Goal: Transaction & Acquisition: Complete application form

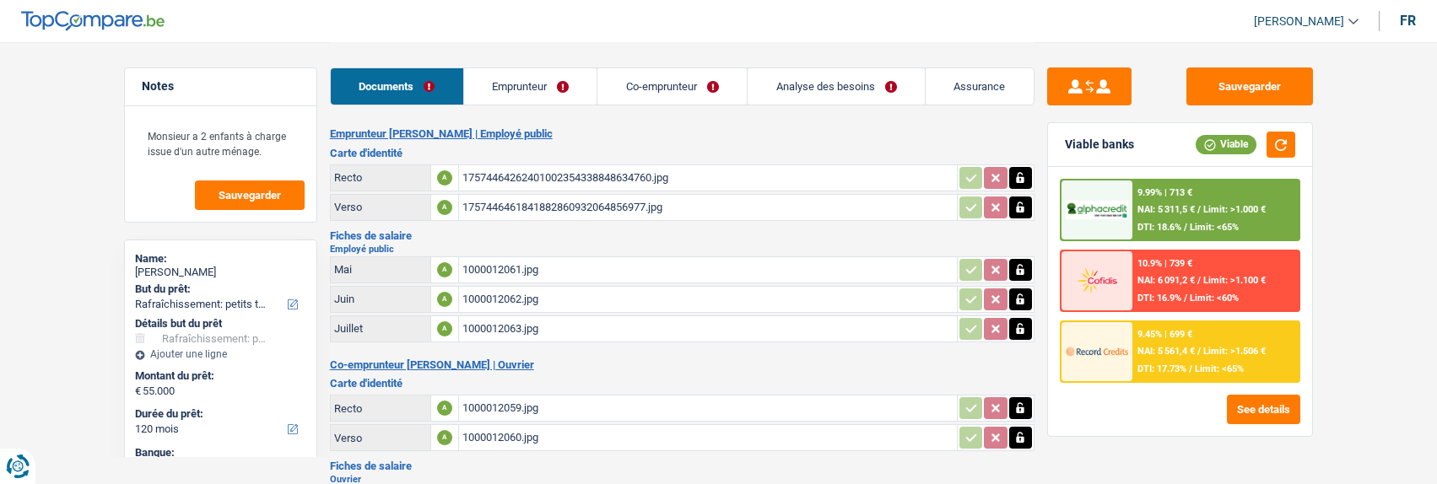
select select "houseOrGarden"
select select "120"
select select "record credits"
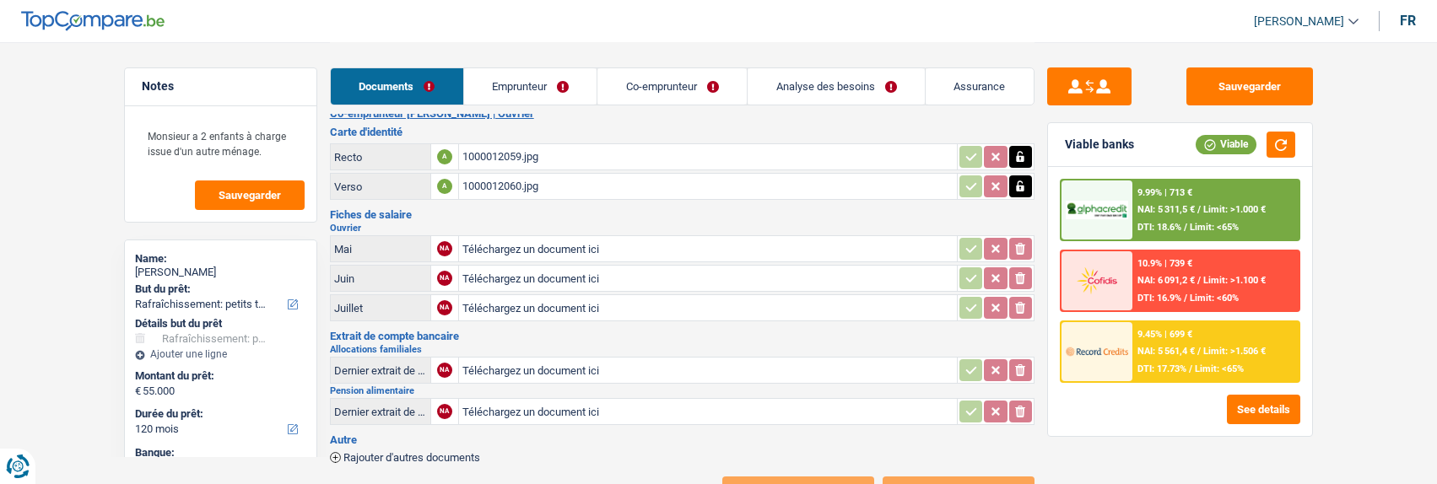
scroll to position [253, 0]
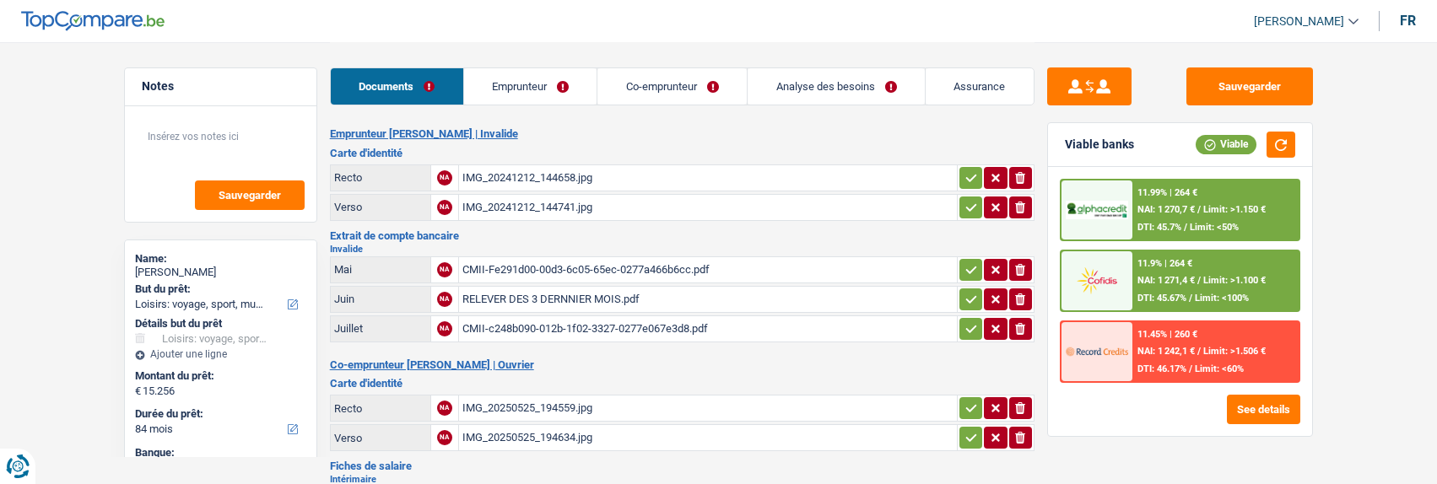
select select "hobbies"
select select "84"
select select "cofidis"
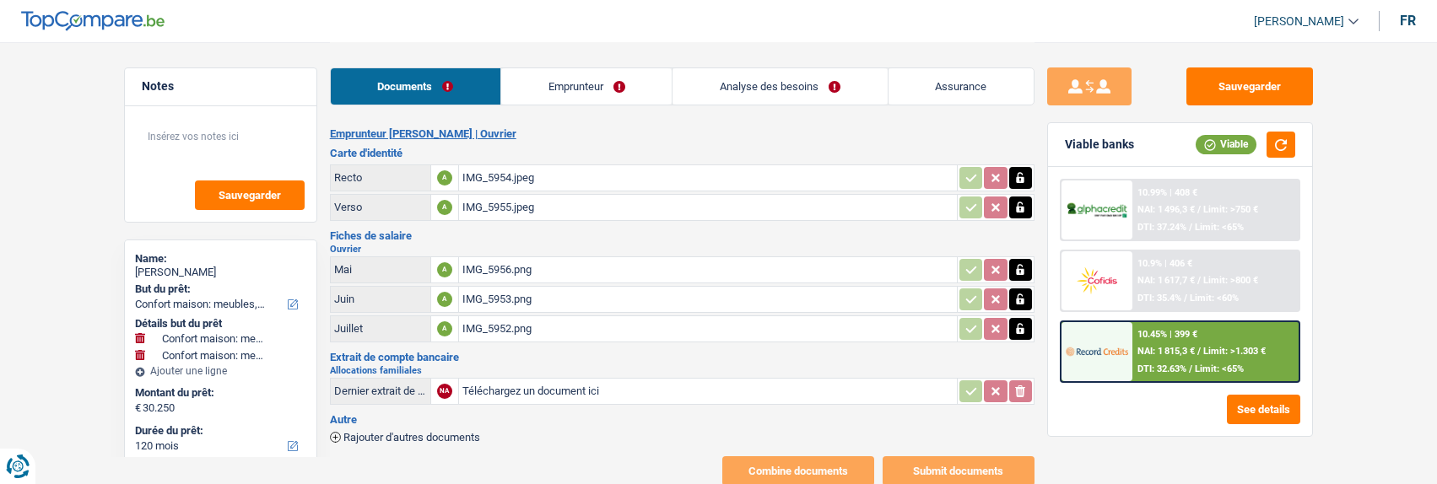
select select "household"
select select "120"
click at [840, 94] on link "Analyse des besoins" at bounding box center [779, 86] width 214 height 36
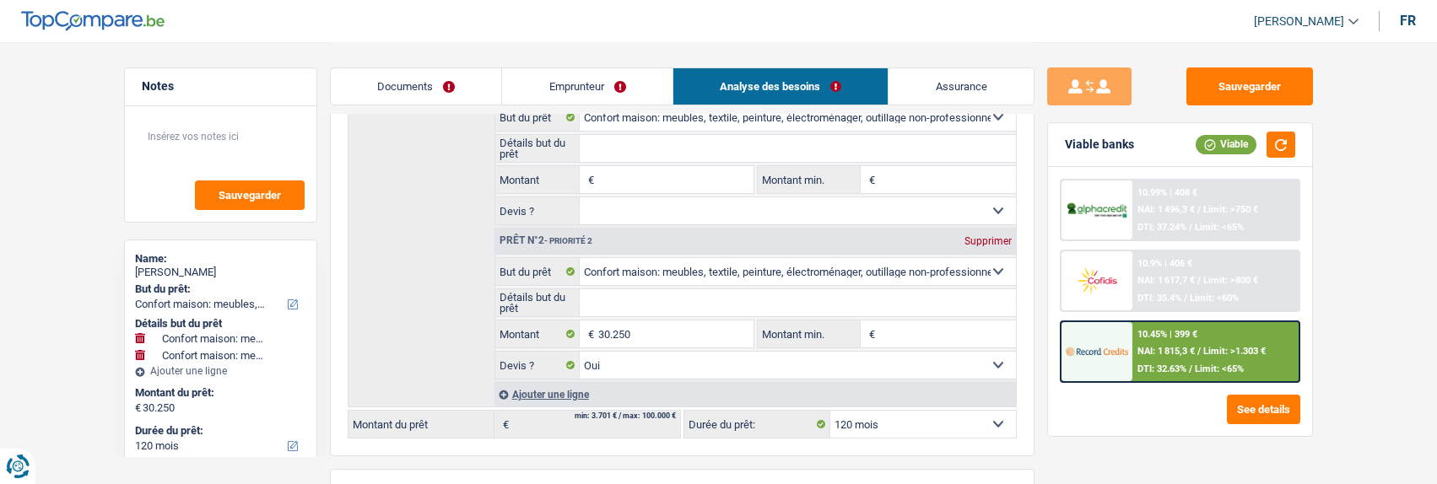
scroll to position [169, 0]
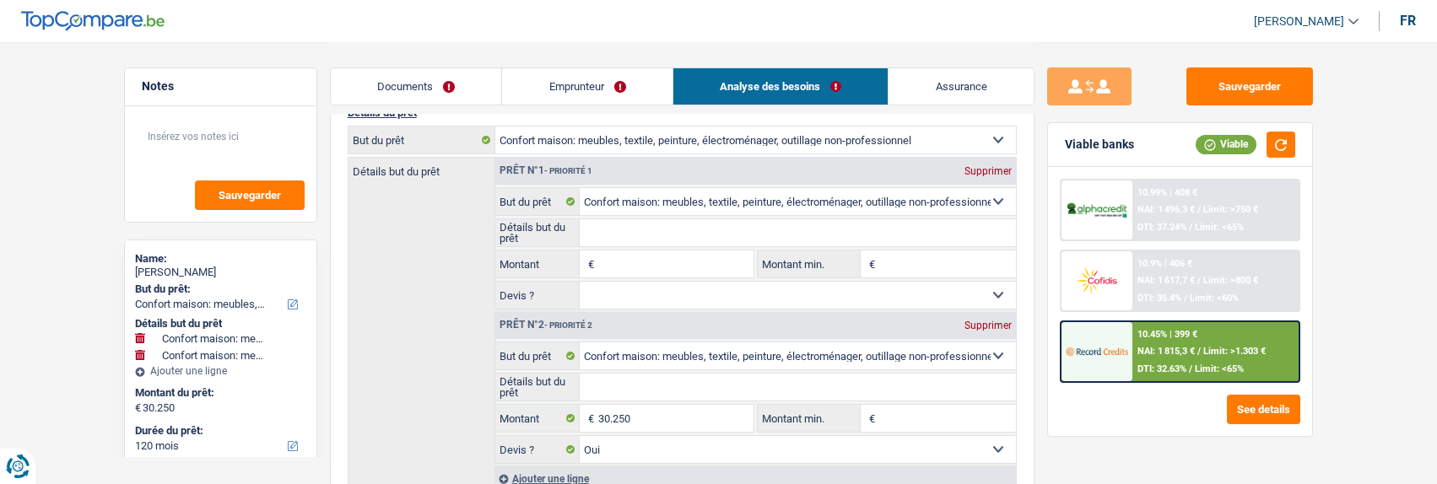
click at [991, 167] on div "Supprimer" at bounding box center [988, 171] width 56 height 10
type input "30.250"
select select "yes"
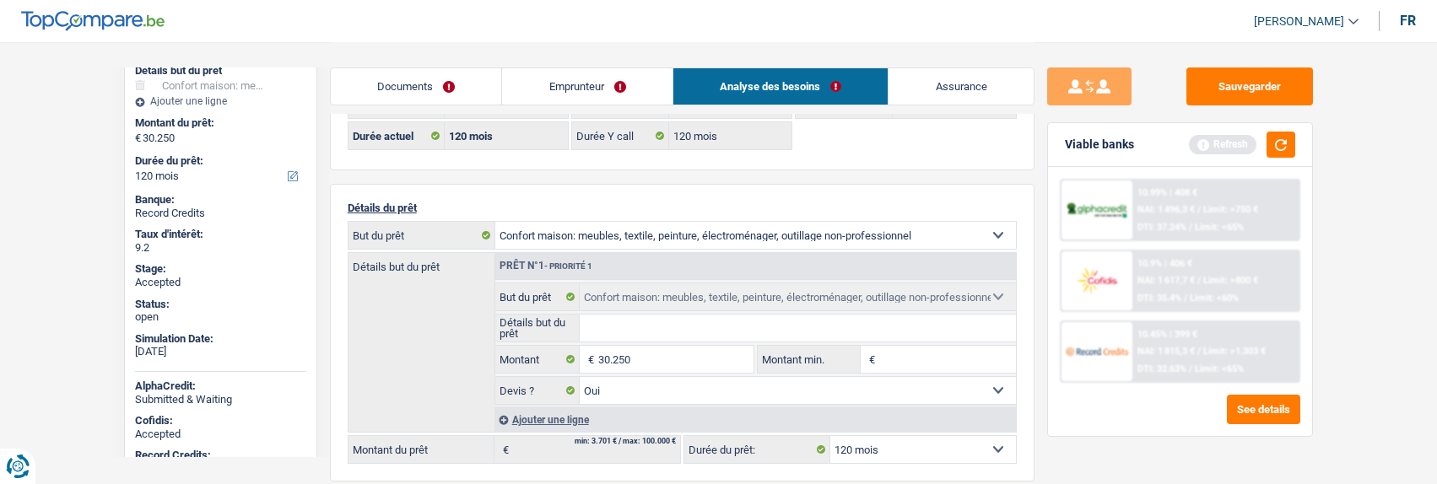
scroll to position [72, 0]
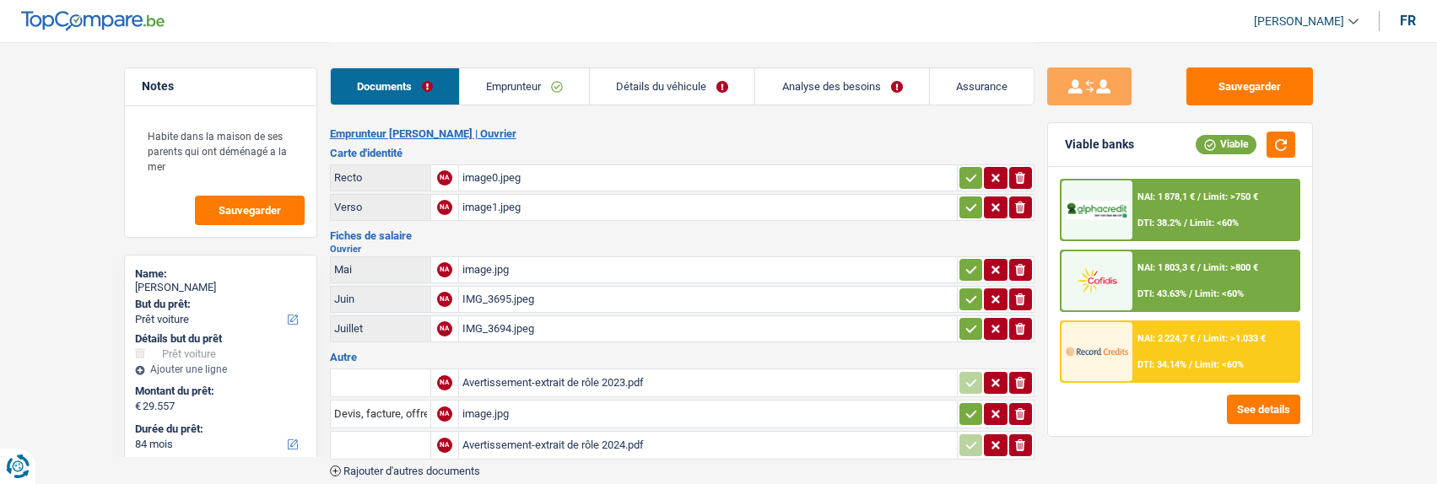
select select "car"
select select "84"
select select "alphacredit"
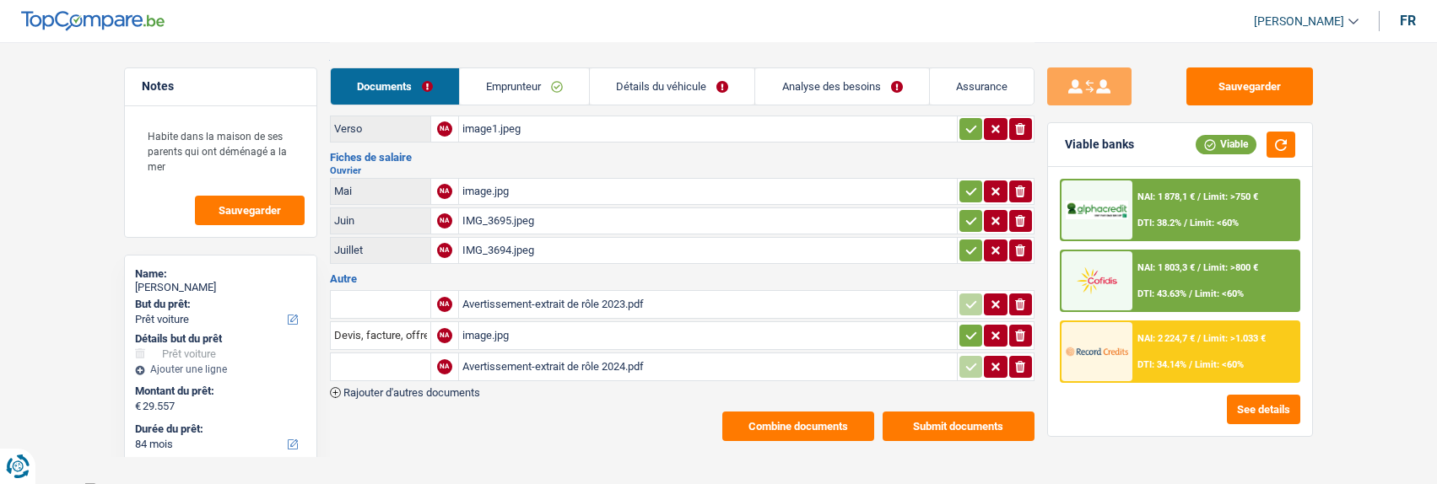
click at [811, 412] on button "Combine documents" at bounding box center [798, 427] width 152 height 30
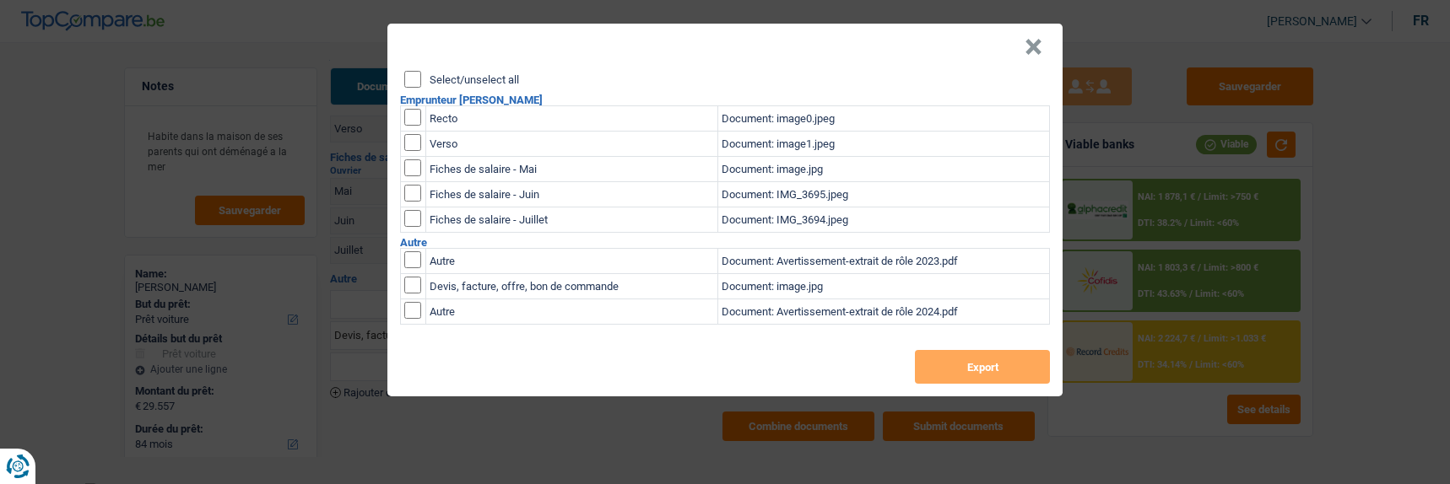
click at [406, 71] on input "Select/unselect all" at bounding box center [412, 79] width 17 height 17
checkbox input "true"
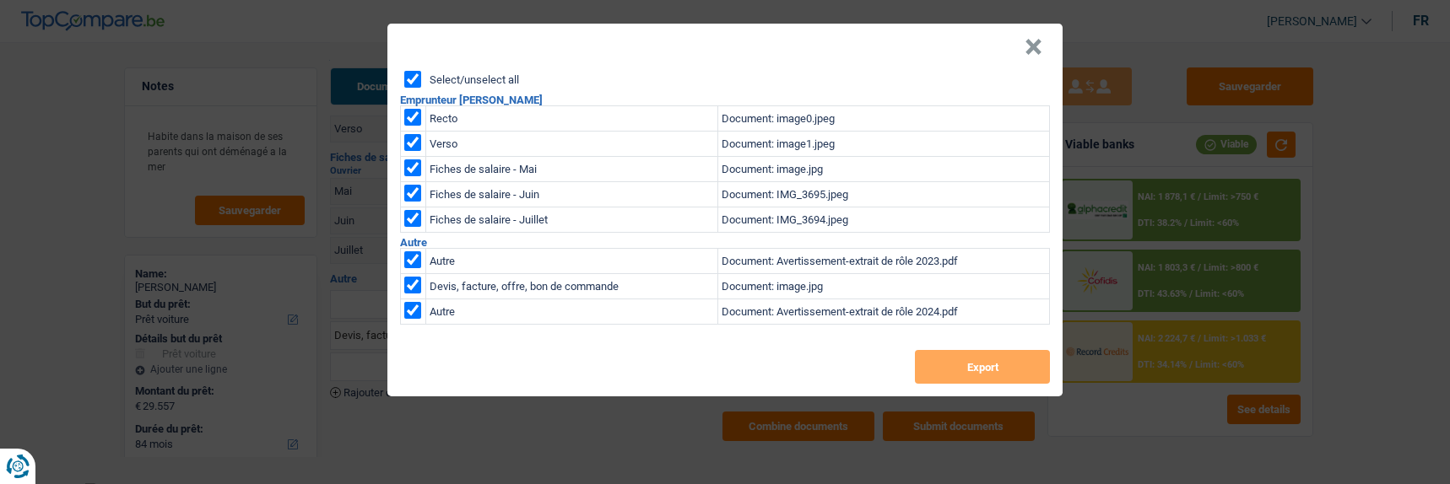
checkbox input "true"
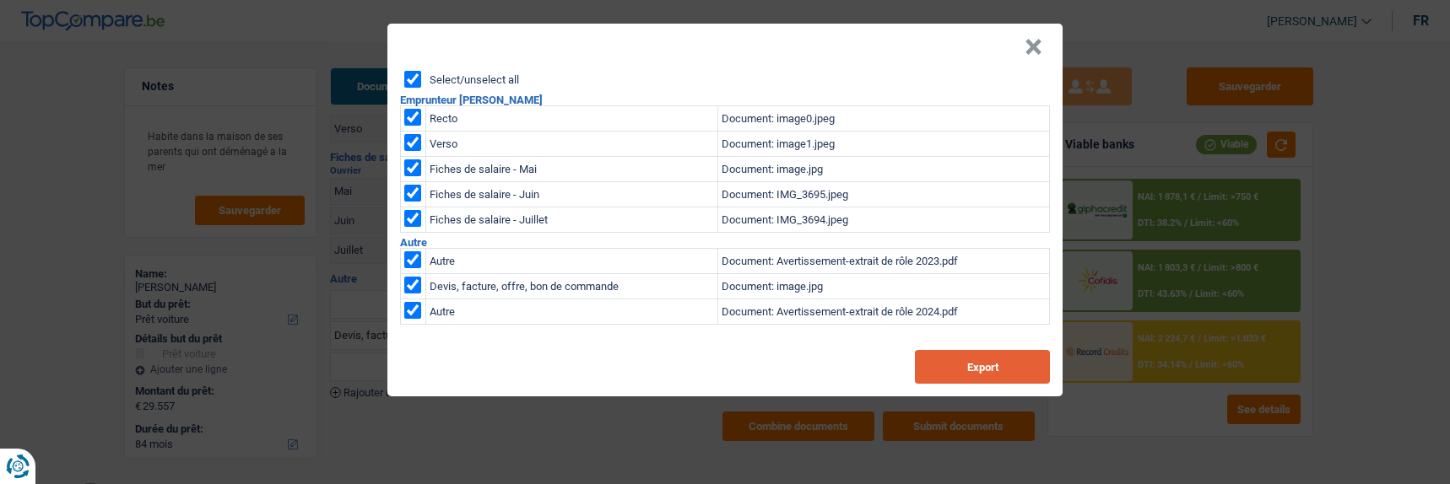
click at [995, 372] on button "Export" at bounding box center [982, 367] width 135 height 34
click at [1042, 40] on button "×" at bounding box center [1033, 47] width 18 height 17
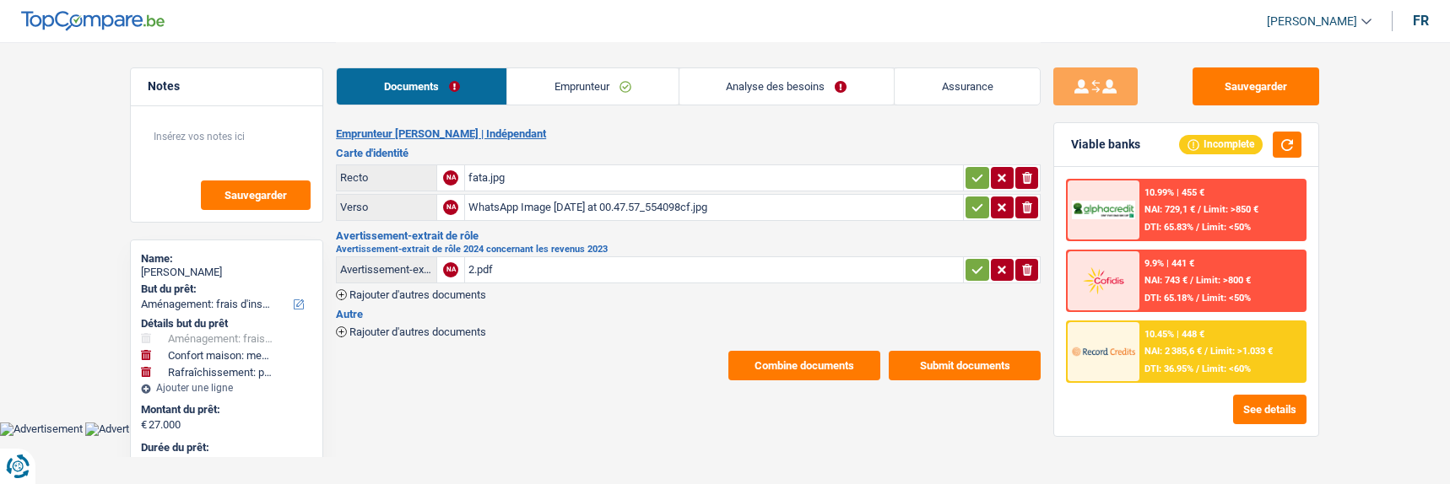
select select "movingOrInstallation"
select select "household"
select select "houseOrGarden"
select select "84"
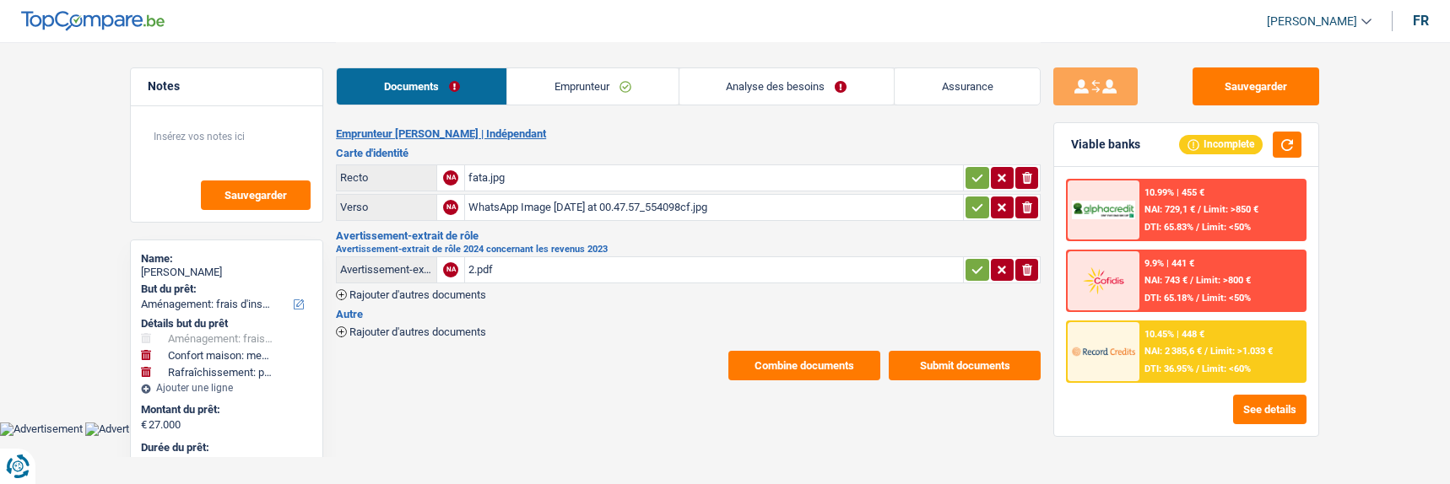
select select "record credits"
click at [595, 84] on link "Emprunteur" at bounding box center [592, 86] width 170 height 36
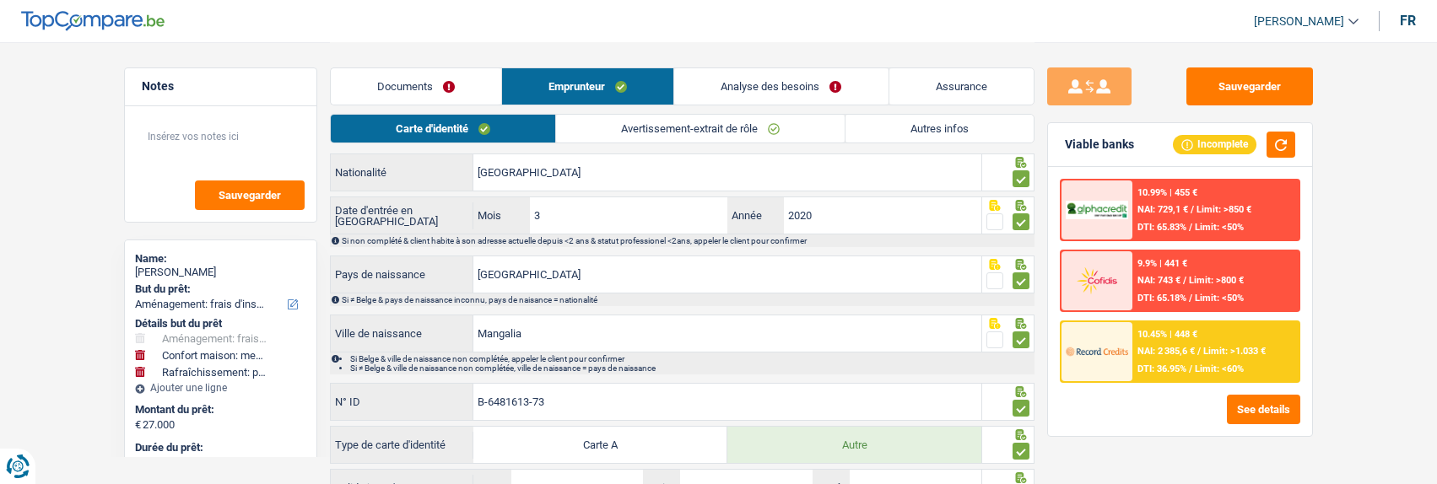
scroll to position [327, 0]
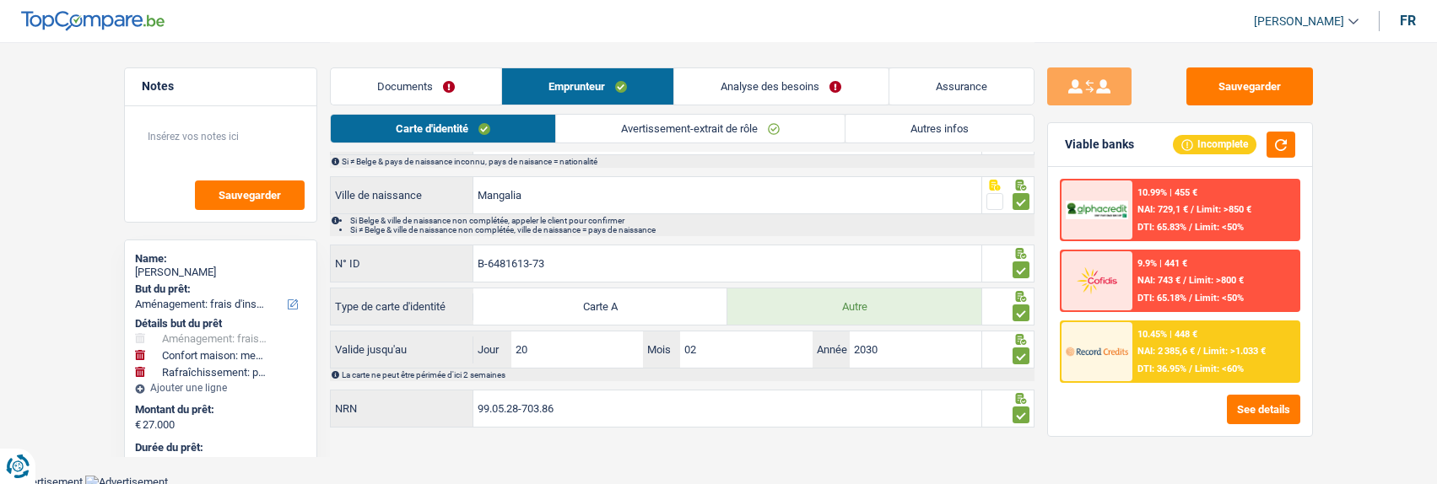
click at [672, 122] on link "Avertissement-extrait de rôle" at bounding box center [700, 129] width 289 height 28
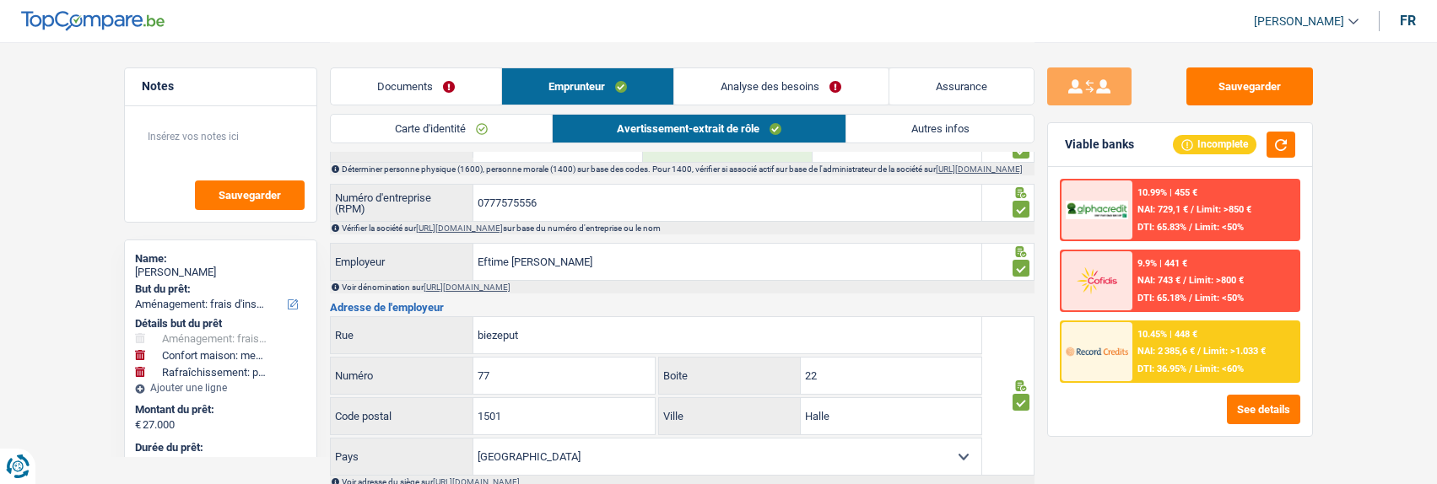
scroll to position [748, 0]
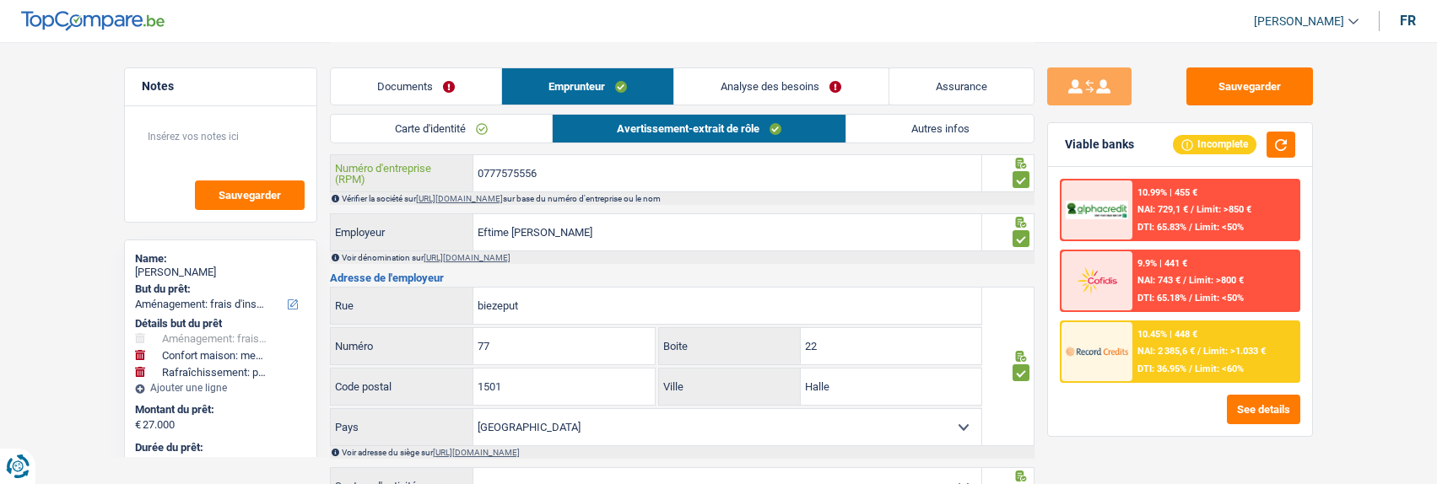
click at [525, 172] on input "0777575556" at bounding box center [727, 173] width 508 height 36
click at [525, 171] on input "0777575556" at bounding box center [727, 173] width 508 height 36
click at [797, 73] on link "Analyse des besoins" at bounding box center [780, 86] width 213 height 36
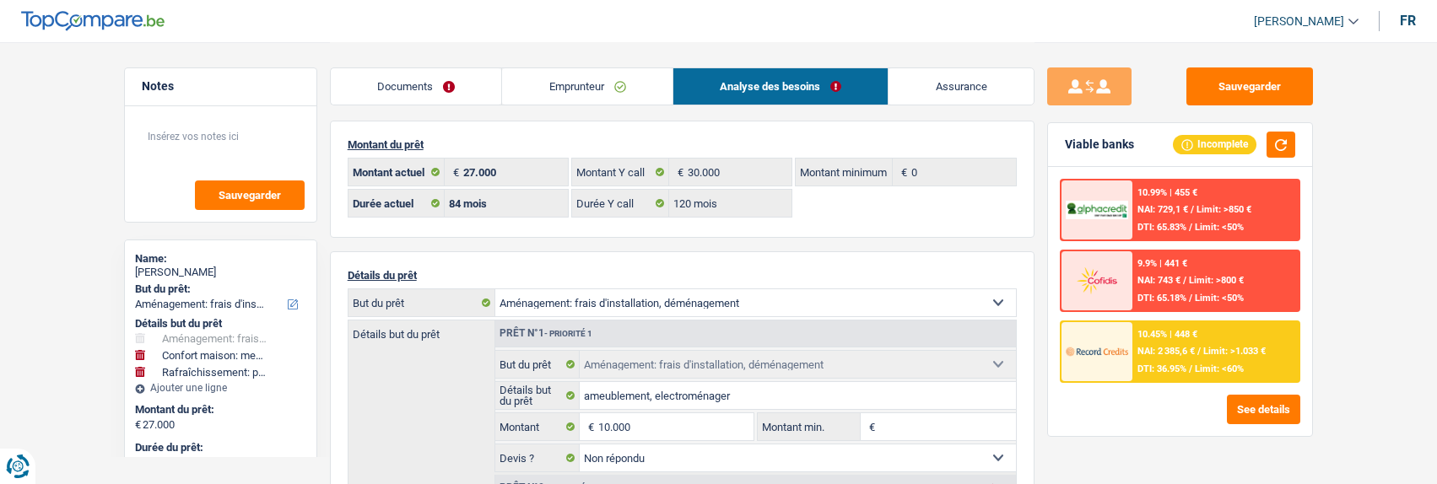
scroll to position [0, 0]
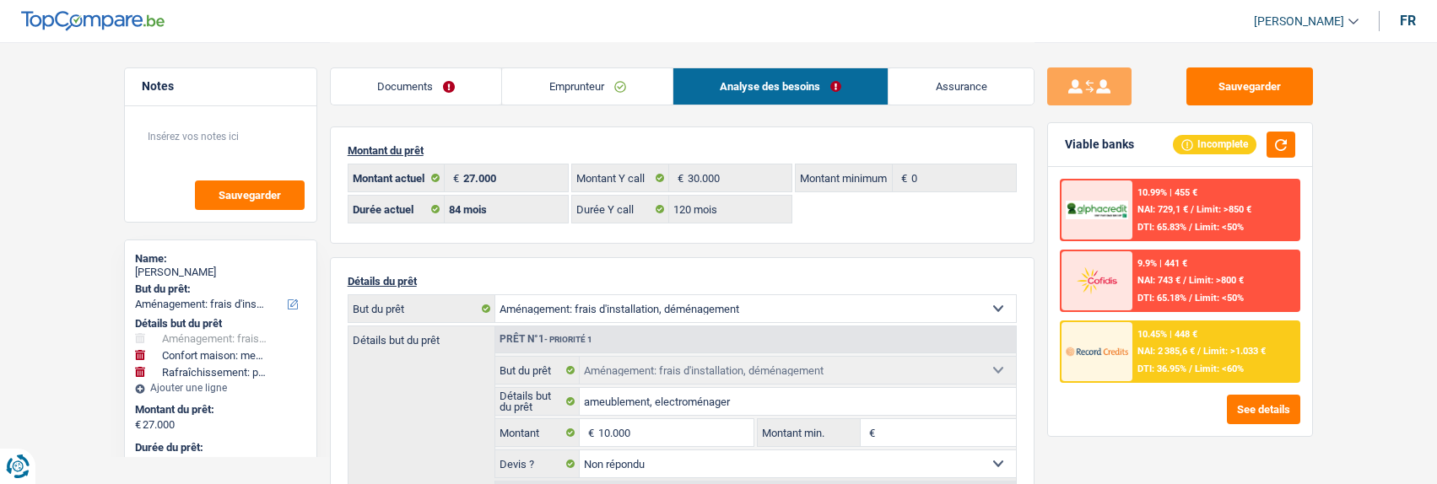
click at [606, 83] on link "Emprunteur" at bounding box center [587, 86] width 170 height 36
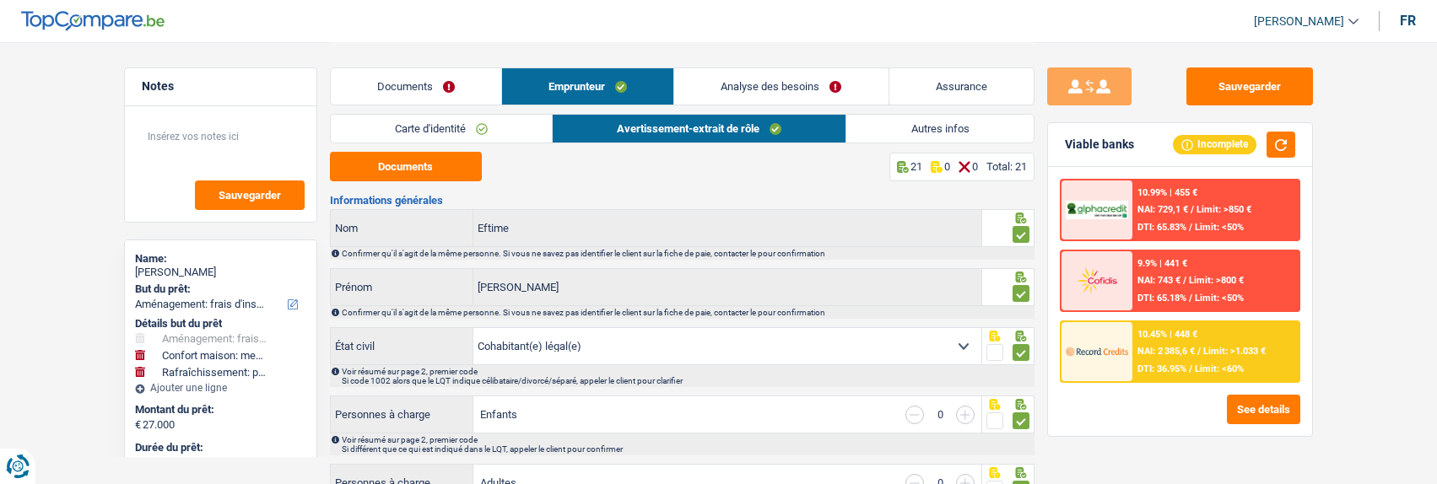
click at [932, 121] on link "Autres infos" at bounding box center [939, 129] width 186 height 28
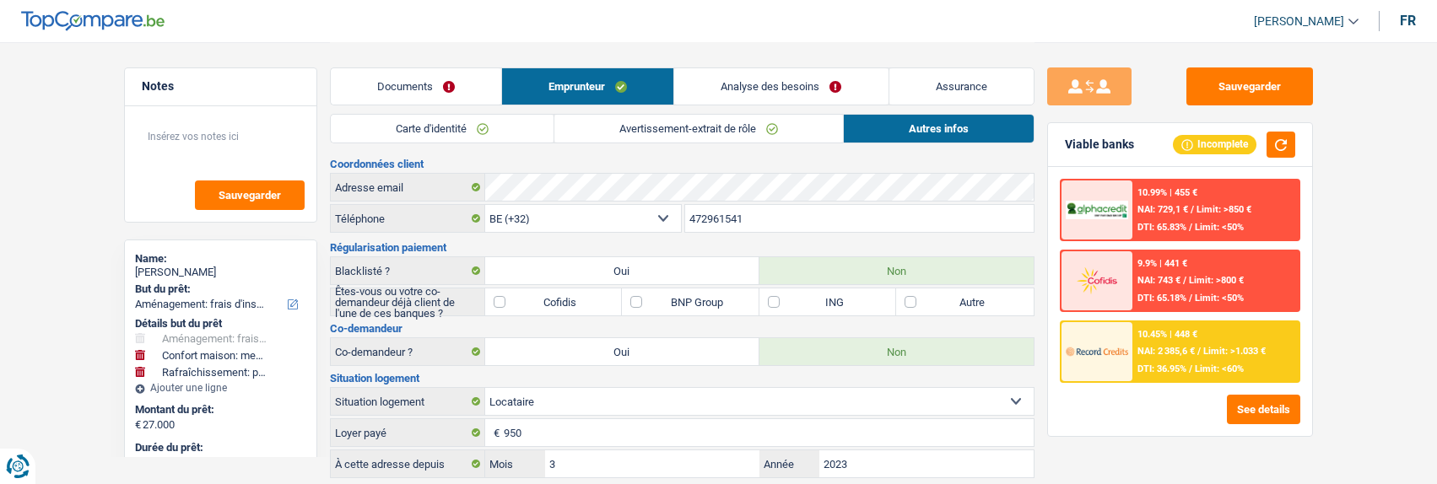
click at [783, 78] on link "Analyse des besoins" at bounding box center [780, 86] width 213 height 36
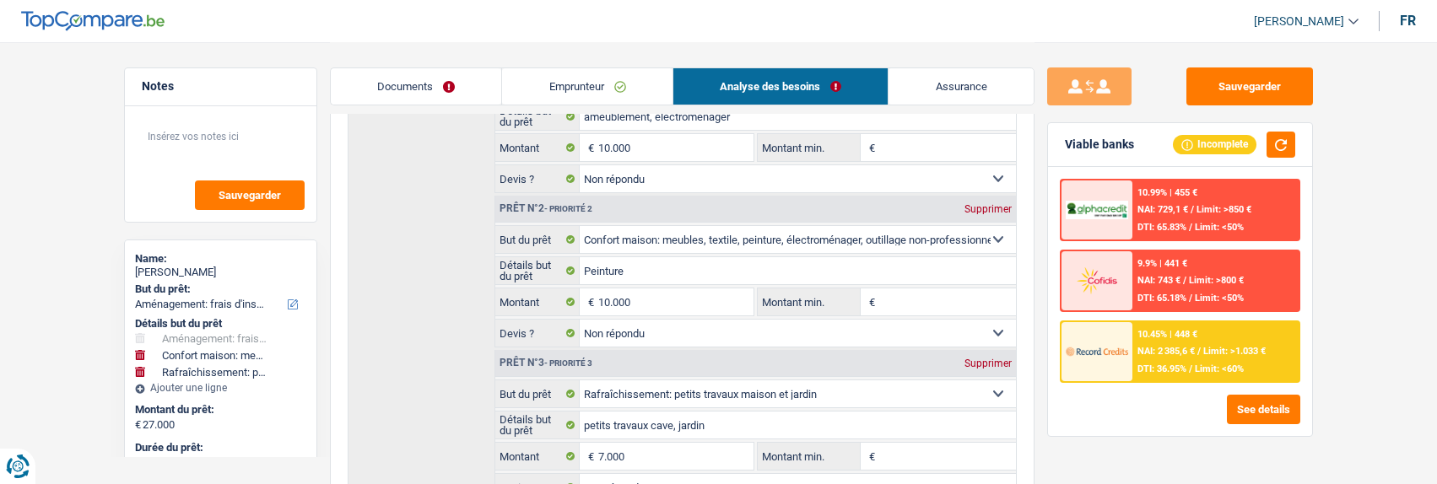
scroll to position [337, 0]
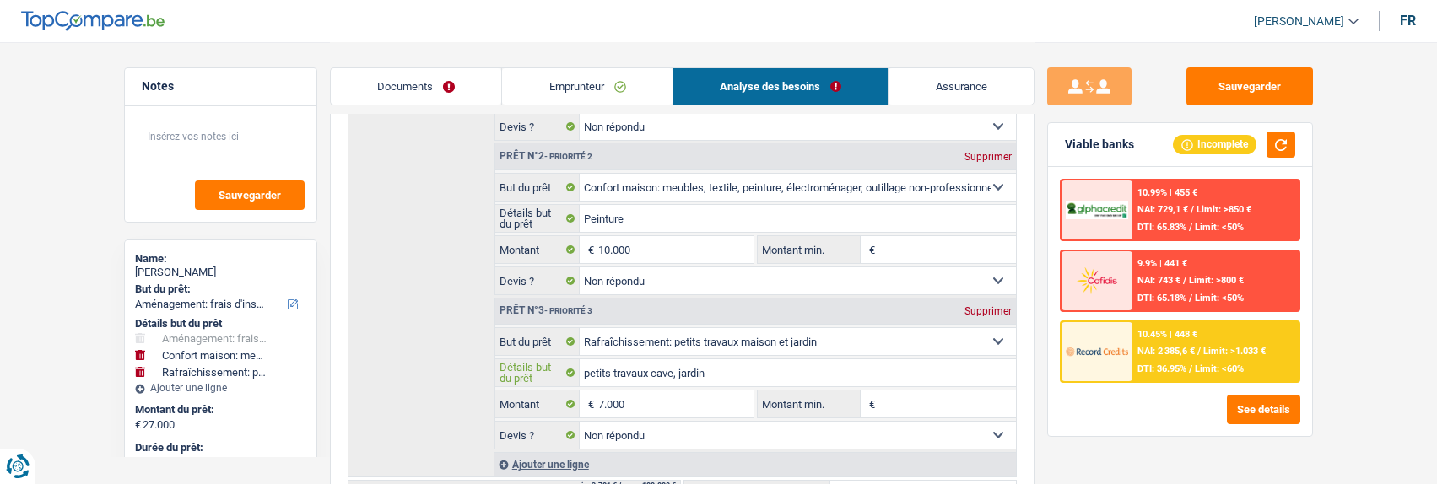
click at [673, 369] on input "petits travaux cave, jardin" at bounding box center [798, 372] width 436 height 27
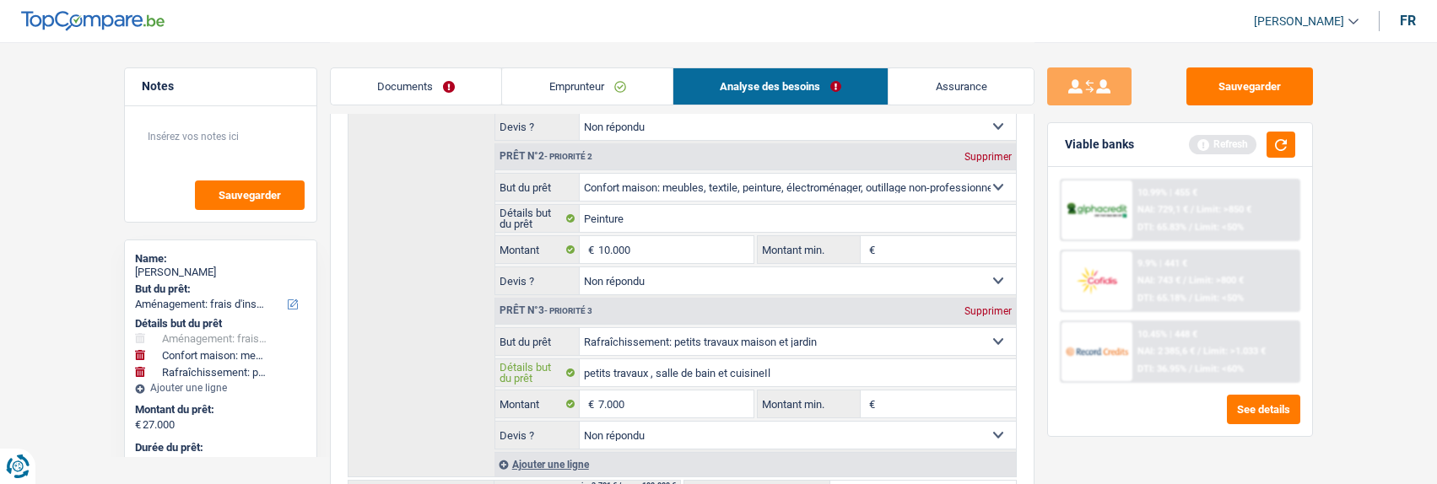
type input "petits travaux , salle de bain et cuisineIl"
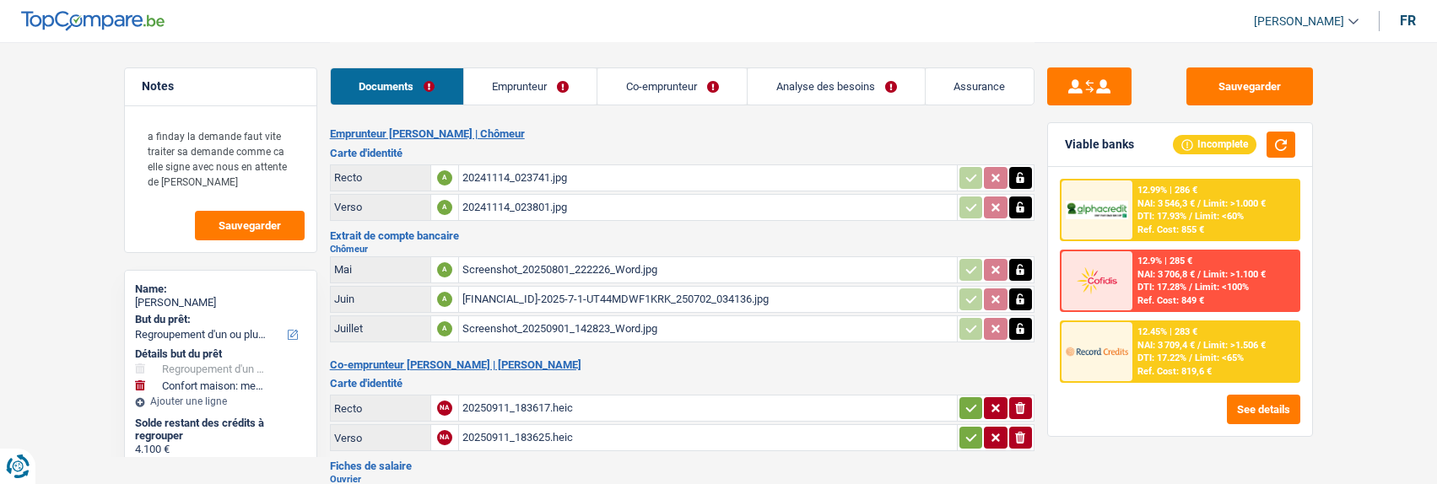
select select "refinancing"
select select "household"
select select "60"
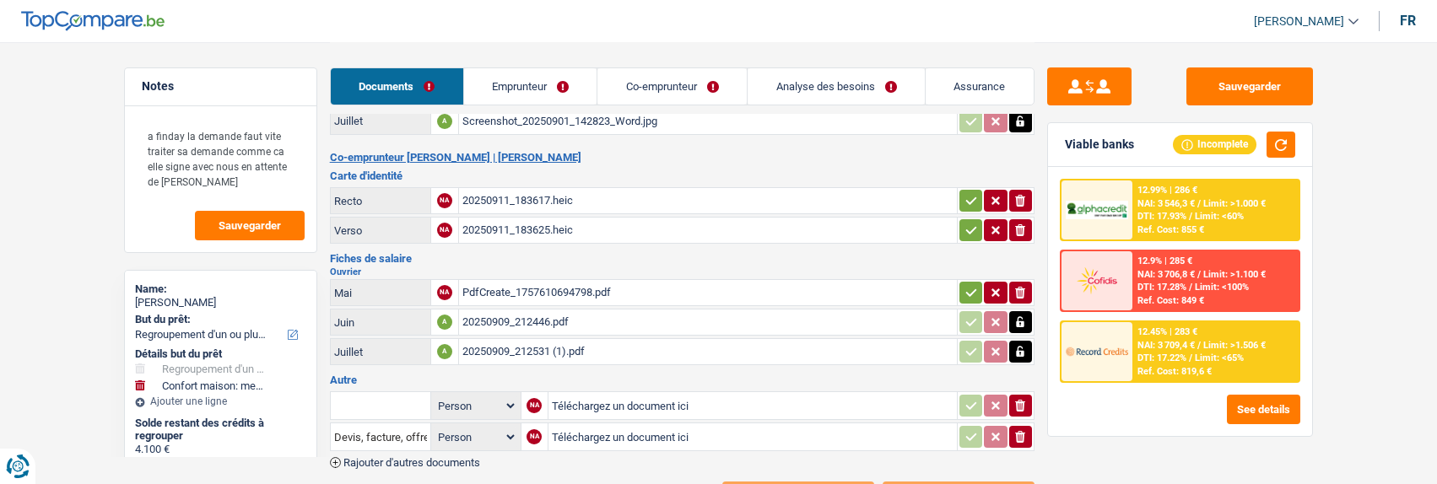
scroll to position [169, 0]
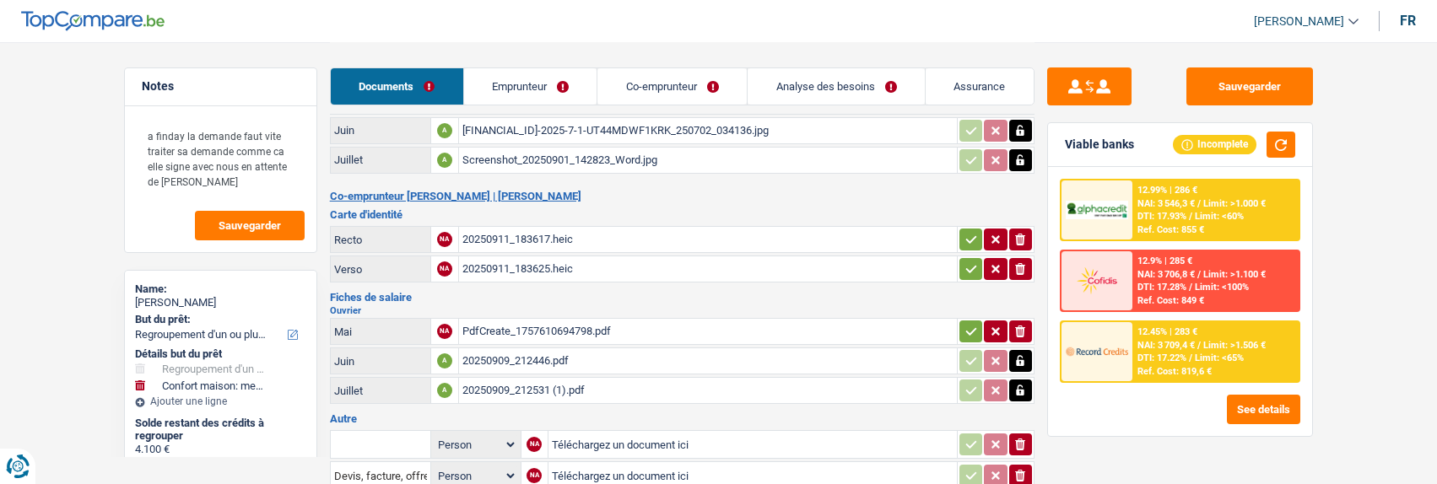
drag, startPoint x: 560, startPoint y: 224, endPoint x: 544, endPoint y: 216, distance: 17.7
click at [544, 227] on div "20250911_183617.heic" at bounding box center [707, 239] width 491 height 25
click at [611, 256] on div "20250911_183625.heic" at bounding box center [707, 268] width 491 height 25
click at [1024, 231] on icon "ionicons-v5-e" at bounding box center [1019, 239] width 13 height 17
click at [1024, 261] on icon "ionicons-v5-e" at bounding box center [1019, 269] width 13 height 17
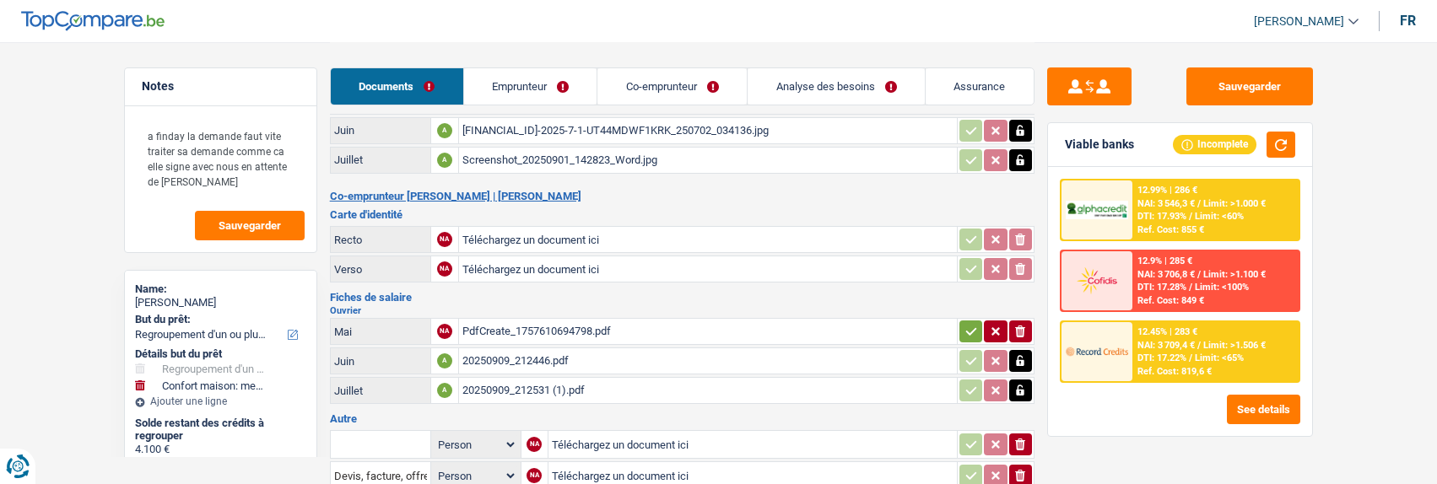
type input "C:\fakepath\c7d2d3cd-1757609875346_20250911_183625.pdf"
type input "C:\fakepath\c7d2d3cd-1757609857901_20250911_183617.pdf"
click at [966, 323] on icon "button" at bounding box center [970, 331] width 13 height 17
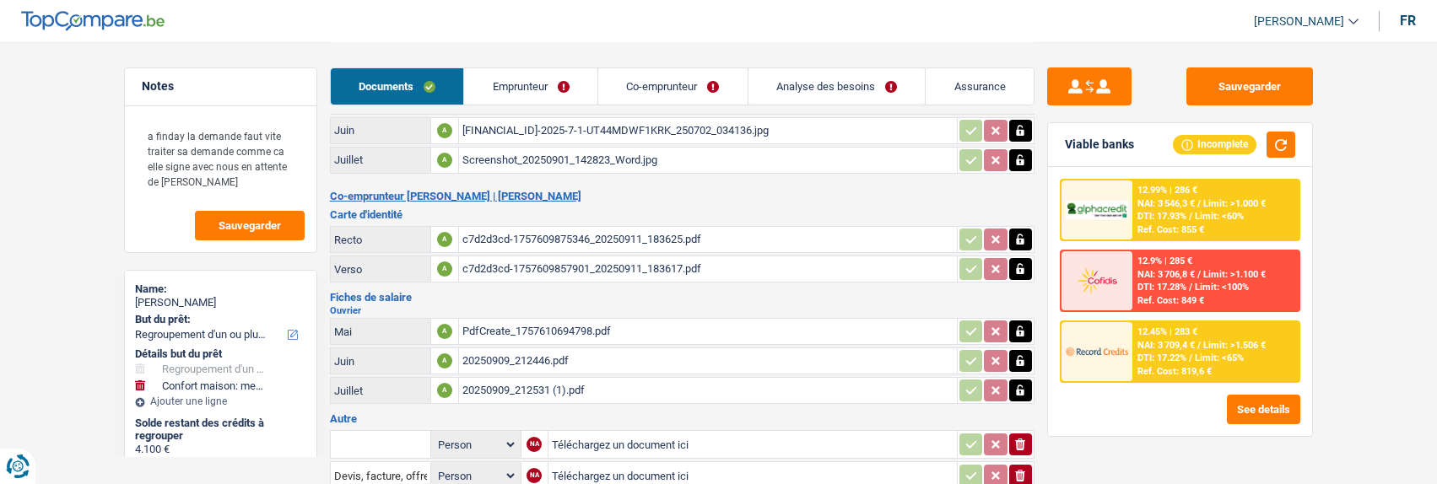
click at [833, 91] on link "Analyse des besoins" at bounding box center [836, 86] width 177 height 36
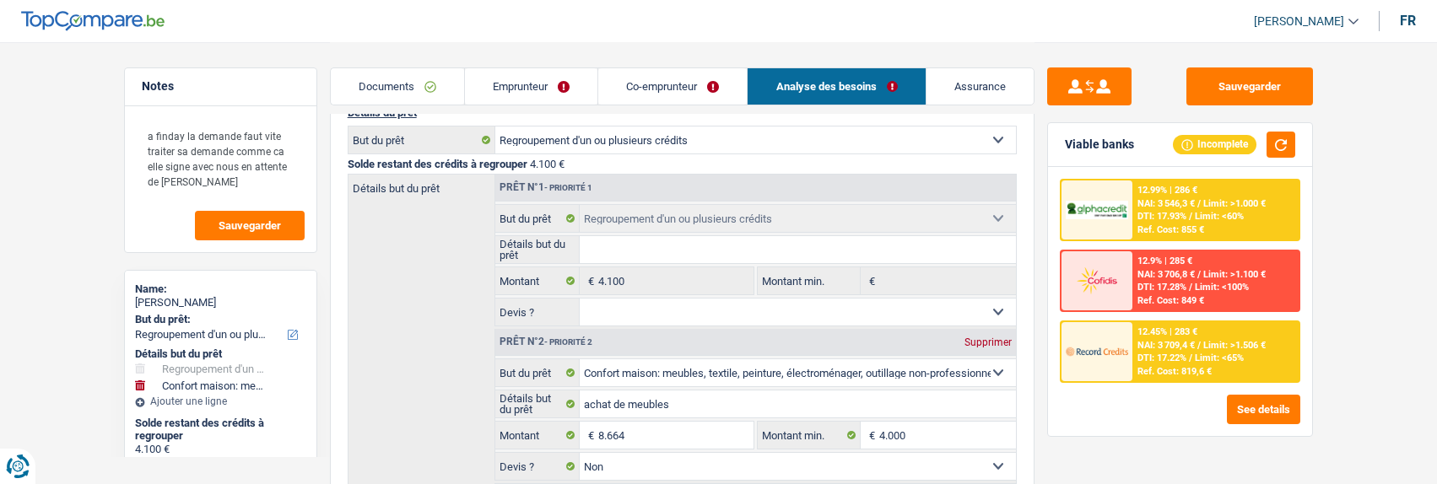
scroll to position [0, 0]
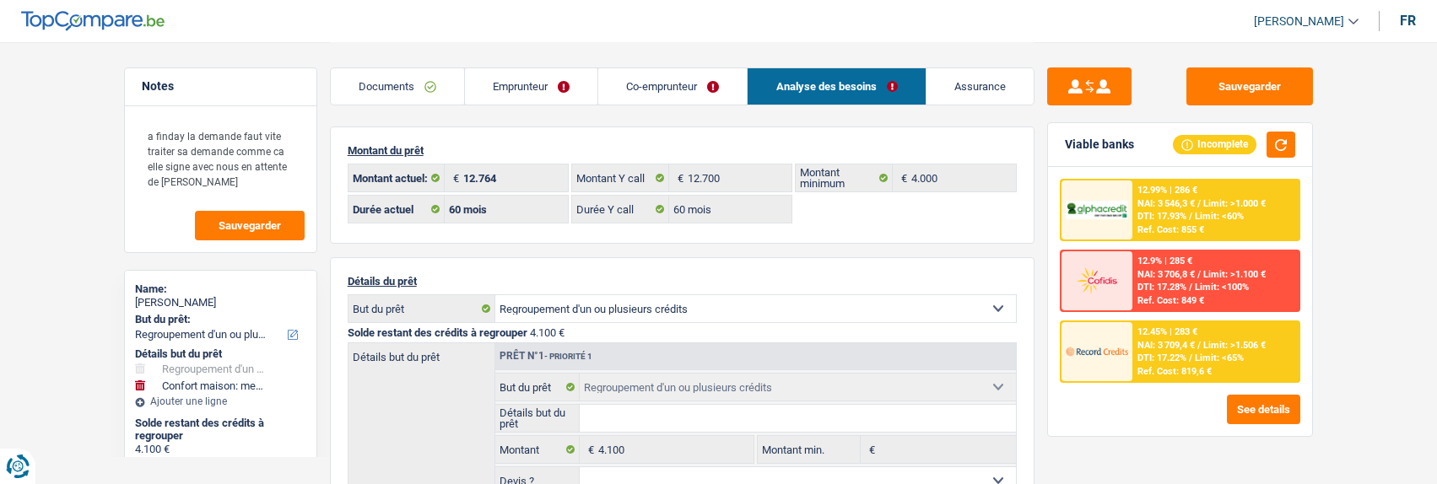
click at [537, 89] on link "Emprunteur" at bounding box center [531, 86] width 132 height 36
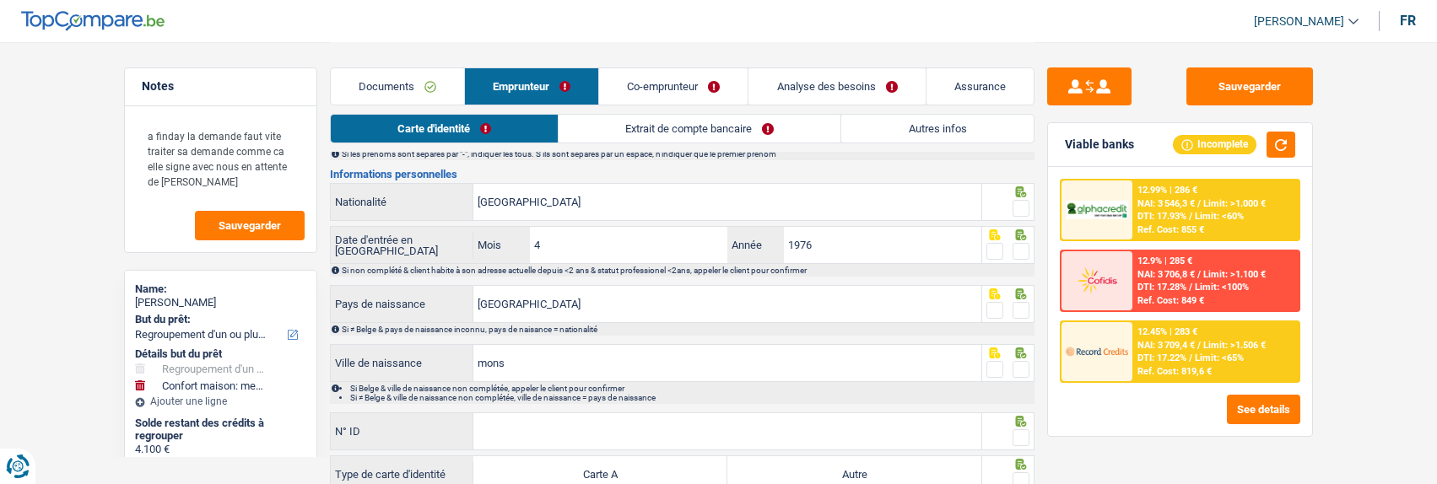
scroll to position [327, 0]
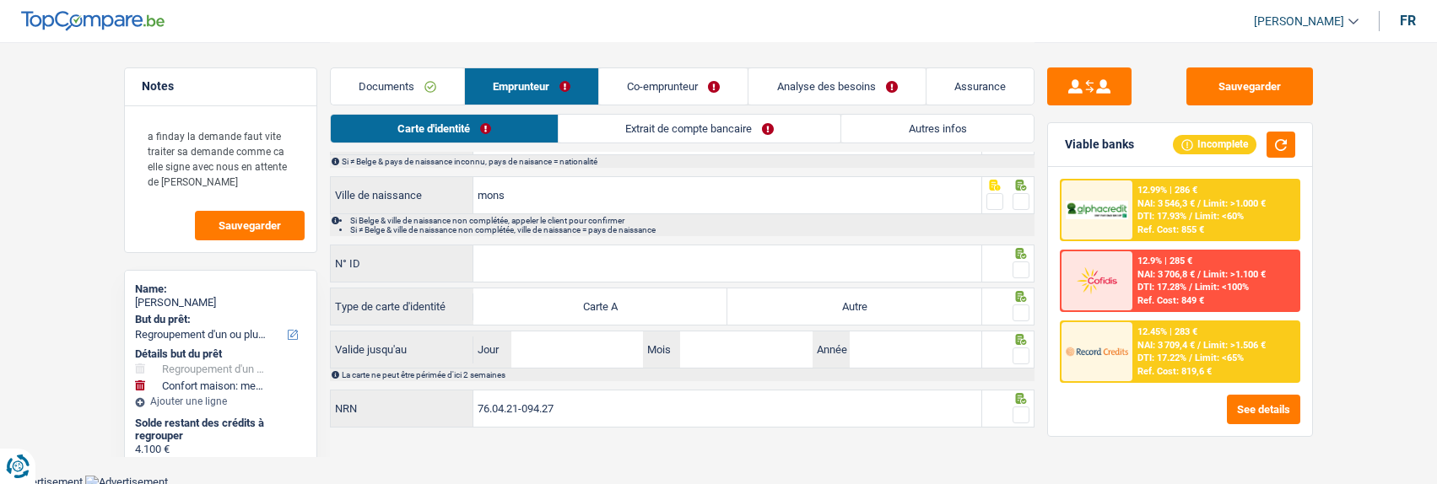
click at [928, 131] on link "Autres infos" at bounding box center [937, 129] width 192 height 28
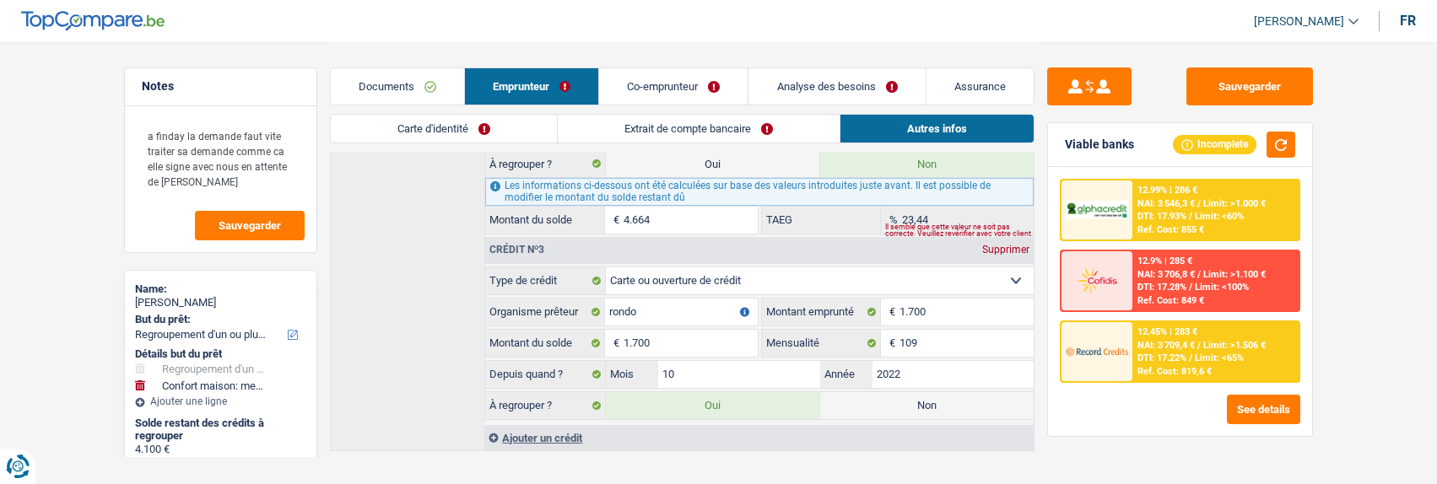
scroll to position [1248, 0]
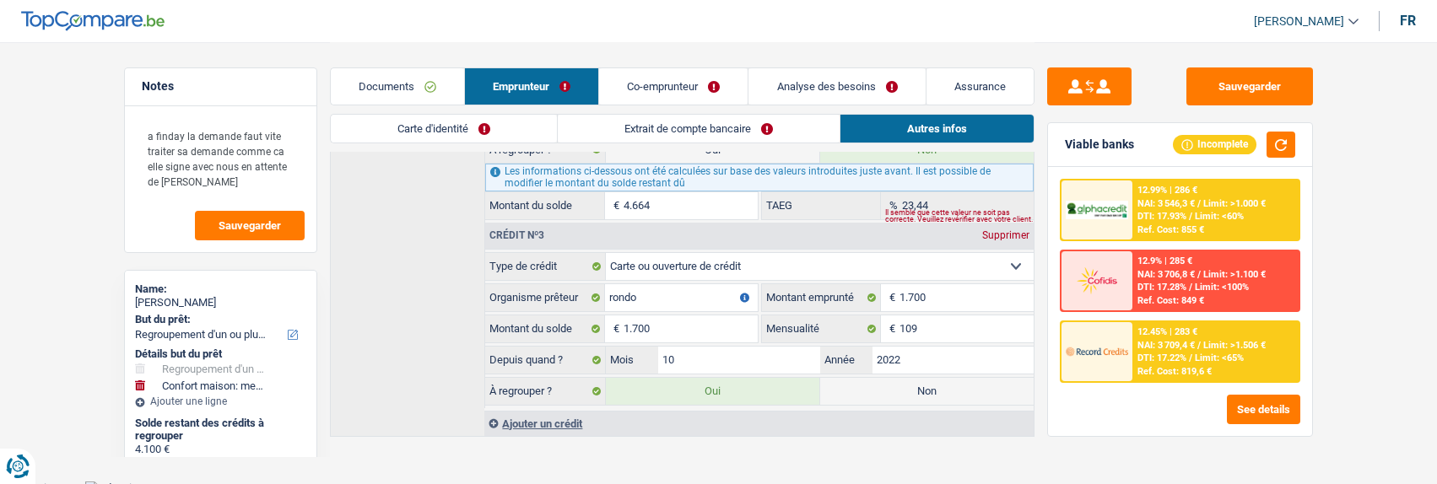
click at [847, 78] on link "Analyse des besoins" at bounding box center [836, 86] width 176 height 36
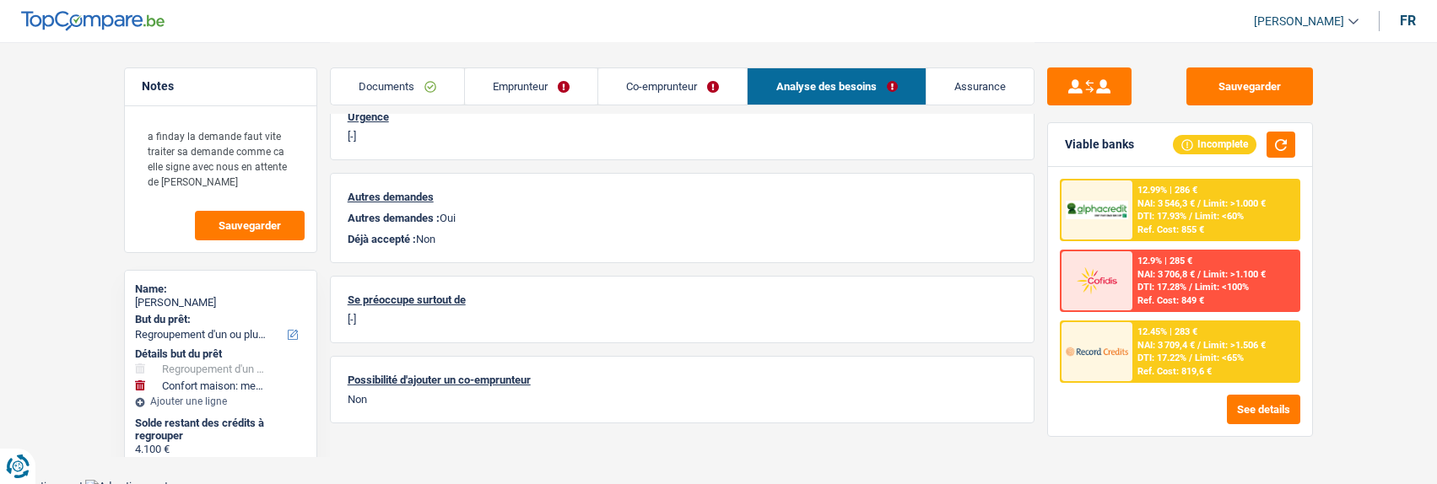
scroll to position [262, 0]
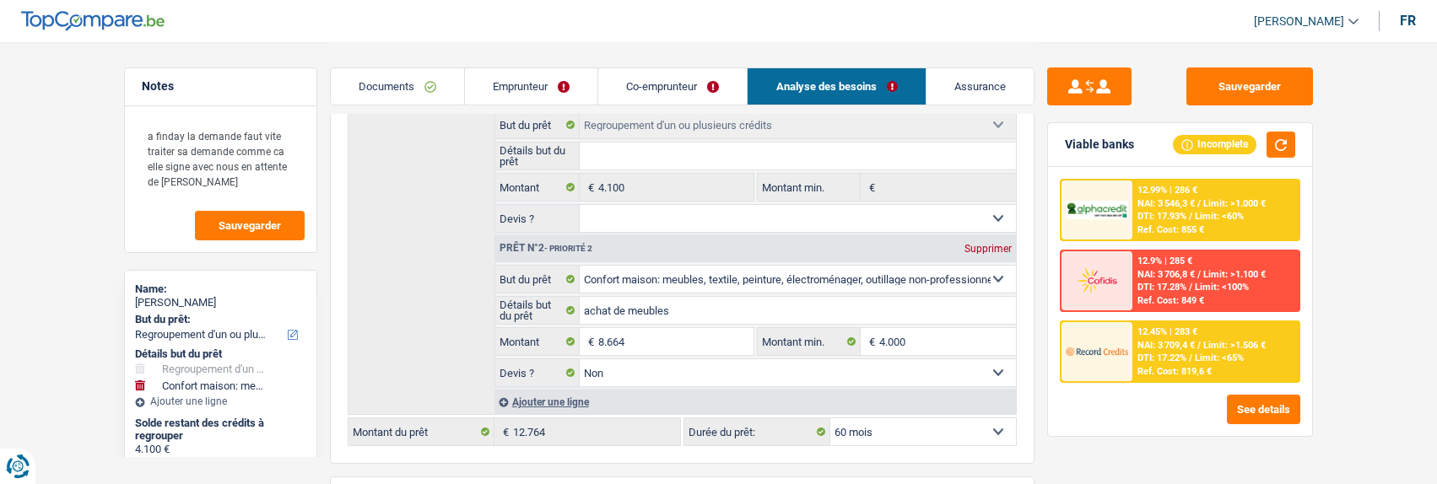
click at [1208, 216] on span "Limit: <60%" at bounding box center [1219, 216] width 49 height 11
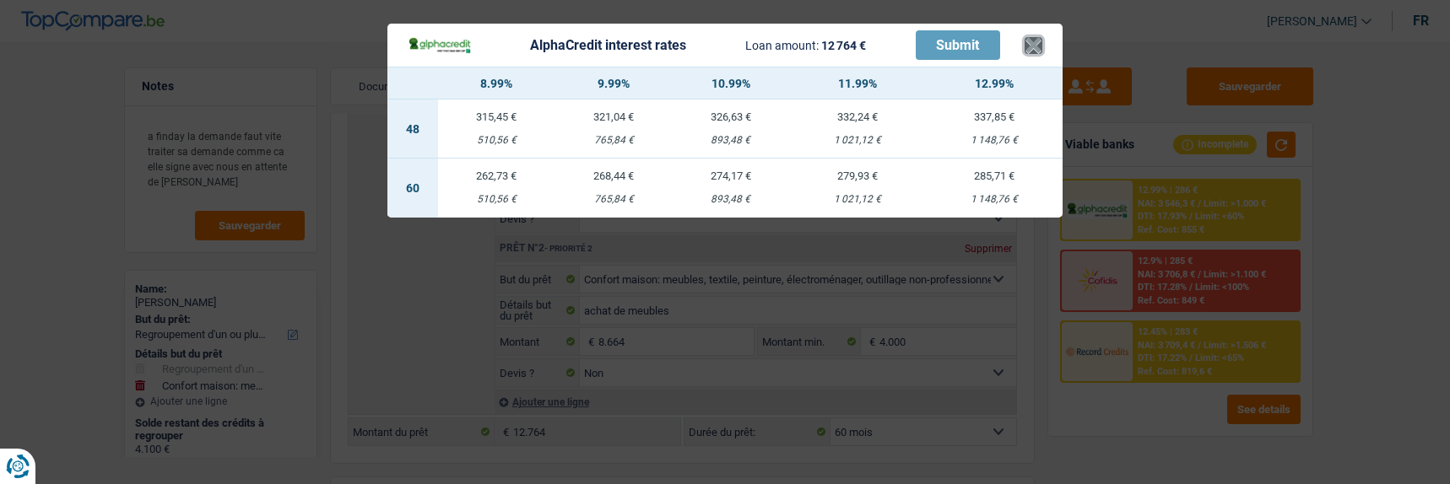
click at [1042, 42] on button "×" at bounding box center [1033, 45] width 18 height 17
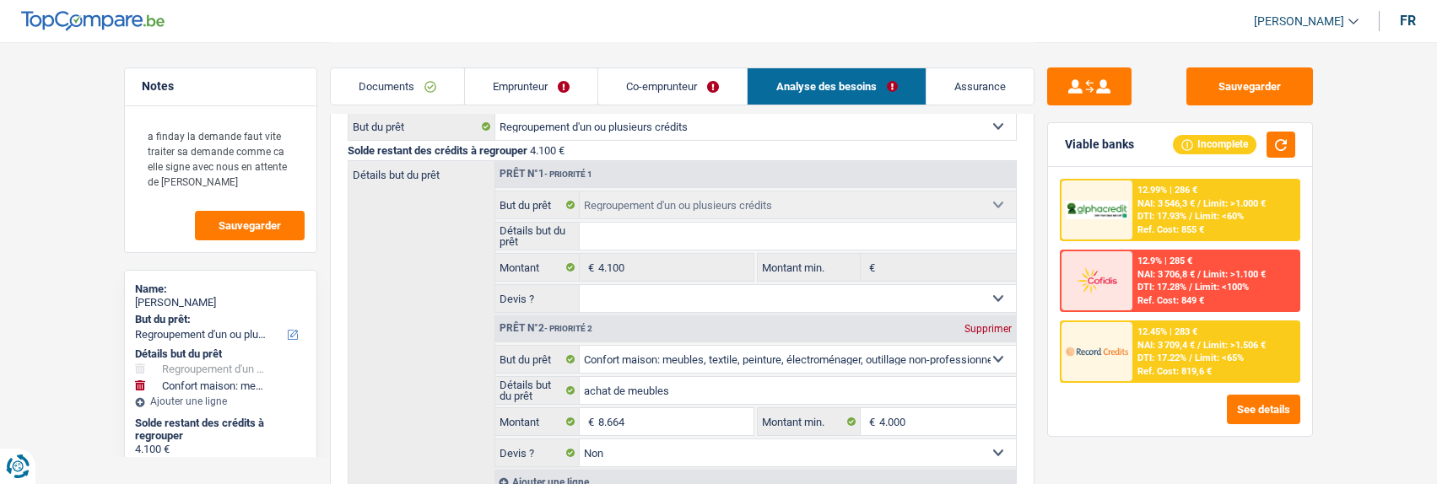
scroll to position [178, 0]
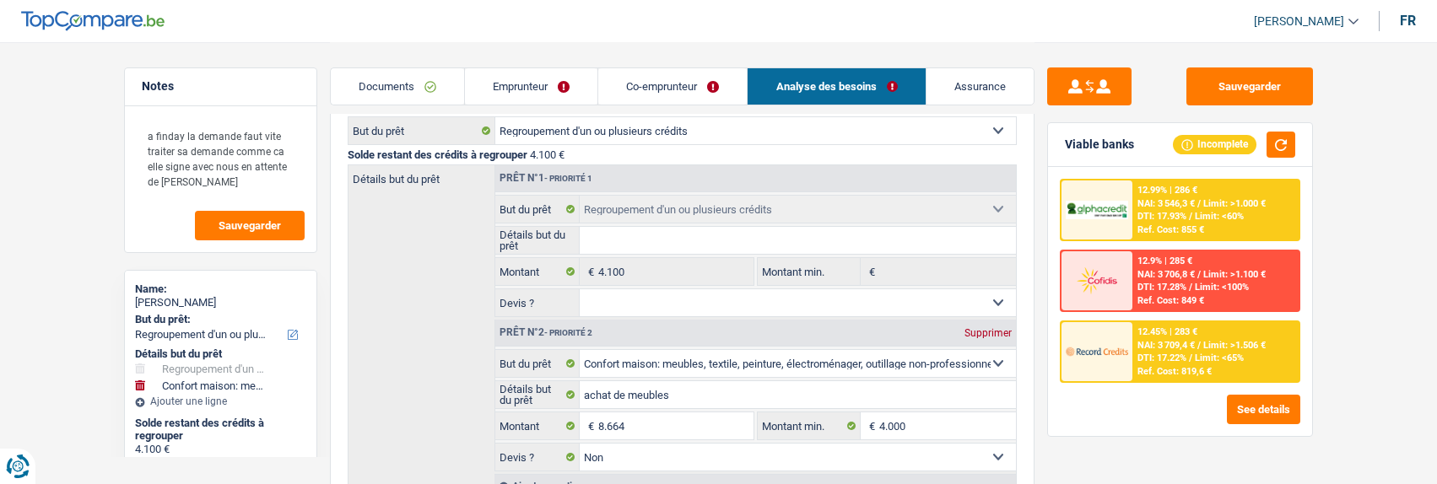
click at [553, 94] on link "Emprunteur" at bounding box center [531, 86] width 132 height 36
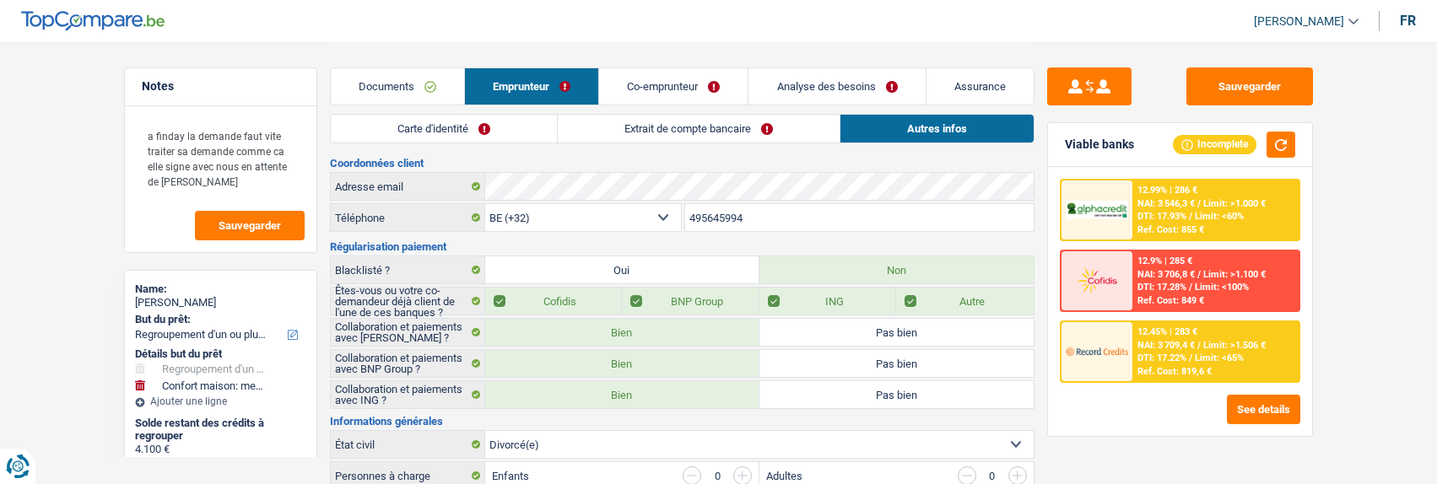
scroll to position [0, 0]
click at [516, 133] on link "Carte d'identité" at bounding box center [444, 129] width 226 height 28
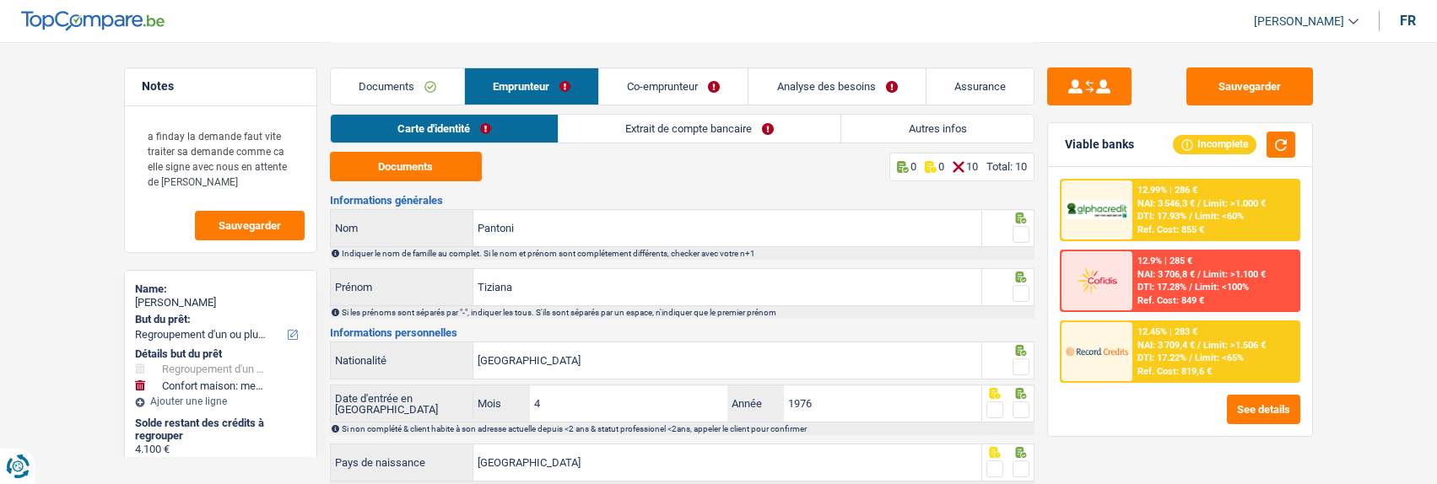
click at [387, 80] on link "Documents" at bounding box center [397, 86] width 133 height 36
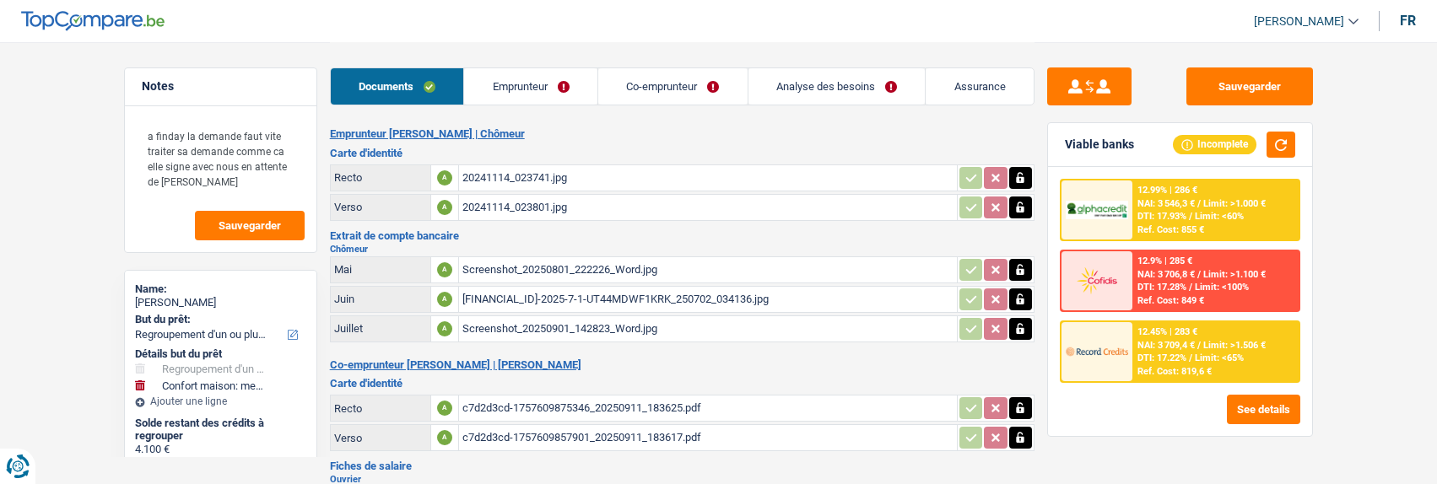
click at [528, 84] on link "Emprunteur" at bounding box center [530, 86] width 133 height 36
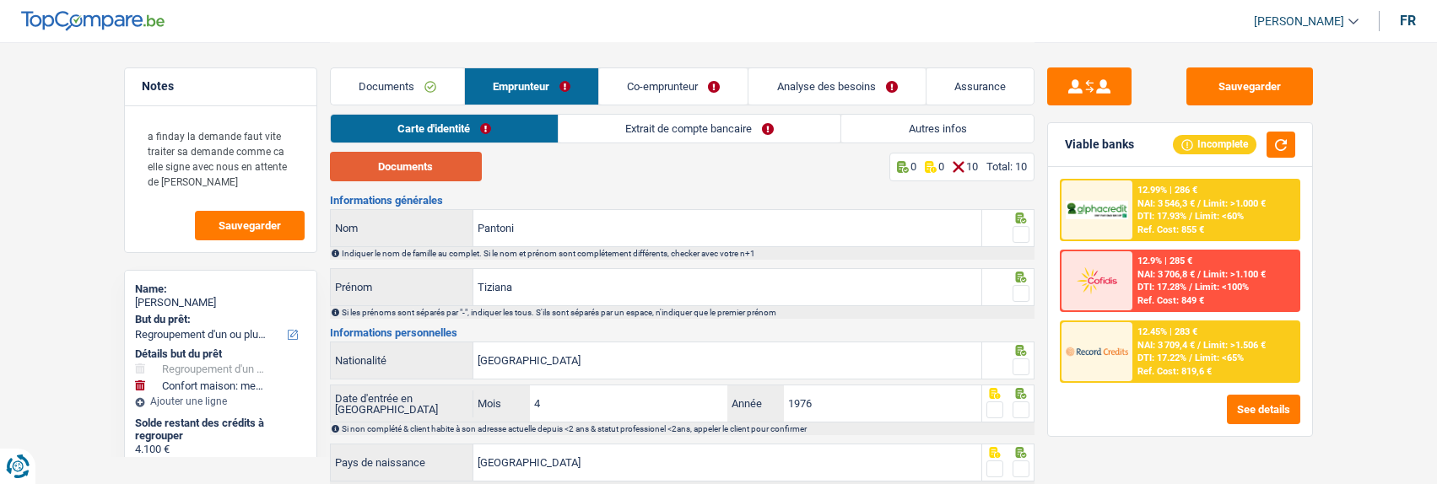
click at [460, 161] on button "Documents" at bounding box center [406, 167] width 152 height 30
click at [736, 127] on link "Extrait de compte bancaire" at bounding box center [700, 129] width 282 height 28
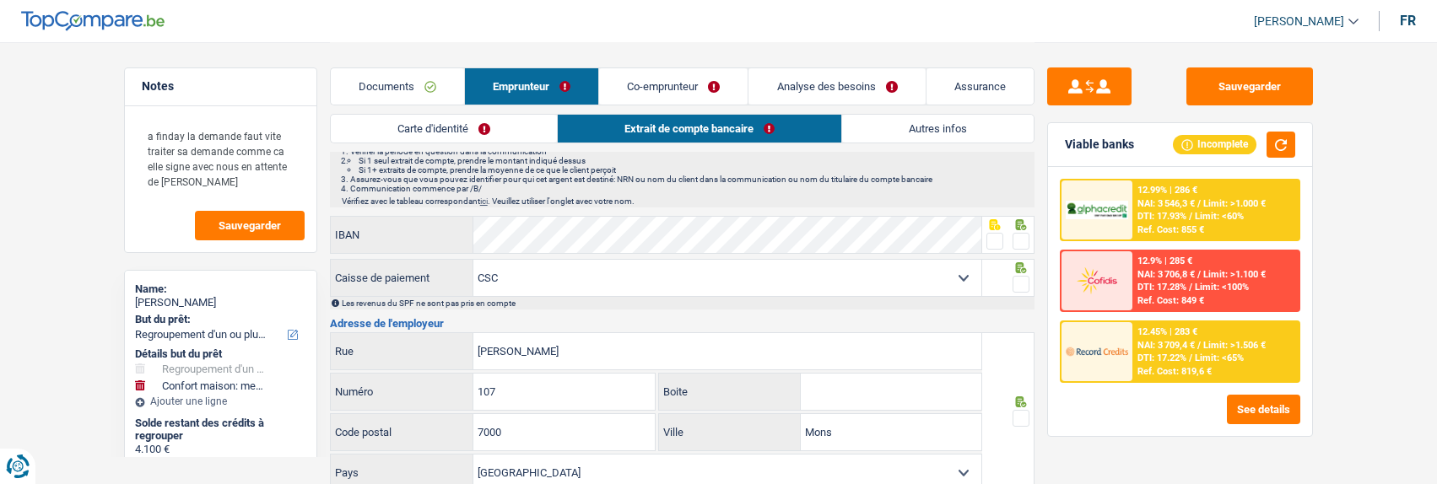
scroll to position [107, 0]
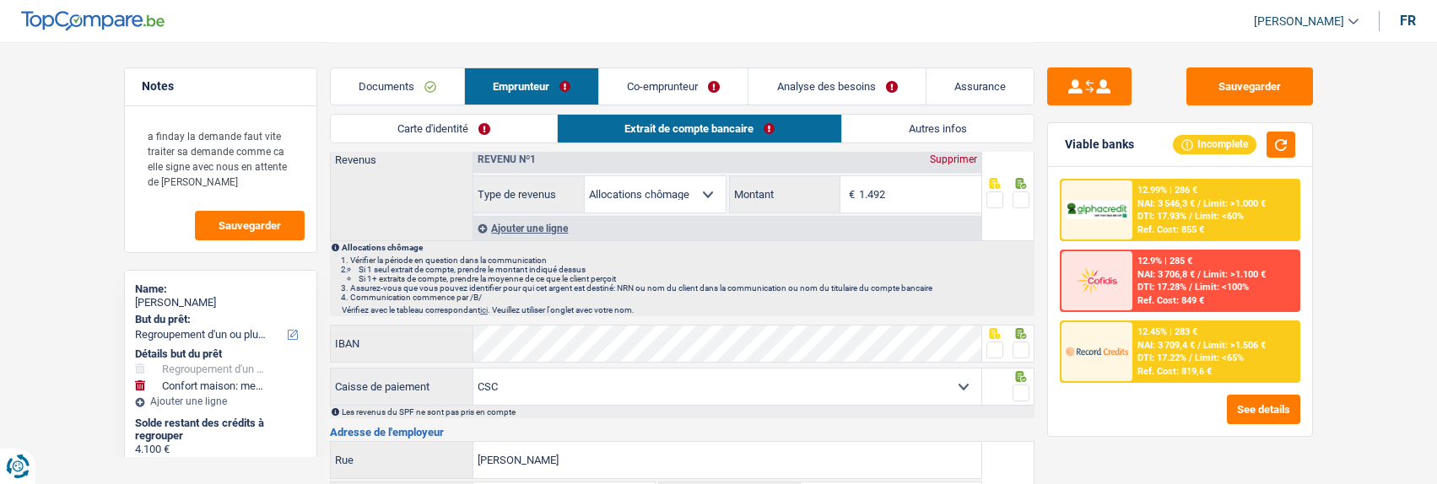
click at [958, 127] on link "Autres infos" at bounding box center [938, 129] width 192 height 28
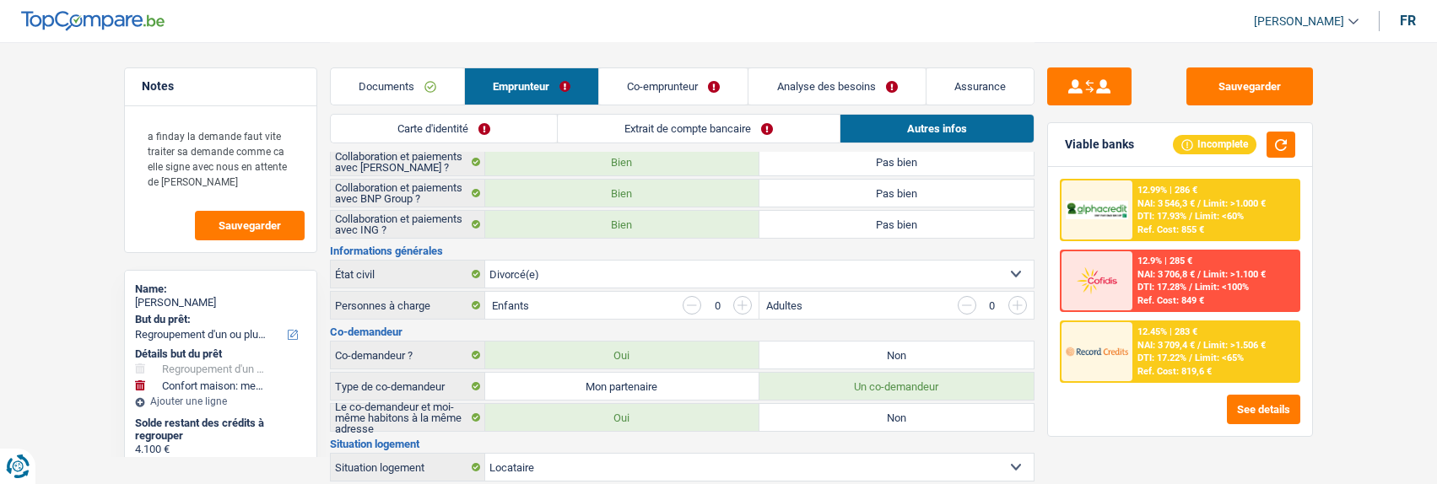
scroll to position [0, 0]
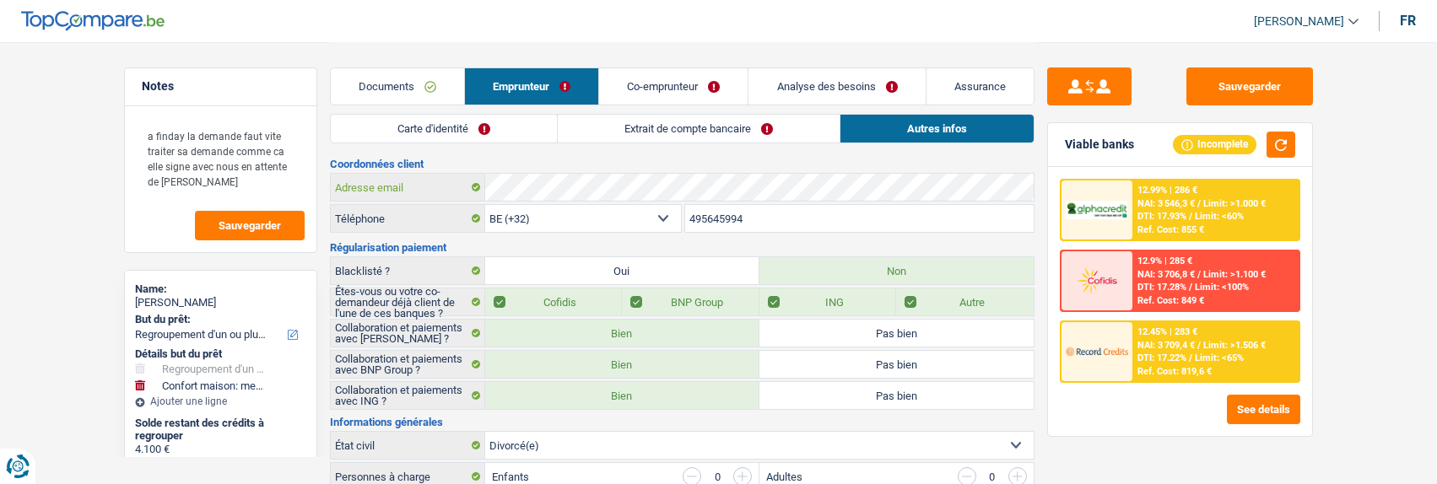
click at [463, 174] on div "Adresse email" at bounding box center [682, 187] width 703 height 27
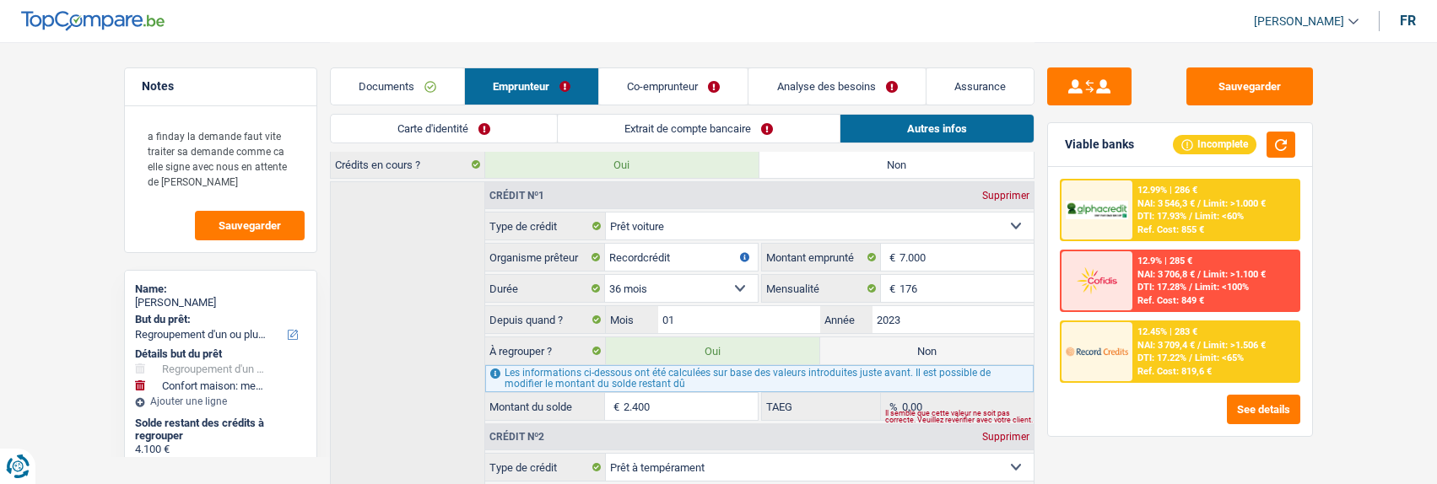
scroll to position [742, 0]
click at [713, 121] on link "Extrait de compte bancaire" at bounding box center [699, 129] width 282 height 28
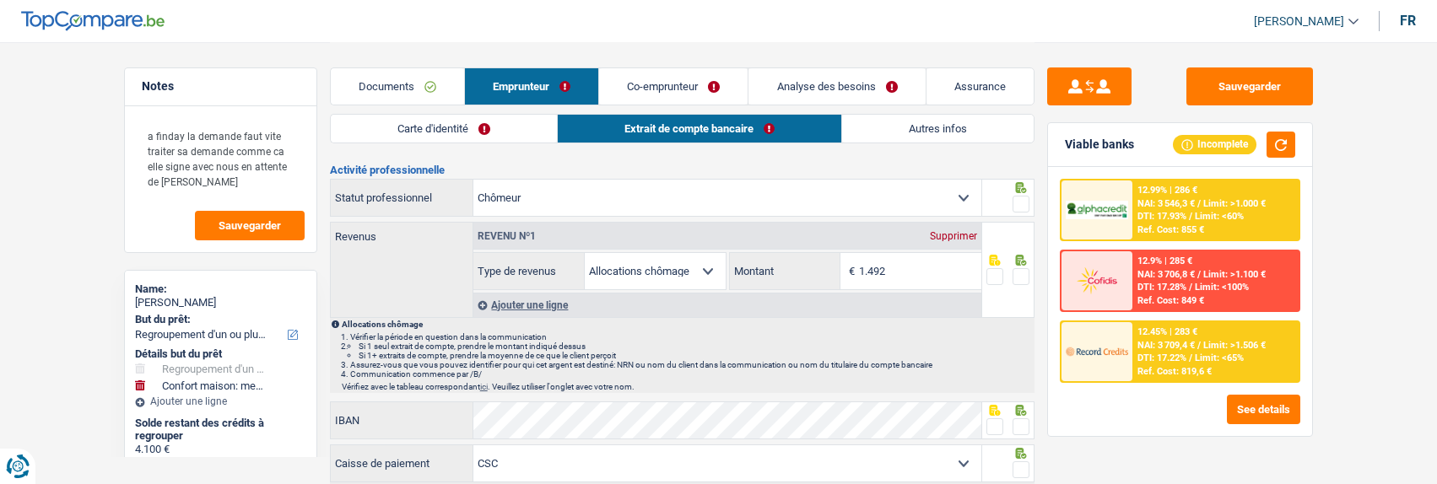
scroll to position [0, 0]
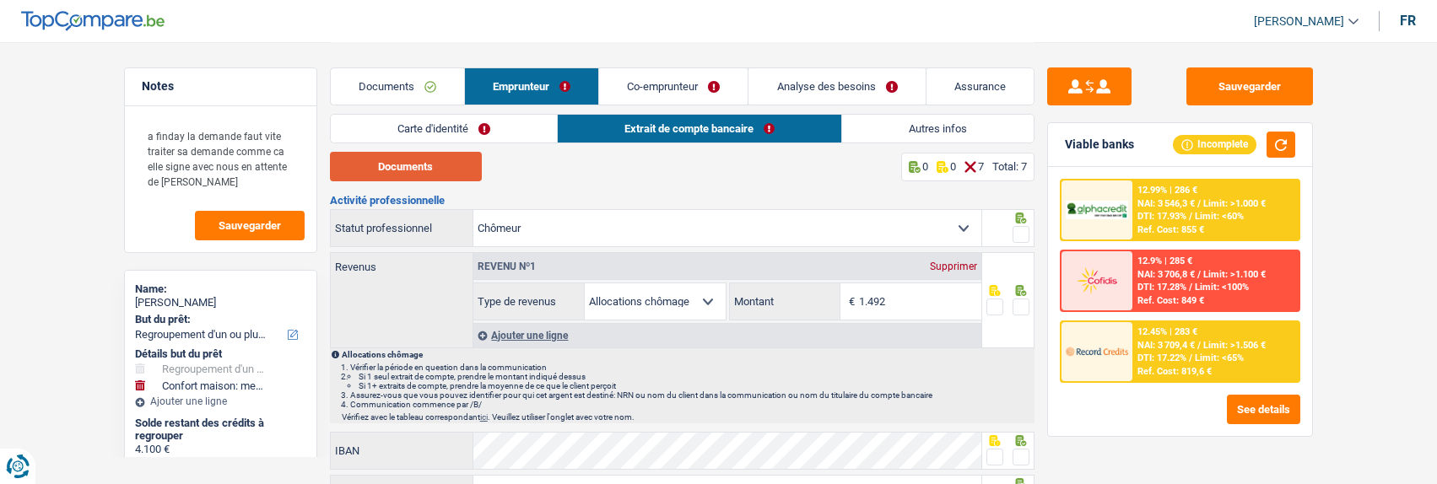
click at [393, 157] on button "Documents" at bounding box center [406, 167] width 152 height 30
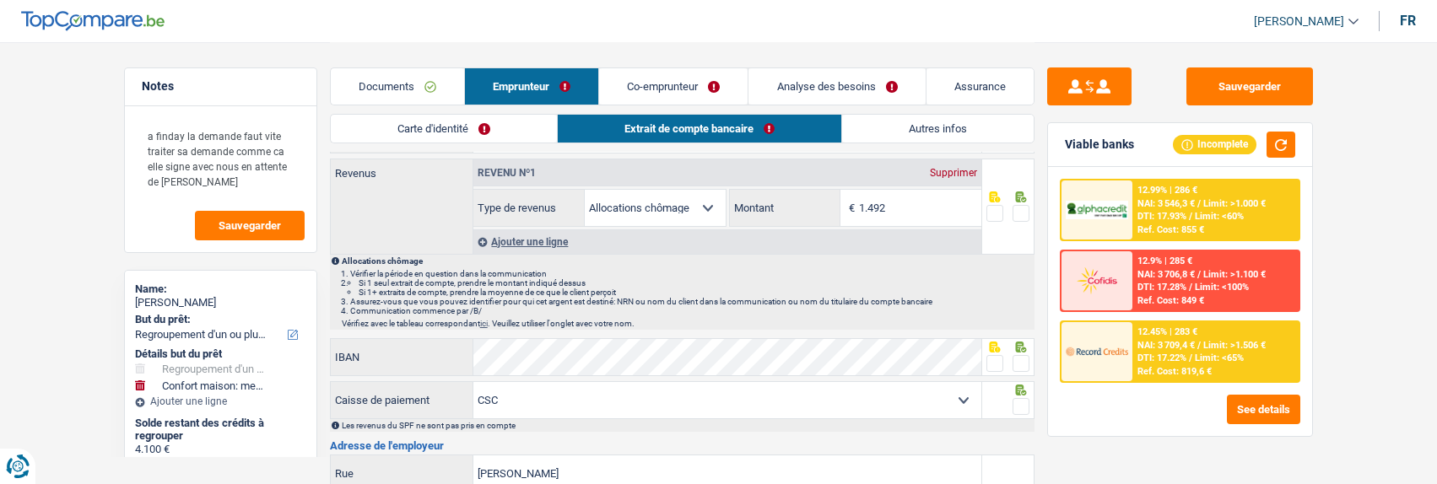
scroll to position [84, 0]
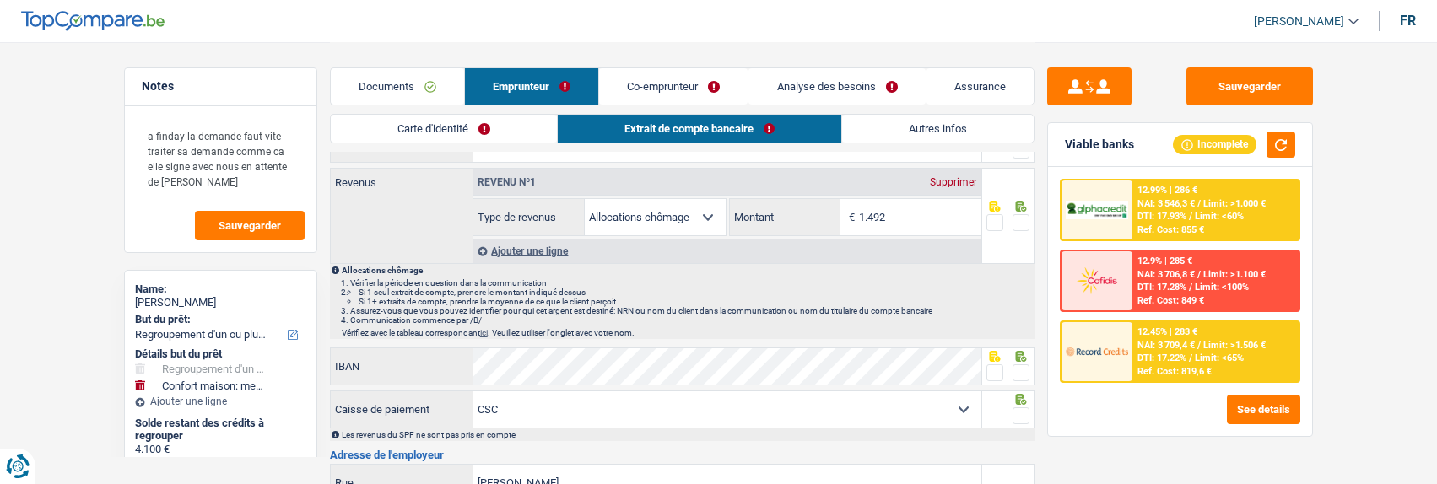
click at [682, 91] on link "Co-emprunteur" at bounding box center [673, 86] width 148 height 36
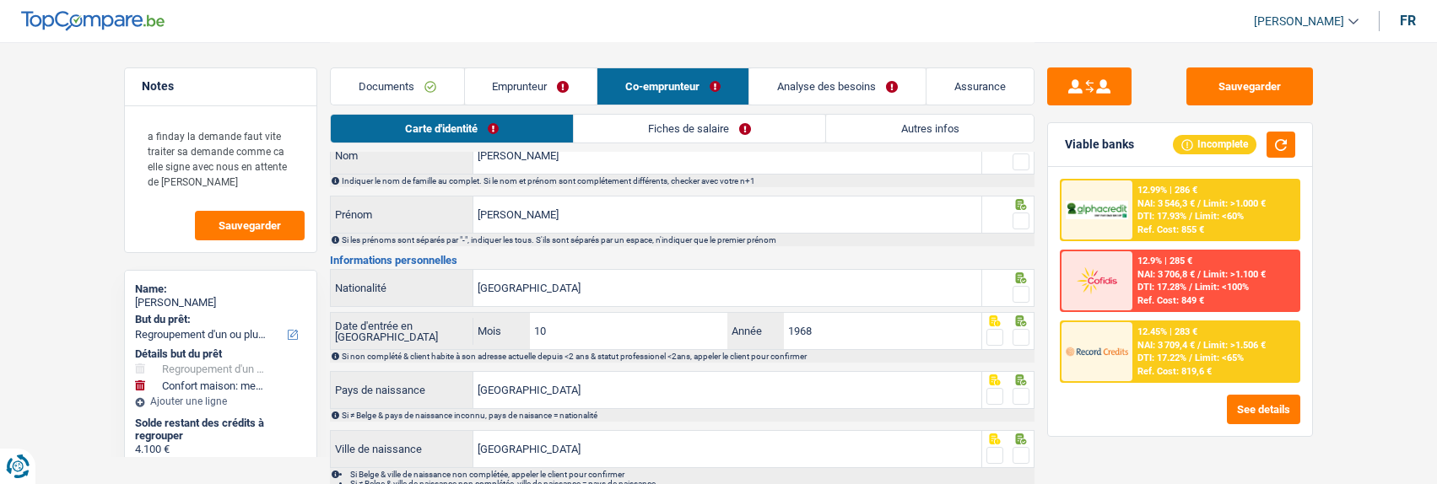
scroll to position [0, 0]
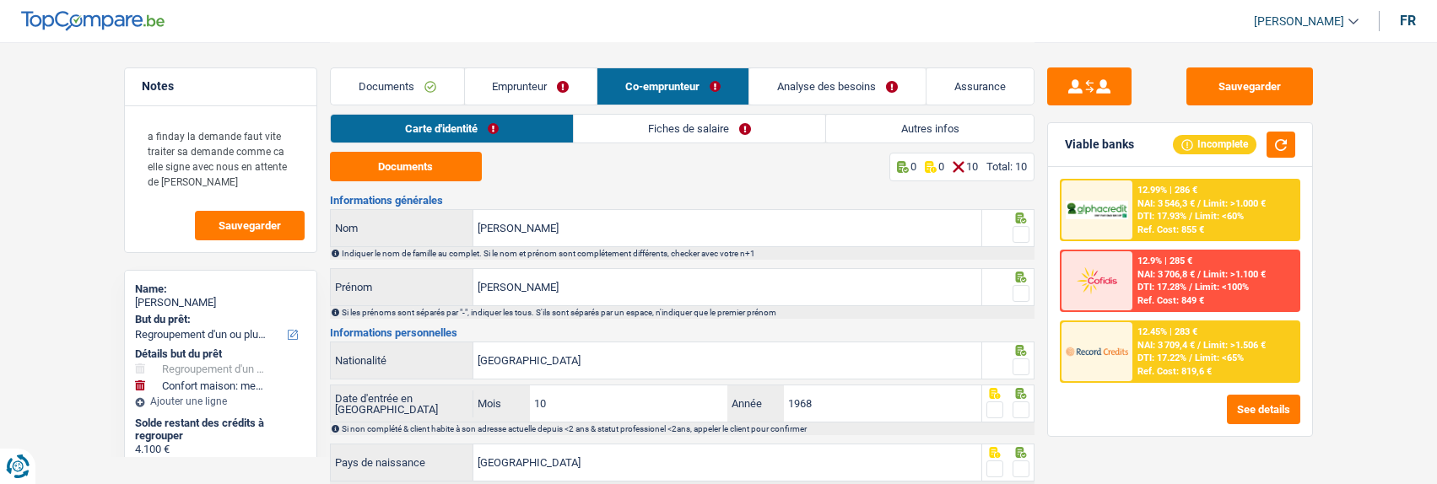
drag, startPoint x: 570, startPoint y: 84, endPoint x: 756, endPoint y: 111, distance: 188.4
click at [570, 84] on link "Emprunteur" at bounding box center [531, 86] width 132 height 36
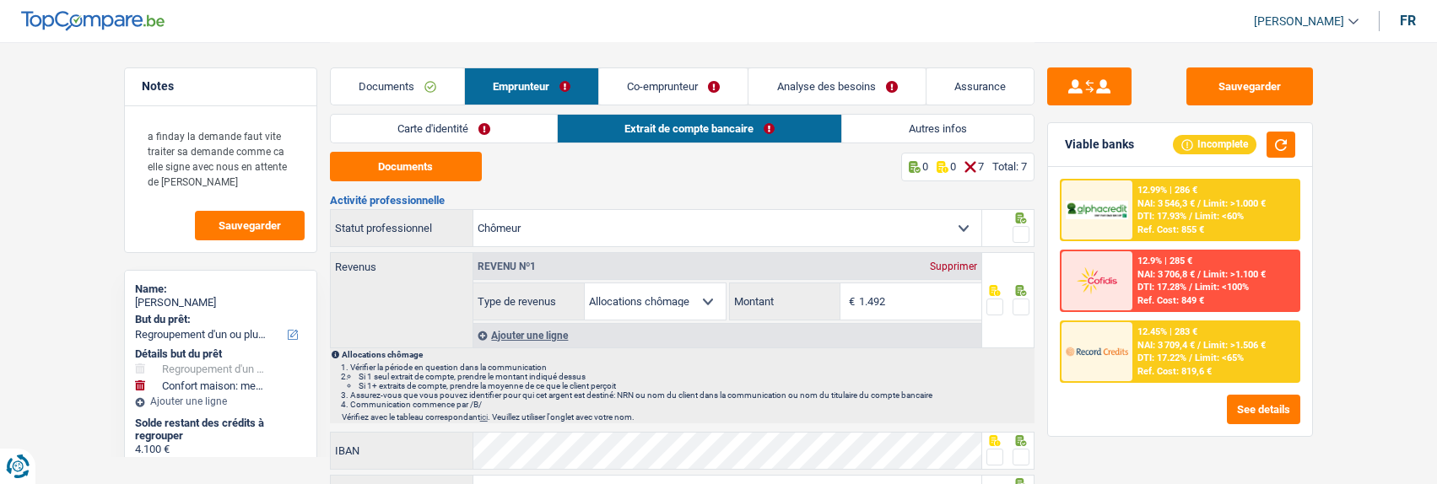
click at [915, 130] on link "Autres infos" at bounding box center [938, 129] width 192 height 28
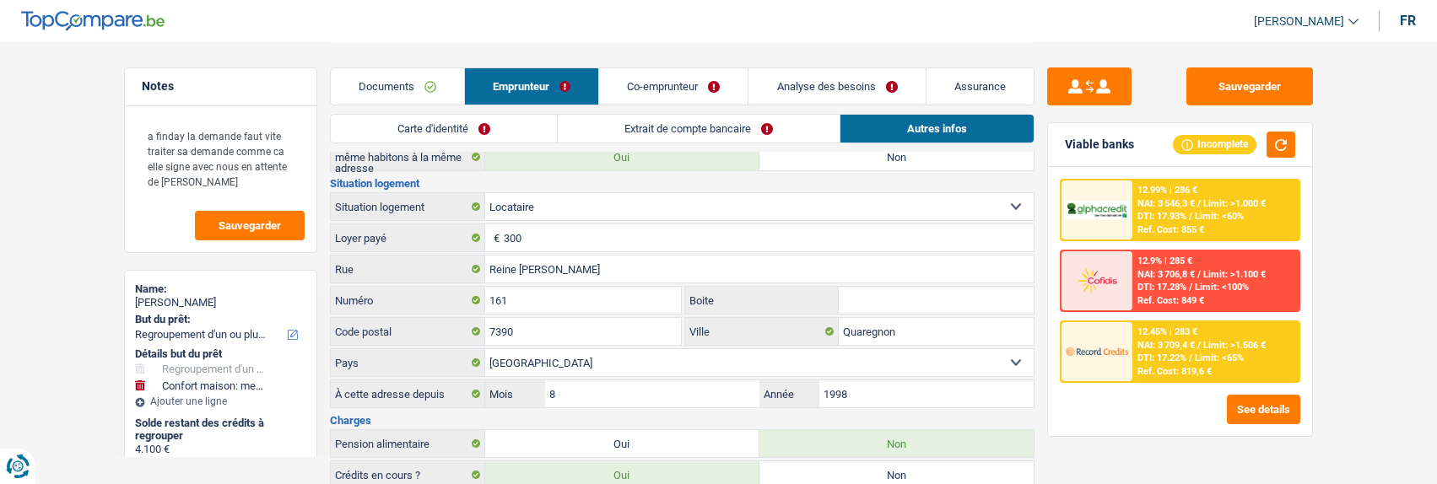
scroll to position [422, 0]
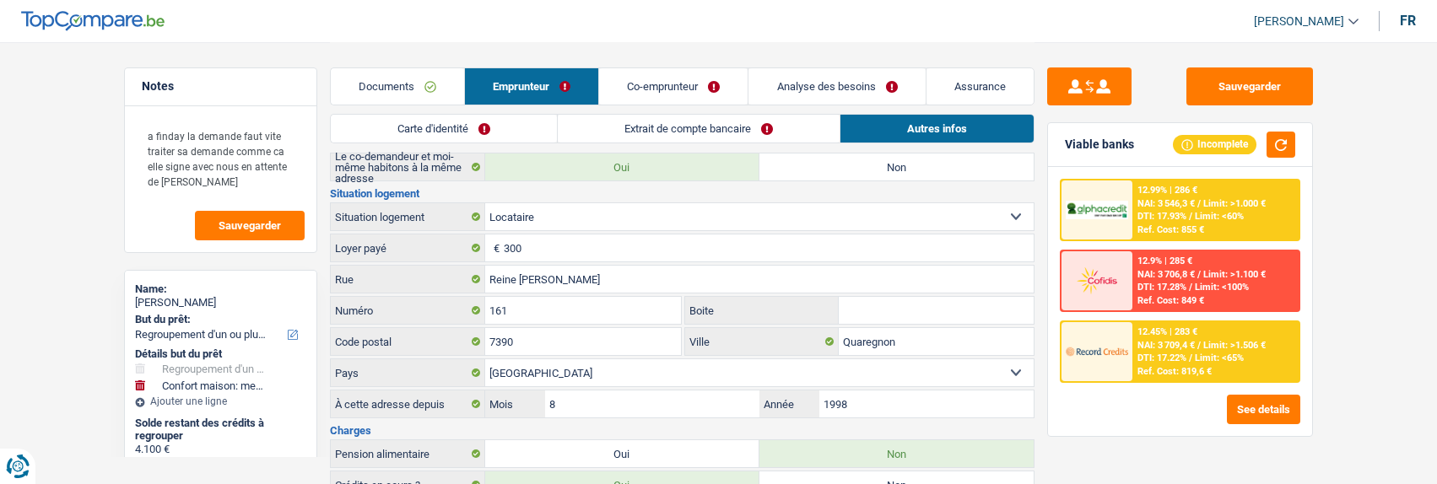
click at [705, 84] on link "Co-emprunteur" at bounding box center [673, 86] width 148 height 36
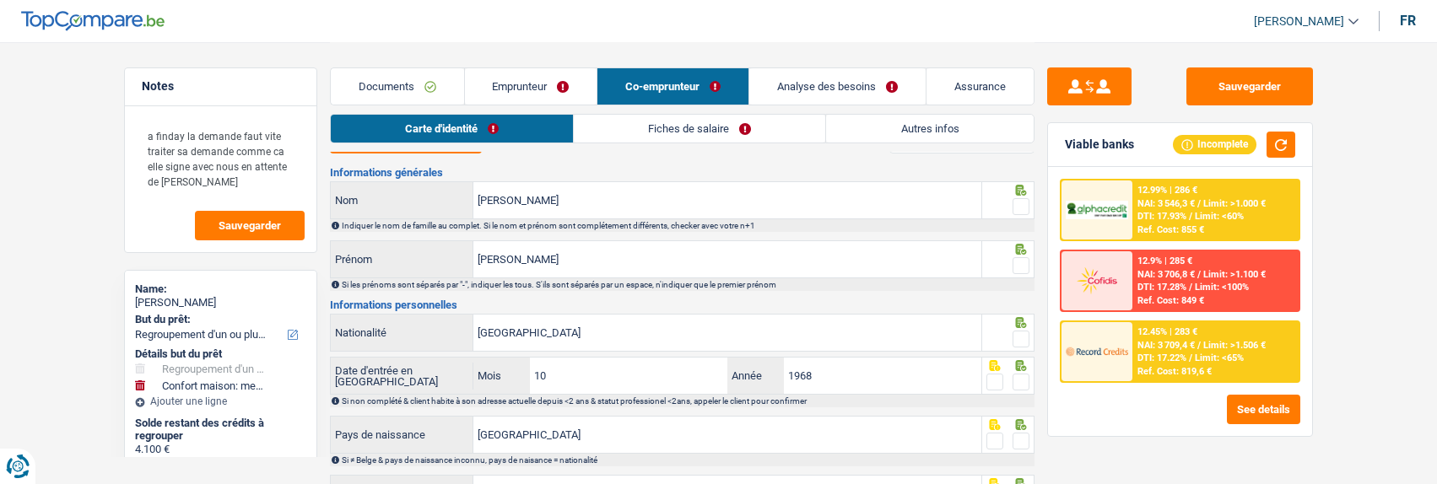
scroll to position [0, 0]
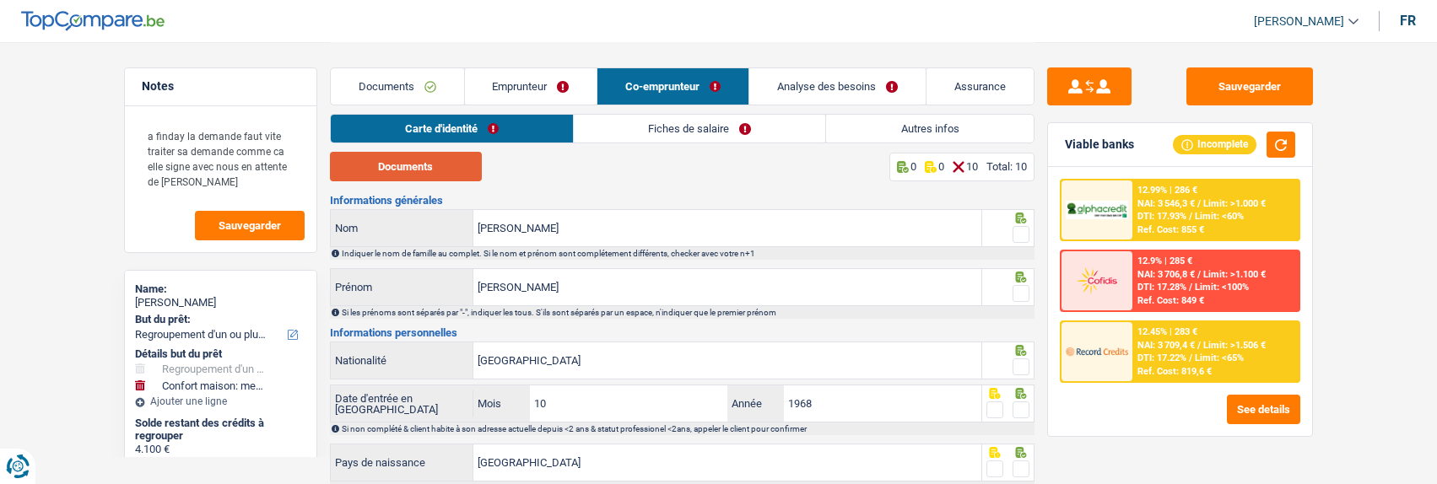
click at [436, 170] on button "Documents" at bounding box center [406, 167] width 152 height 30
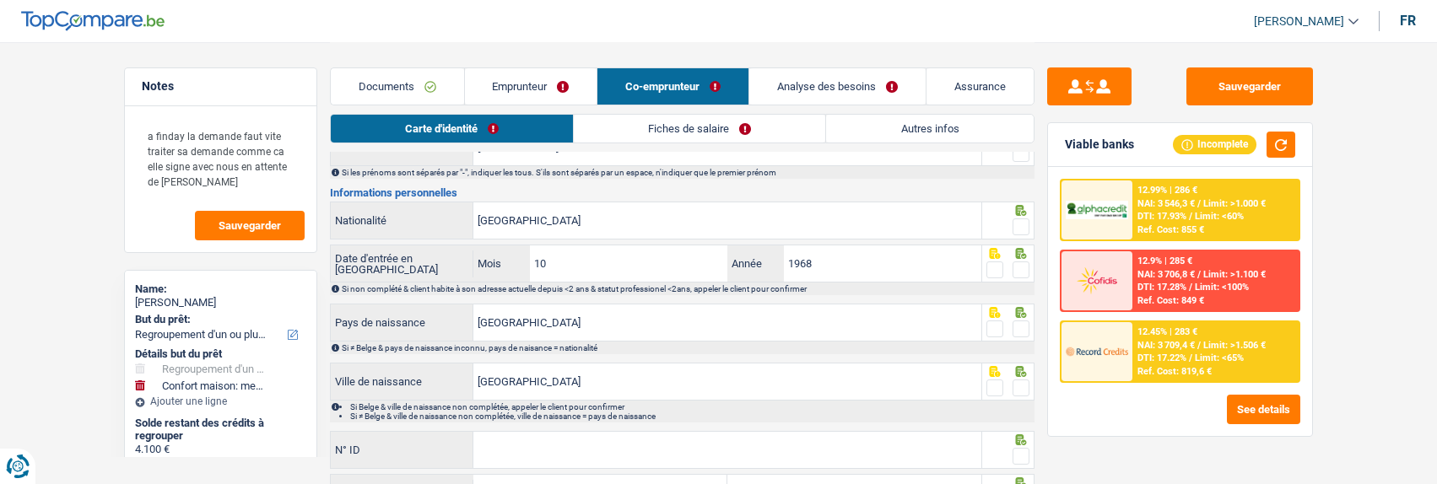
scroll to position [169, 0]
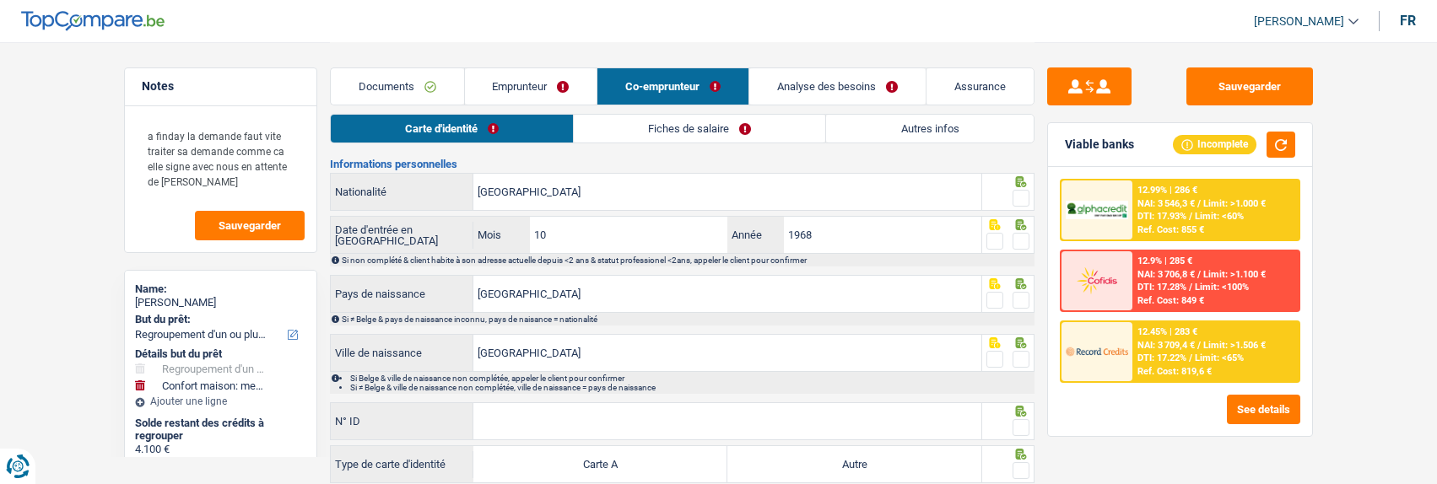
click at [682, 132] on link "Fiches de salaire" at bounding box center [699, 129] width 251 height 28
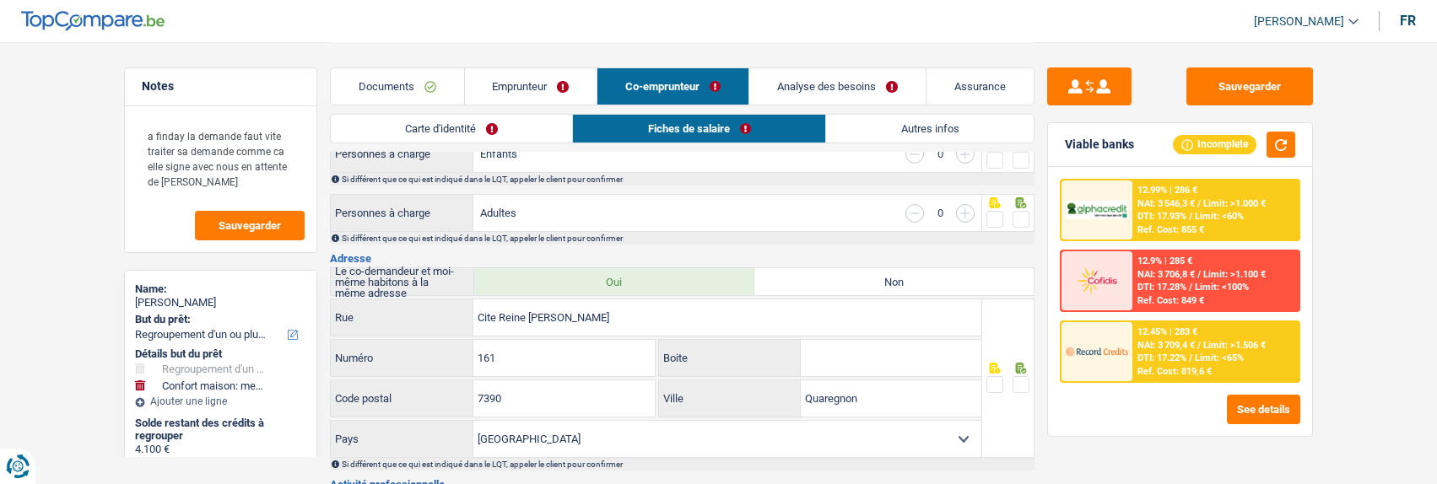
scroll to position [337, 0]
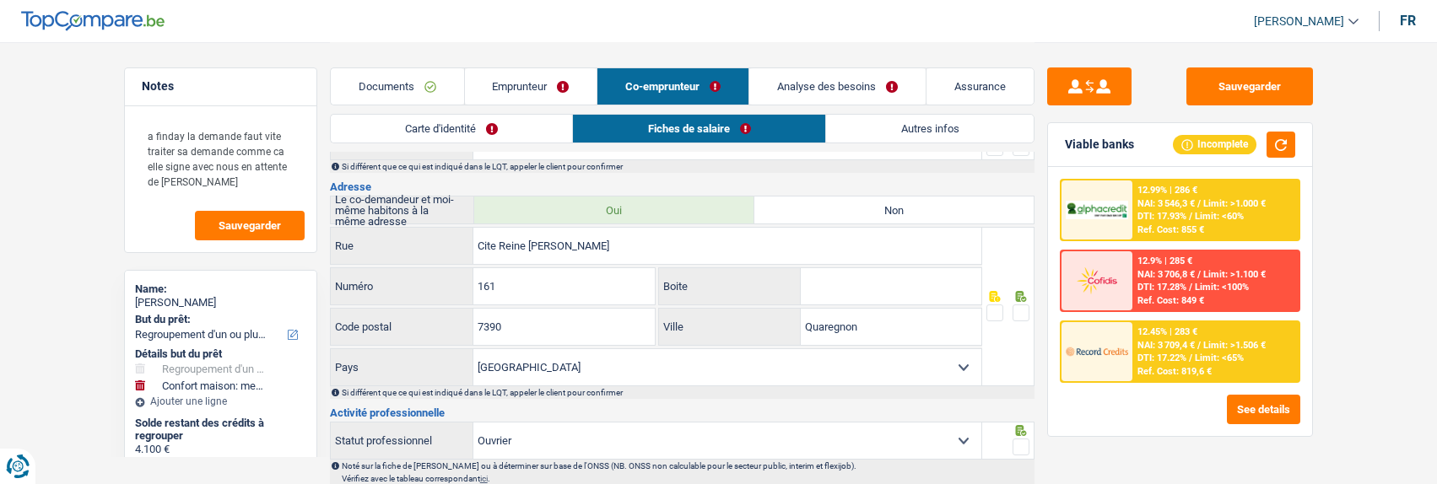
click at [537, 88] on link "Emprunteur" at bounding box center [531, 86] width 132 height 36
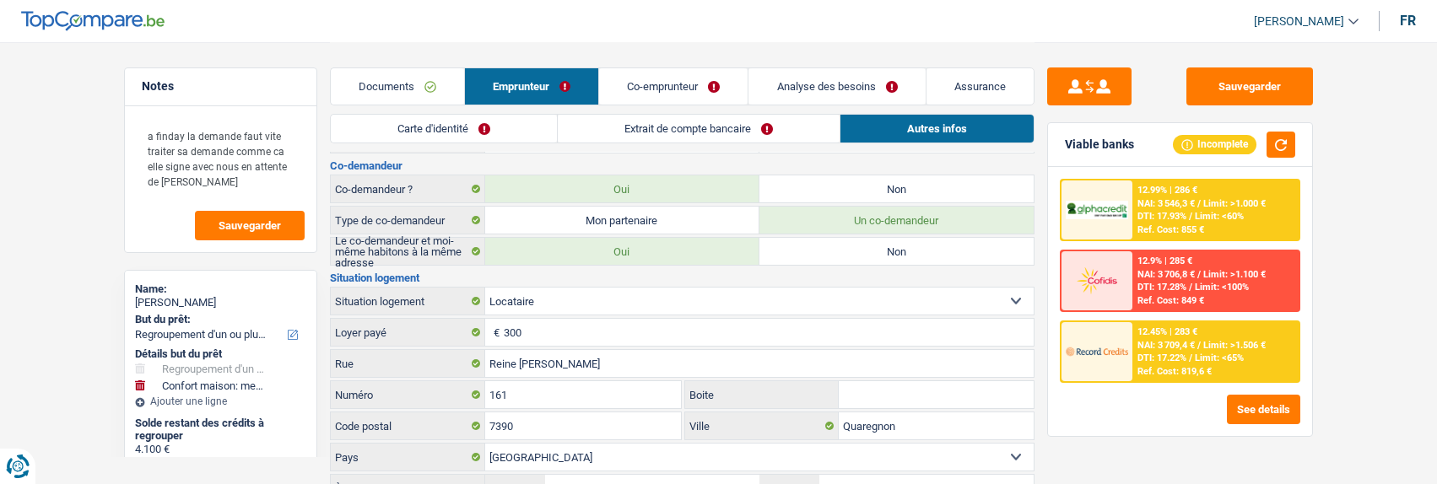
click at [689, 82] on link "Co-emprunteur" at bounding box center [673, 86] width 148 height 36
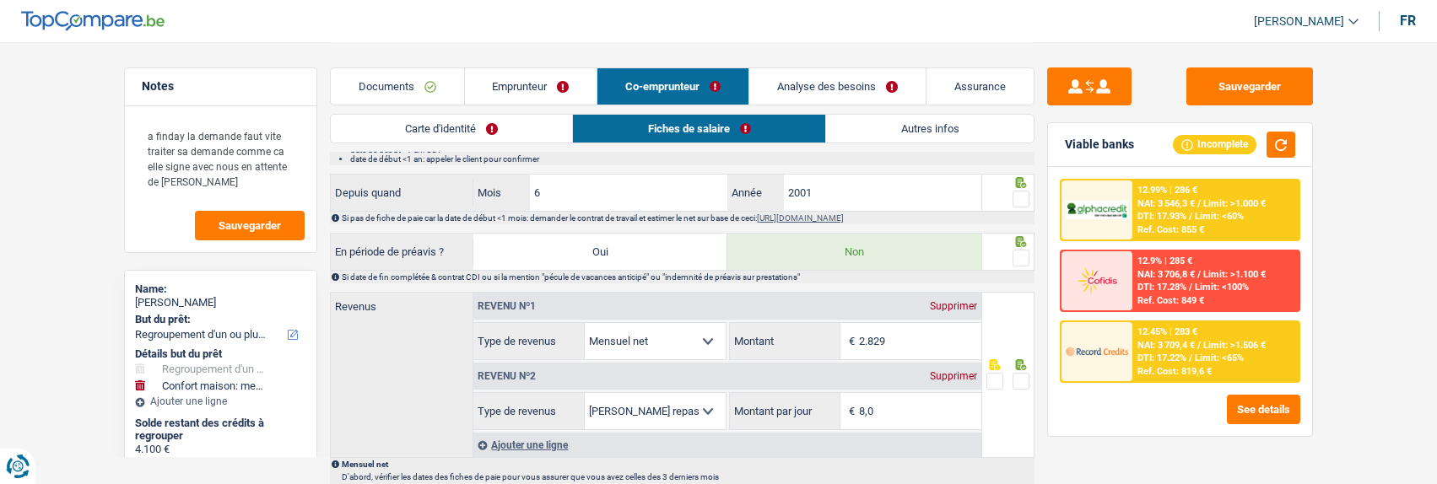
scroll to position [759, 0]
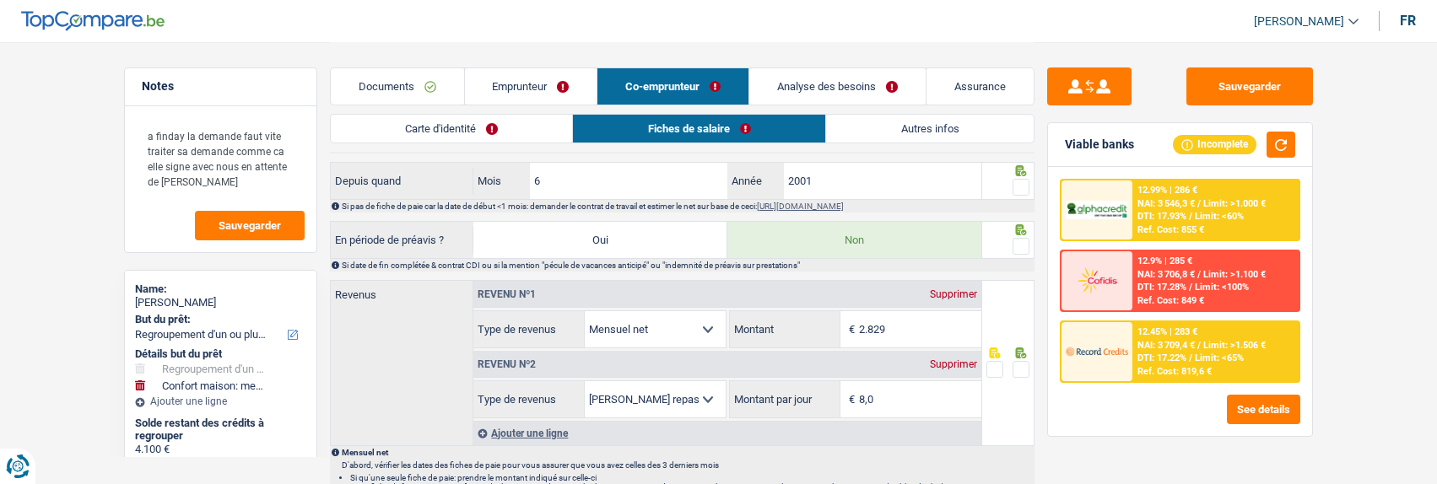
click at [958, 138] on link "Autres infos" at bounding box center [930, 129] width 208 height 28
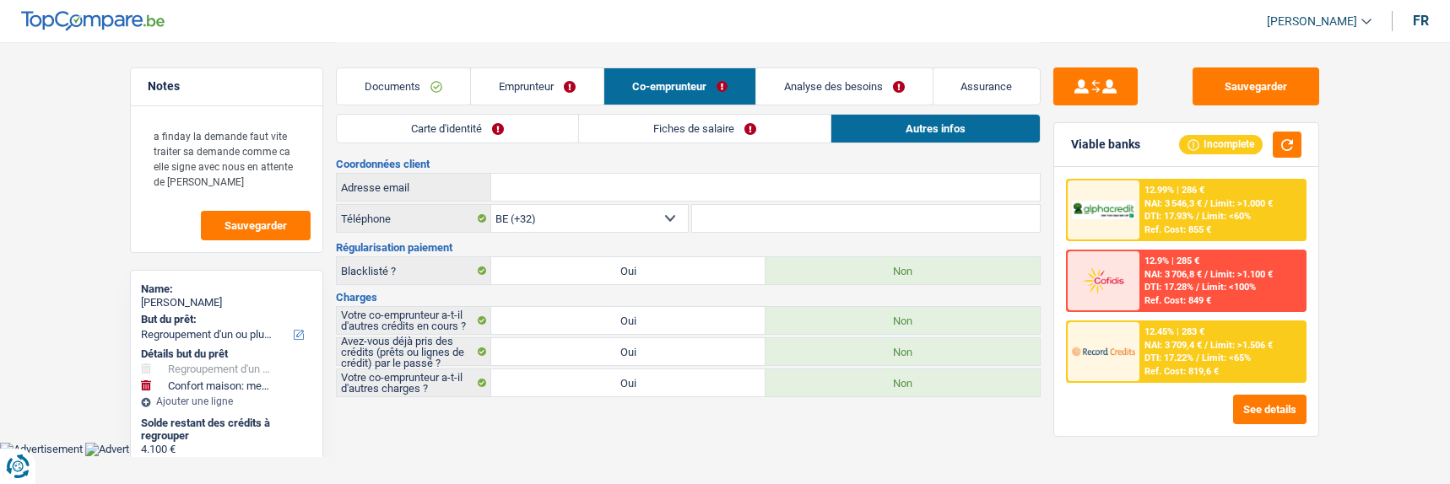
click at [755, 137] on link "Fiches de salaire" at bounding box center [704, 129] width 251 height 28
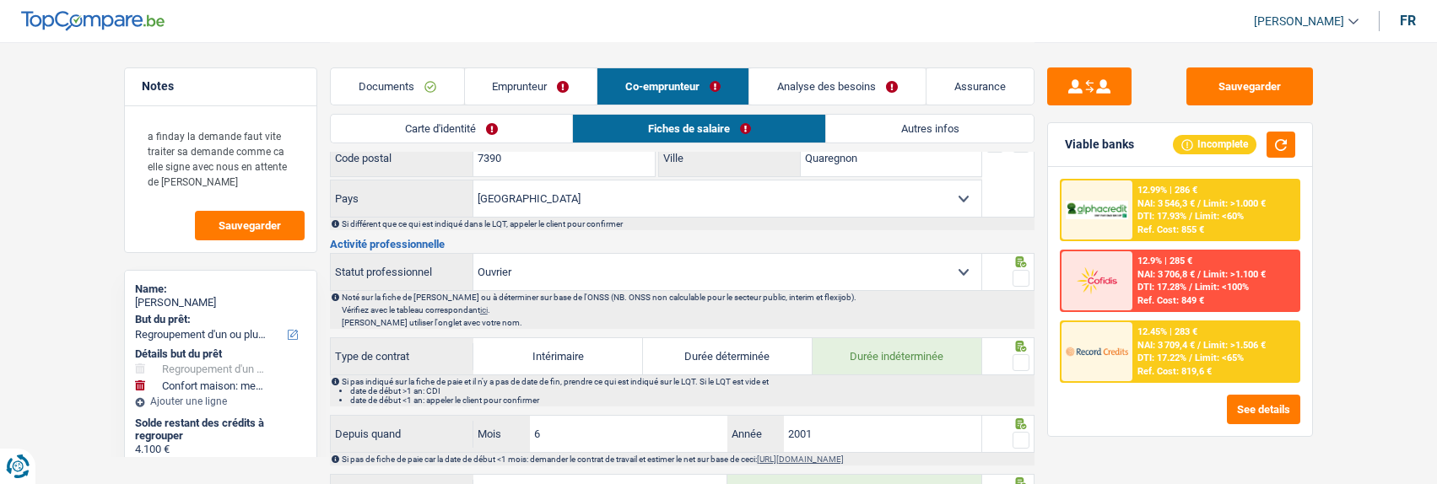
scroll to position [591, 0]
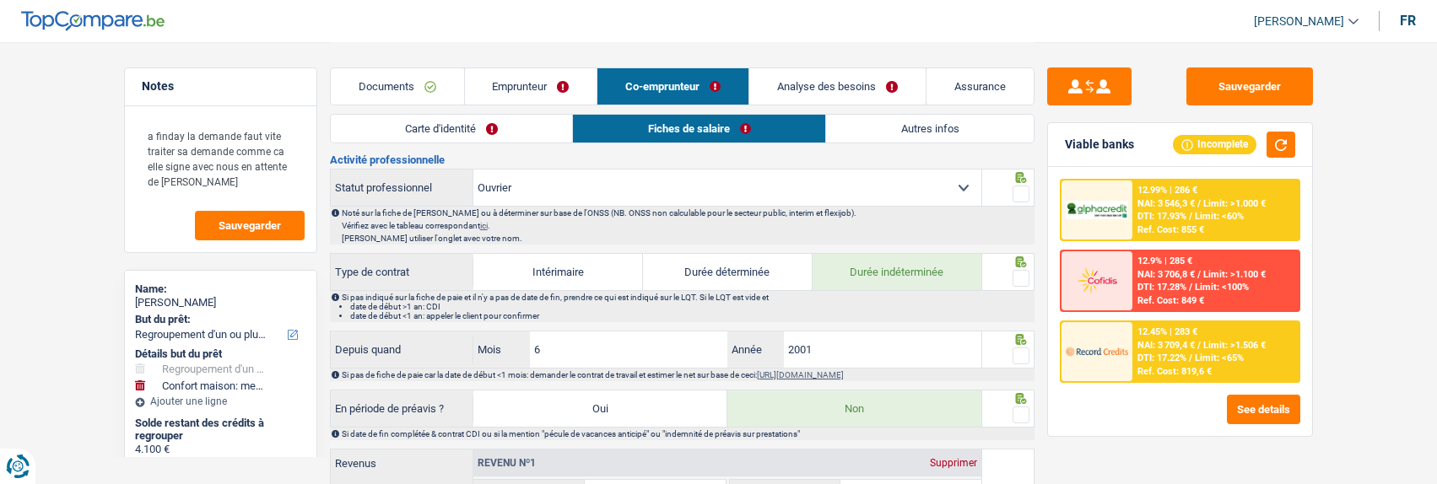
click at [552, 82] on link "Emprunteur" at bounding box center [531, 86] width 132 height 36
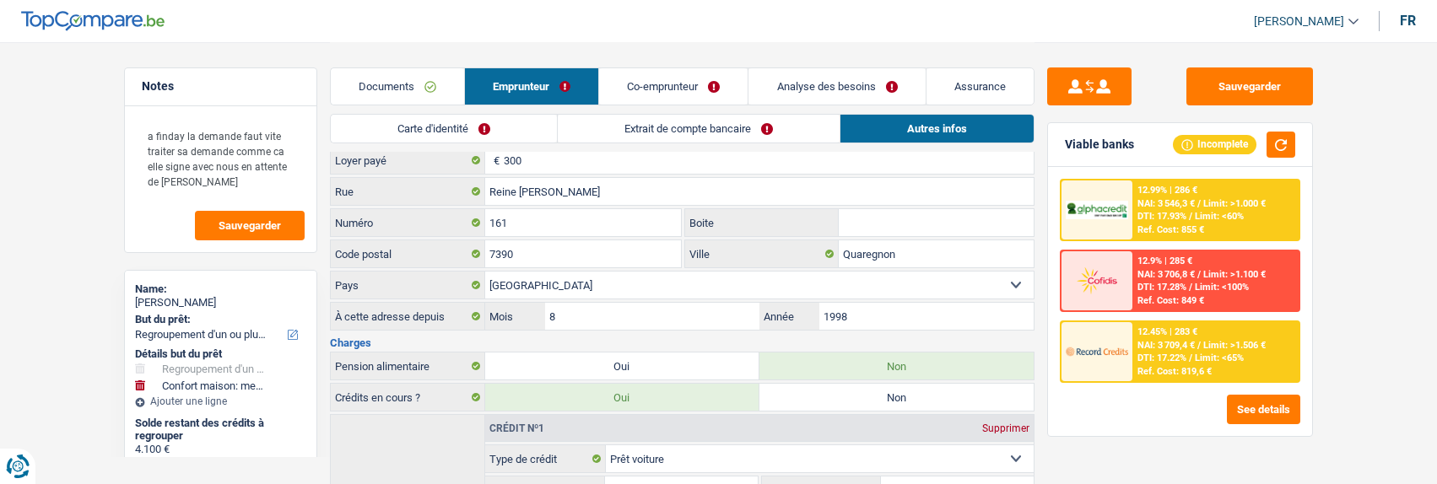
scroll to position [506, 0]
click at [685, 95] on link "Co-emprunteur" at bounding box center [673, 86] width 148 height 36
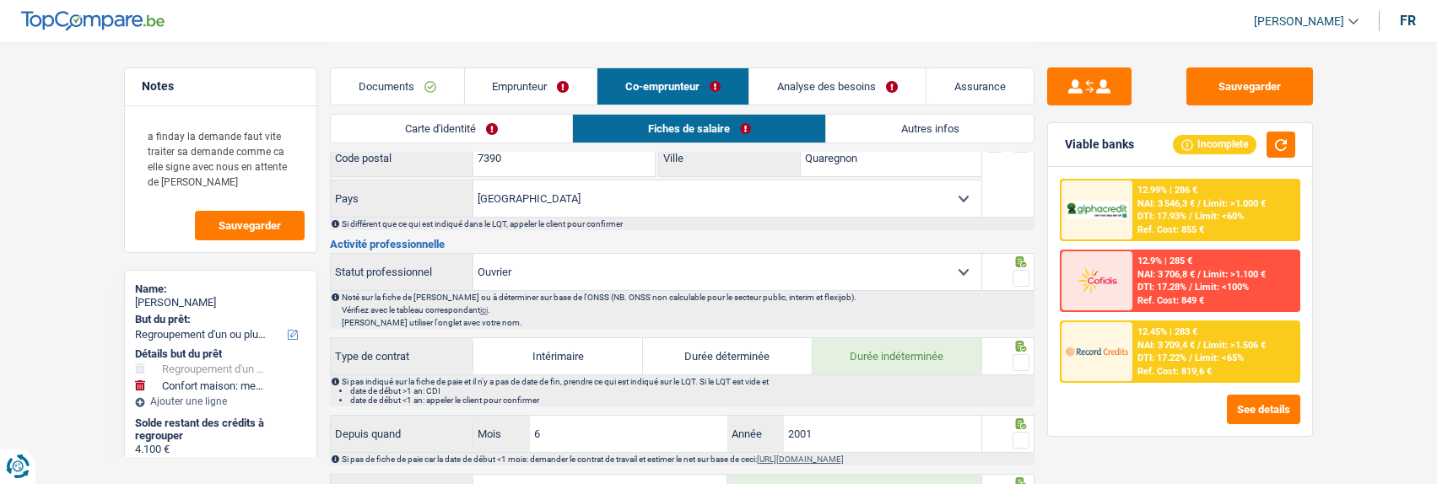
click at [969, 133] on link "Autres infos" at bounding box center [930, 129] width 208 height 28
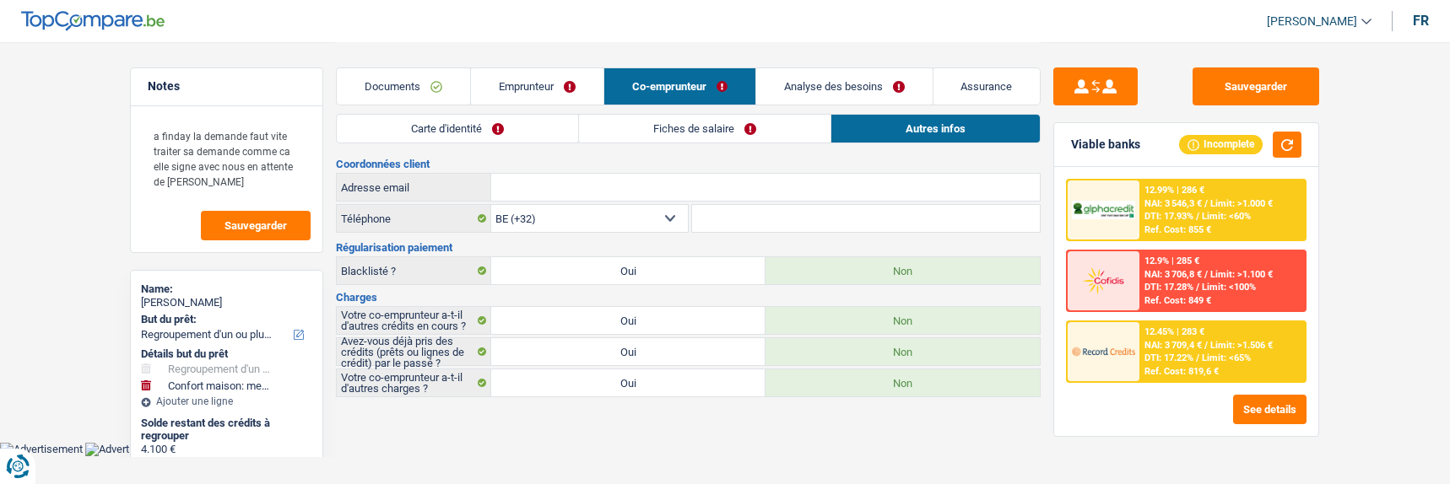
click at [764, 133] on link "Fiches de salaire" at bounding box center [704, 129] width 251 height 28
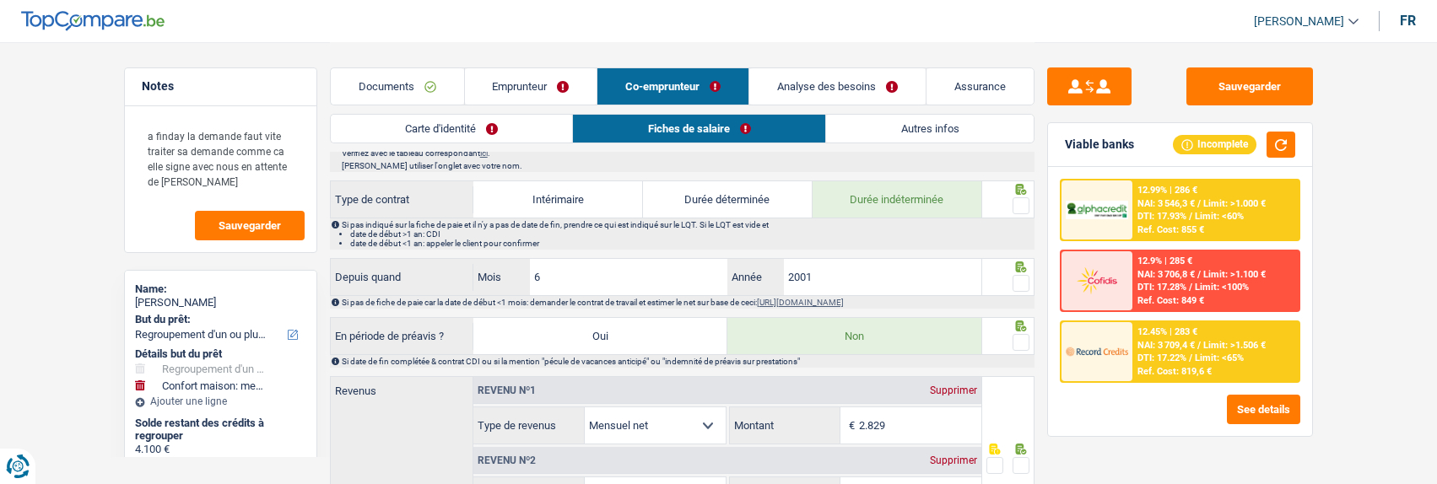
scroll to position [675, 0]
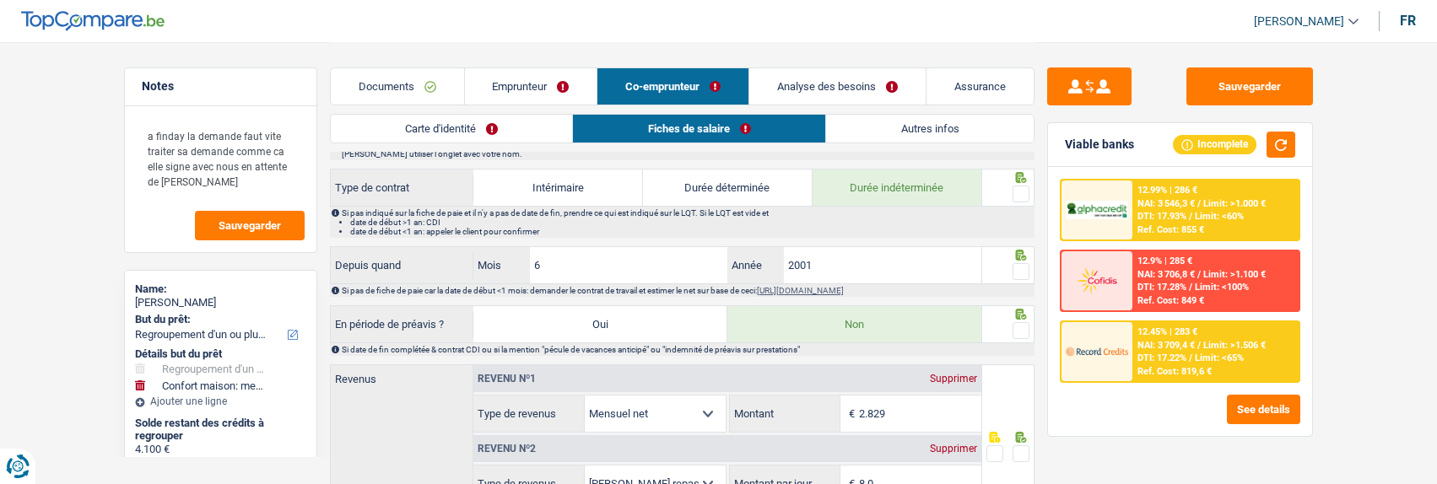
click at [887, 133] on link "Autres infos" at bounding box center [930, 129] width 208 height 28
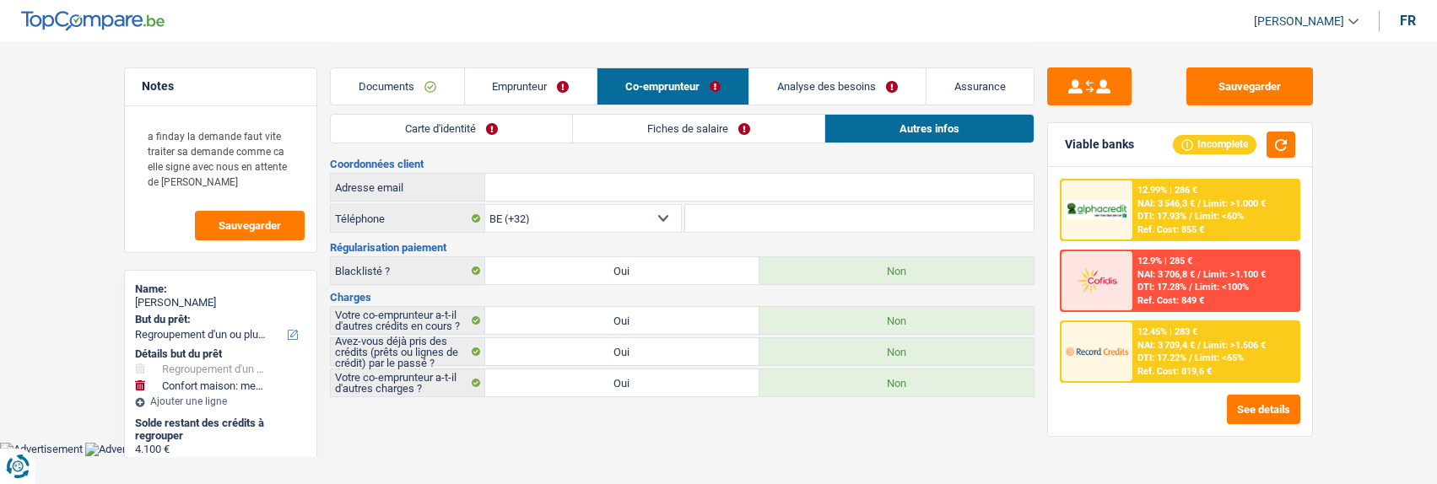
scroll to position [0, 0]
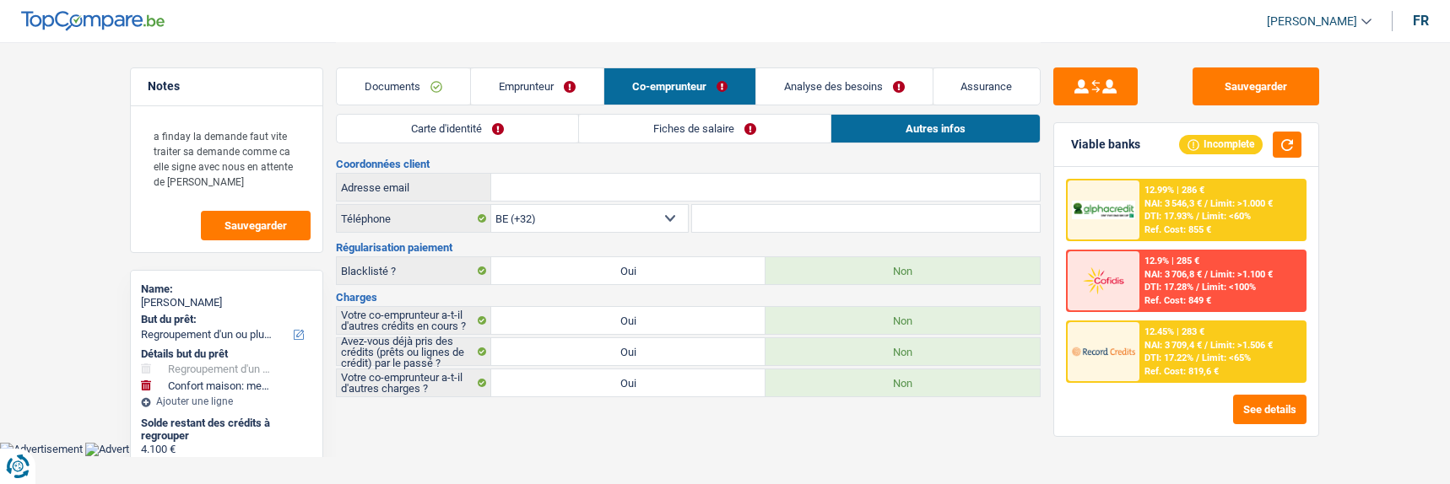
click at [550, 82] on link "Emprunteur" at bounding box center [537, 86] width 132 height 36
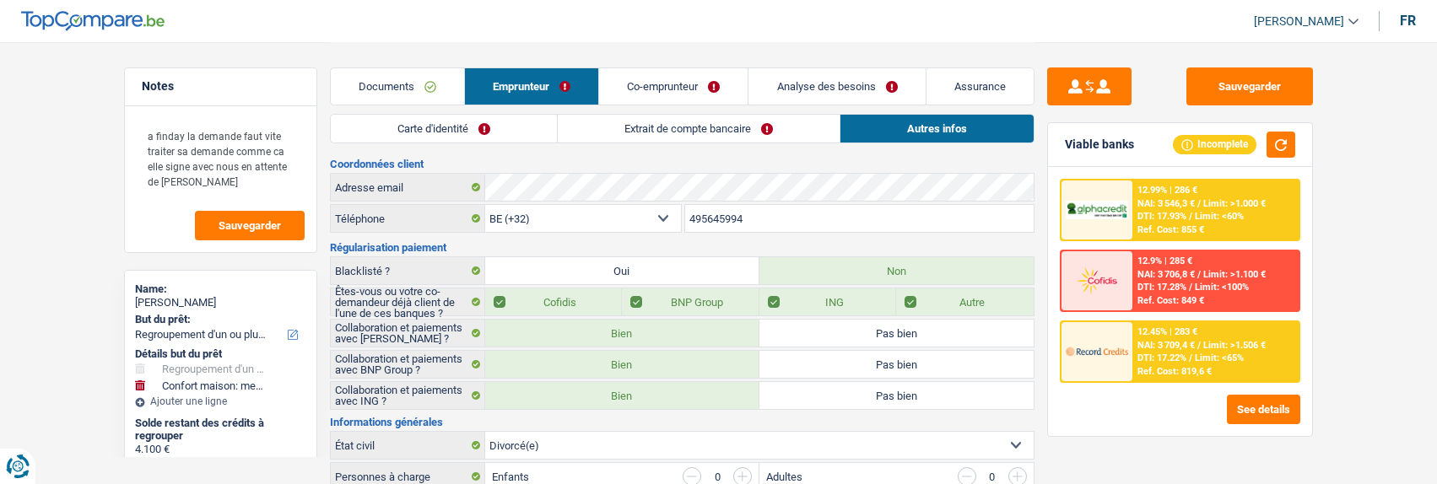
drag, startPoint x: 773, startPoint y: 222, endPoint x: 673, endPoint y: 208, distance: 100.6
click at [673, 208] on div "BE (+32) LU (+352) Sélectionner une option Téléphone 495645994 Téléphone" at bounding box center [682, 219] width 705 height 31
click at [685, 86] on link "Co-emprunteur" at bounding box center [673, 86] width 148 height 36
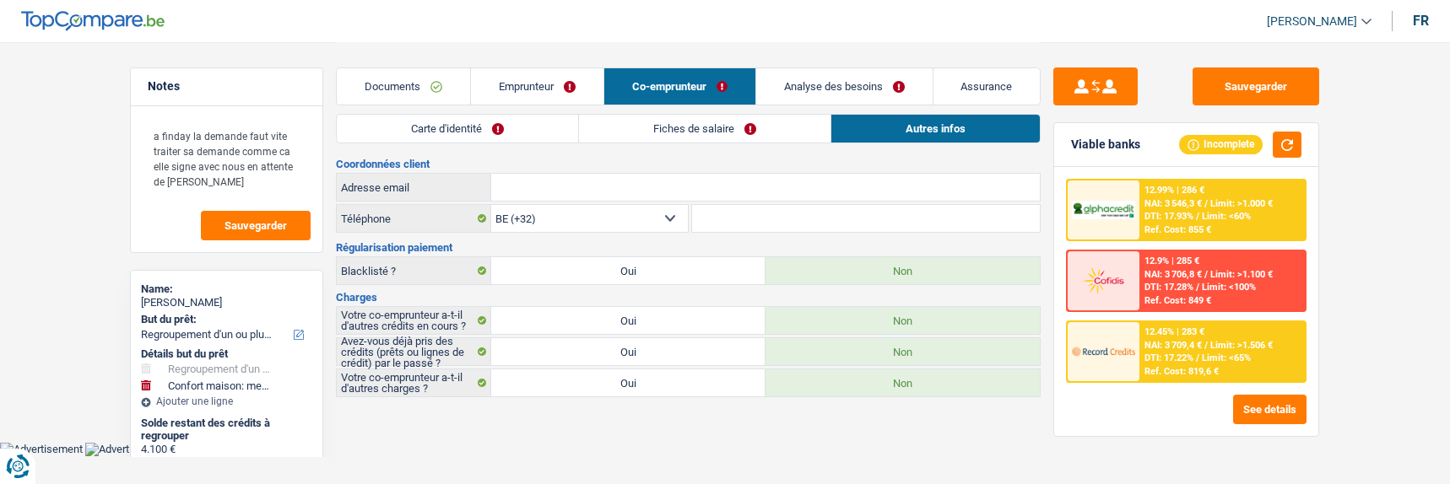
click at [700, 136] on link "Fiches de salaire" at bounding box center [704, 129] width 251 height 28
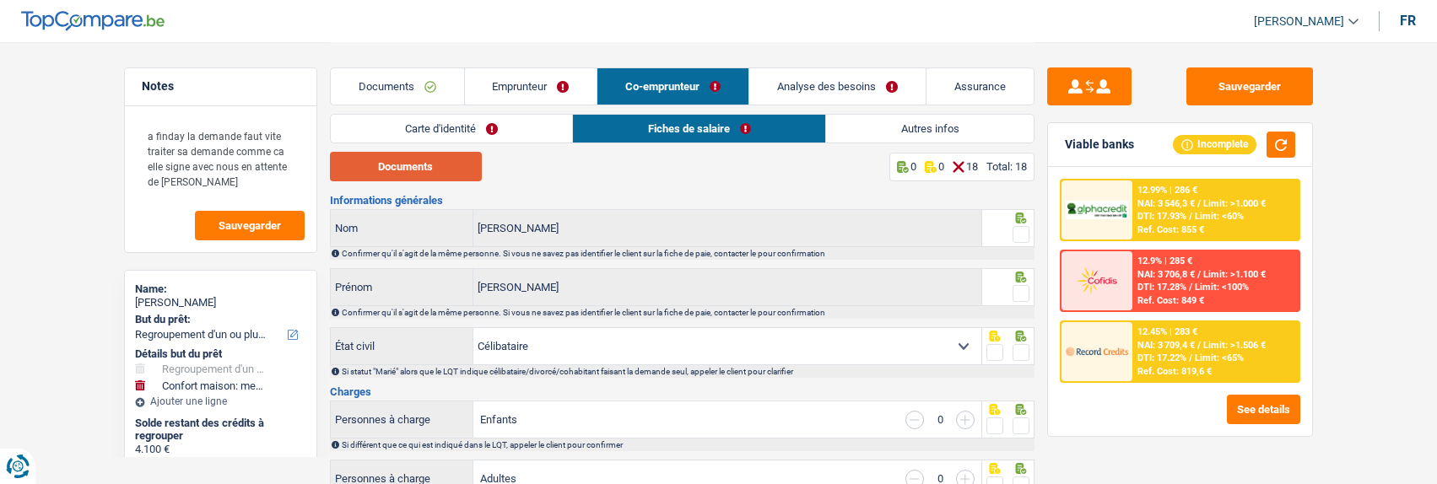
click at [463, 174] on button "Documents" at bounding box center [406, 167] width 152 height 30
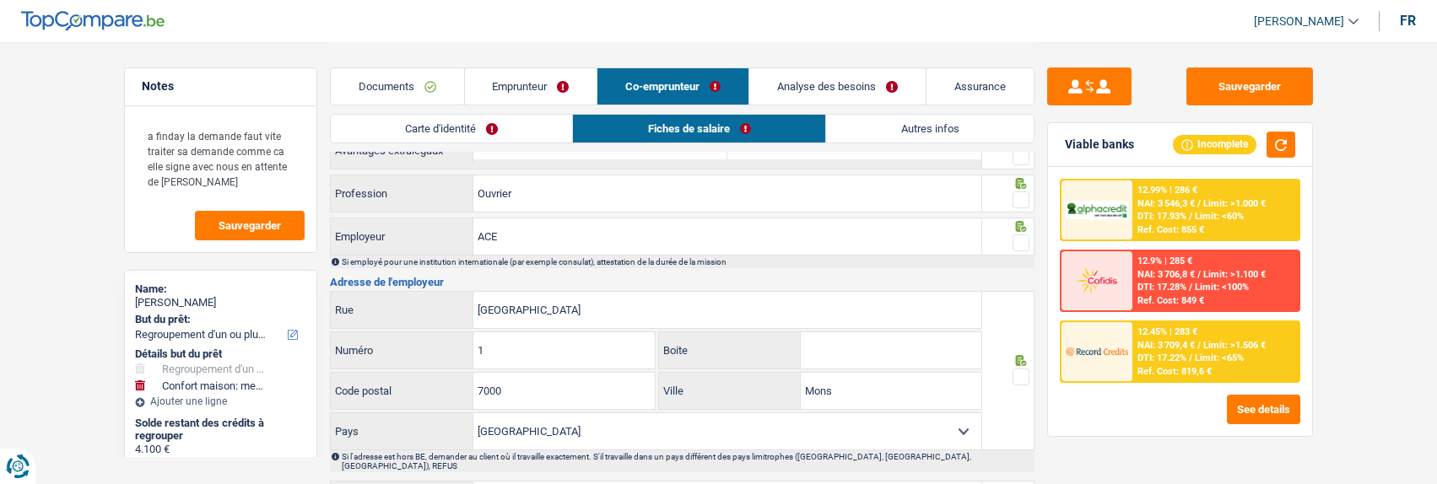
scroll to position [1266, 0]
click at [856, 81] on link "Analyse des besoins" at bounding box center [837, 86] width 176 height 36
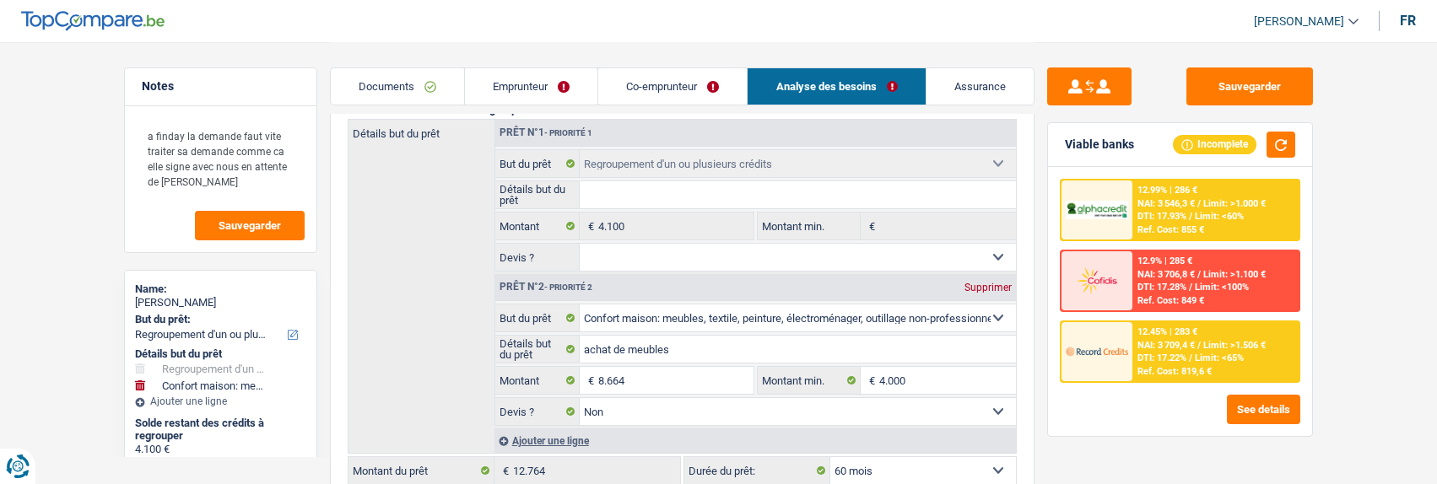
scroll to position [262, 0]
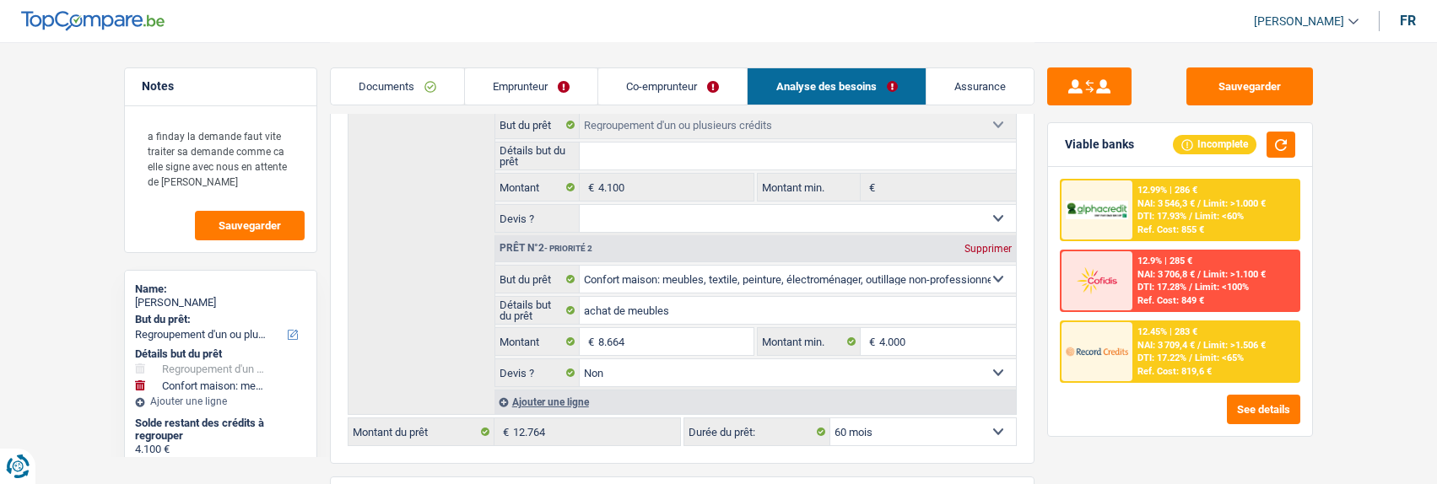
click at [566, 91] on link "Emprunteur" at bounding box center [531, 86] width 132 height 36
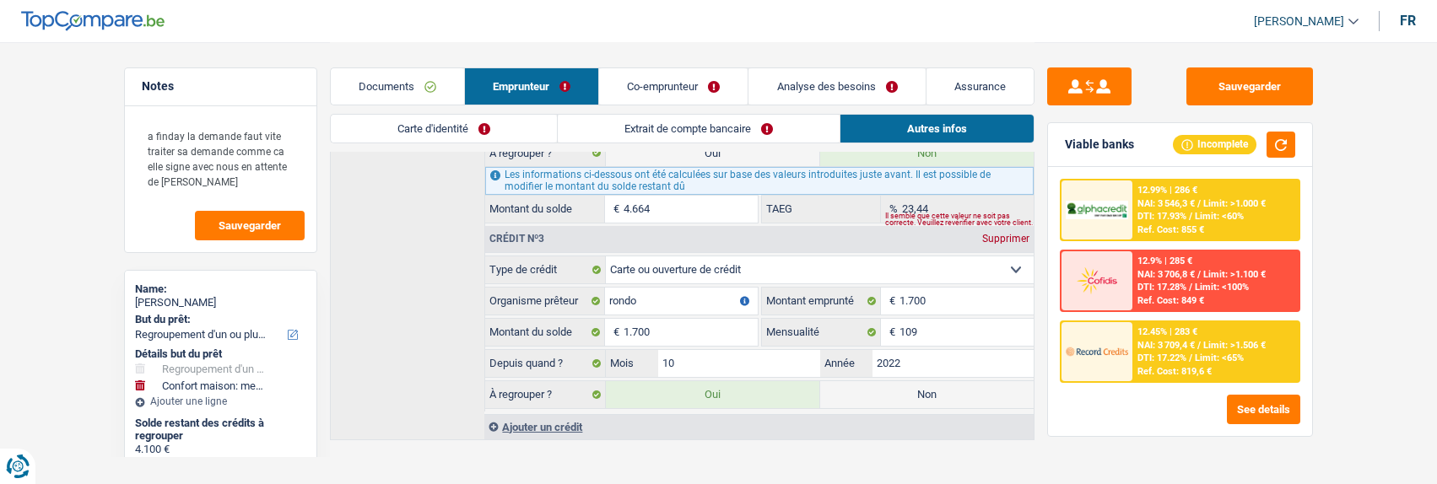
scroll to position [1248, 0]
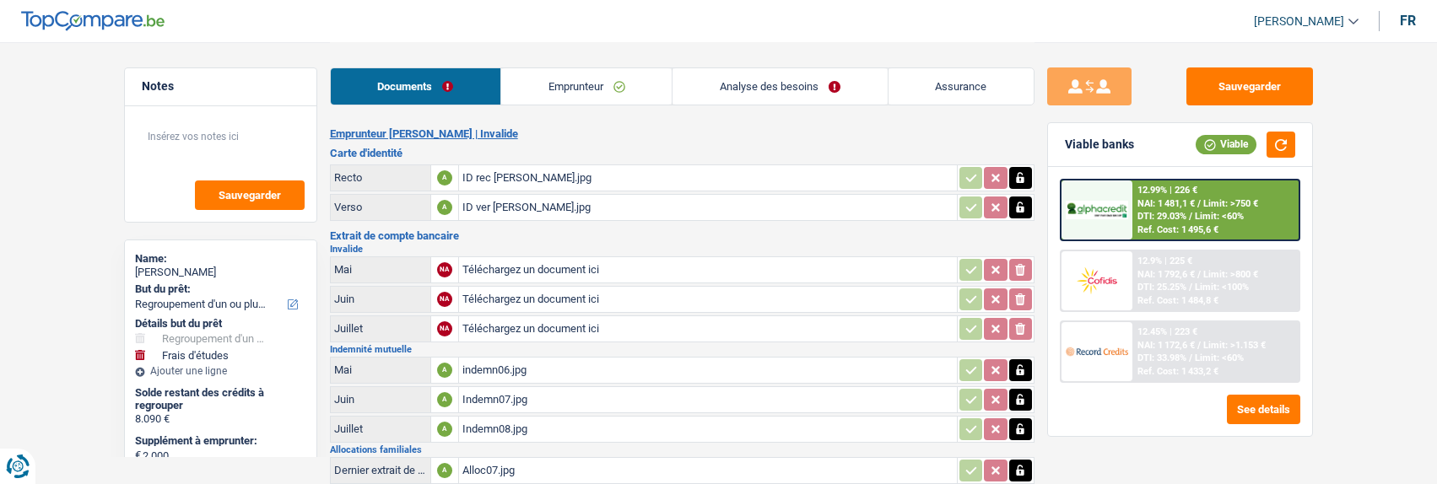
select select "refinancing"
select select "study"
select select "60"
click at [1244, 412] on button "See details" at bounding box center [1263, 410] width 73 height 30
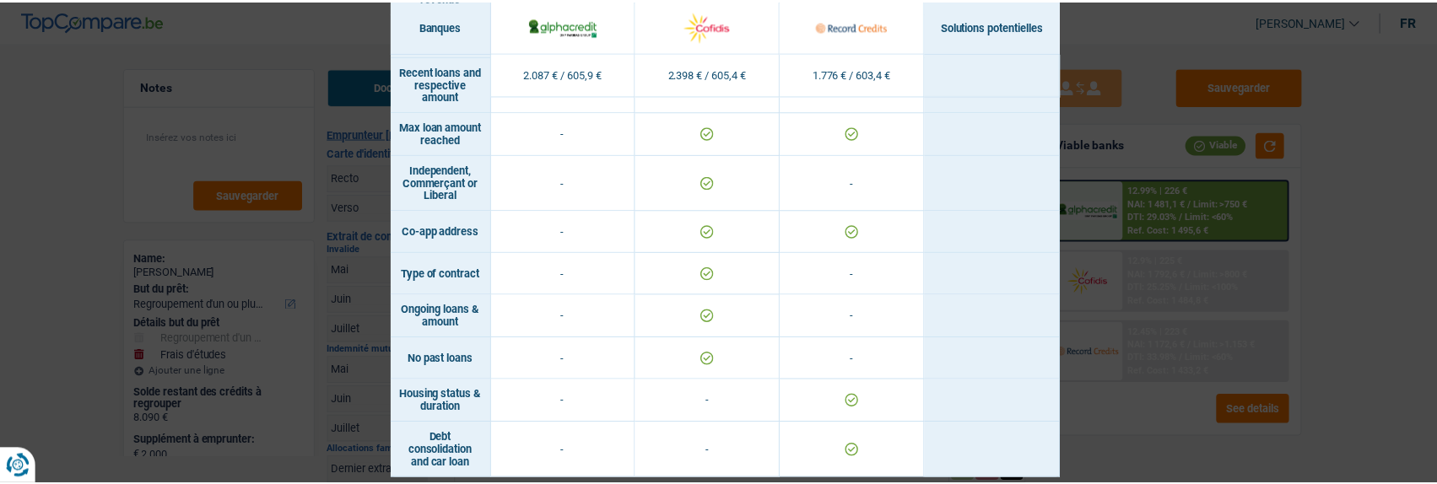
scroll to position [1028, 0]
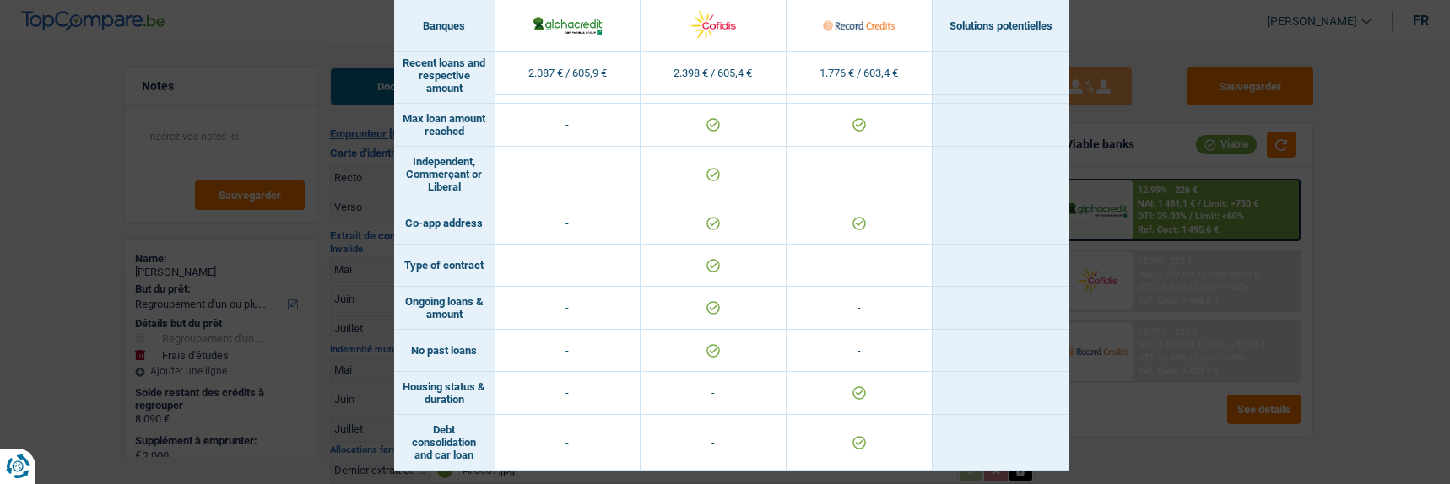
click at [1335, 305] on div "Banks conditions × Banques Solutions potentielles Revenus / Charges 2.087 € / 6…" at bounding box center [725, 242] width 1450 height 484
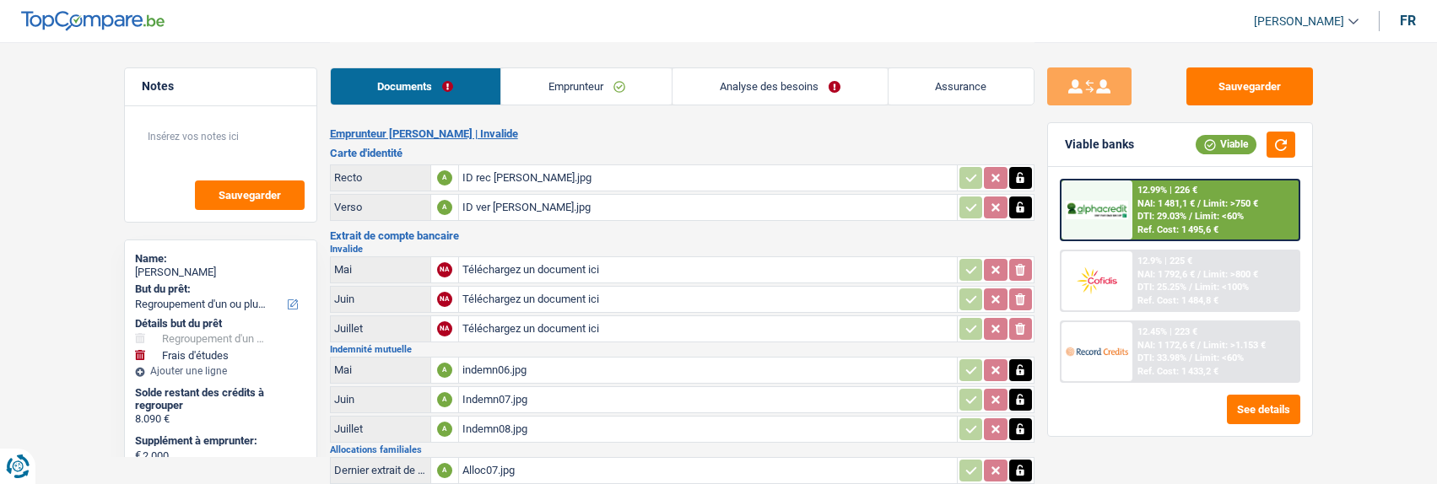
click at [1173, 297] on div "Ref. Cost: 1 484,8 €" at bounding box center [1177, 300] width 81 height 11
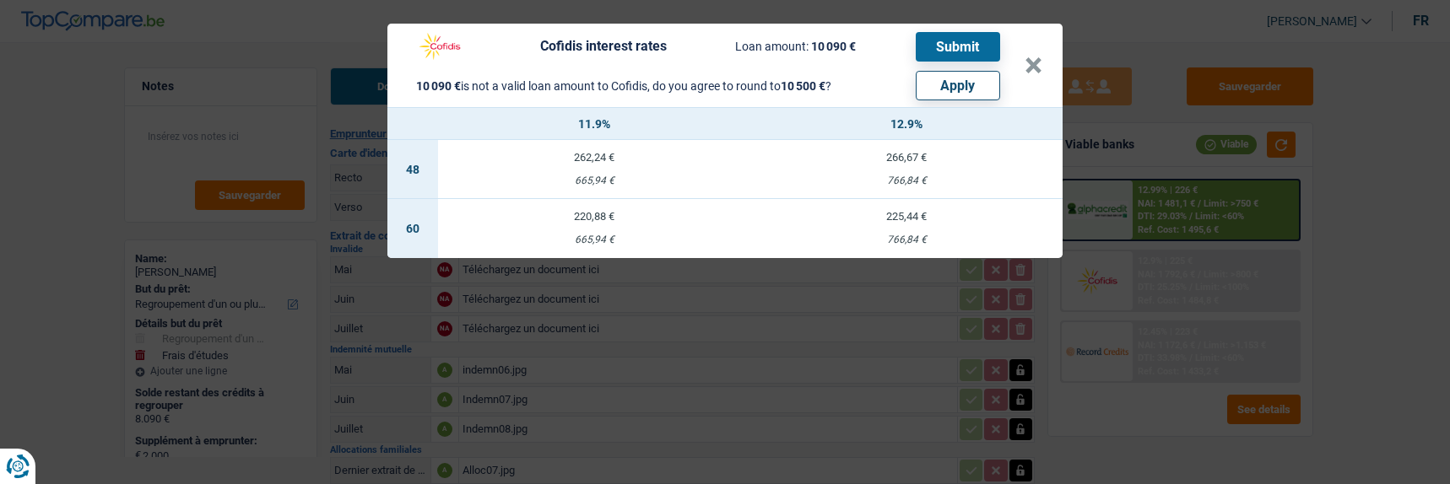
click at [968, 89] on button "Apply" at bounding box center [957, 86] width 84 height 30
type input "2.410"
type input "10.500"
select select "other"
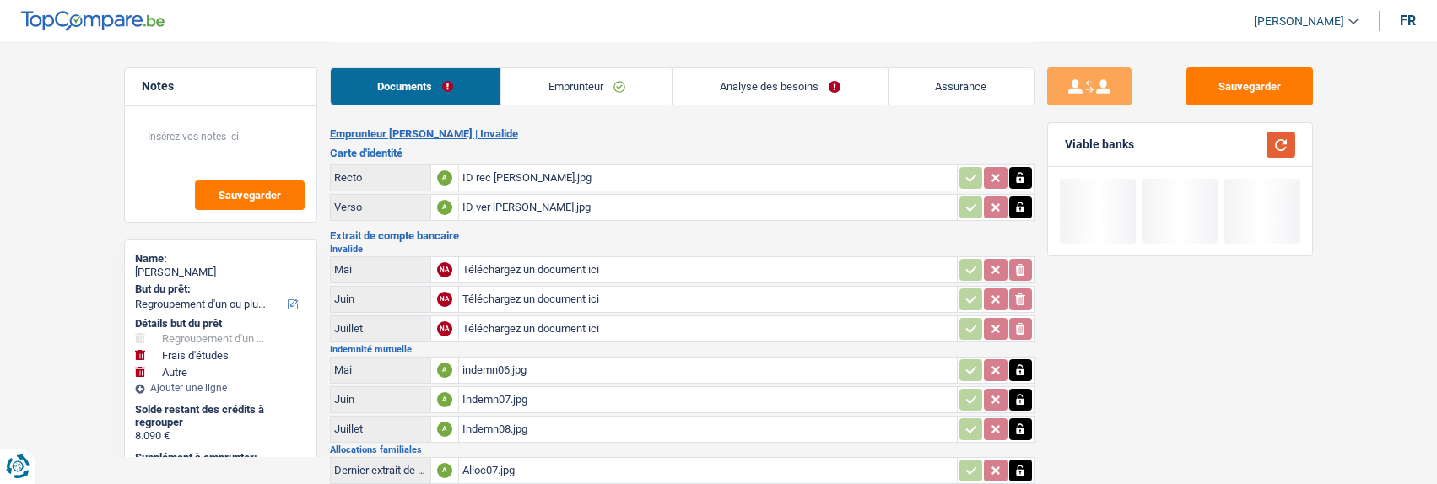
click at [1272, 138] on button "button" at bounding box center [1280, 145] width 29 height 26
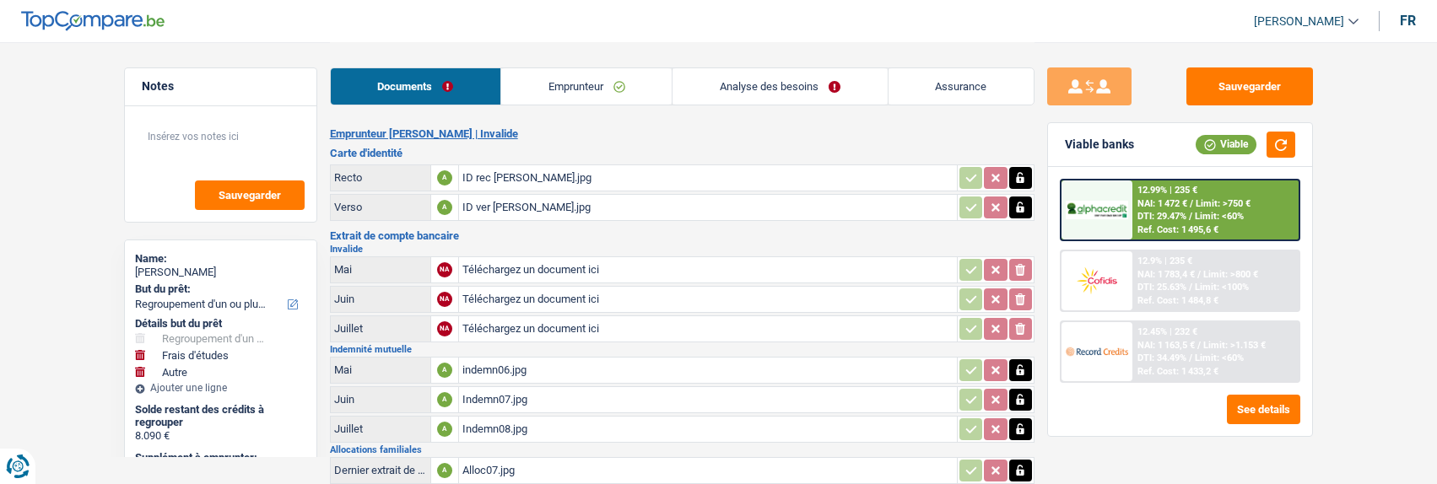
click at [1136, 272] on div "12.9% | 235 € NAI: 1 783,4 € / Limit: >800 € DTI: 25.63% / Limit: <100% Ref. Co…" at bounding box center [1215, 280] width 166 height 59
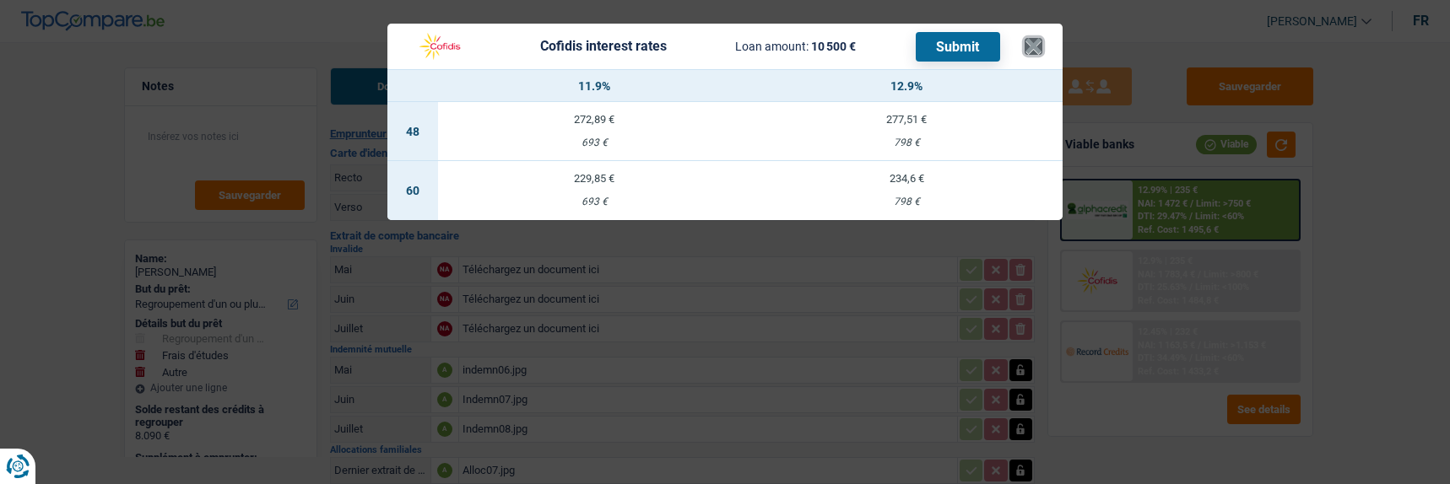
click at [1028, 46] on header "Cofidis interest rates Loan amount: 10 500 € Submit ×" at bounding box center [724, 47] width 675 height 46
click at [1040, 38] on button "×" at bounding box center [1033, 46] width 18 height 17
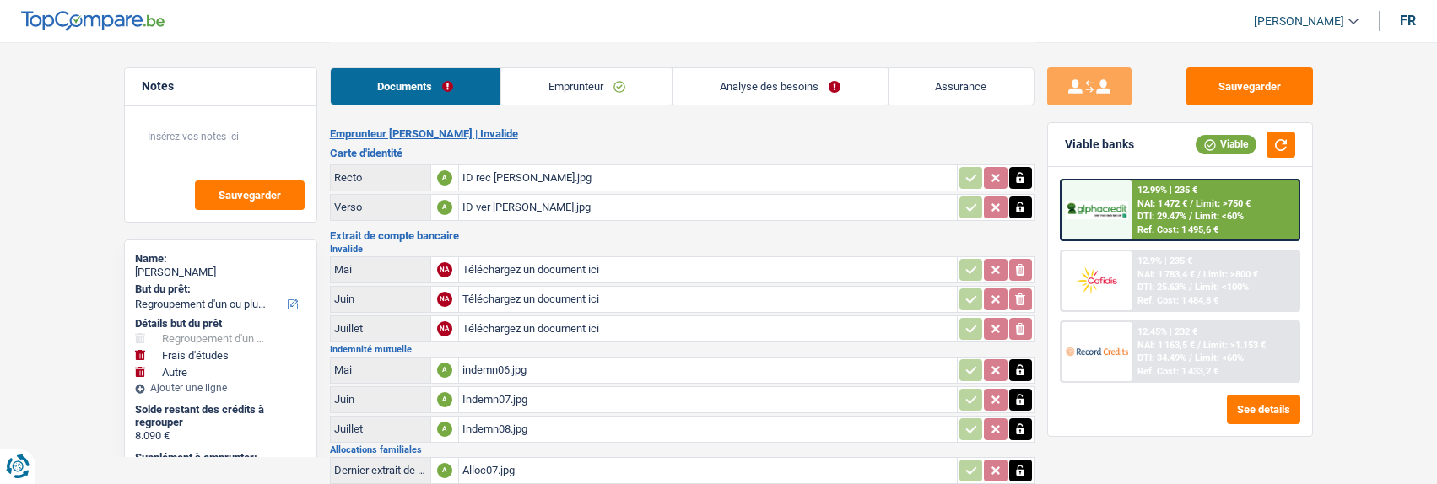
click at [798, 91] on link "Analyse des besoins" at bounding box center [779, 86] width 214 height 36
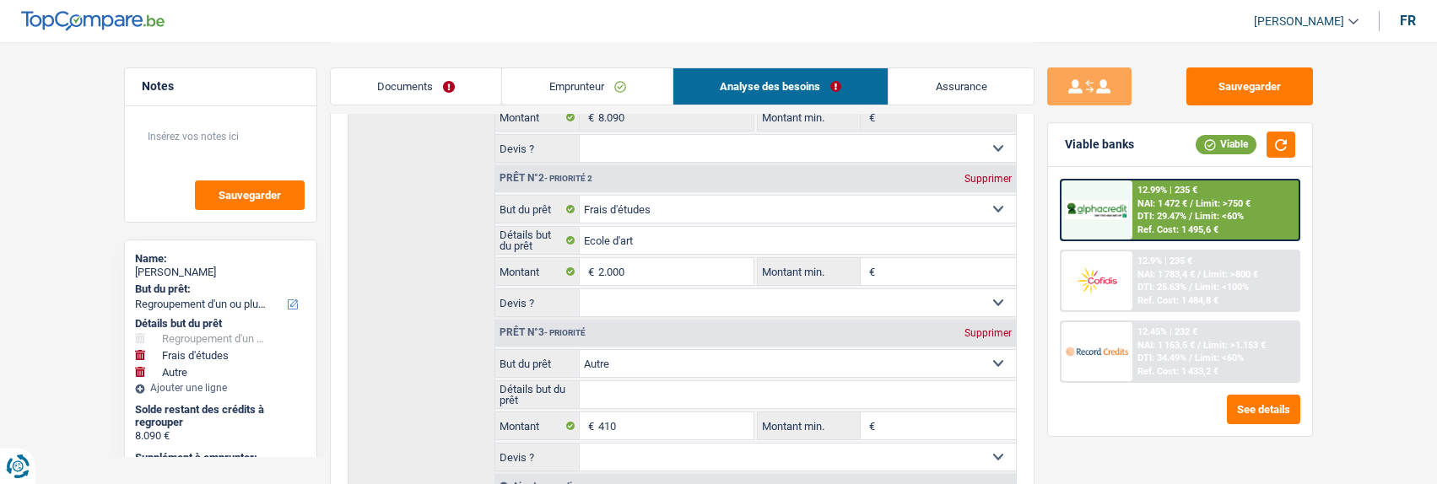
scroll to position [337, 0]
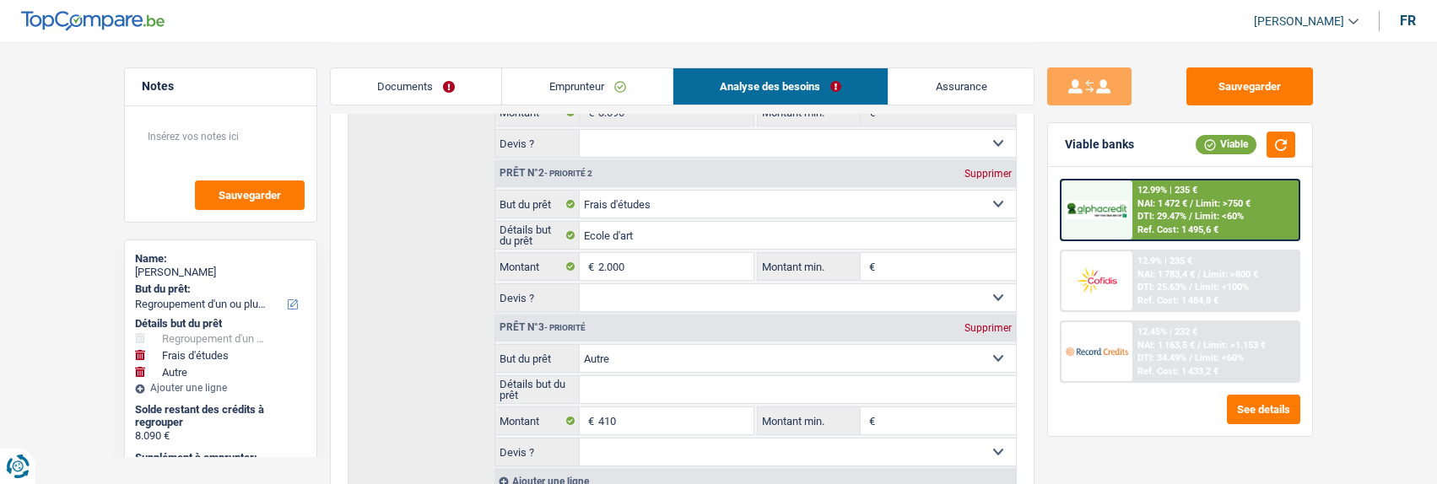
click at [980, 324] on div "Supprimer" at bounding box center [988, 328] width 56 height 10
type input "2.000"
type input "10.090"
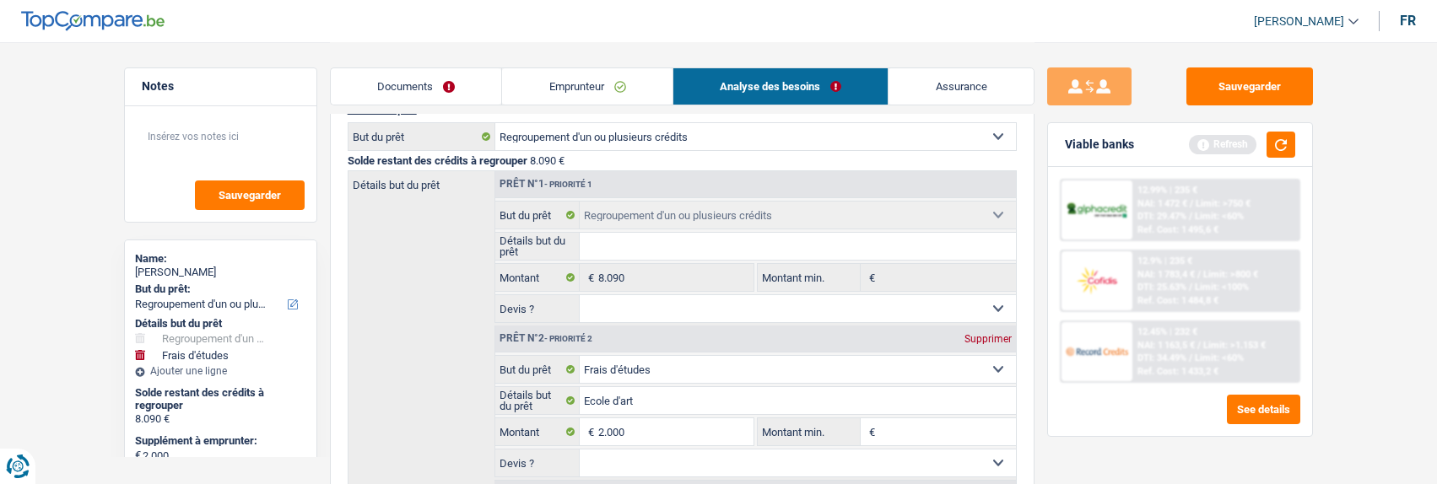
scroll to position [169, 0]
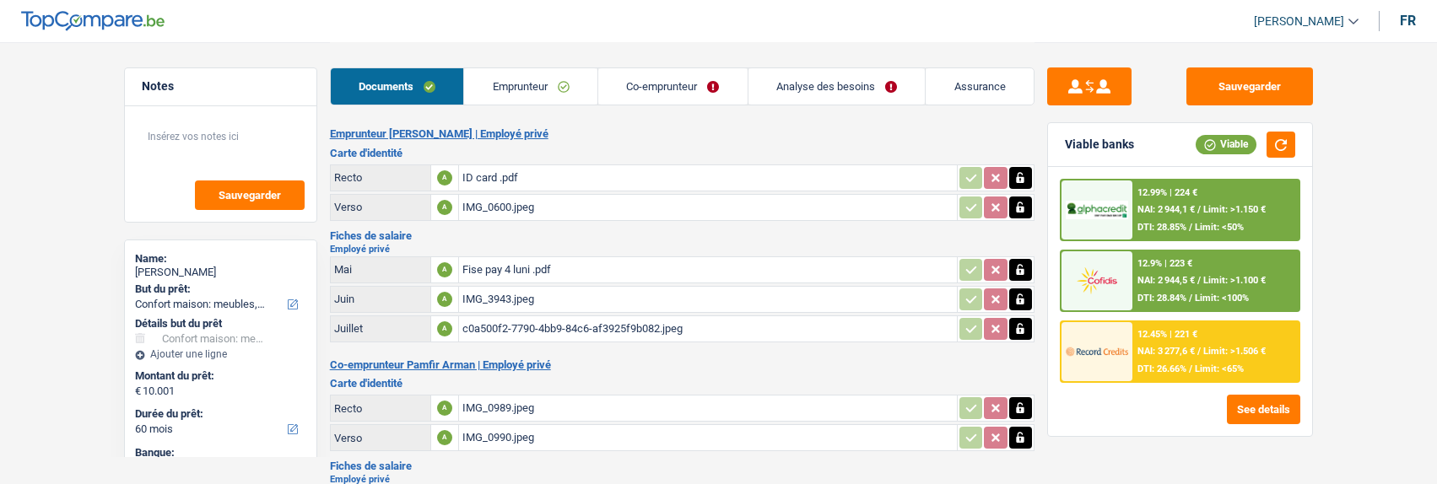
select select "household"
select select "60"
select select "alphacredit"
click at [852, 79] on link "Analyse des besoins" at bounding box center [836, 86] width 177 height 36
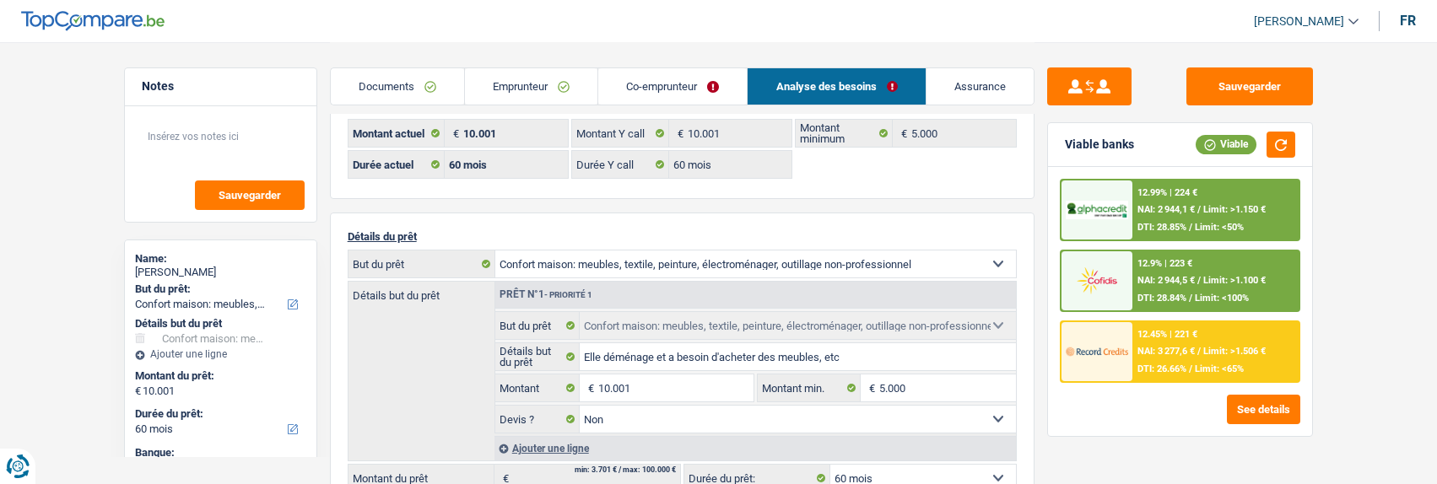
scroll to position [84, 0]
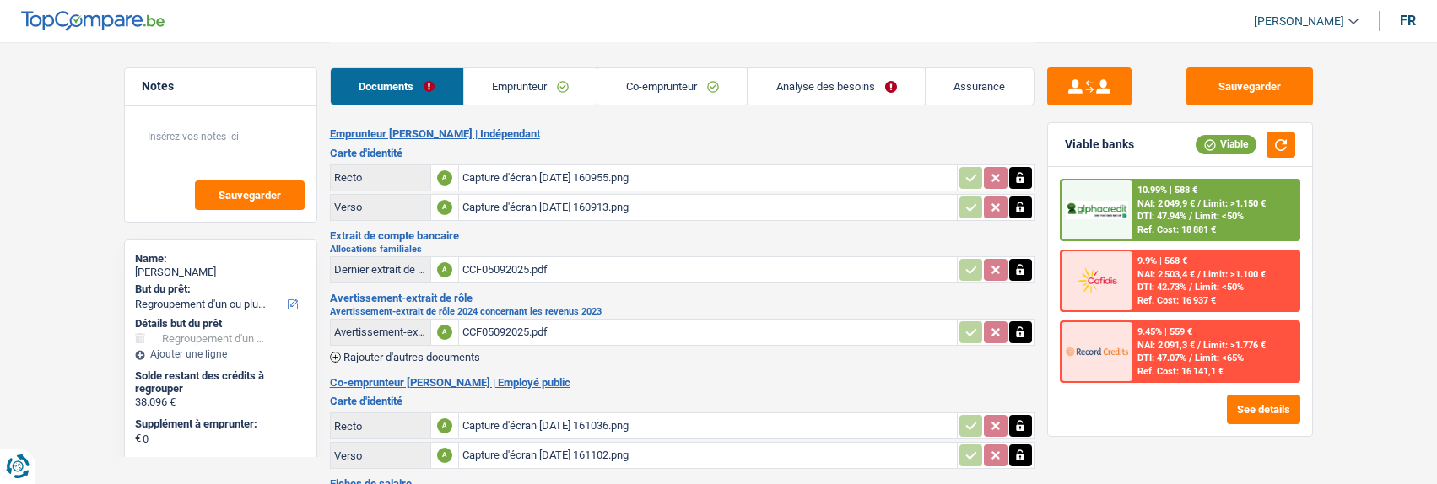
select select "refinancing"
select select "96"
select select "alphacredit"
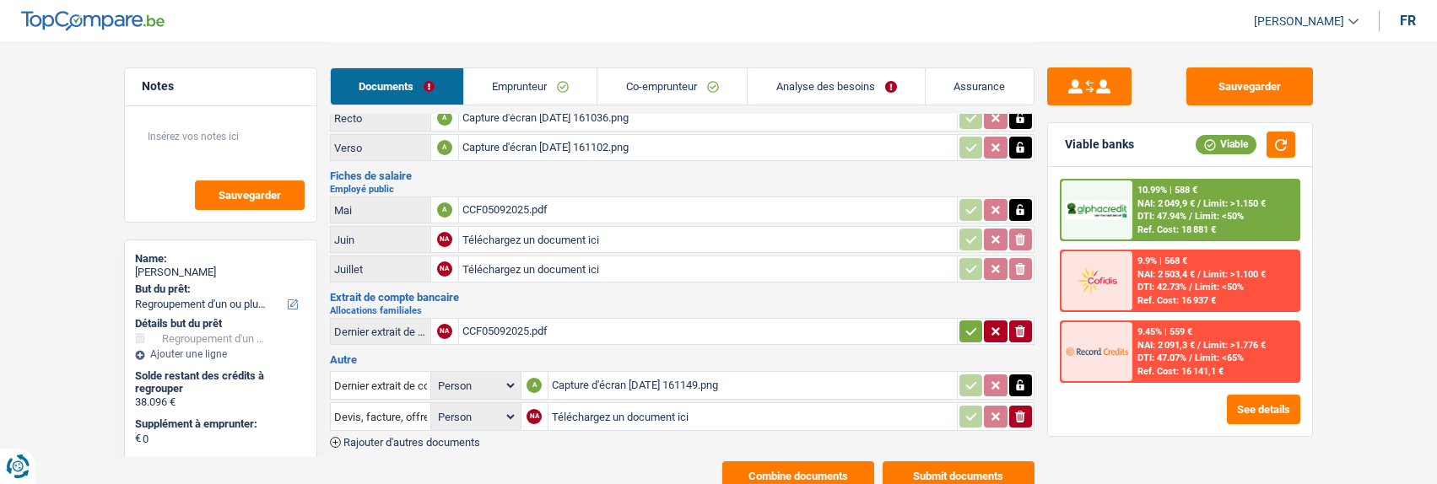
scroll to position [337, 0]
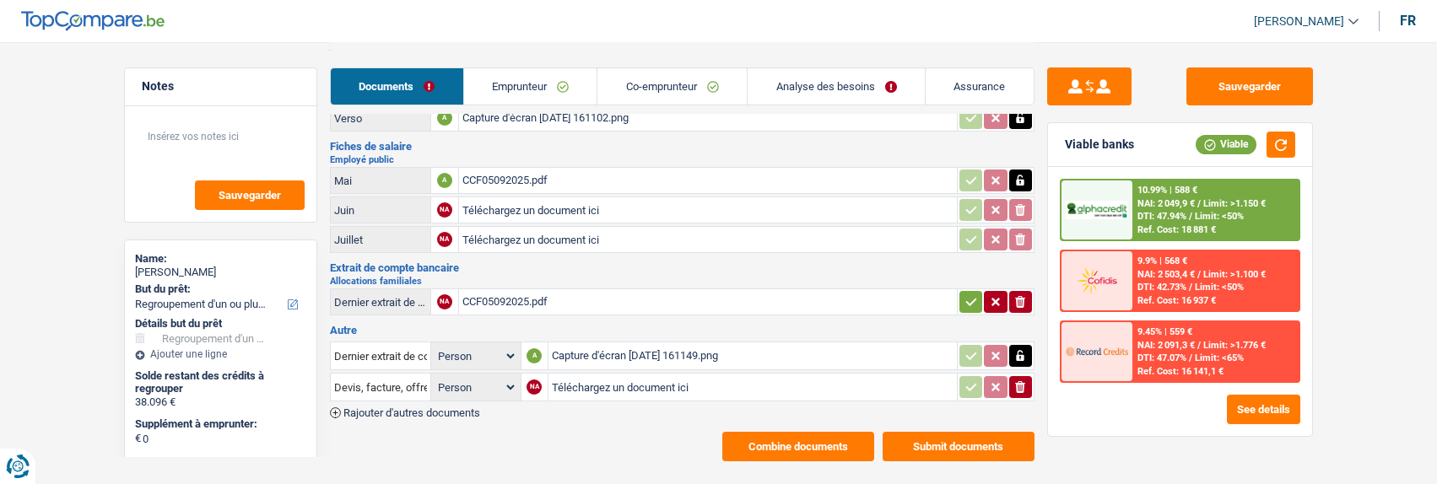
click at [536, 172] on div "CCF05092025.pdf" at bounding box center [707, 180] width 491 height 25
click at [611, 343] on div "Capture d'écran 2025-09-07 161149.png" at bounding box center [753, 355] width 402 height 25
click at [699, 82] on link "Co-emprunteur" at bounding box center [671, 86] width 149 height 36
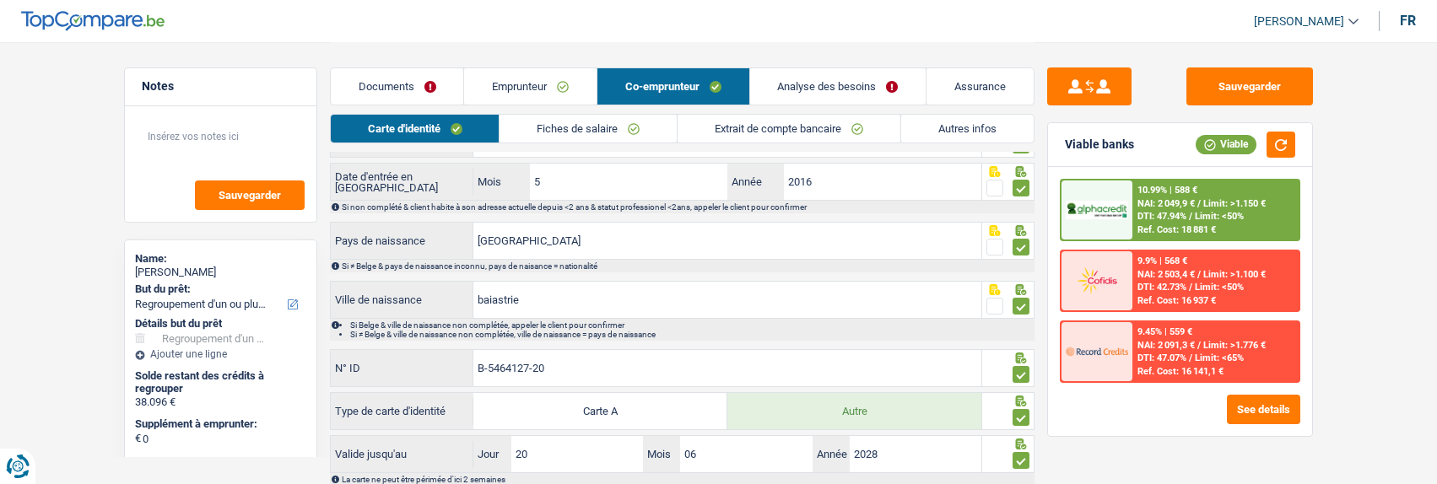
scroll to position [0, 0]
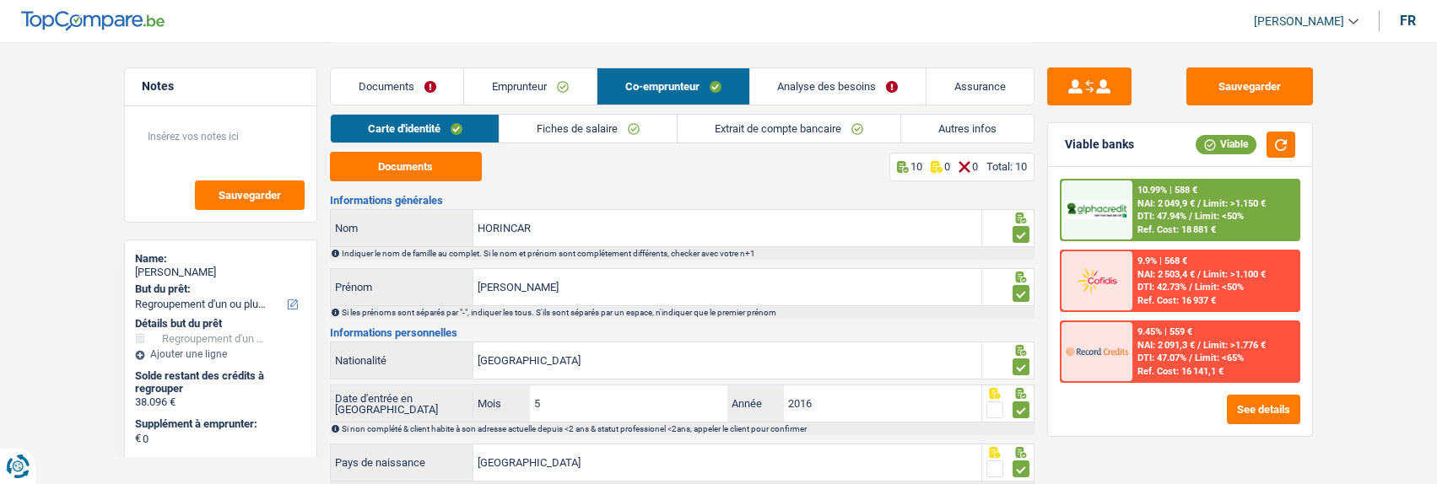
click at [628, 133] on link "Fiches de salaire" at bounding box center [587, 129] width 177 height 28
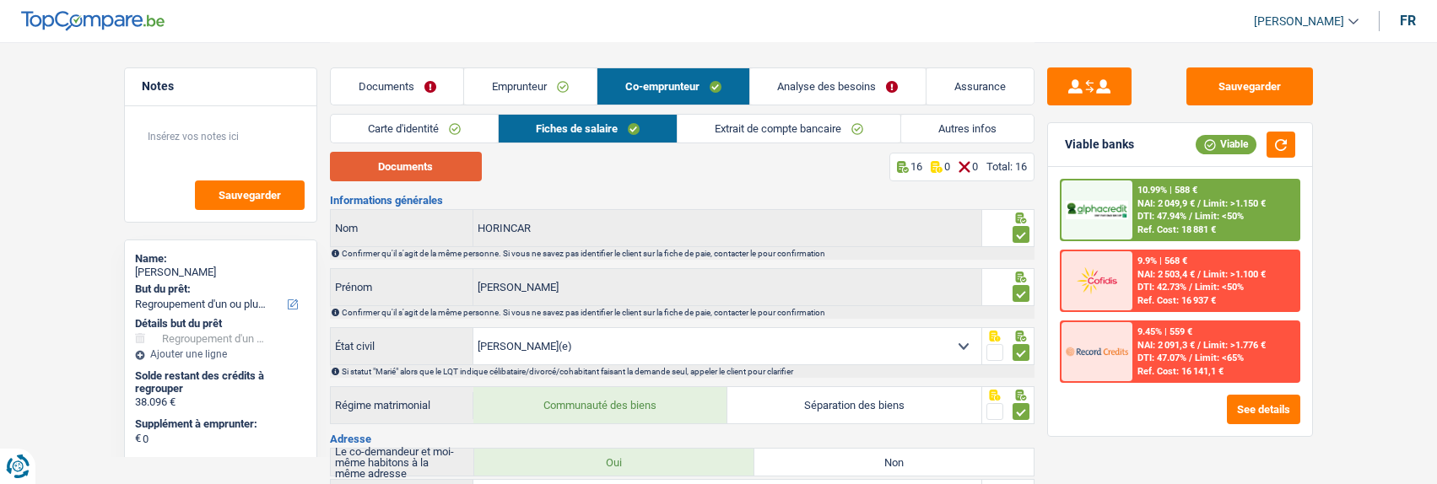
click at [428, 176] on button "Documents" at bounding box center [406, 167] width 152 height 30
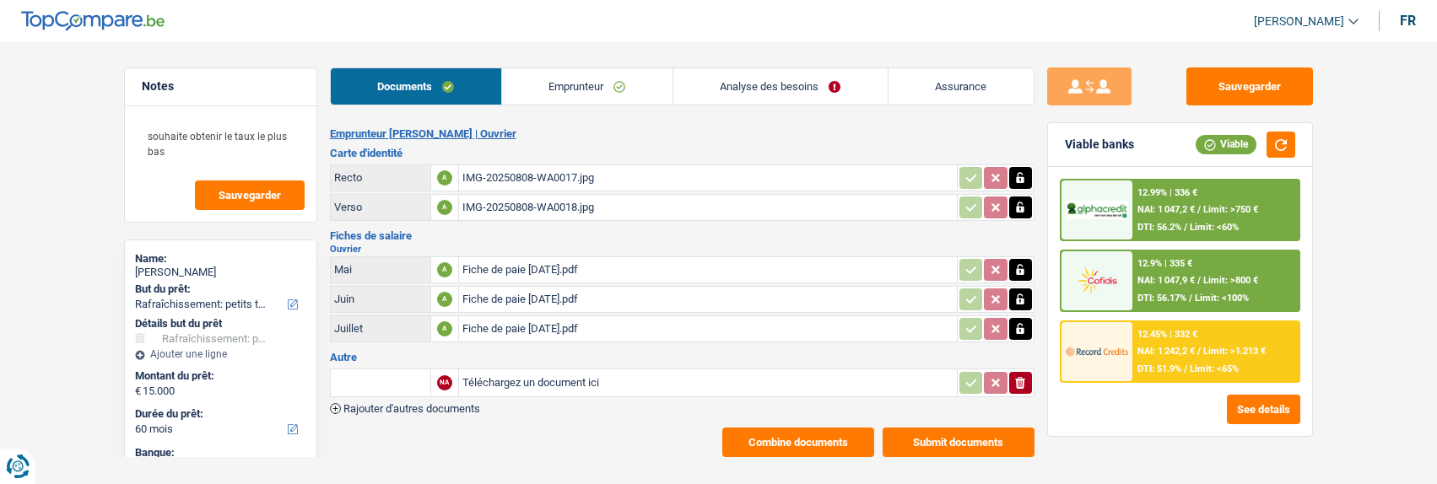
select select "houseOrGarden"
select select "60"
select select "record credits"
click at [580, 84] on link "Emprunteur" at bounding box center [587, 86] width 170 height 36
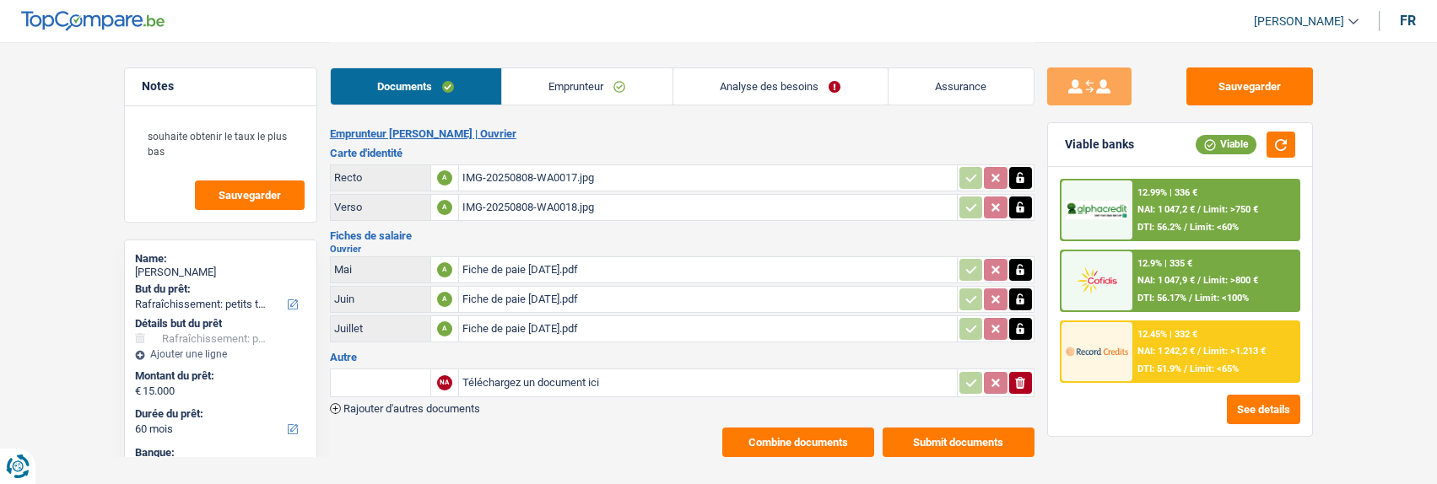
select select "houseOrGarden"
select select "60"
select select "record credits"
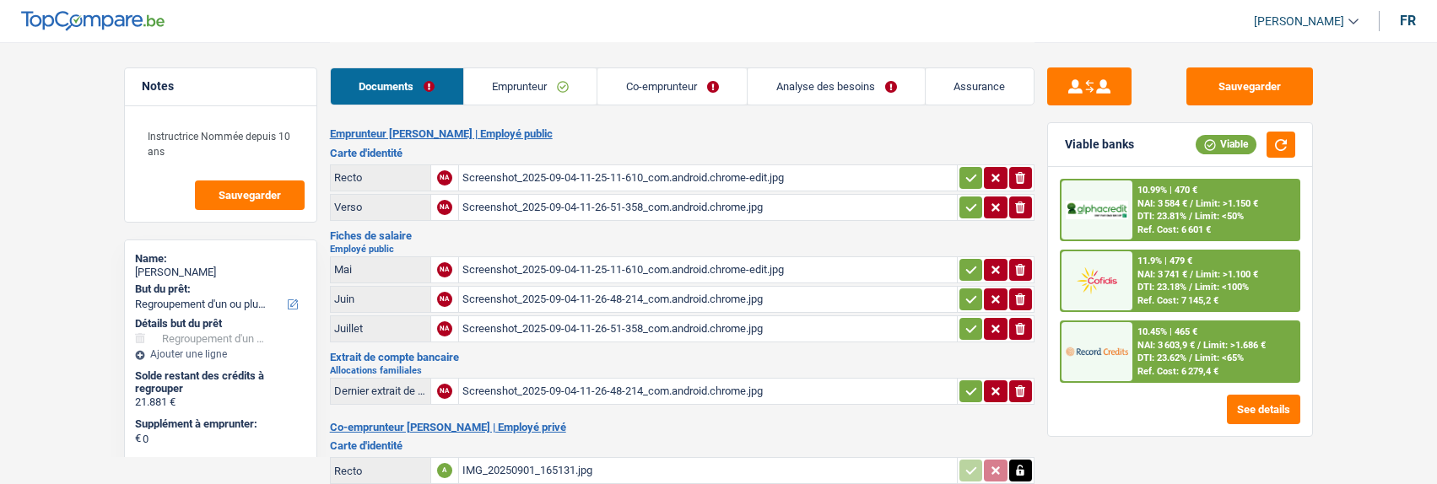
select select "refinancing"
select select "60"
select select "alphacredit"
click at [846, 102] on link "Analyse des besoins" at bounding box center [836, 86] width 177 height 36
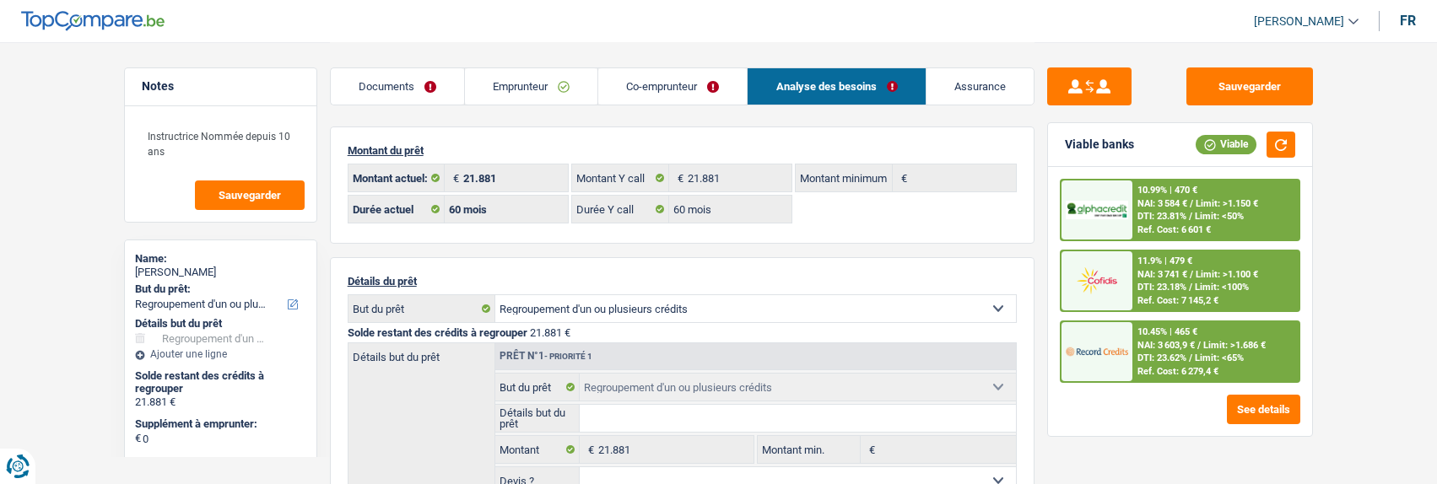
click at [534, 94] on link "Emprunteur" at bounding box center [531, 86] width 132 height 36
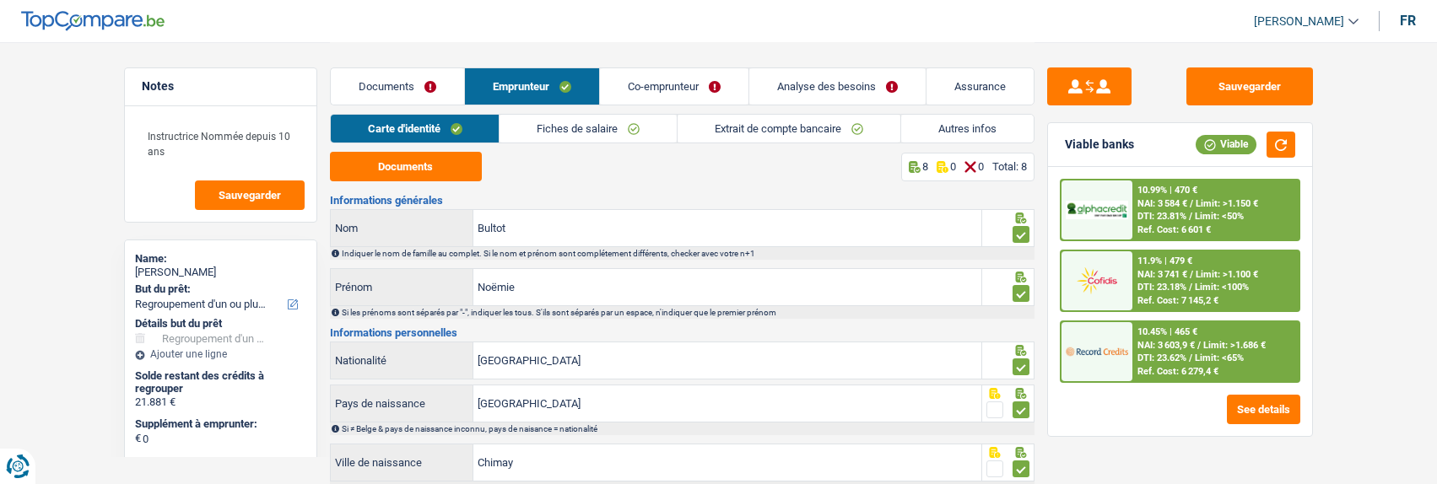
scroll to position [224, 0]
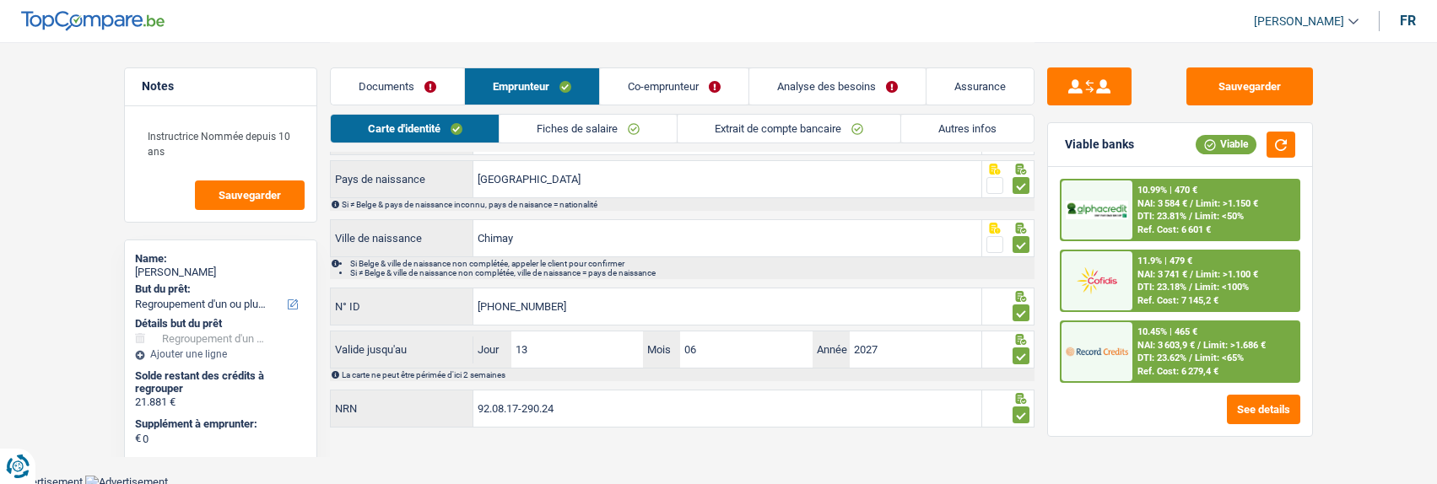
click at [965, 116] on link "Autres infos" at bounding box center [967, 129] width 132 height 28
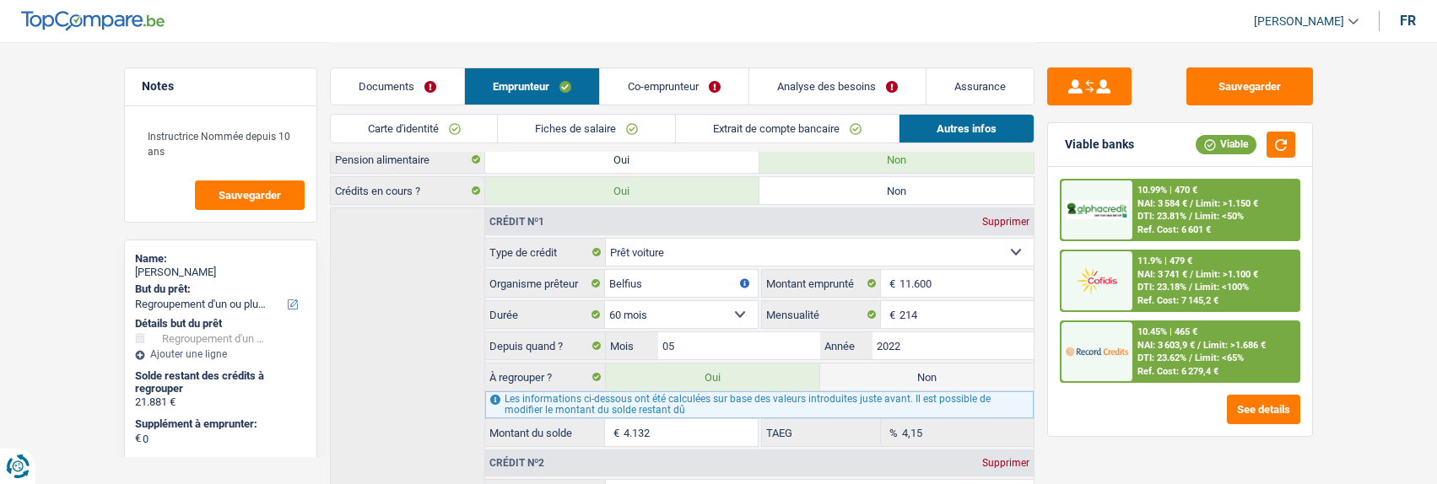
scroll to position [446, 0]
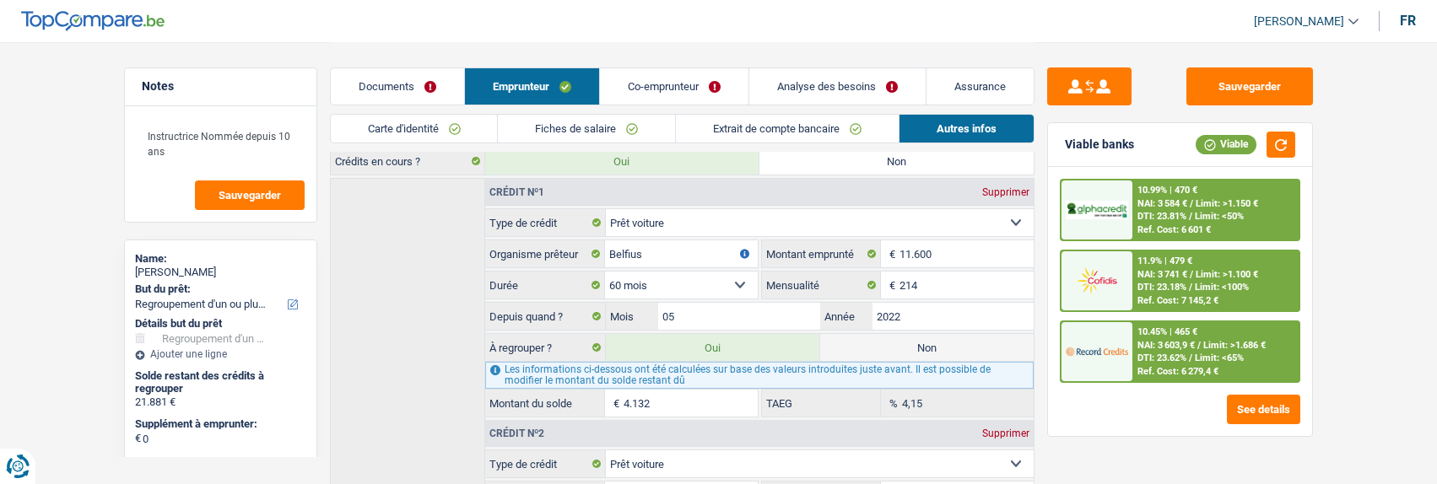
click at [715, 93] on link "Co-emprunteur" at bounding box center [674, 86] width 148 height 36
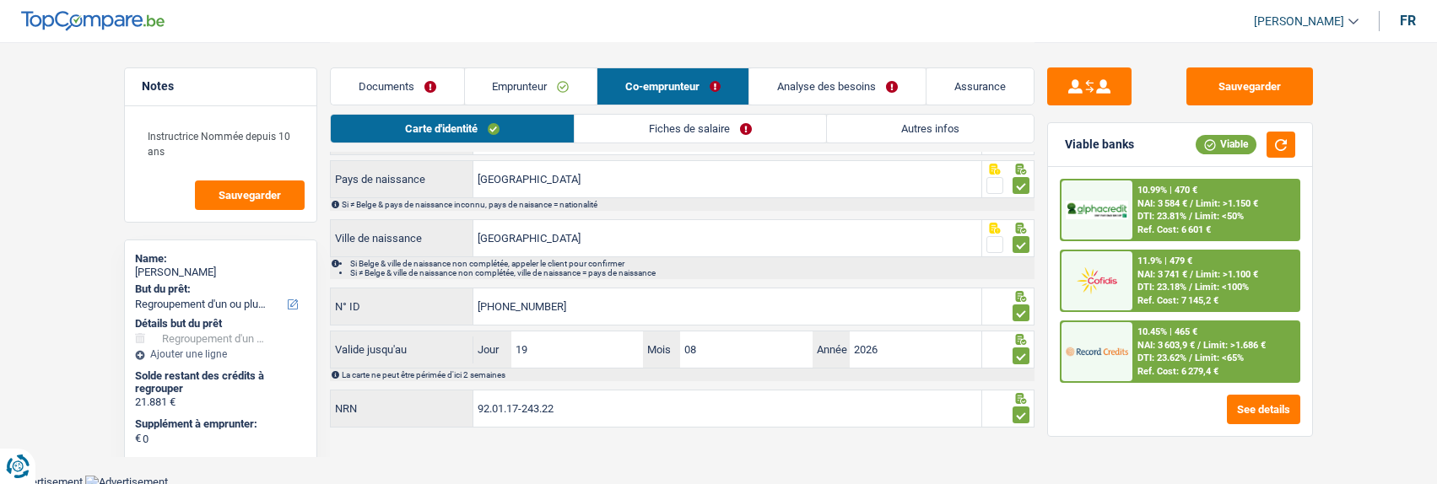
click at [923, 124] on link "Autres infos" at bounding box center [930, 129] width 207 height 28
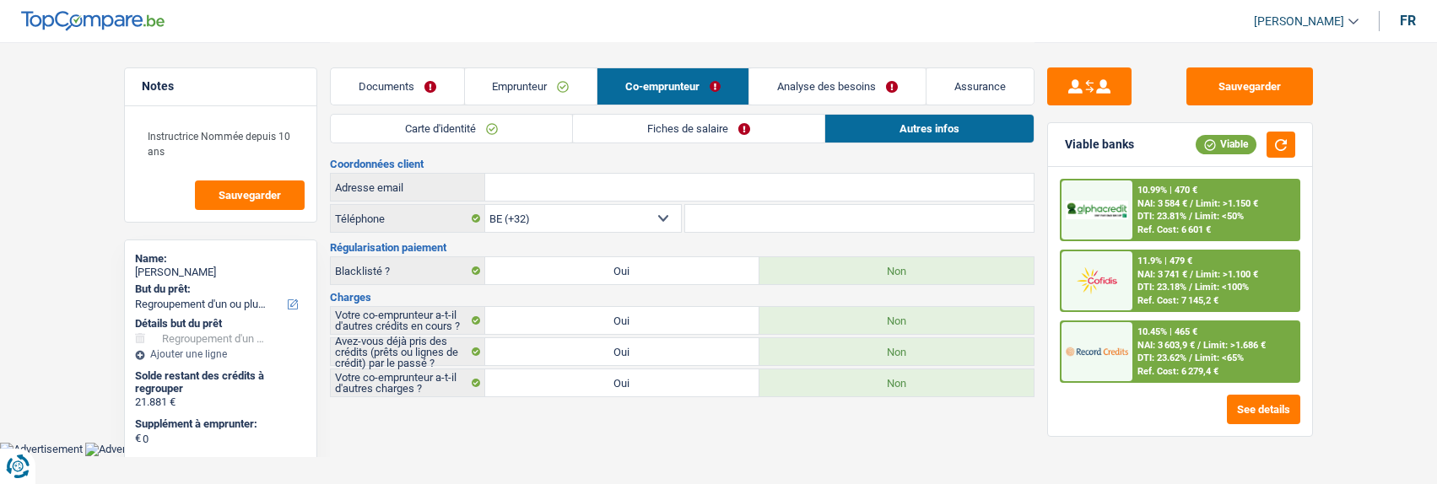
scroll to position [0, 0]
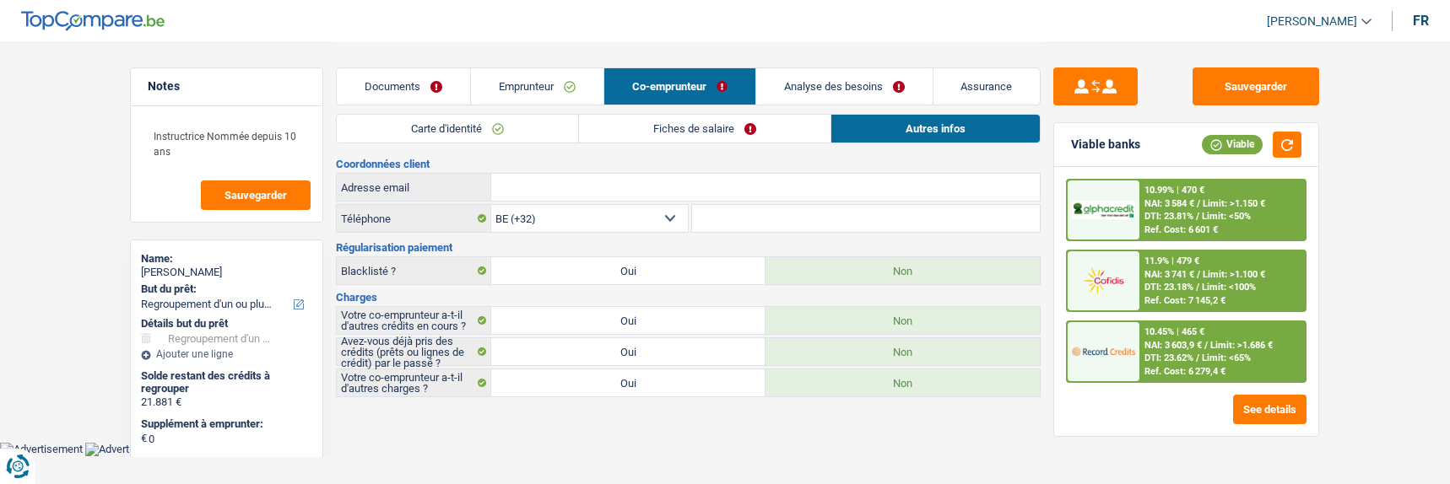
click at [519, 81] on link "Emprunteur" at bounding box center [537, 86] width 132 height 36
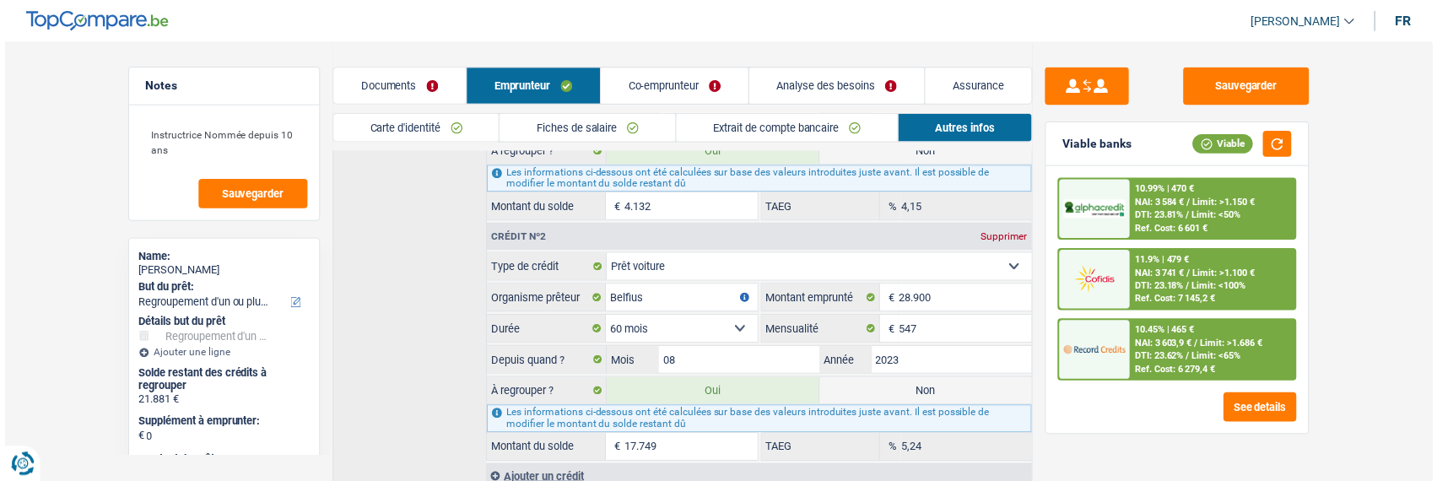
scroll to position [699, 0]
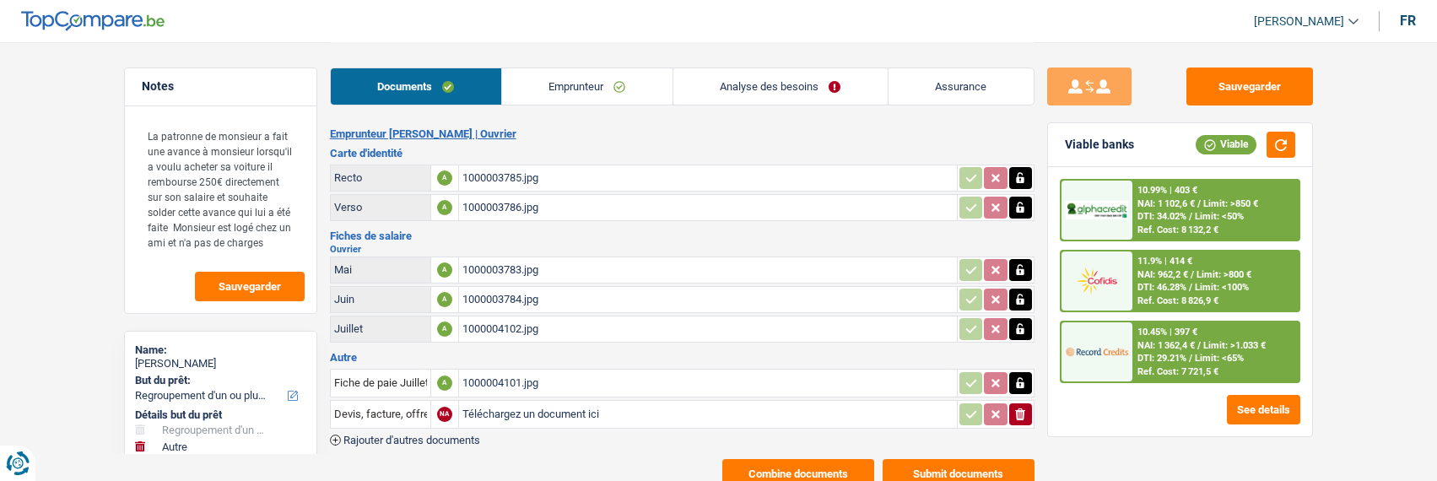
select select "refinancing"
select select "other"
select select "84"
select select "record credits"
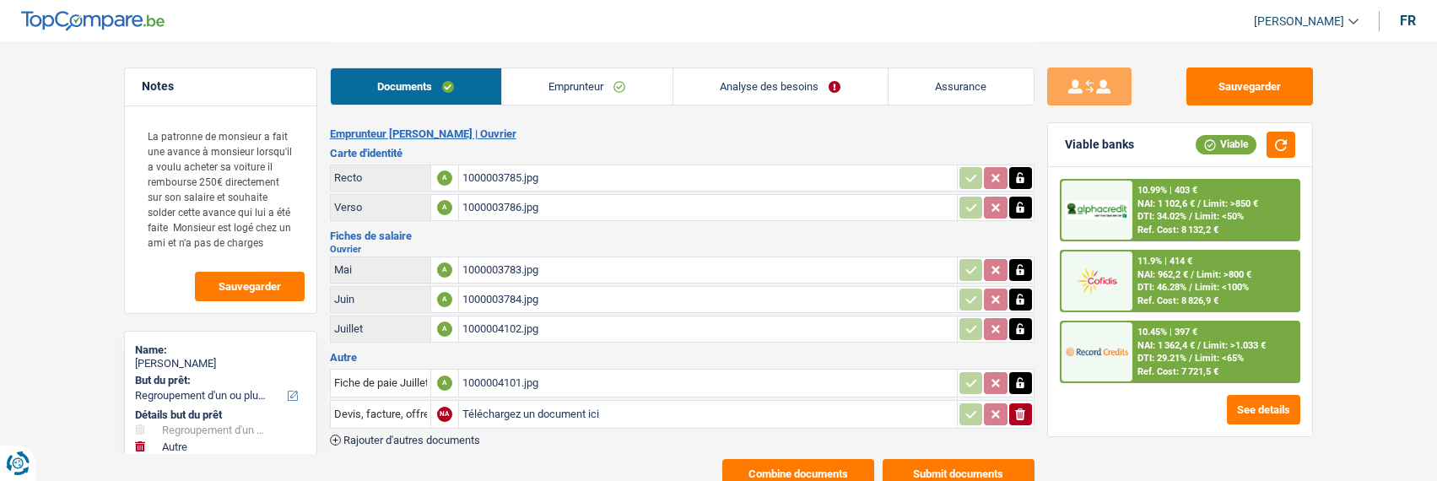
click at [605, 100] on link "Emprunteur" at bounding box center [587, 86] width 170 height 36
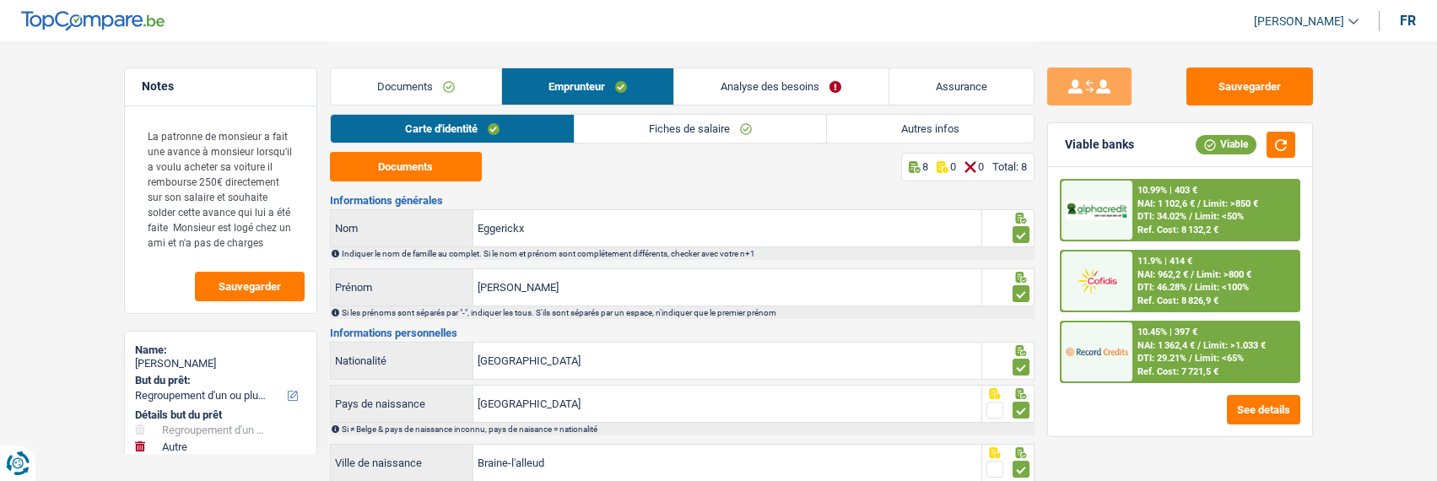
click at [802, 91] on link "Analyse des besoins" at bounding box center [780, 86] width 213 height 36
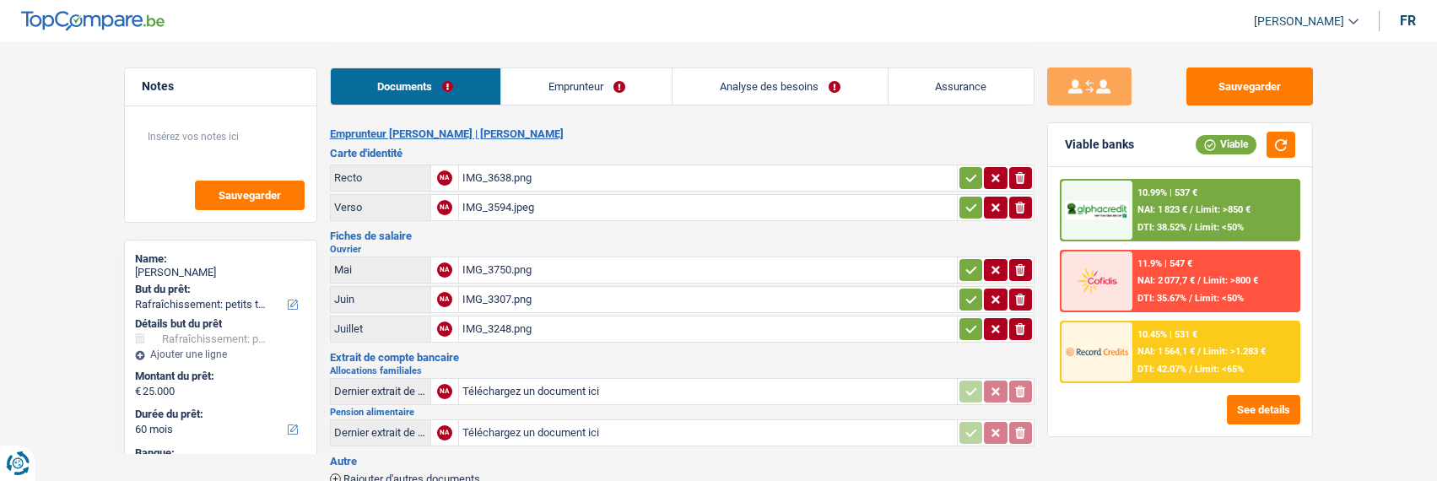
select select "houseOrGarden"
select select "60"
select select "record credits"
click at [572, 90] on link "Emprunteur" at bounding box center [586, 86] width 170 height 36
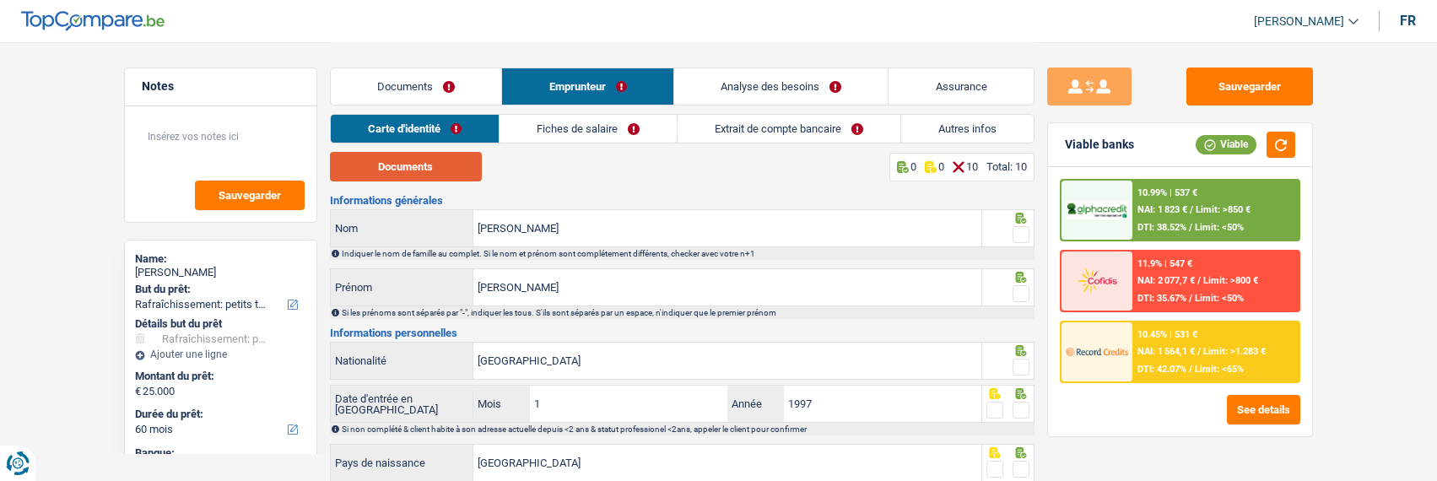
click at [417, 175] on button "Documents" at bounding box center [406, 167] width 152 height 30
click at [1020, 230] on span at bounding box center [1020, 234] width 17 height 17
click at [0, 0] on input "radio" at bounding box center [0, 0] width 0 height 0
click at [1015, 287] on span at bounding box center [1020, 293] width 17 height 17
click at [0, 0] on input "radio" at bounding box center [0, 0] width 0 height 0
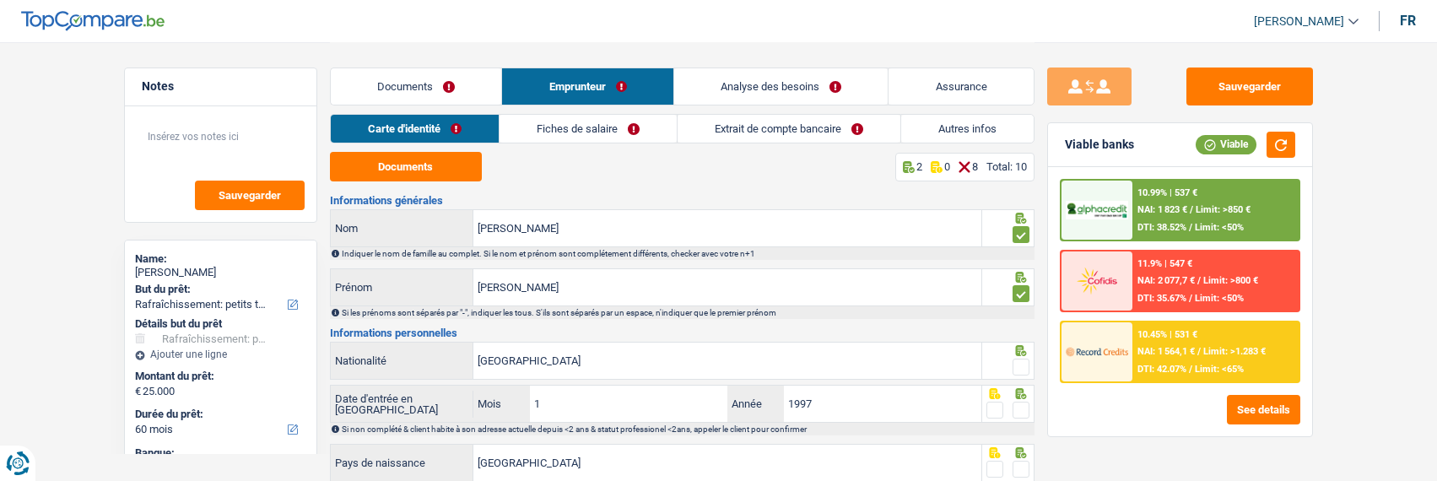
click at [1023, 362] on span at bounding box center [1020, 367] width 17 height 17
click at [0, 0] on input "radio" at bounding box center [0, 0] width 0 height 0
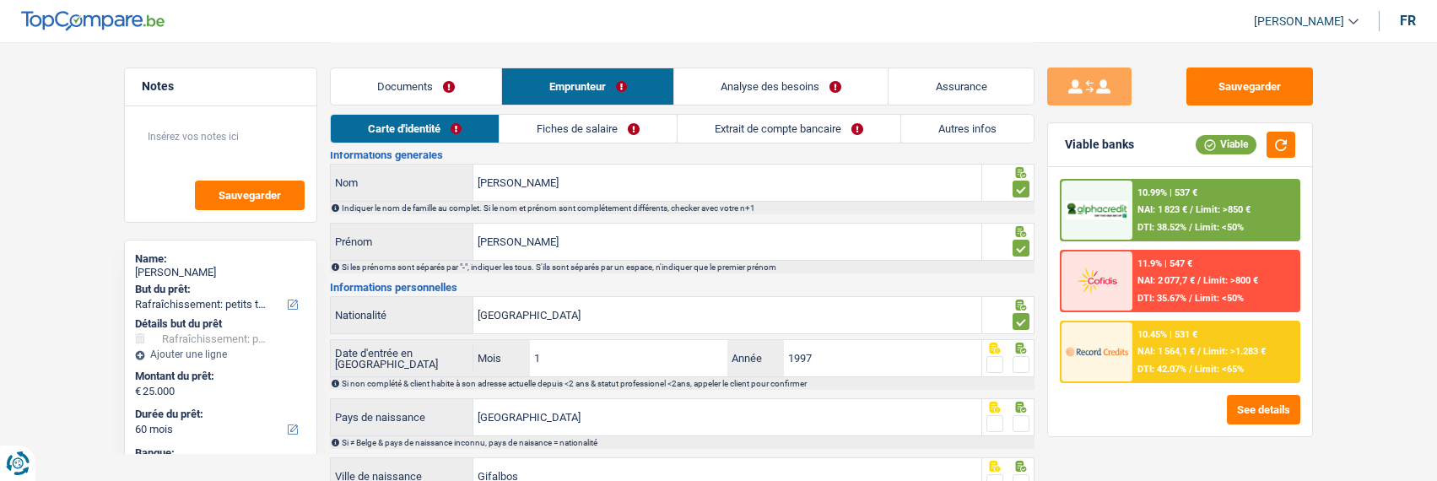
scroll to position [84, 0]
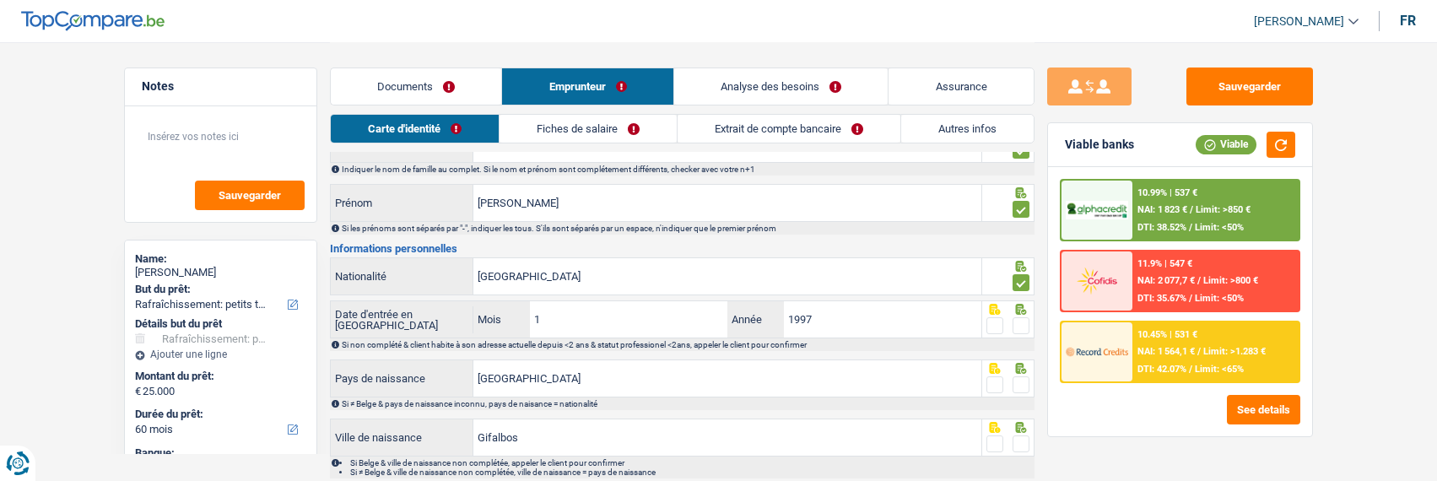
click at [1024, 322] on span at bounding box center [1020, 325] width 17 height 17
click at [0, 0] on input "radio" at bounding box center [0, 0] width 0 height 0
click at [1016, 377] on span at bounding box center [1020, 384] width 17 height 17
click at [0, 0] on input "radio" at bounding box center [0, 0] width 0 height 0
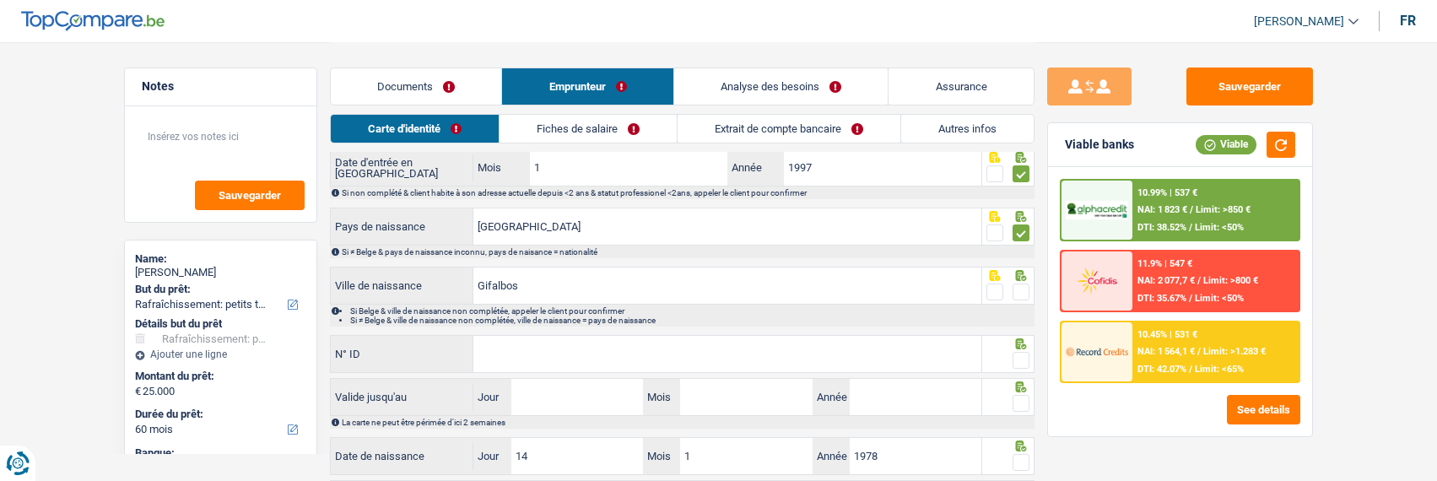
scroll to position [253, 0]
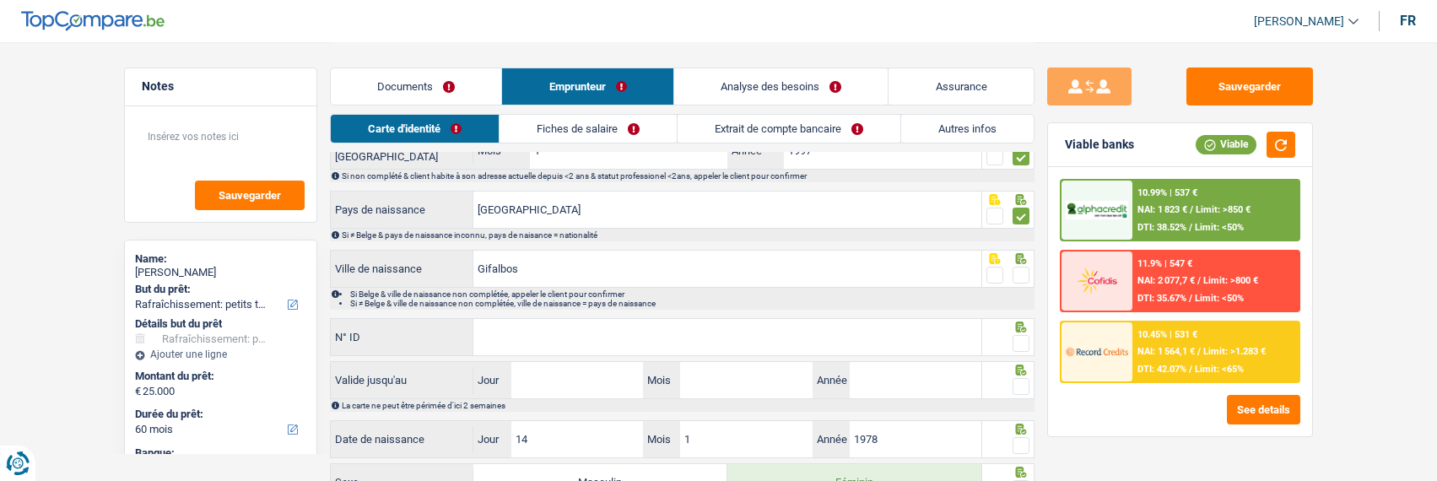
click at [1025, 267] on span at bounding box center [1020, 275] width 17 height 17
click at [0, 0] on input "radio" at bounding box center [0, 0] width 0 height 0
click at [643, 343] on input "N° ID" at bounding box center [727, 337] width 508 height 36
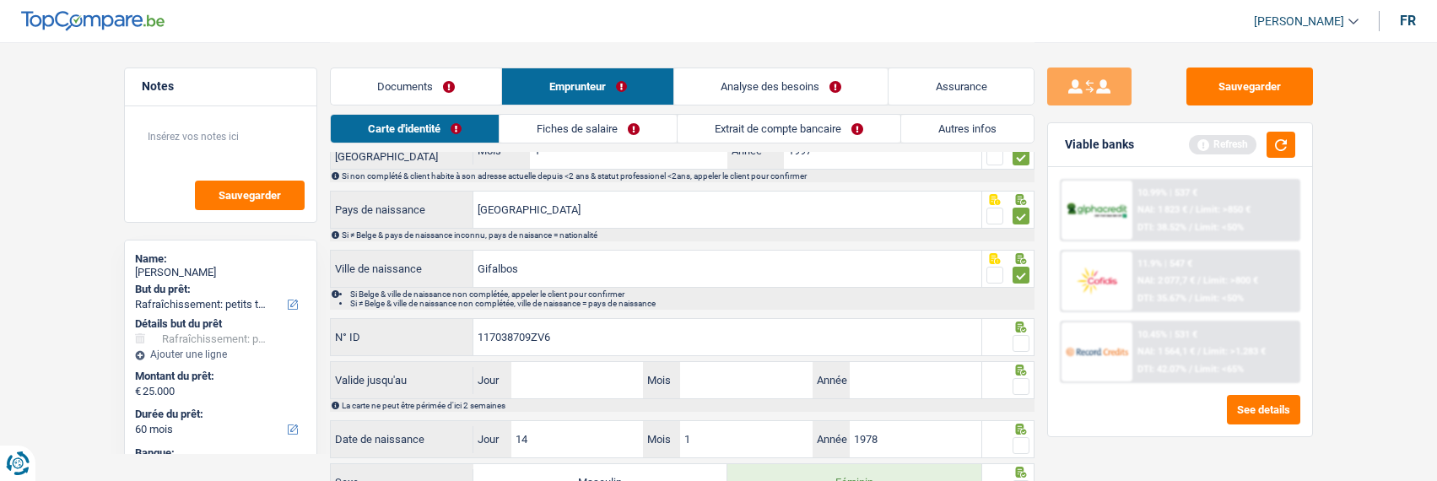
type input "117038709ZV6"
click at [1026, 336] on span at bounding box center [1020, 343] width 17 height 17
click at [0, 0] on input "radio" at bounding box center [0, 0] width 0 height 0
click at [586, 375] on input "Jour" at bounding box center [577, 380] width 132 height 36
type input "12"
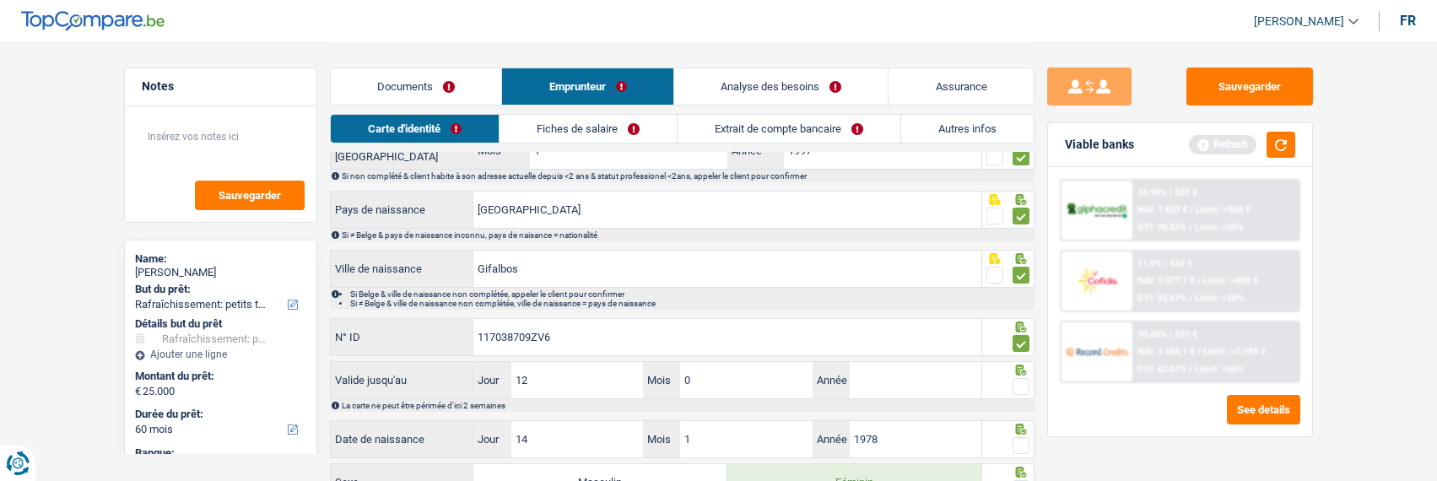
type input "03"
type input "2031"
click at [1025, 378] on span at bounding box center [1020, 386] width 17 height 17
click at [0, 0] on input "radio" at bounding box center [0, 0] width 0 height 0
click at [1019, 442] on span at bounding box center [1020, 445] width 17 height 17
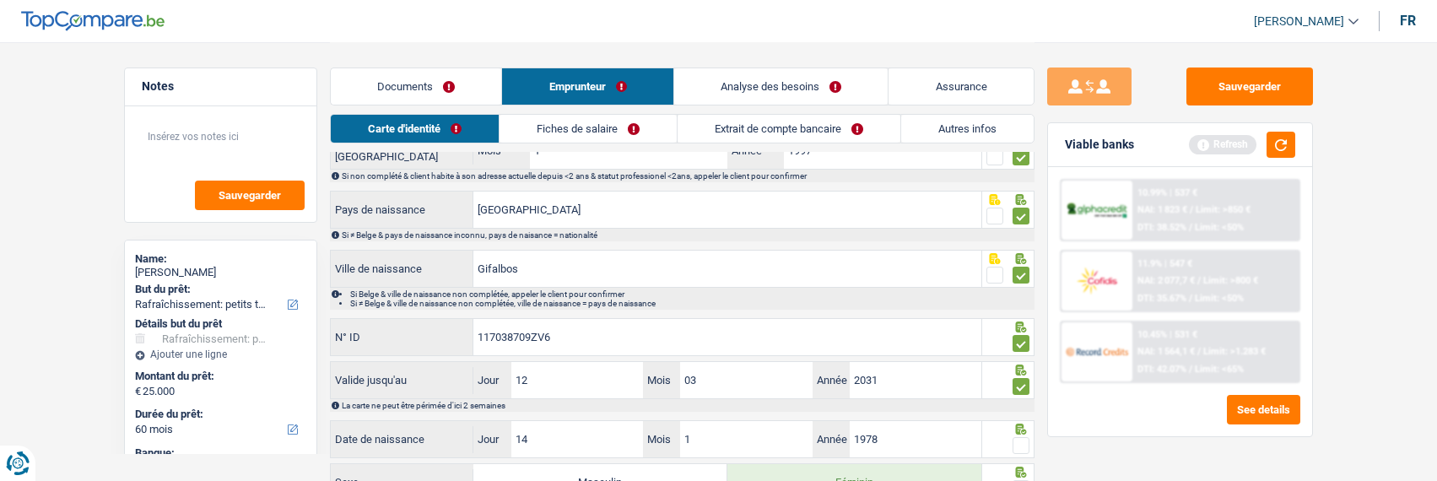
click at [0, 0] on input "radio" at bounding box center [0, 0] width 0 height 0
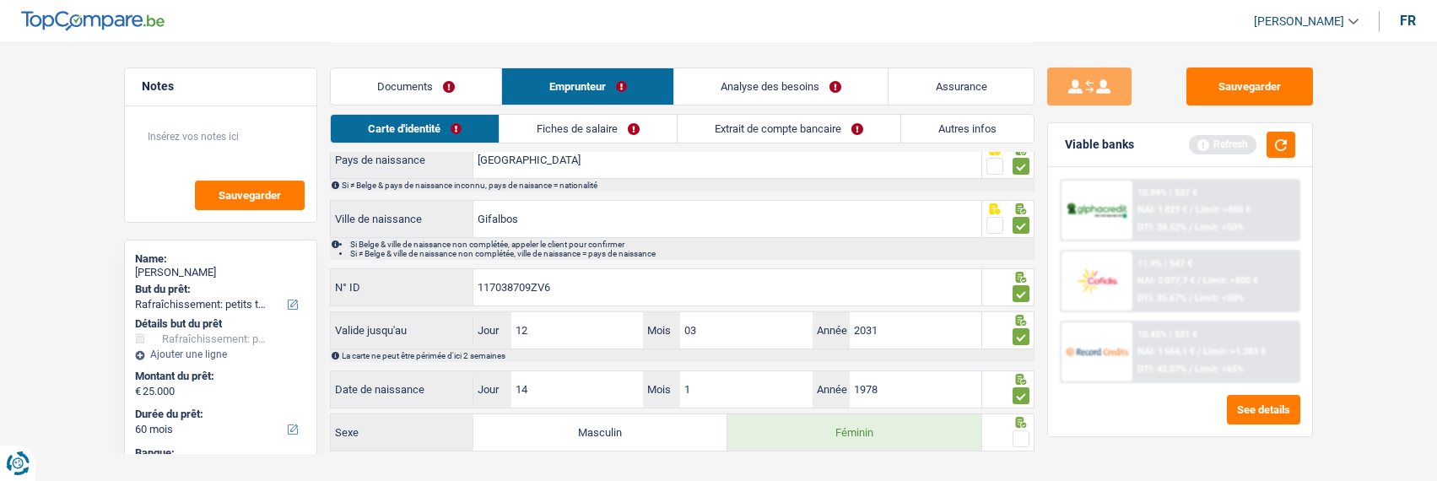
scroll to position [330, 0]
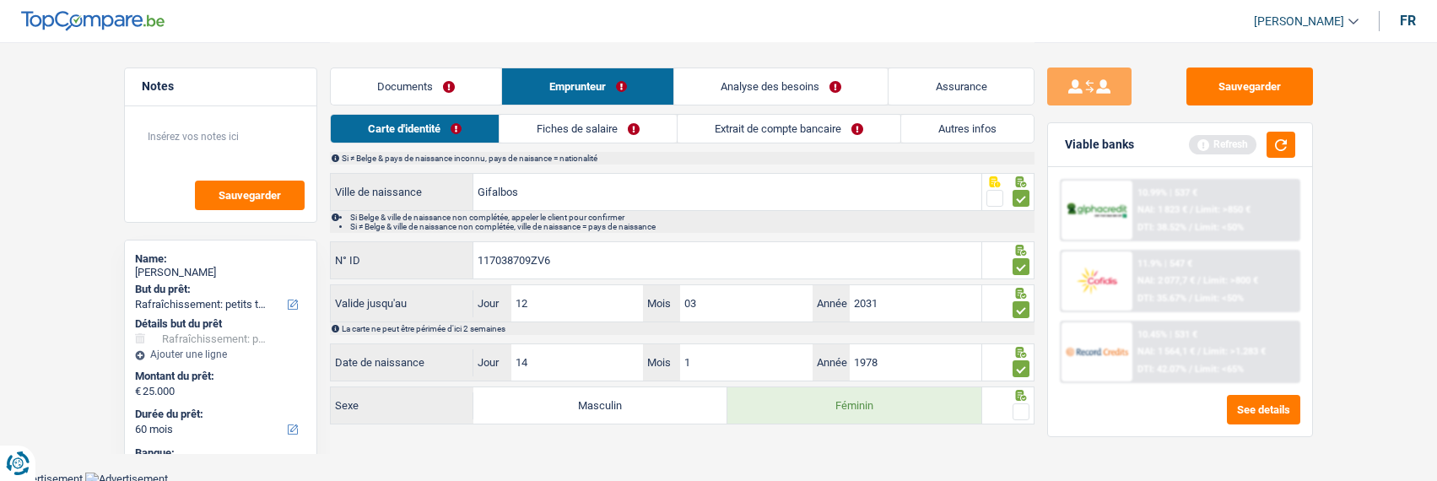
click at [1018, 407] on span at bounding box center [1020, 411] width 17 height 17
click at [0, 0] on input "radio" at bounding box center [0, 0] width 0 height 0
click at [587, 126] on link "Fiches de salaire" at bounding box center [587, 129] width 177 height 28
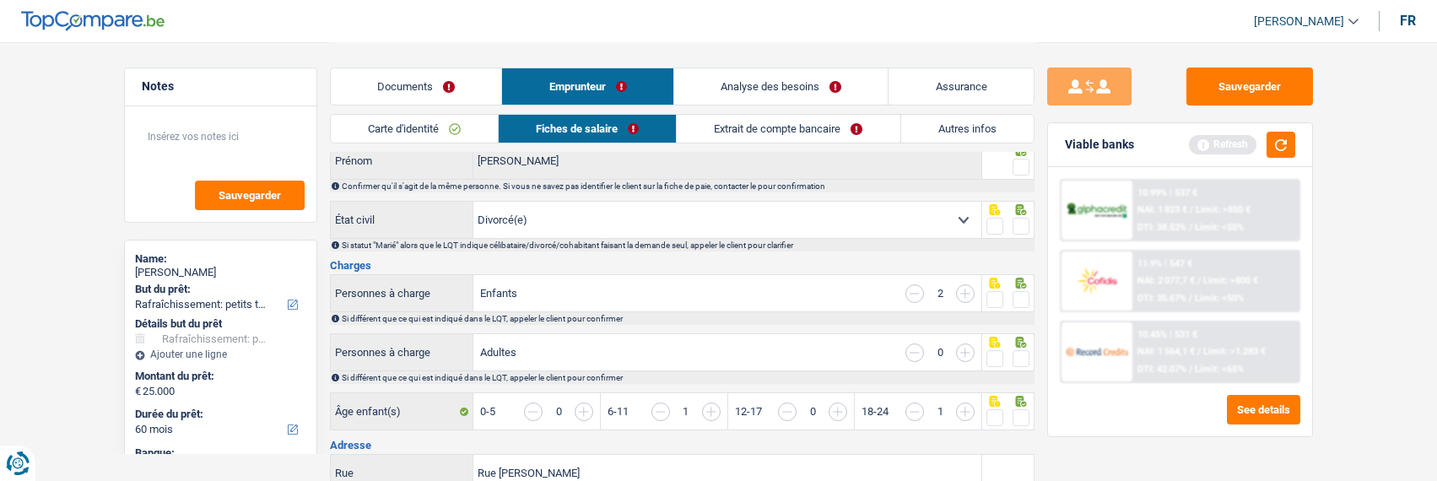
scroll to position [0, 0]
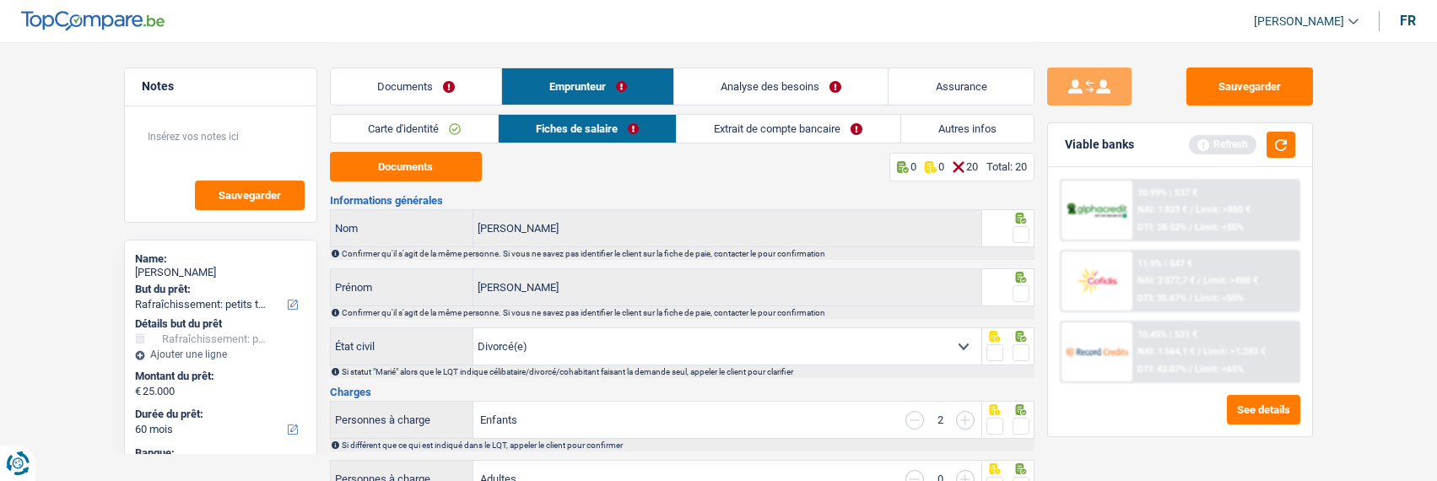
click at [440, 132] on link "Carte d'identité" at bounding box center [414, 129] width 167 height 28
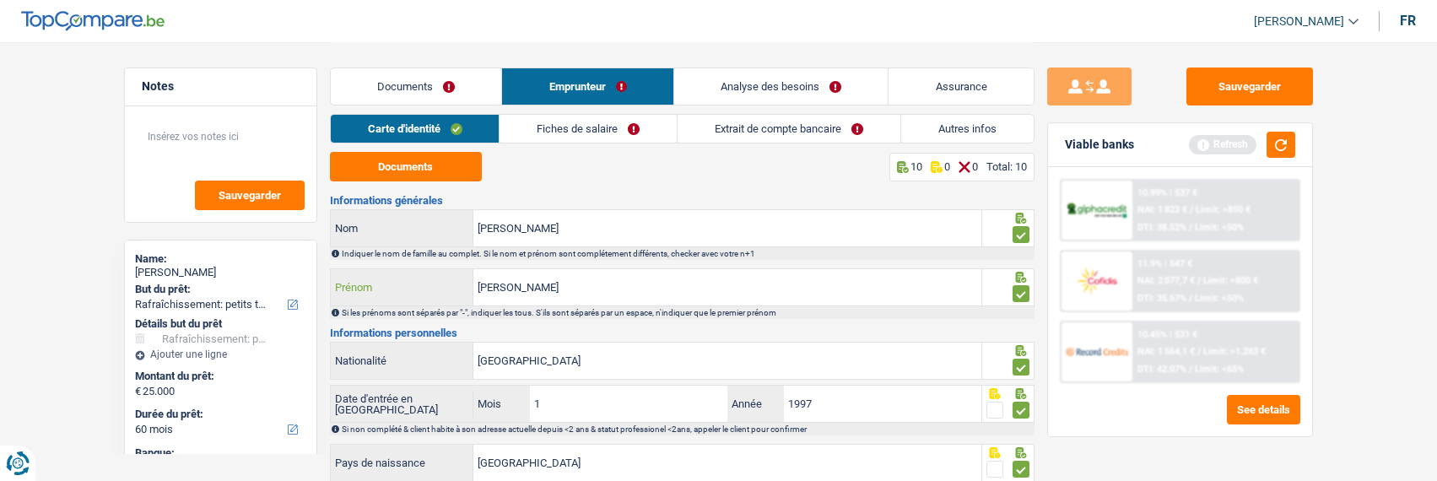
click at [550, 274] on input "Maria paula" at bounding box center [727, 287] width 508 height 36
type input "Maria"
click at [618, 129] on link "Fiches de salaire" at bounding box center [587, 129] width 177 height 28
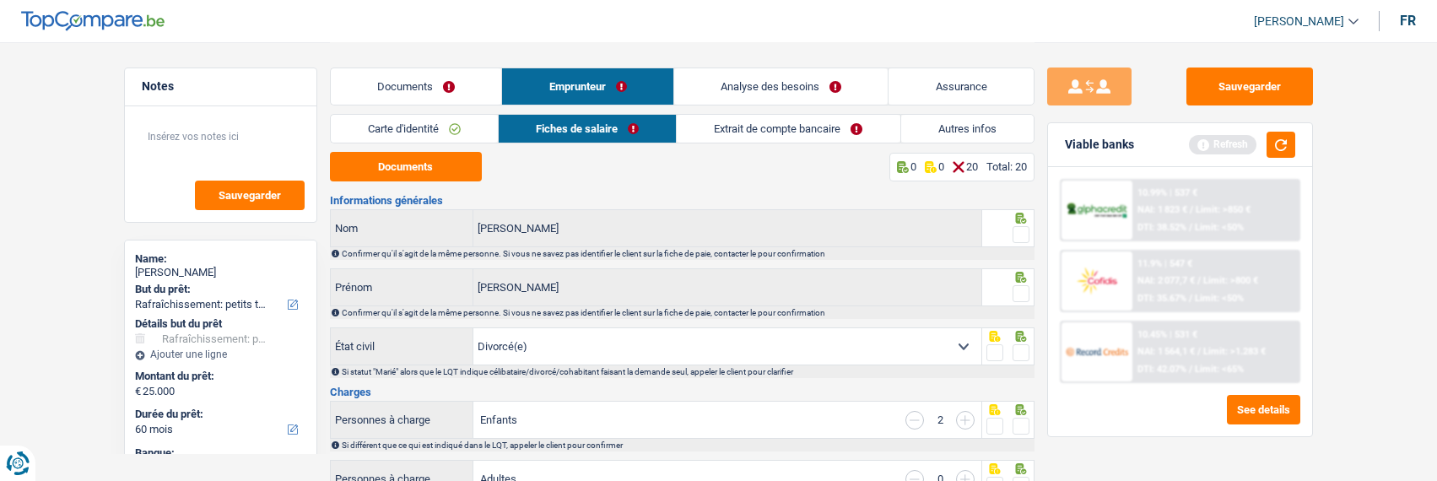
click at [1023, 235] on span at bounding box center [1020, 234] width 17 height 17
click at [0, 0] on input "radio" at bounding box center [0, 0] width 0 height 0
click at [1026, 294] on span at bounding box center [1020, 293] width 17 height 17
click at [0, 0] on input "radio" at bounding box center [0, 0] width 0 height 0
click at [1020, 353] on span at bounding box center [1020, 352] width 17 height 17
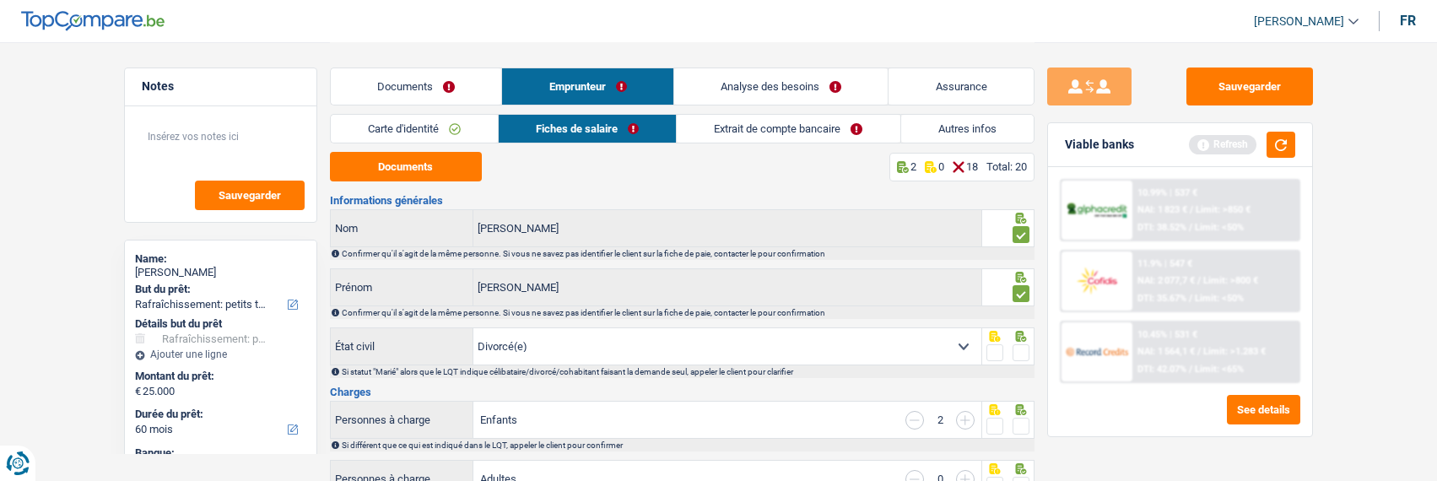
click at [0, 0] on input "radio" at bounding box center [0, 0] width 0 height 0
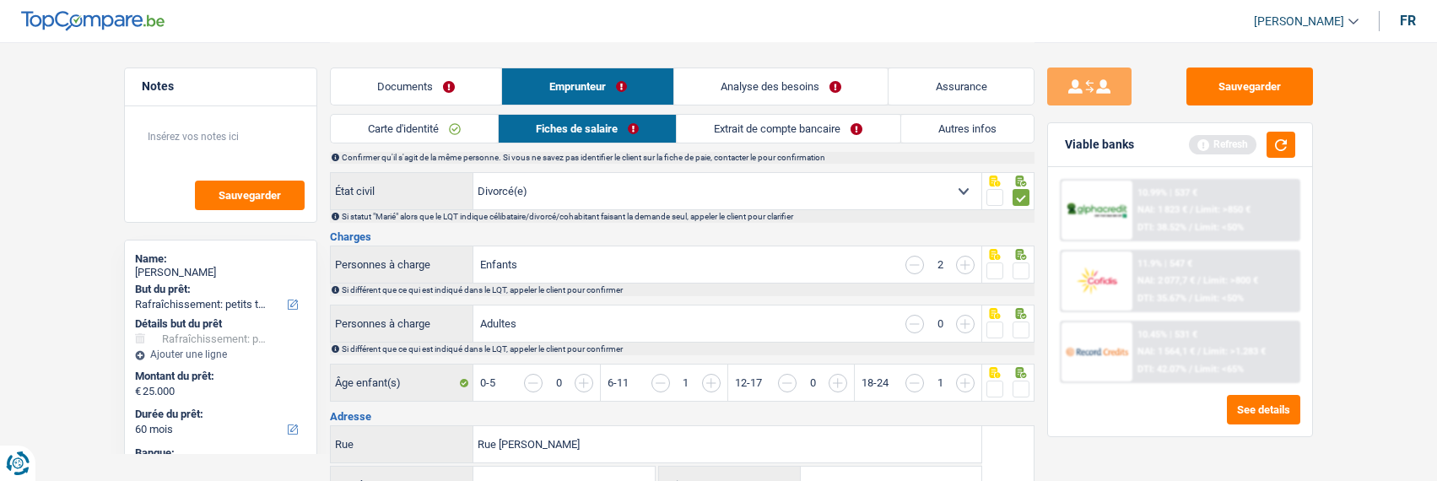
scroll to position [169, 0]
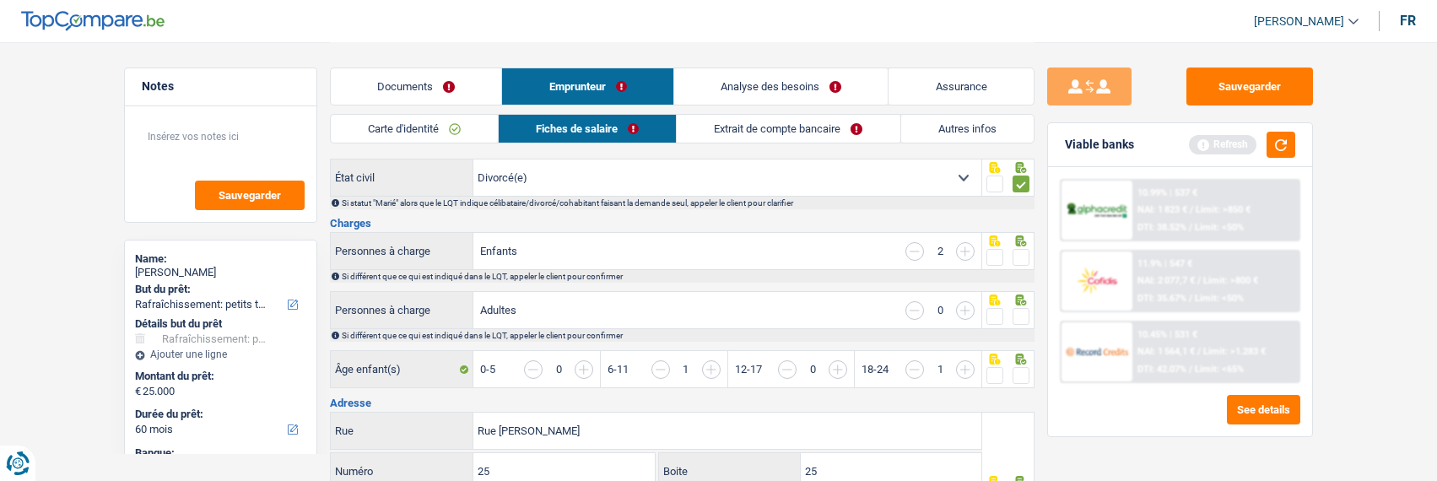
drag, startPoint x: 1017, startPoint y: 254, endPoint x: 1018, endPoint y: 288, distance: 33.8
click at [1017, 256] on span at bounding box center [1020, 257] width 17 height 17
click at [0, 0] on input "radio" at bounding box center [0, 0] width 0 height 0
click at [1018, 311] on span at bounding box center [1020, 316] width 17 height 17
click at [0, 0] on input "radio" at bounding box center [0, 0] width 0 height 0
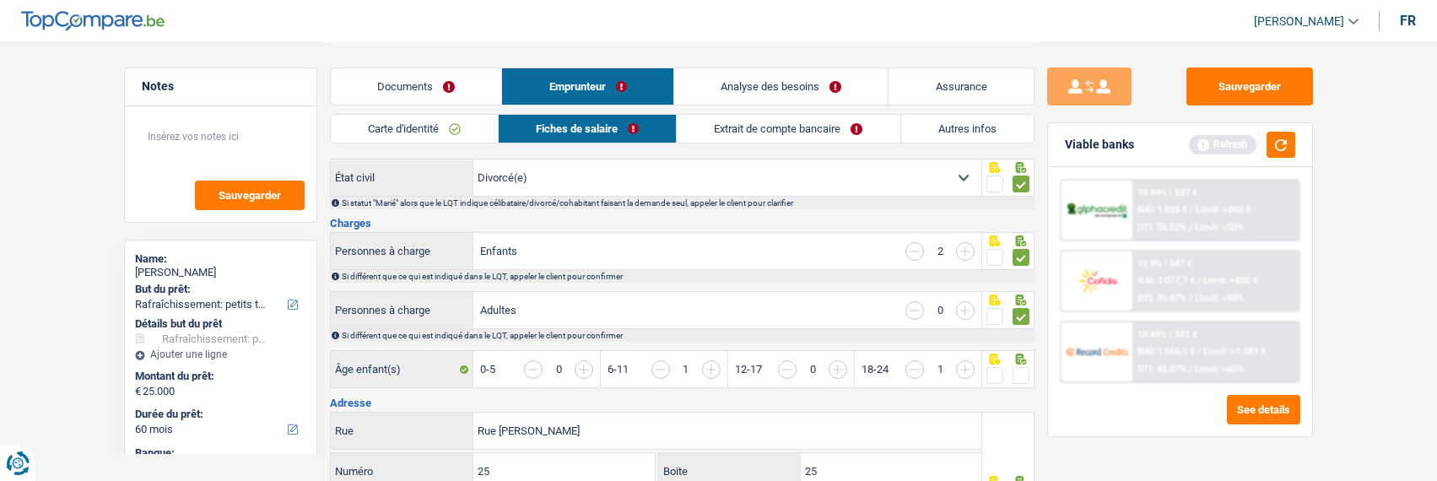
click at [1019, 376] on span at bounding box center [1020, 375] width 17 height 17
click at [0, 0] on input "radio" at bounding box center [0, 0] width 0 height 0
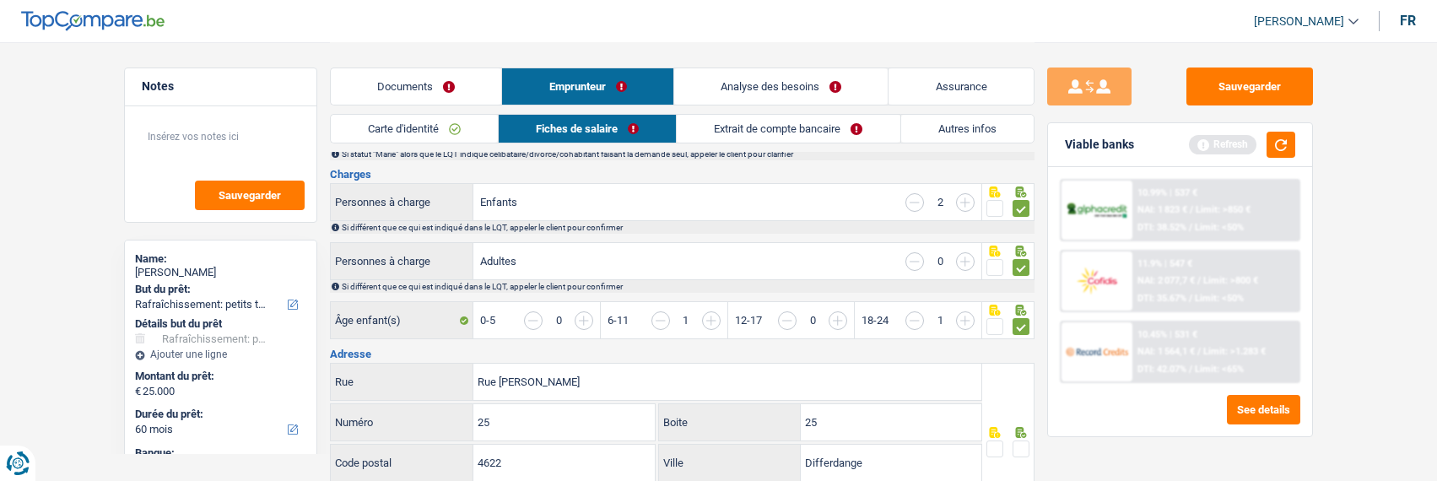
scroll to position [0, 0]
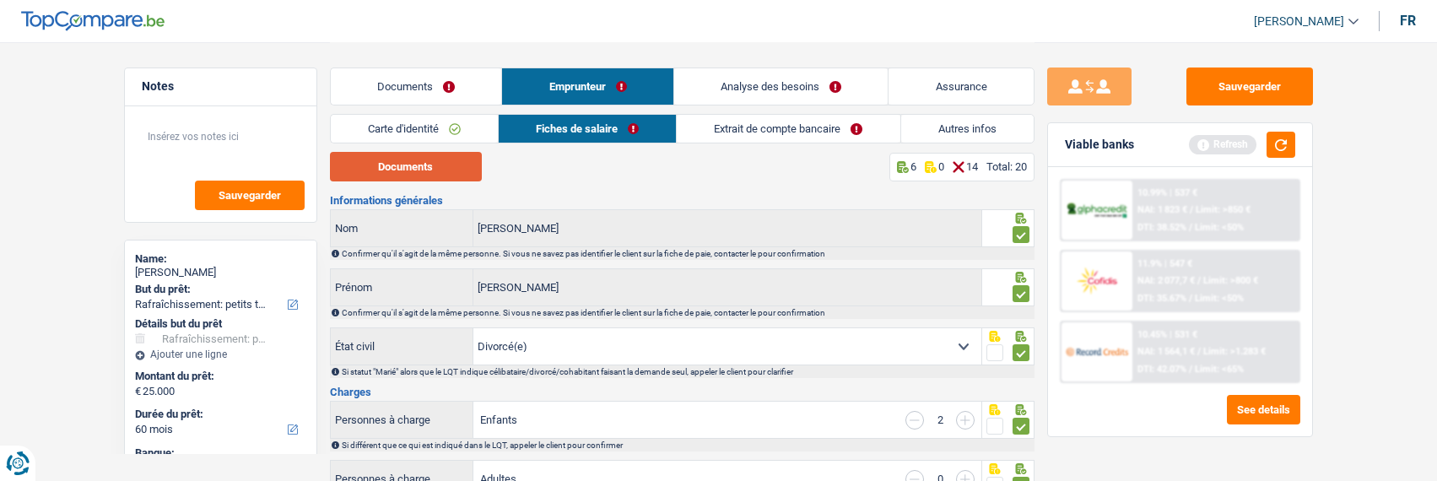
click at [467, 176] on button "Documents" at bounding box center [406, 167] width 152 height 30
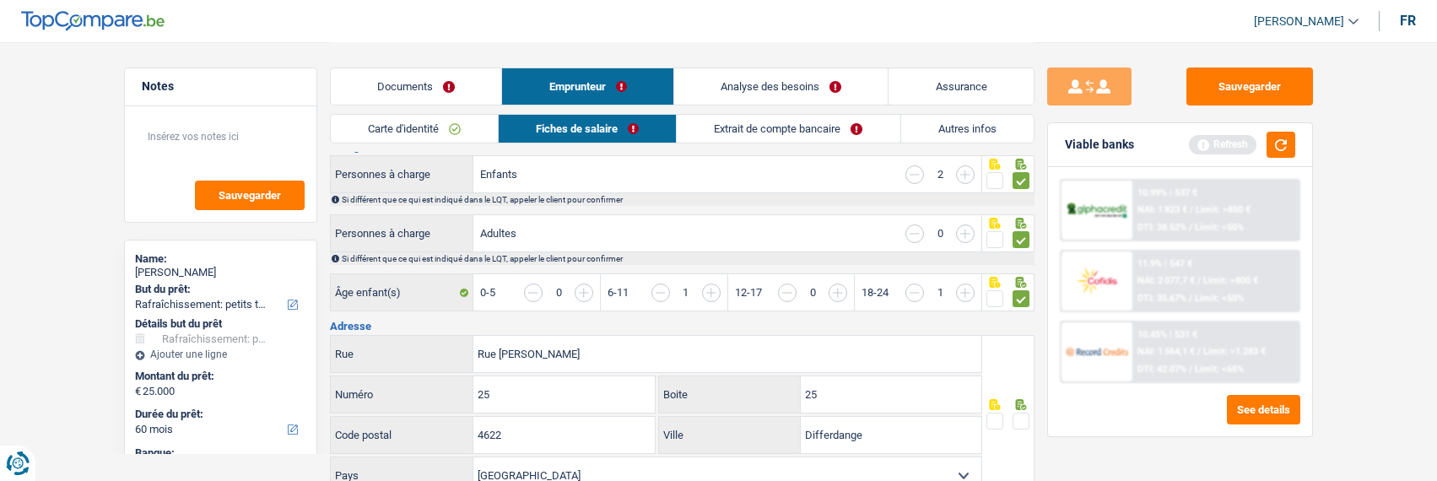
scroll to position [253, 0]
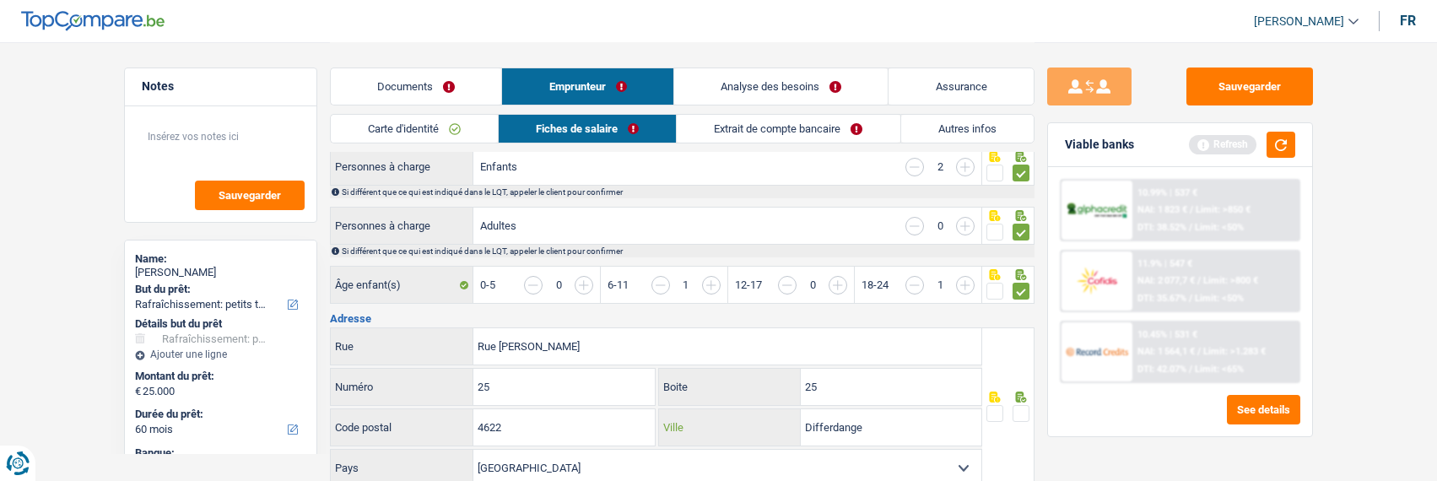
drag, startPoint x: 910, startPoint y: 427, endPoint x: 715, endPoint y: 419, distance: 195.9
click at [718, 423] on div "Differdange Ville" at bounding box center [820, 427] width 322 height 36
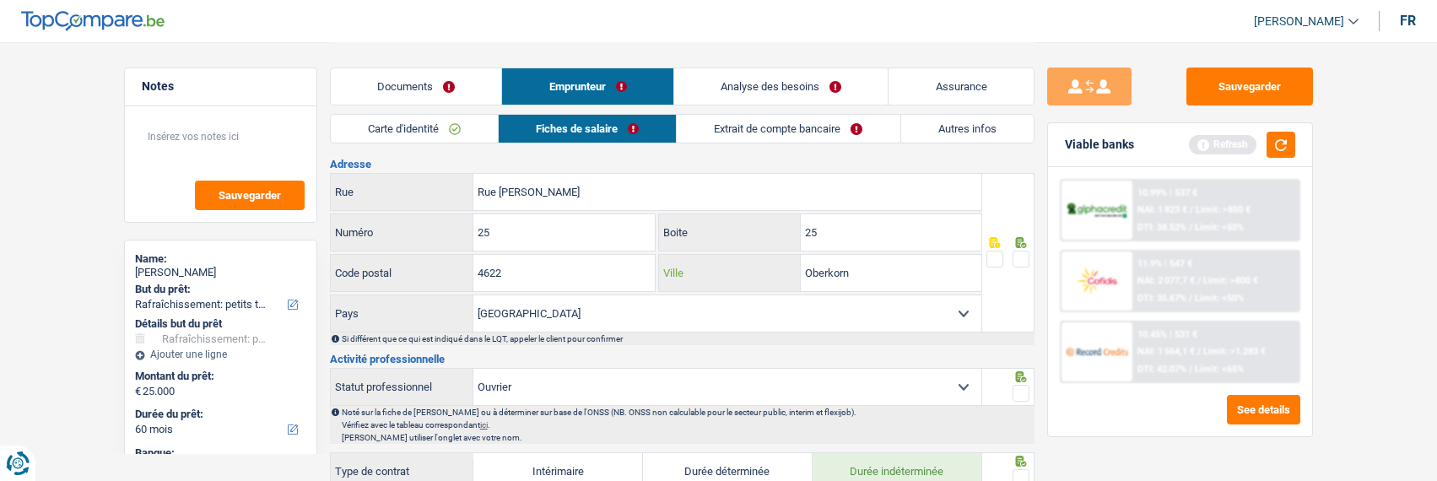
scroll to position [422, 0]
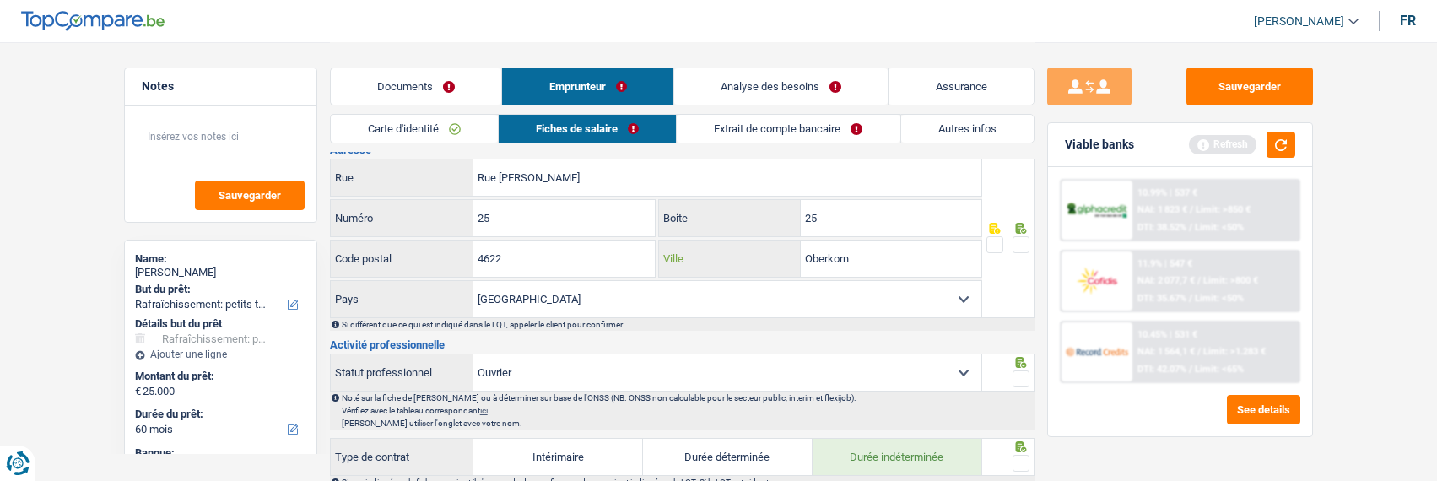
type input "Oberkorn"
click at [1014, 242] on span at bounding box center [1020, 244] width 17 height 17
click at [0, 0] on input "radio" at bounding box center [0, 0] width 0 height 0
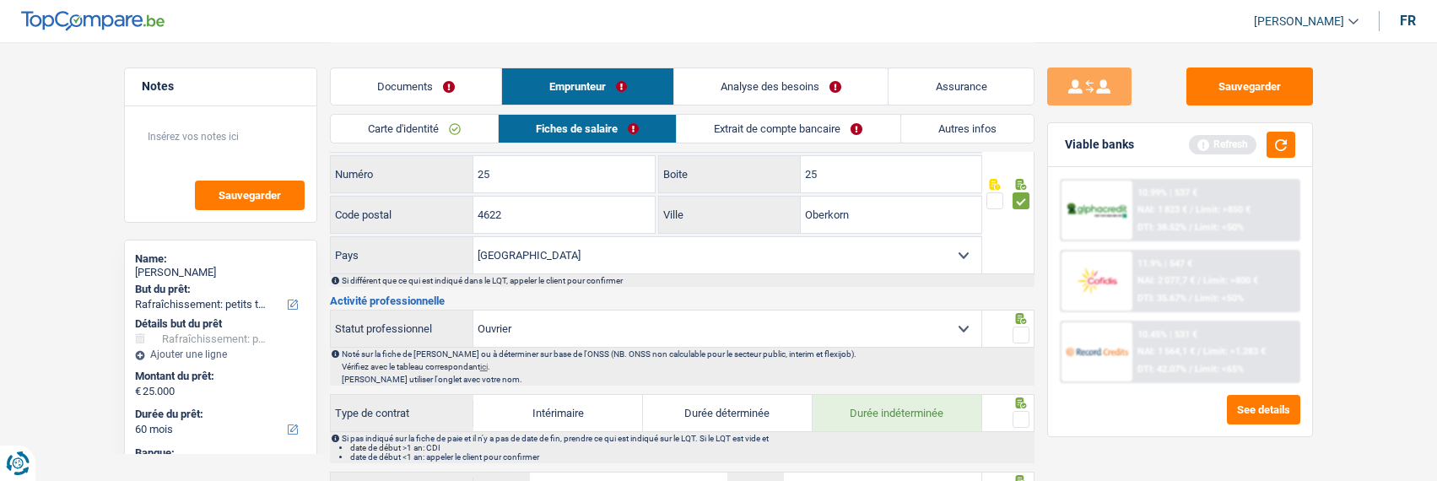
scroll to position [506, 0]
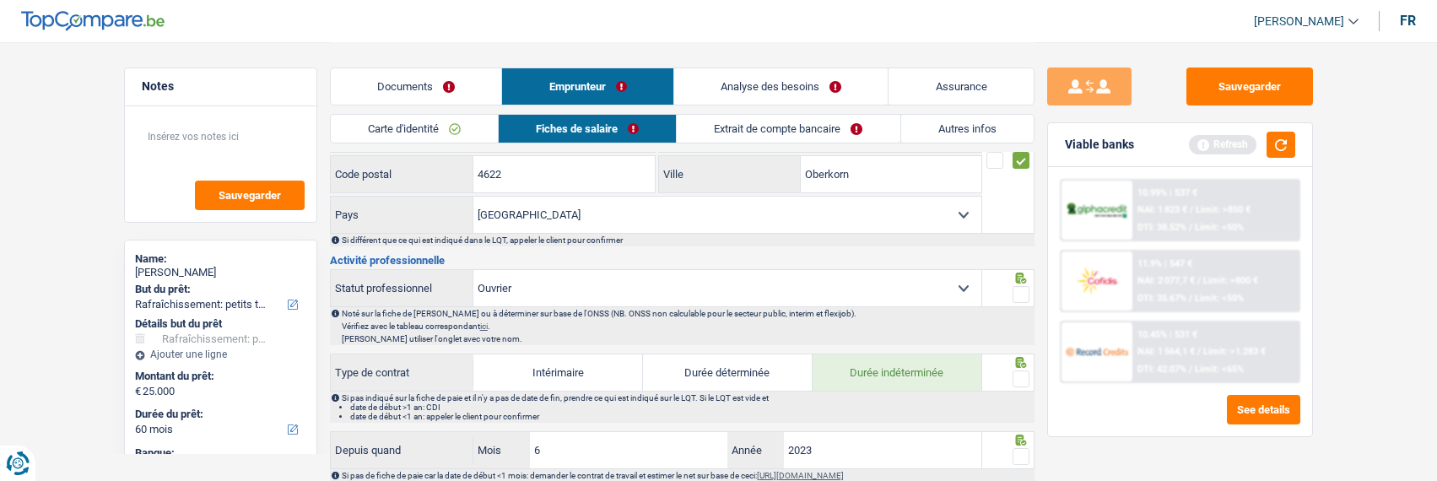
click at [1016, 286] on span at bounding box center [1020, 294] width 17 height 17
click at [0, 0] on input "radio" at bounding box center [0, 0] width 0 height 0
click at [1012, 380] on span at bounding box center [1020, 378] width 17 height 17
click at [0, 0] on input "radio" at bounding box center [0, 0] width 0 height 0
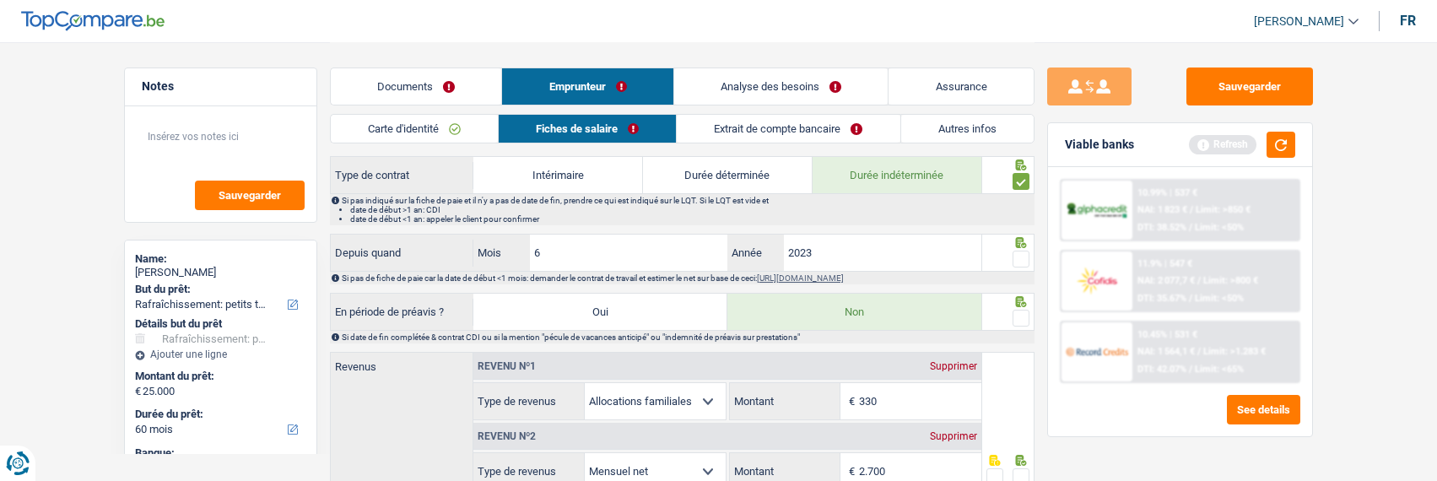
scroll to position [759, 0]
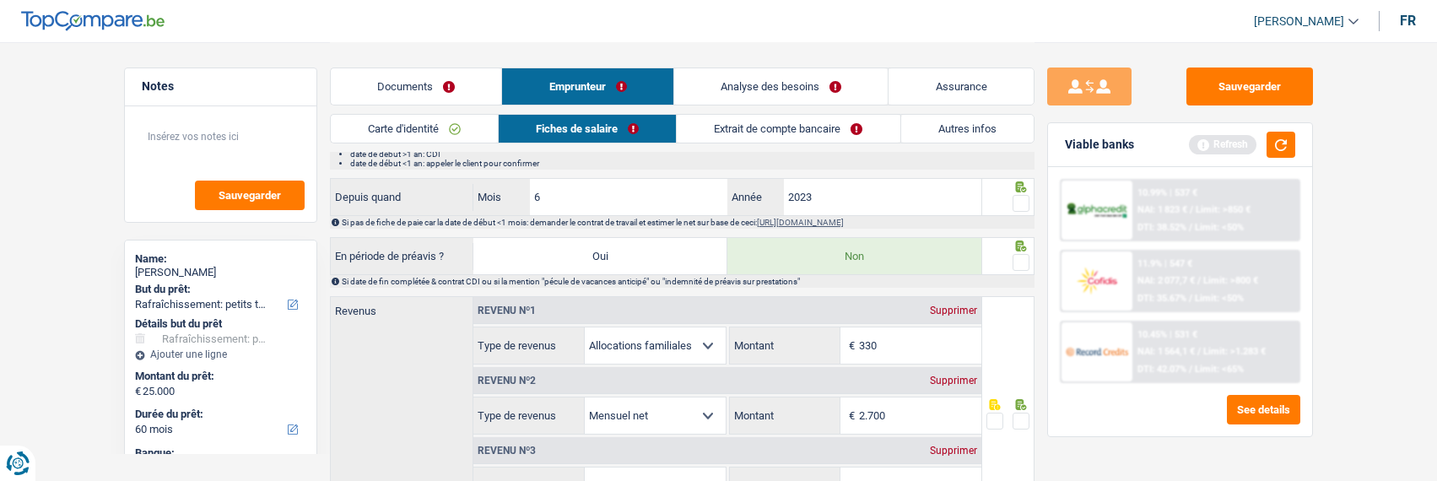
click at [1013, 197] on span at bounding box center [1020, 203] width 17 height 17
click at [0, 0] on input "radio" at bounding box center [0, 0] width 0 height 0
click at [1014, 260] on span at bounding box center [1020, 262] width 17 height 17
click at [0, 0] on input "radio" at bounding box center [0, 0] width 0 height 0
click at [562, 201] on input "6" at bounding box center [629, 197] width 198 height 36
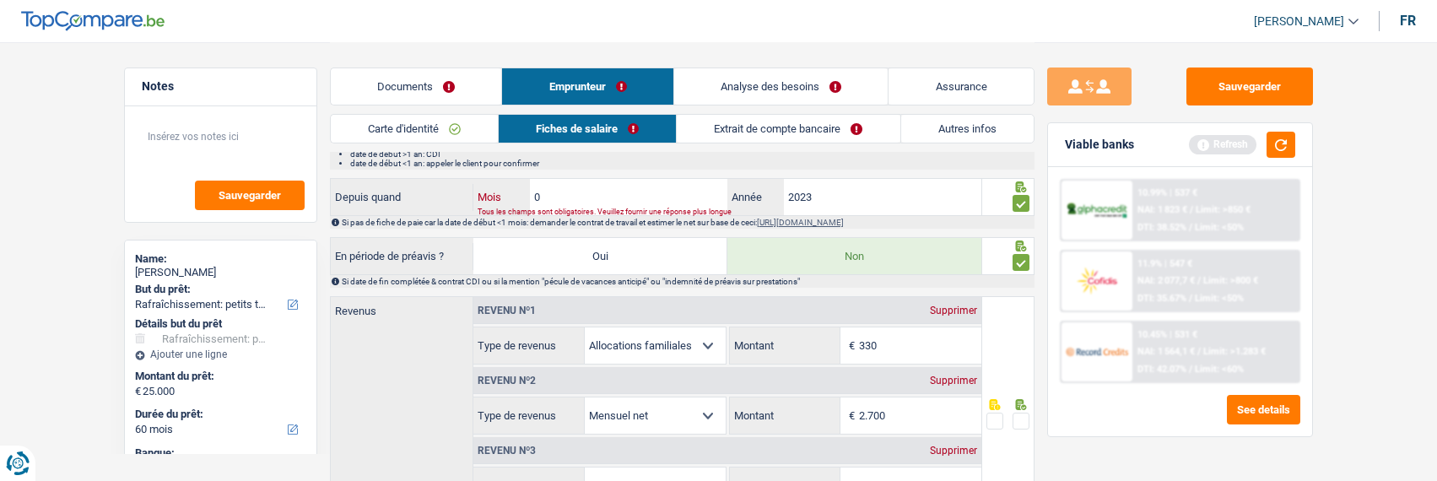
type input "07"
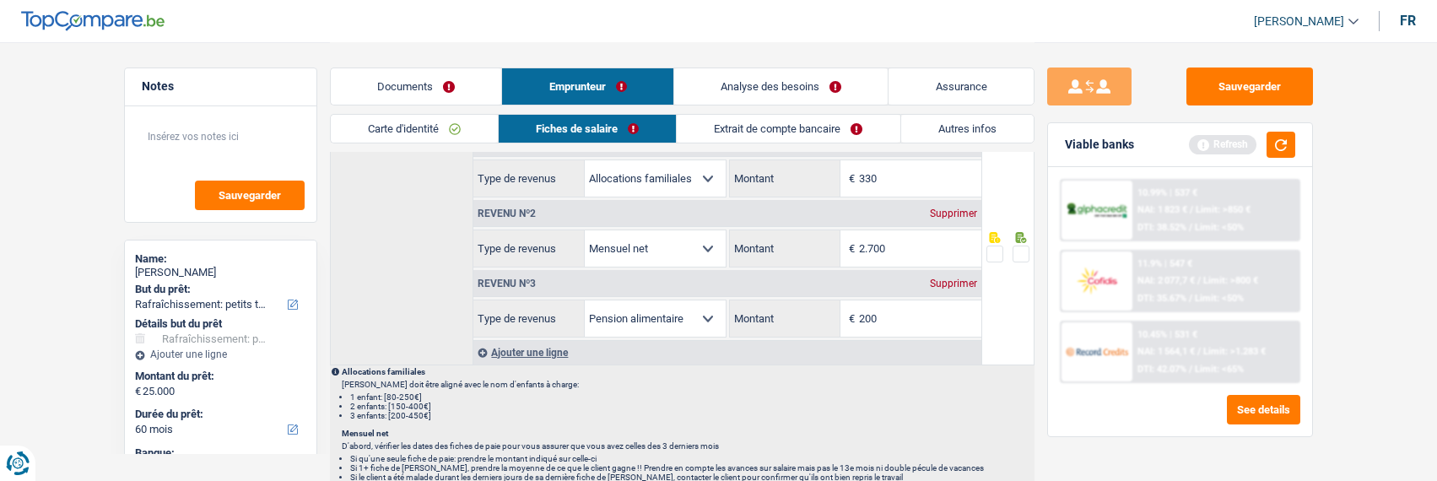
scroll to position [844, 0]
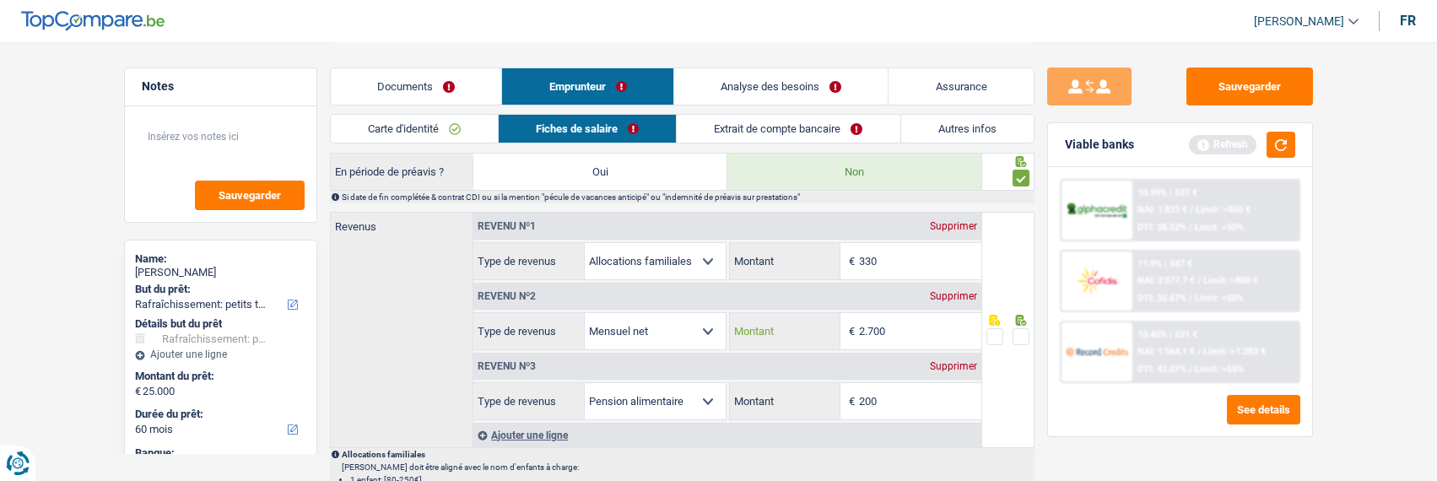
click at [910, 324] on input "2.700" at bounding box center [920, 331] width 122 height 36
type input "2.806"
click at [1023, 337] on span at bounding box center [1020, 336] width 17 height 17
click at [0, 0] on input "radio" at bounding box center [0, 0] width 0 height 0
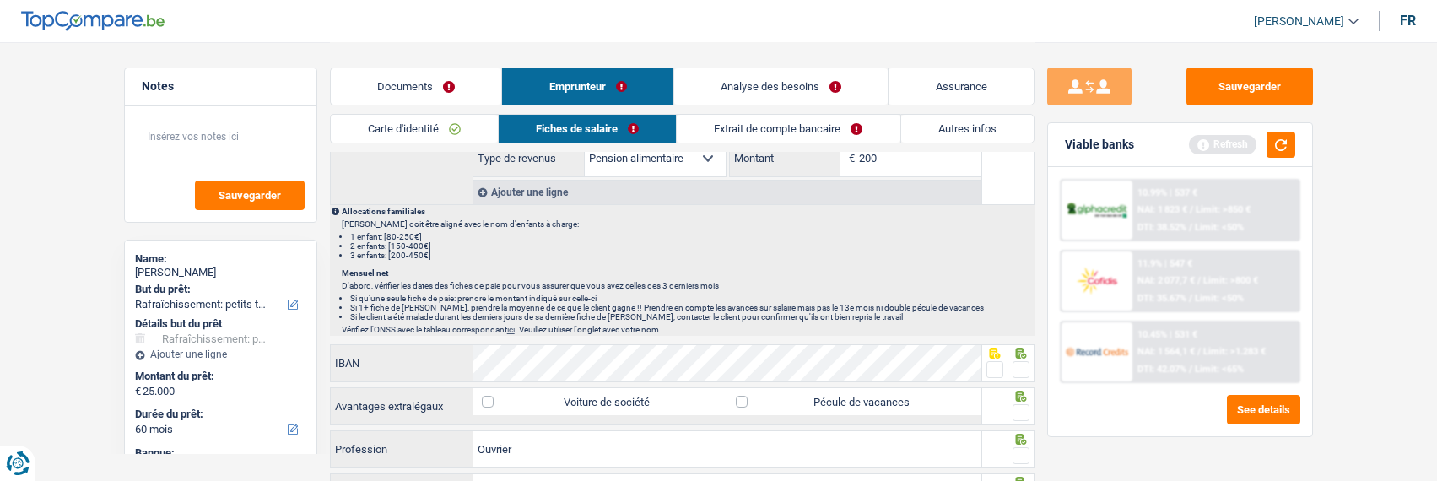
scroll to position [1097, 0]
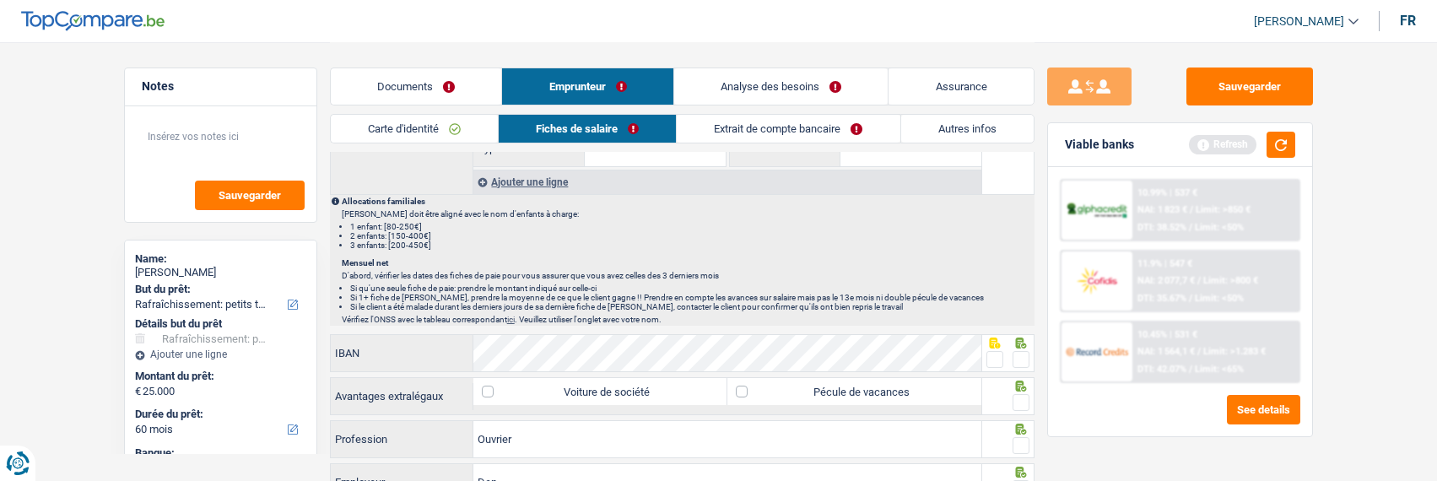
click at [996, 357] on span at bounding box center [994, 359] width 17 height 17
click at [0, 0] on input "radio" at bounding box center [0, 0] width 0 height 0
click at [855, 395] on label "Pécule de vacances" at bounding box center [854, 391] width 254 height 27
click at [855, 395] on input "Pécule de vacances" at bounding box center [854, 391] width 254 height 27
click at [1020, 402] on span at bounding box center [1020, 402] width 17 height 17
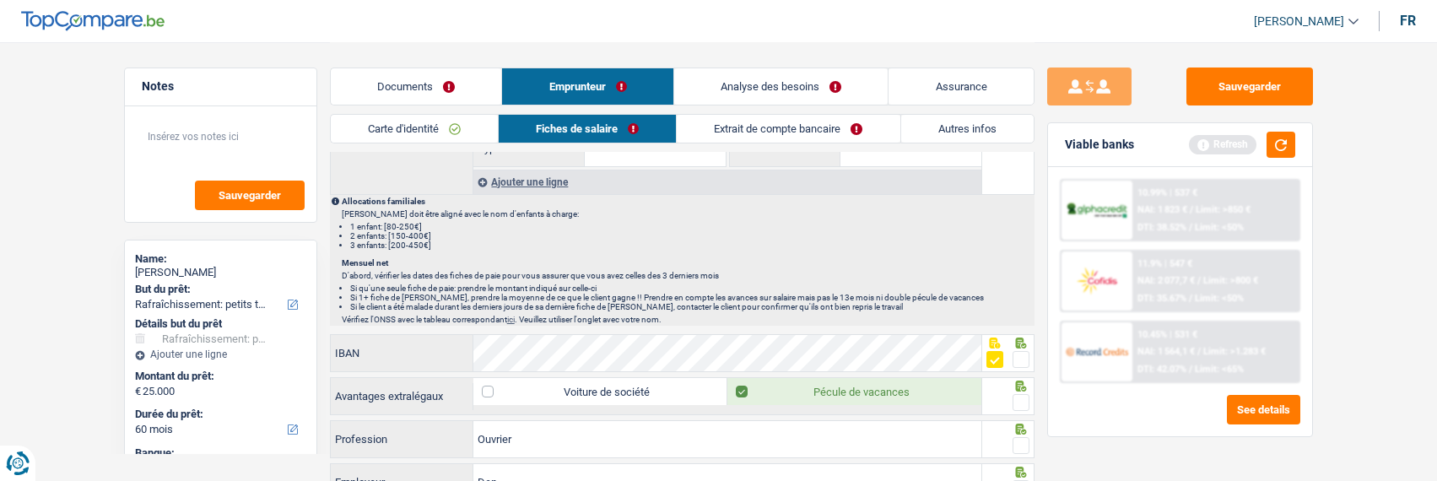
click at [0, 0] on input "radio" at bounding box center [0, 0] width 0 height 0
click at [905, 387] on label "Pécule de vacances" at bounding box center [854, 391] width 254 height 27
click at [905, 387] on input "Pécule de vacances" at bounding box center [854, 391] width 254 height 27
checkbox input "false"
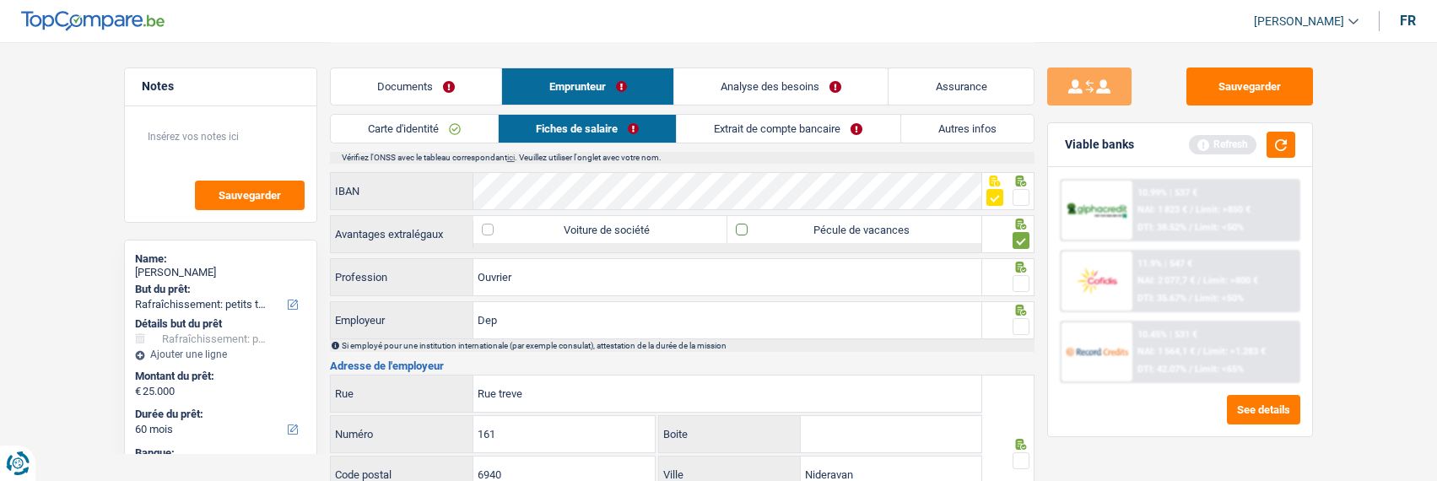
scroll to position [1266, 0]
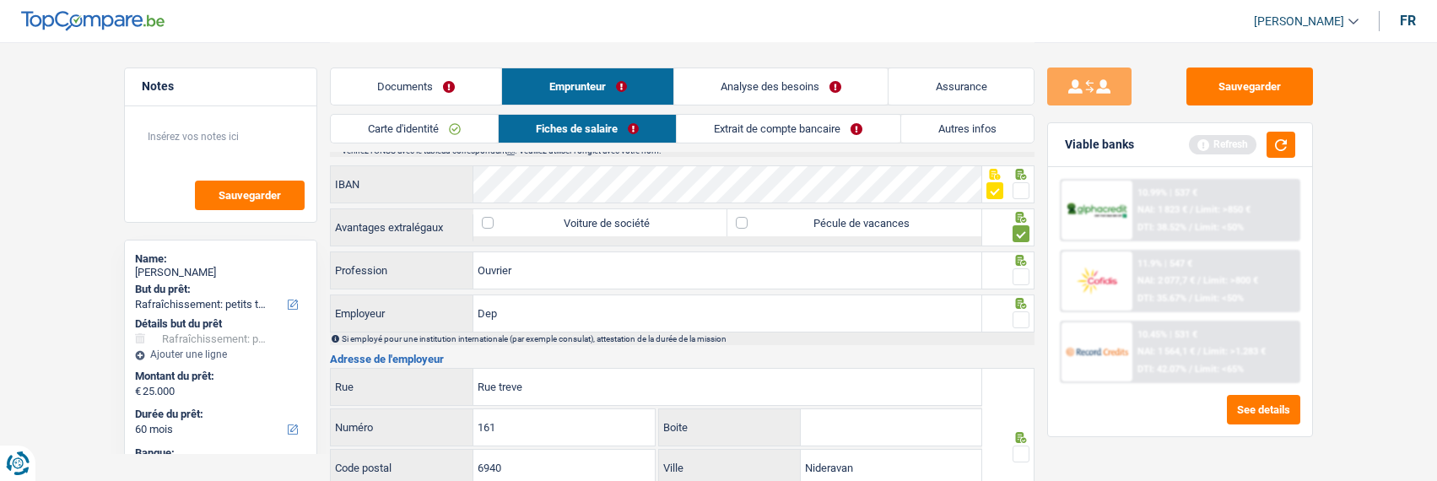
click at [1021, 275] on span at bounding box center [1020, 276] width 17 height 17
click at [0, 0] on input "radio" at bounding box center [0, 0] width 0 height 0
click at [1028, 312] on span at bounding box center [1020, 319] width 17 height 17
click at [0, 0] on input "radio" at bounding box center [0, 0] width 0 height 0
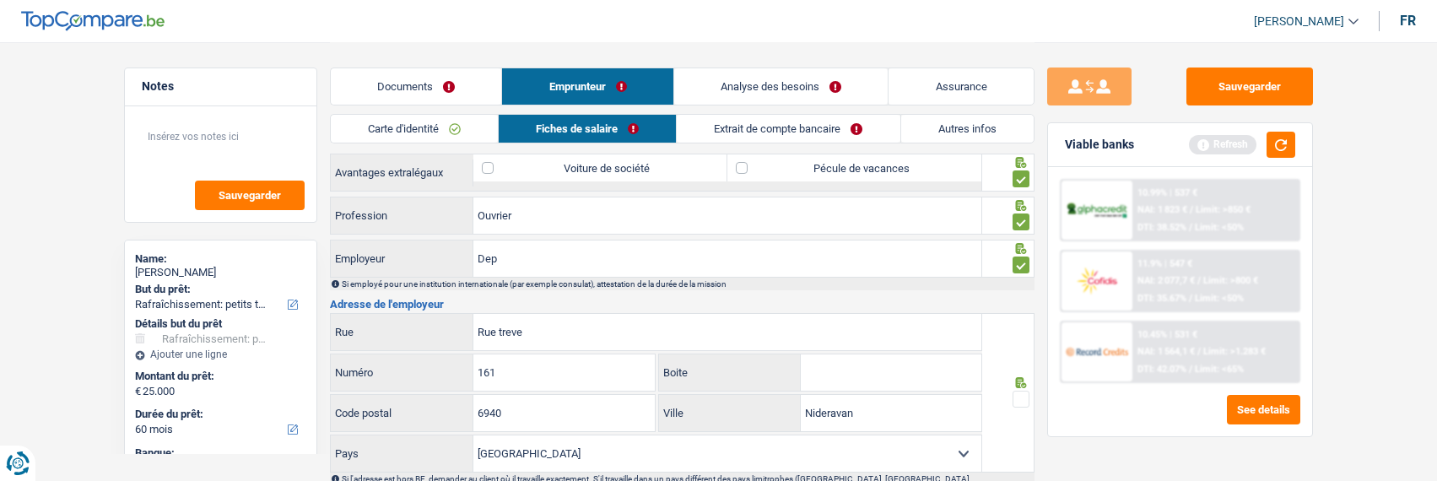
scroll to position [1350, 0]
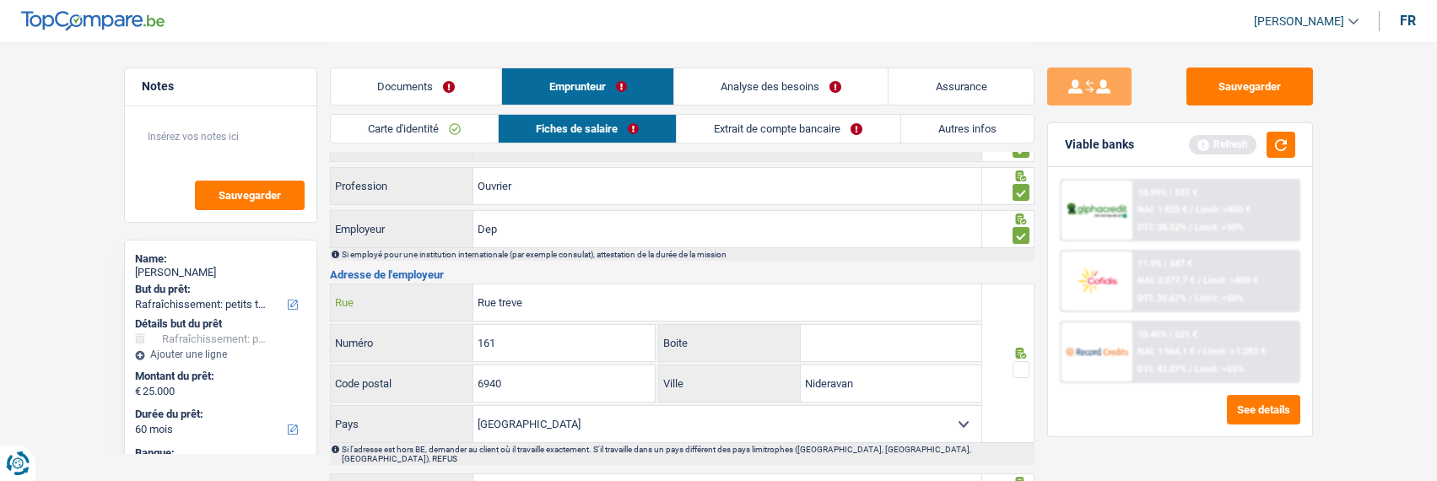
click at [590, 302] on input "Rue treve" at bounding box center [727, 302] width 508 height 36
type input "Route de treves"
click at [1023, 364] on span at bounding box center [1020, 369] width 17 height 17
click at [0, 0] on input "radio" at bounding box center [0, 0] width 0 height 0
click at [818, 377] on input "Nideravan" at bounding box center [891, 383] width 181 height 36
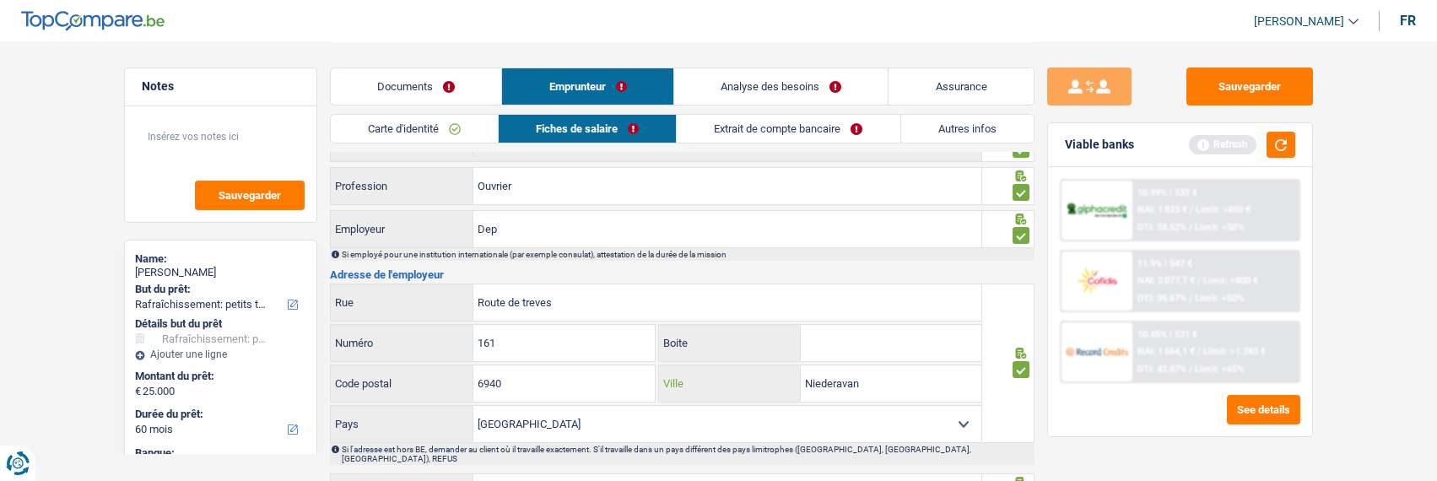
click at [842, 380] on input "Niederavan" at bounding box center [891, 383] width 181 height 36
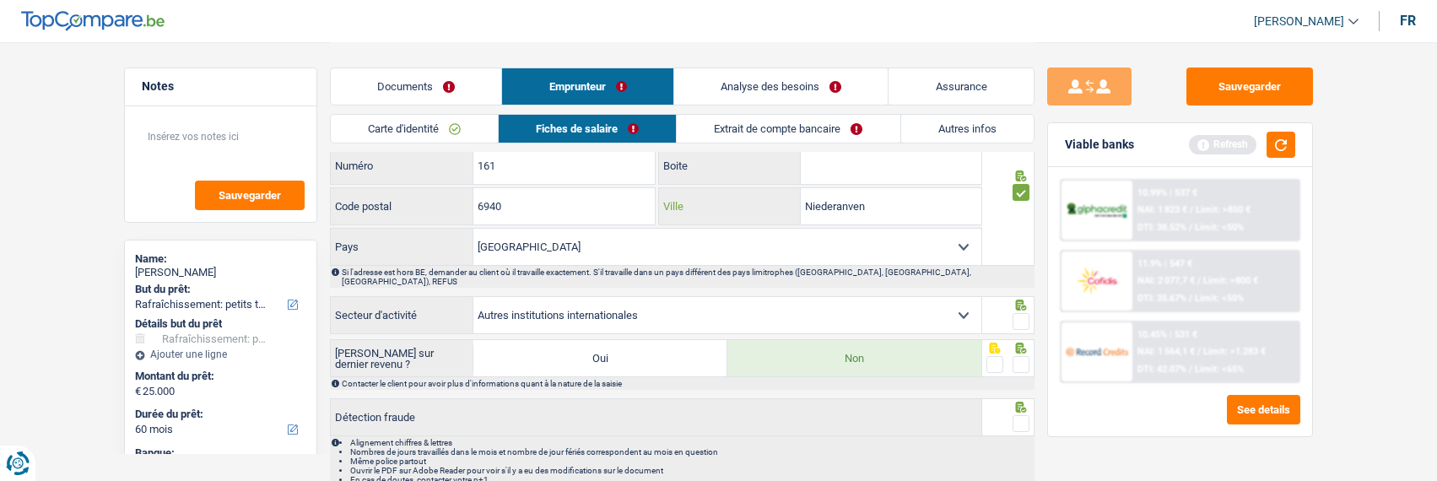
scroll to position [1497, 0]
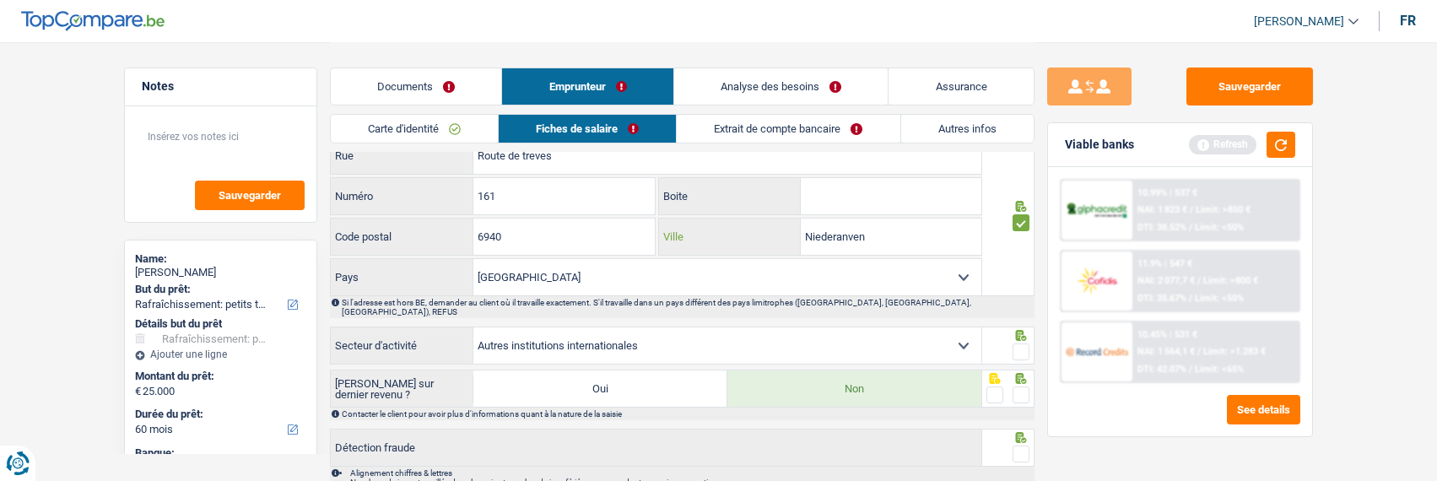
type input "Niederanven"
click at [1017, 343] on span at bounding box center [1020, 351] width 17 height 17
click at [0, 0] on input "radio" at bounding box center [0, 0] width 0 height 0
drag, startPoint x: 1023, startPoint y: 380, endPoint x: 1022, endPoint y: 402, distance: 22.8
click at [1023, 386] on span at bounding box center [1020, 394] width 17 height 17
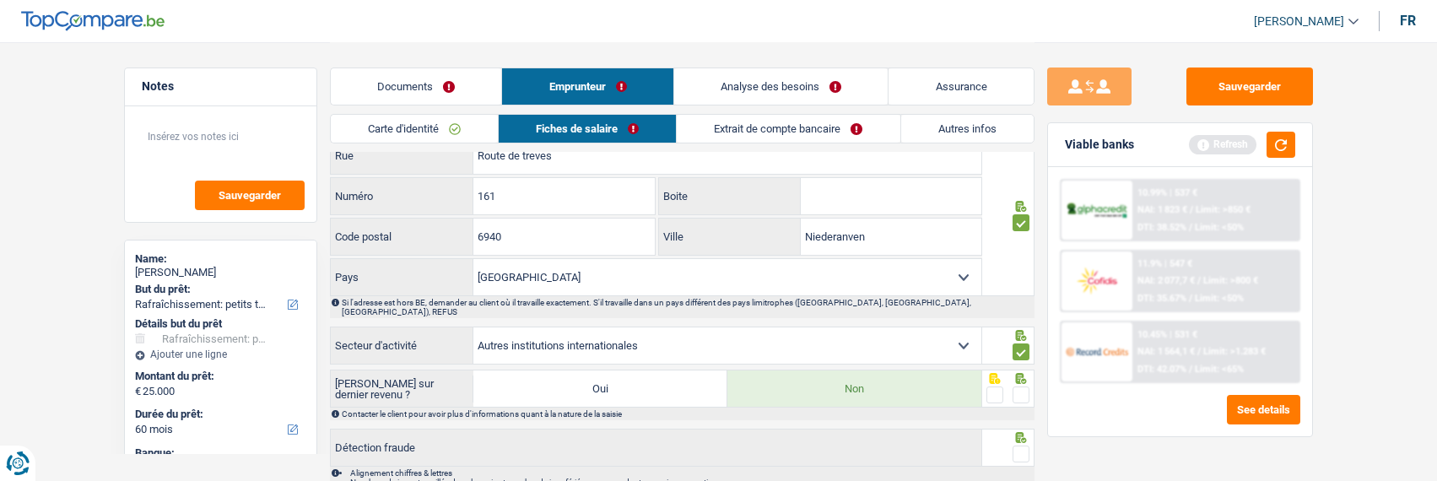
click at [0, 0] on input "radio" at bounding box center [0, 0] width 0 height 0
click at [1016, 445] on span at bounding box center [1020, 453] width 17 height 17
click at [0, 0] on input "radio" at bounding box center [0, 0] width 0 height 0
click at [797, 124] on link "Extrait de compte bancaire" at bounding box center [789, 129] width 223 height 28
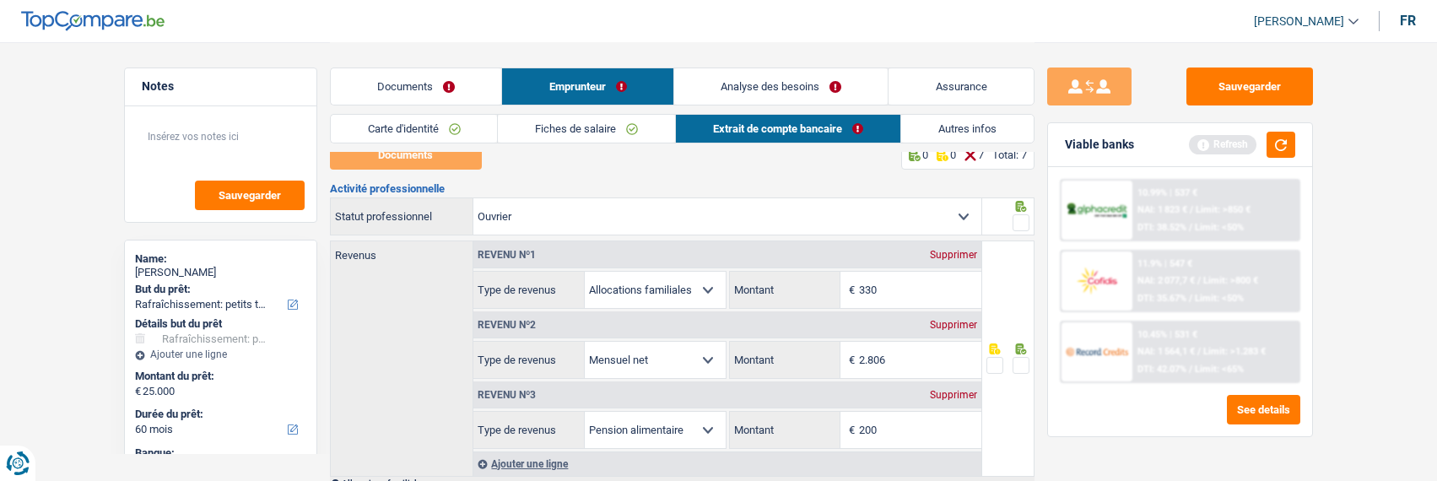
scroll to position [0, 0]
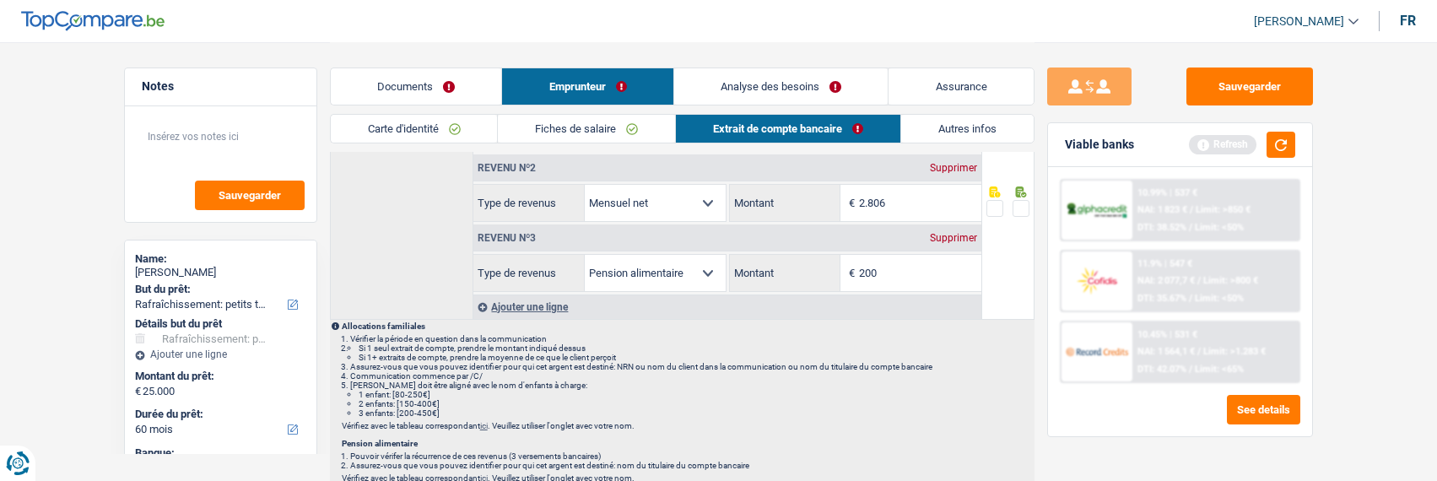
click at [465, 91] on link "Documents" at bounding box center [416, 86] width 171 height 36
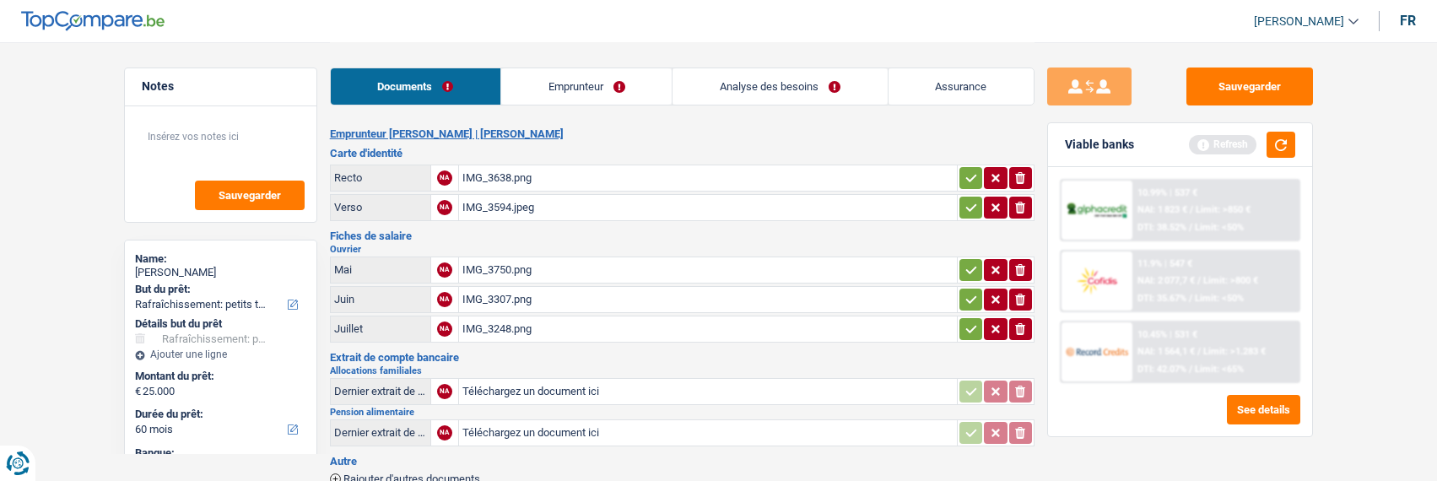
click at [969, 170] on icon "button" at bounding box center [970, 178] width 13 height 17
click at [970, 206] on icon "button" at bounding box center [970, 207] width 13 height 17
click at [966, 267] on icon "button" at bounding box center [970, 270] width 13 height 17
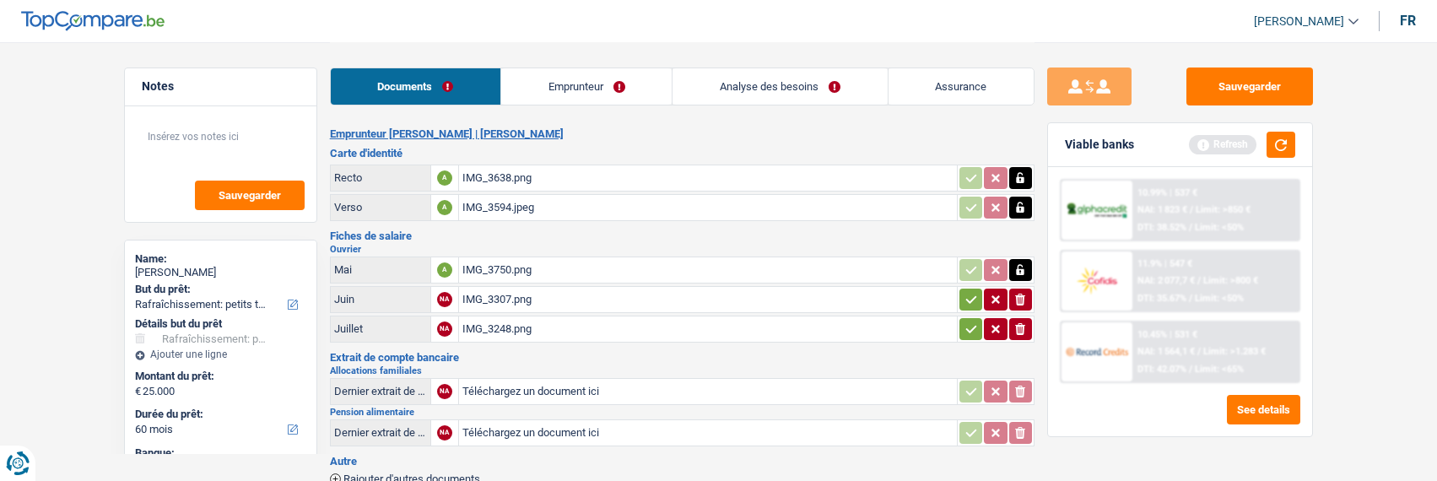
click at [965, 295] on icon "button" at bounding box center [970, 299] width 11 height 8
click at [964, 321] on icon "button" at bounding box center [970, 329] width 13 height 17
type input "C:\fakepath\IMG_3873.png"
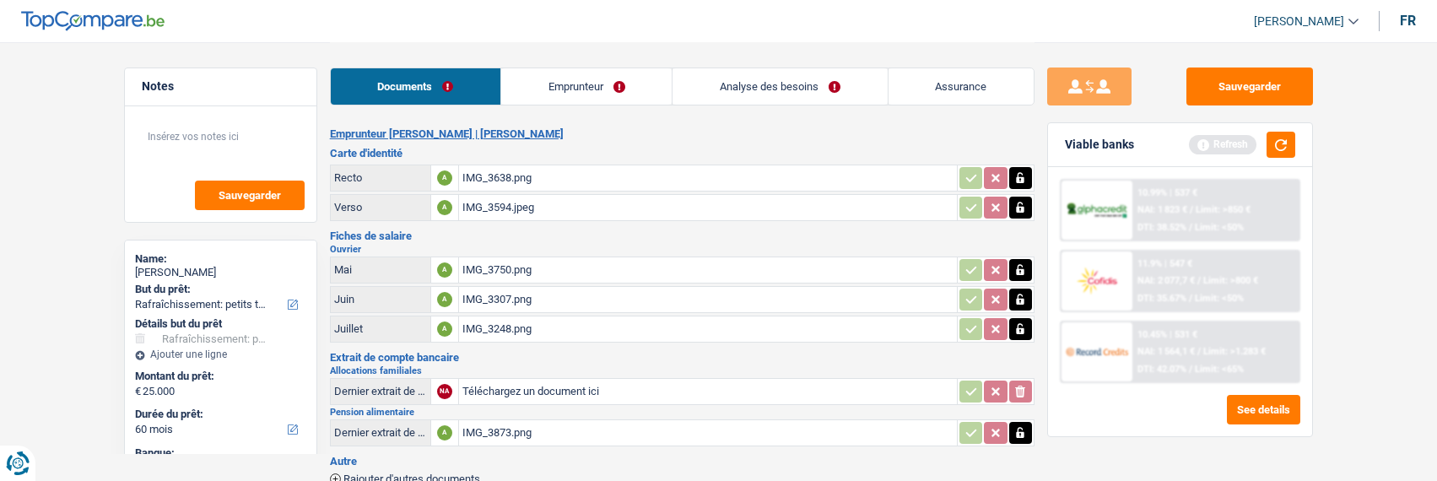
type input "C:\fakepath\IMG_3872.png"
click at [631, 91] on link "Emprunteur" at bounding box center [587, 86] width 170 height 36
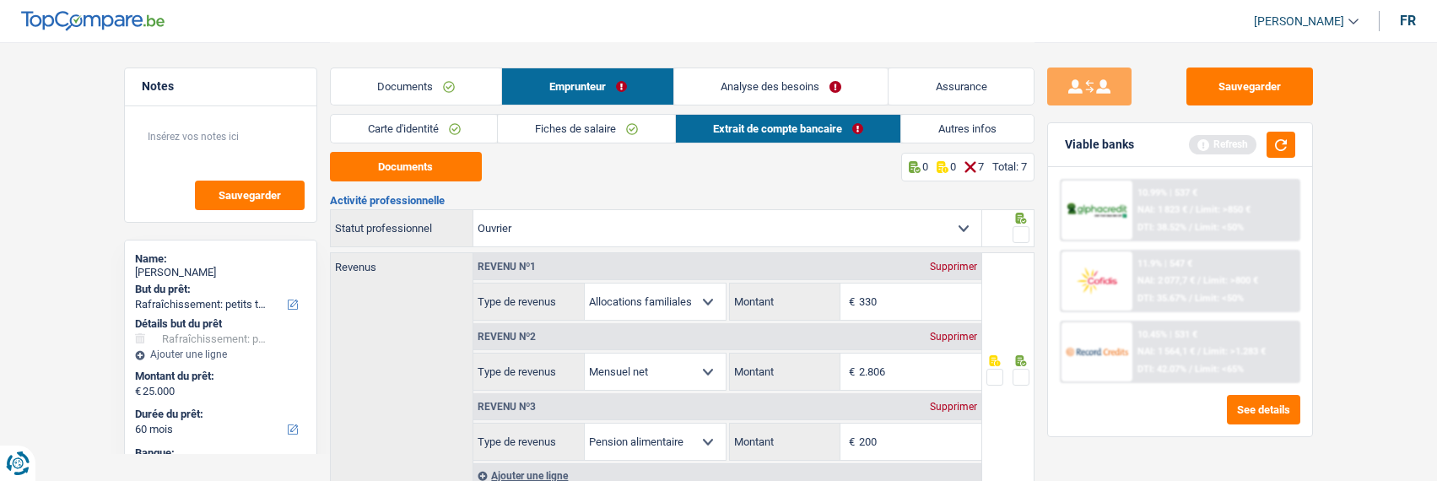
click at [1025, 238] on span at bounding box center [1020, 234] width 17 height 17
click at [0, 0] on input "radio" at bounding box center [0, 0] width 0 height 0
click at [1022, 373] on span at bounding box center [1020, 377] width 17 height 17
click at [0, 0] on input "radio" at bounding box center [0, 0] width 0 height 0
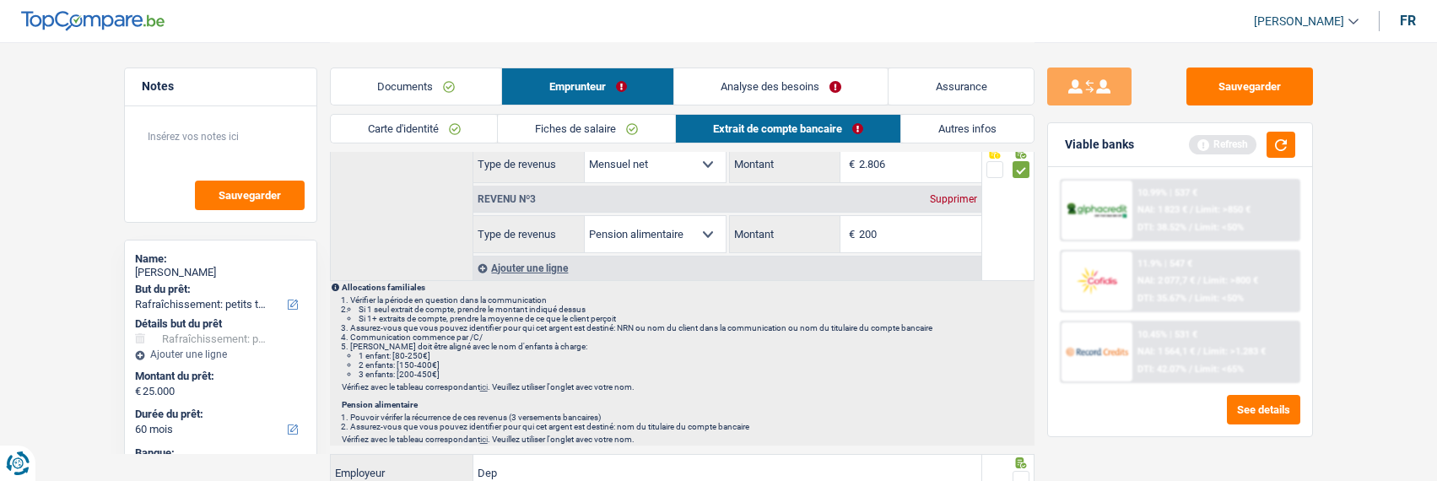
scroll to position [253, 0]
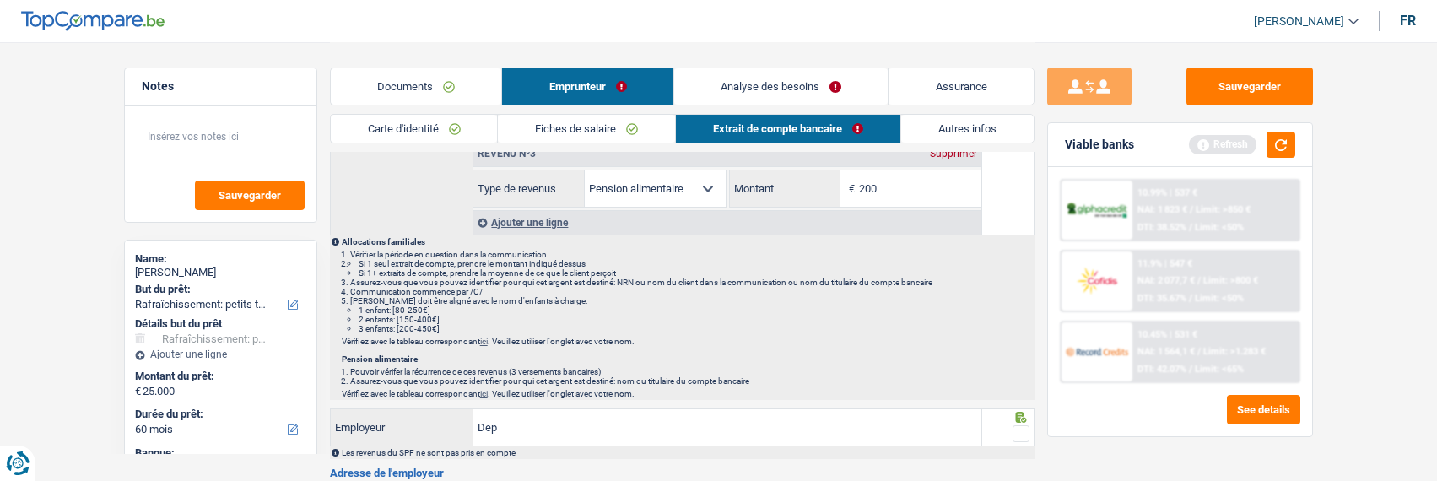
click at [1015, 430] on fieldset at bounding box center [1007, 434] width 43 height 21
click at [1021, 435] on span at bounding box center [1020, 433] width 17 height 17
click at [0, 0] on input "radio" at bounding box center [0, 0] width 0 height 0
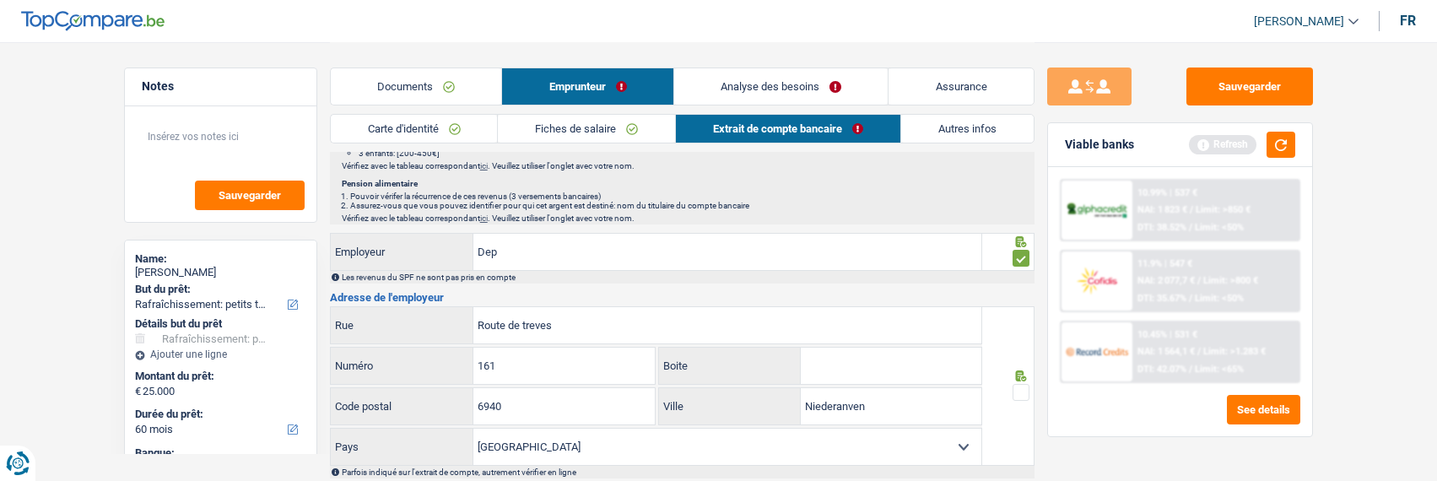
scroll to position [422, 0]
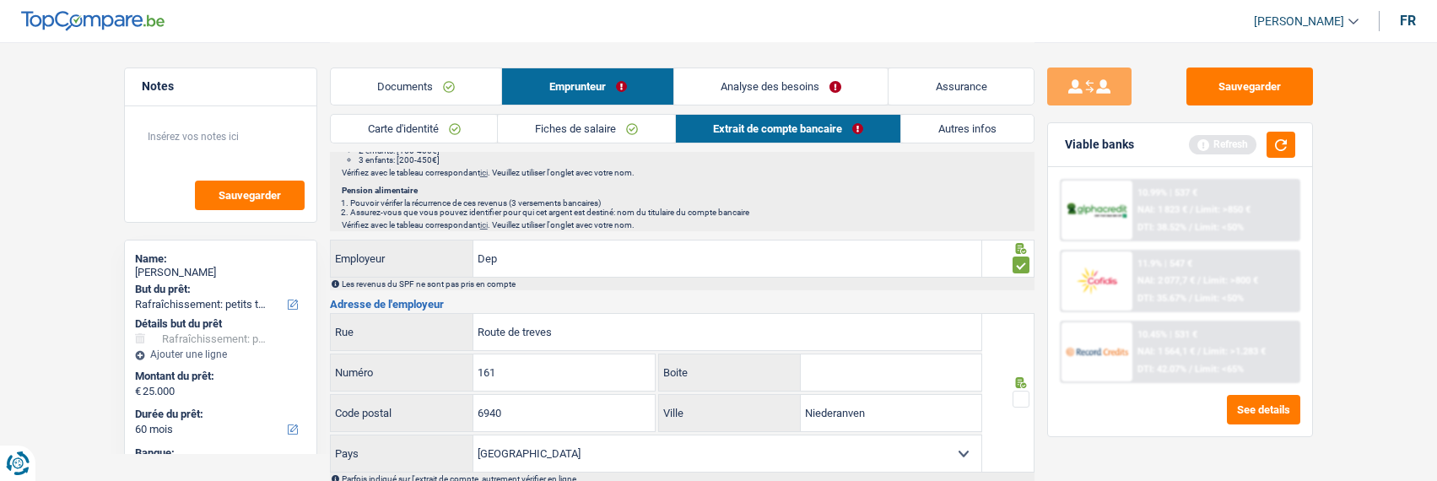
click at [1024, 395] on span at bounding box center [1020, 399] width 17 height 17
click at [0, 0] on input "radio" at bounding box center [0, 0] width 0 height 0
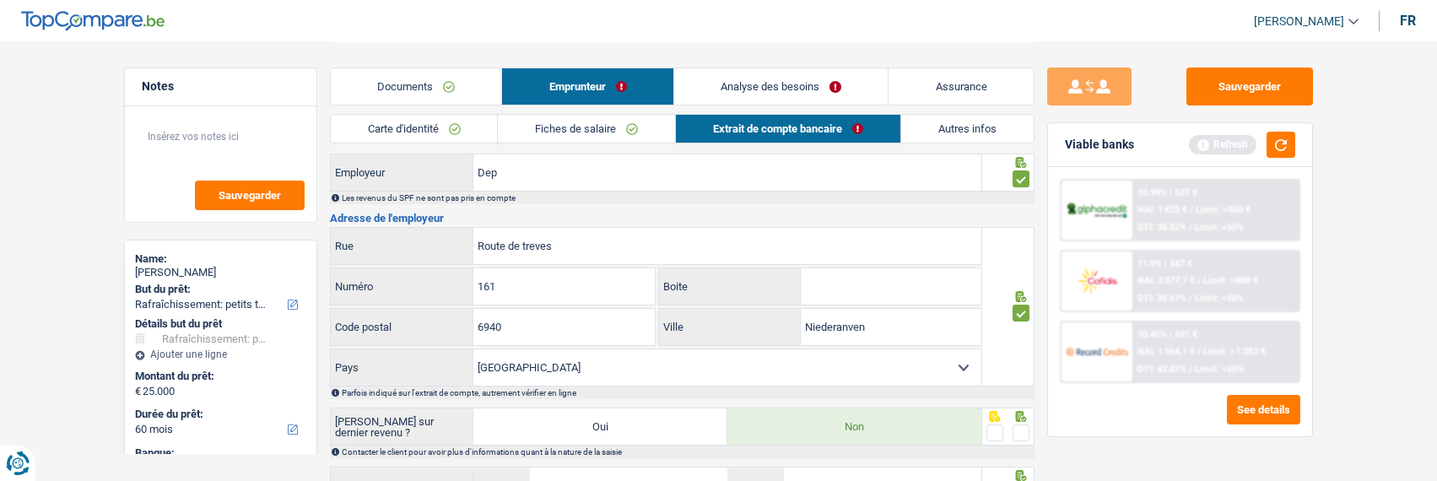
scroll to position [591, 0]
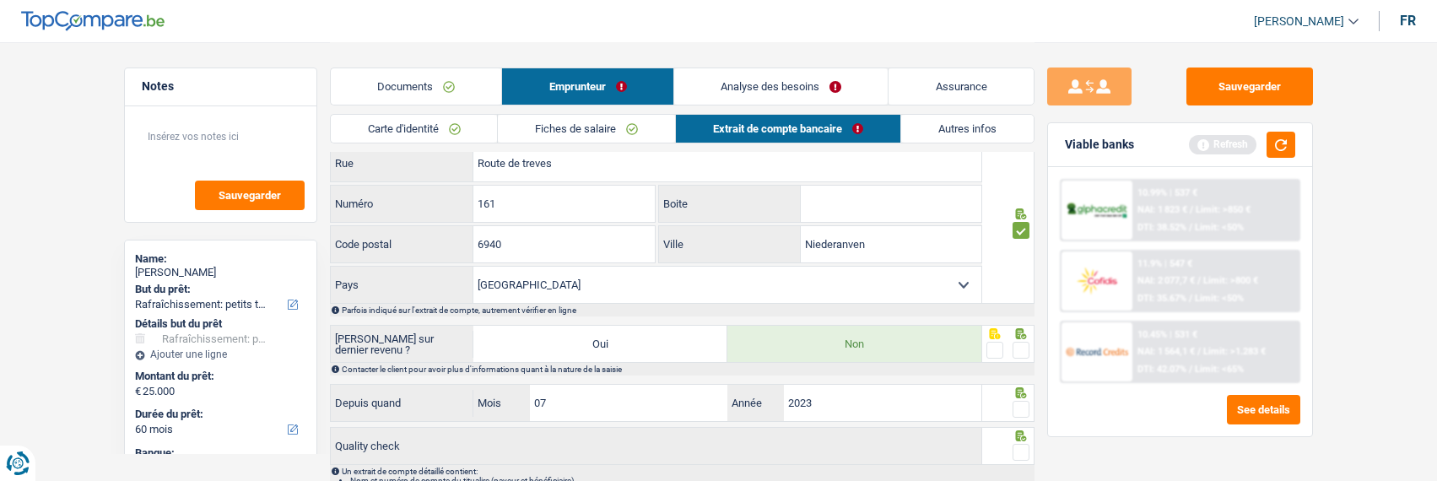
click at [1022, 350] on span at bounding box center [1020, 350] width 17 height 17
click at [0, 0] on input "radio" at bounding box center [0, 0] width 0 height 0
click at [1024, 403] on span at bounding box center [1020, 409] width 17 height 17
click at [0, 0] on input "radio" at bounding box center [0, 0] width 0 height 0
click at [1024, 444] on span at bounding box center [1020, 452] width 17 height 17
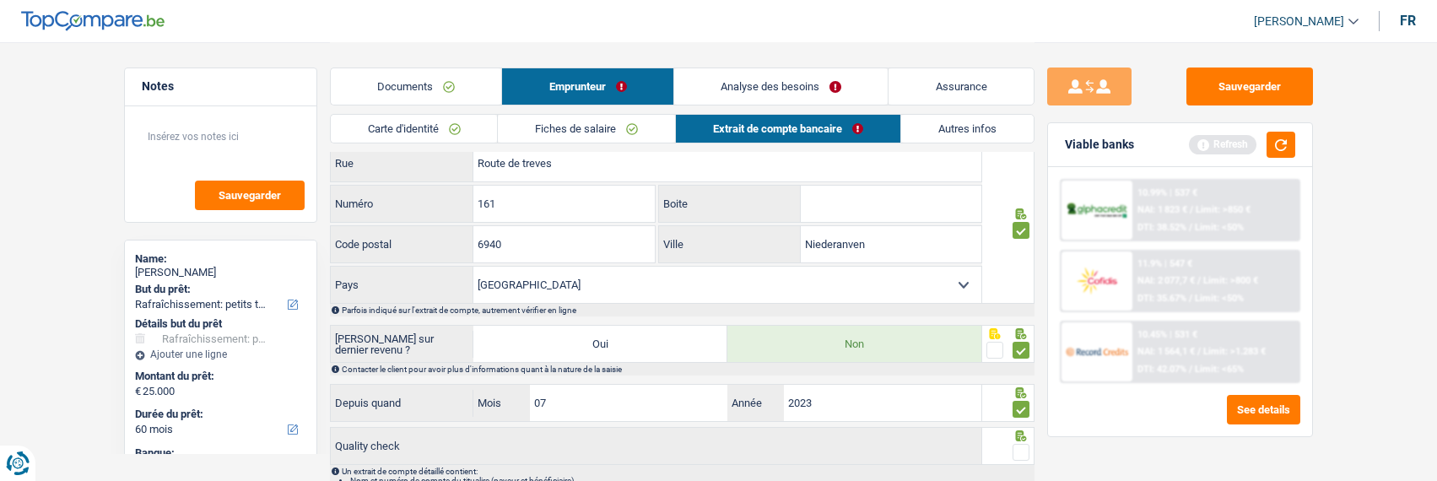
click at [0, 0] on input "radio" at bounding box center [0, 0] width 0 height 0
click at [964, 132] on link "Autres infos" at bounding box center [967, 129] width 132 height 28
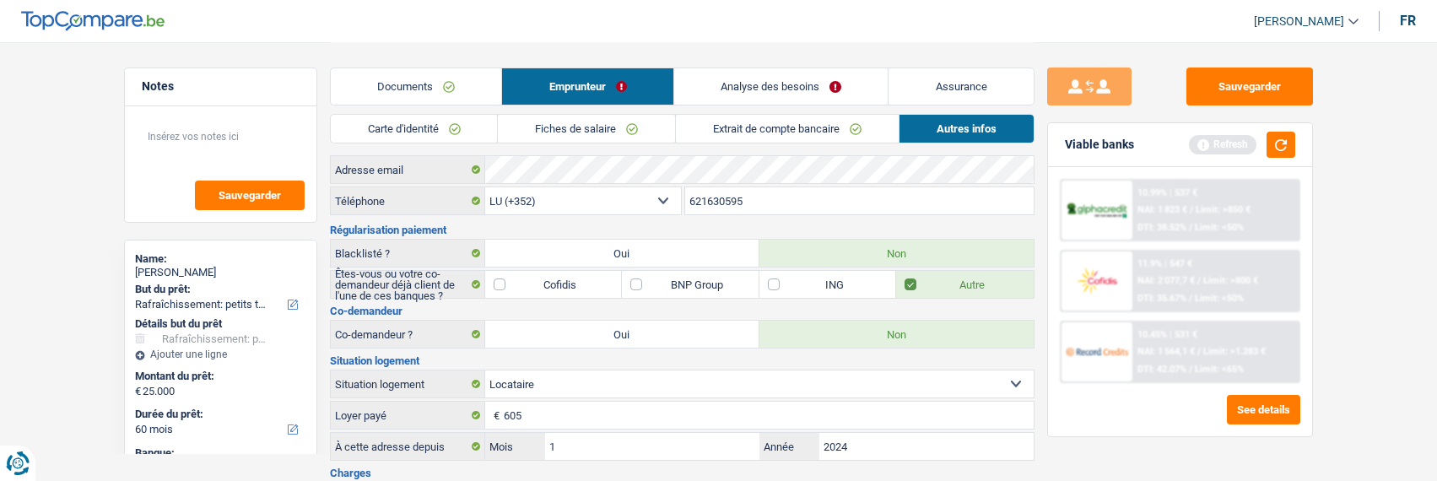
scroll to position [0, 0]
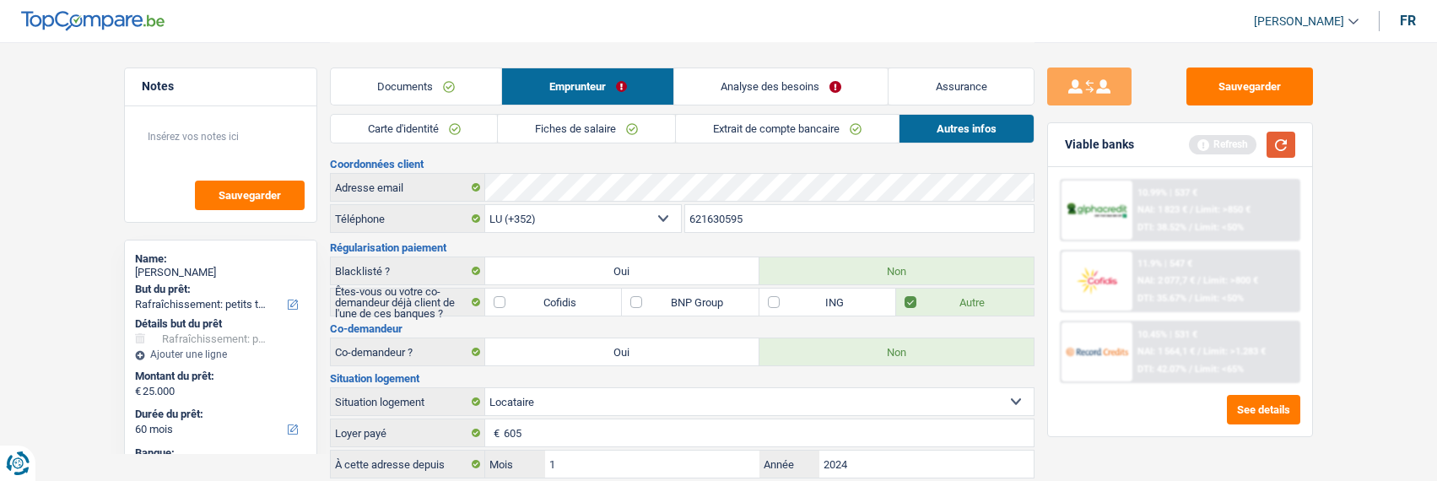
click at [1277, 143] on button "button" at bounding box center [1280, 145] width 29 height 26
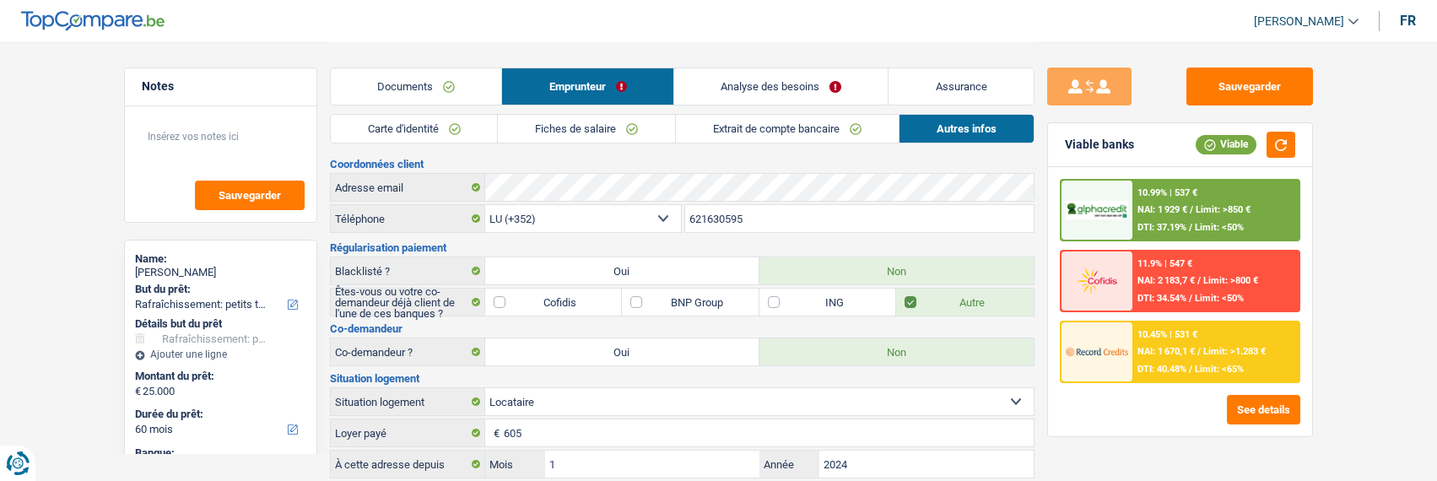
click at [818, 93] on link "Analyse des besoins" at bounding box center [781, 86] width 214 height 36
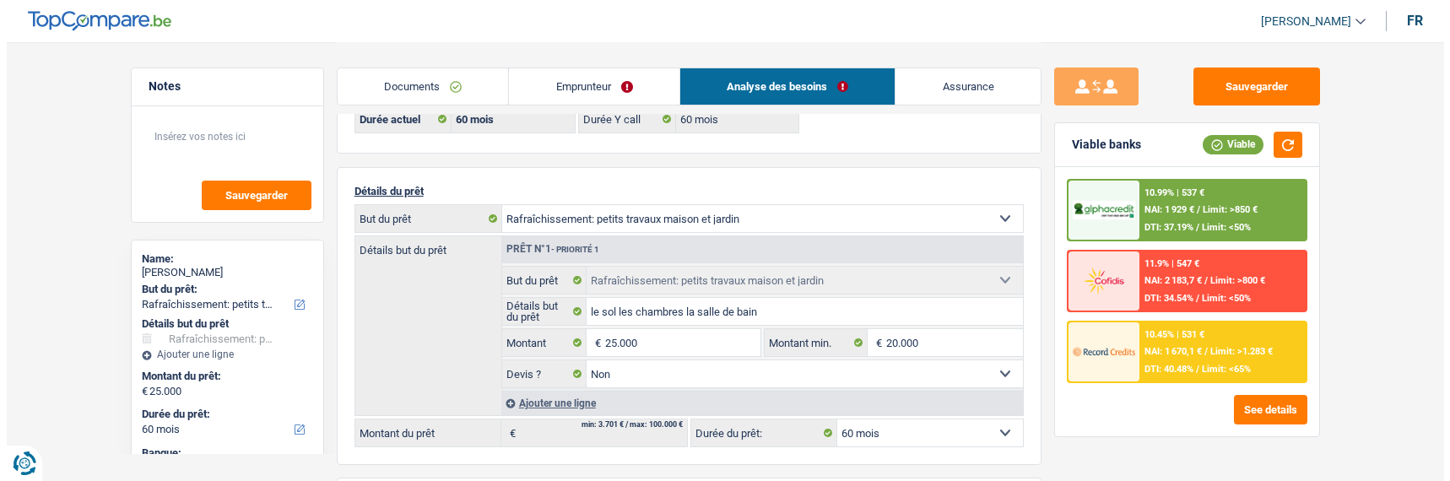
scroll to position [84, 0]
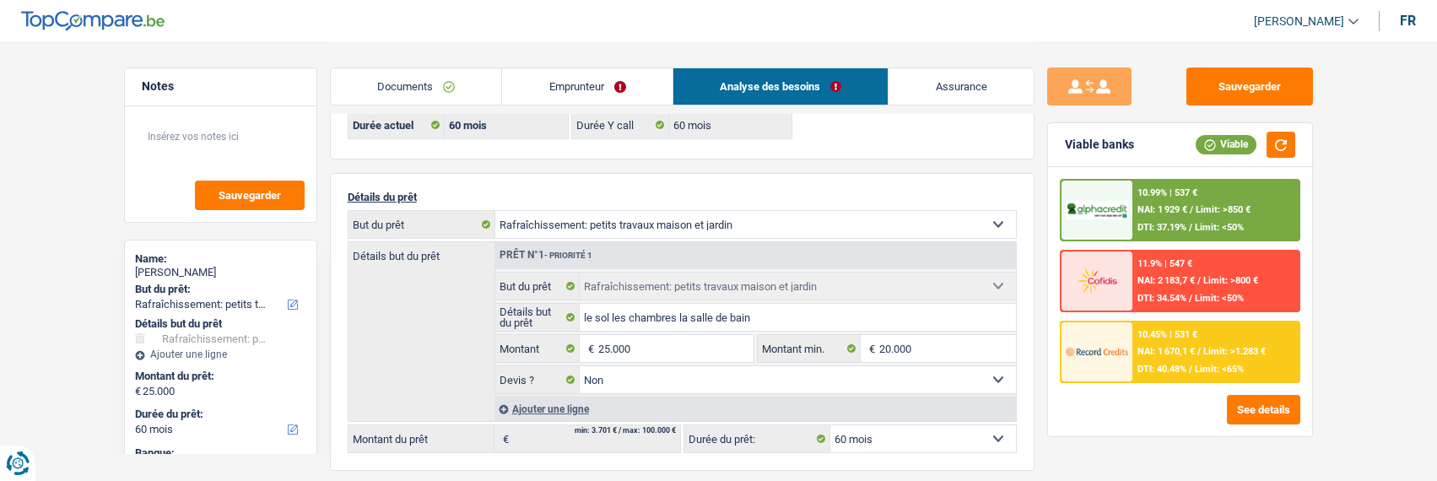
click at [1154, 340] on div "10.45% | 531 € NAI: 1 670,1 € / Limit: >1.283 € DTI: 40.48% / Limit: <65%" at bounding box center [1215, 351] width 166 height 59
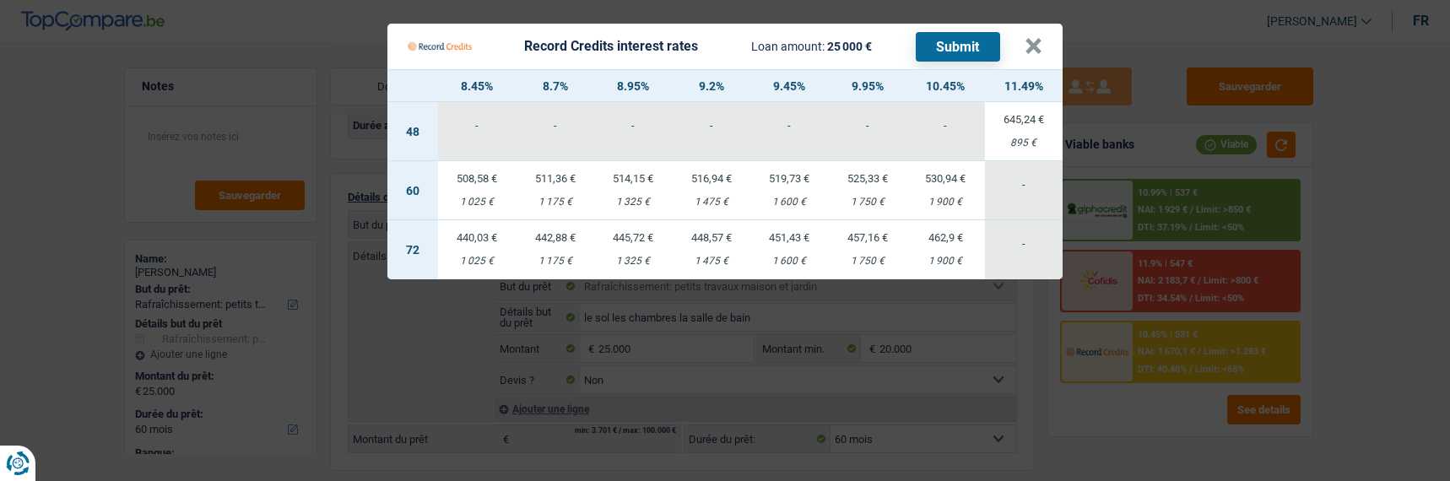
click at [717, 179] on td "516,94 € 1 475 €" at bounding box center [711, 190] width 78 height 59
type input "9,20"
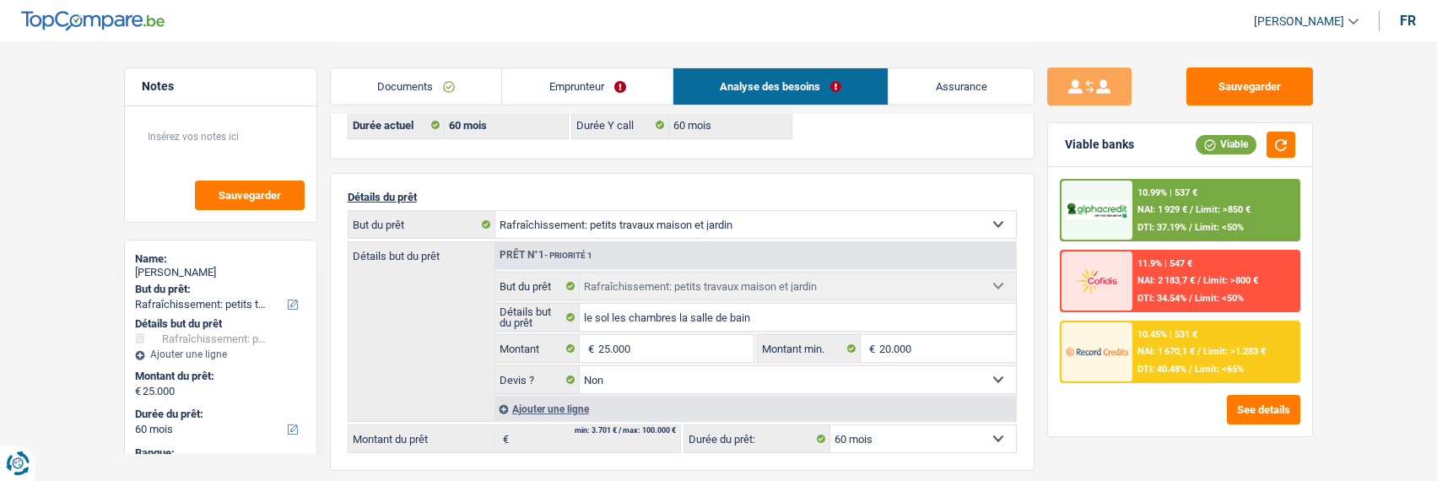
click at [1185, 356] on div "10.45% | 531 € NAI: 1 670,1 € / Limit: >1.283 € DTI: 40.48% / Limit: <65%" at bounding box center [1215, 351] width 166 height 59
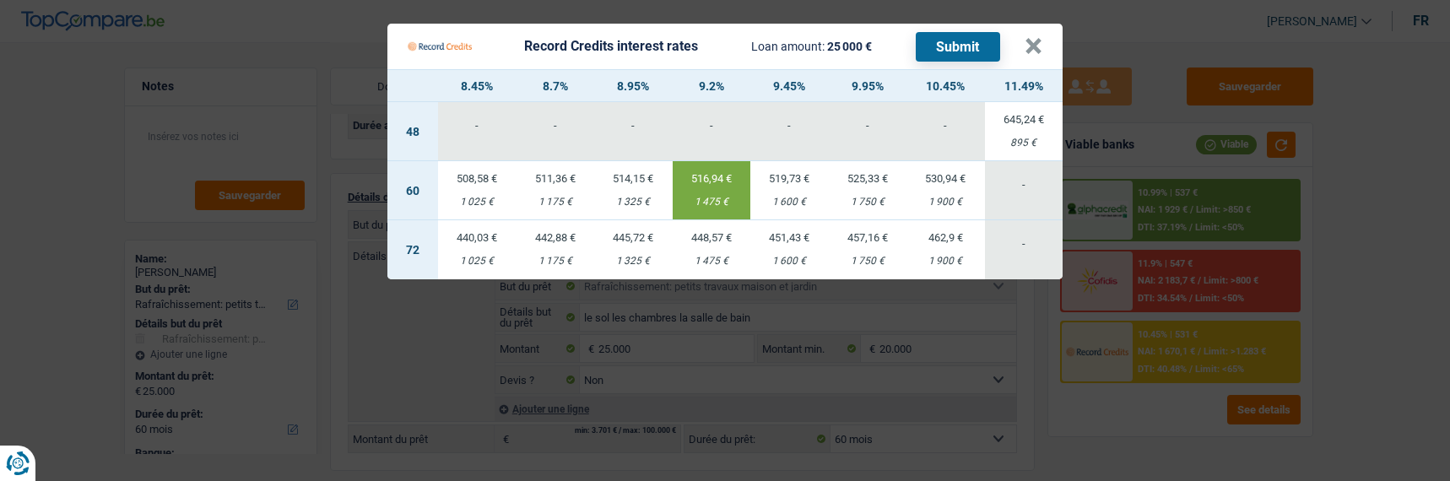
click at [984, 46] on button "Submit" at bounding box center [957, 47] width 84 height 30
click at [1039, 40] on button "×" at bounding box center [1033, 46] width 18 height 17
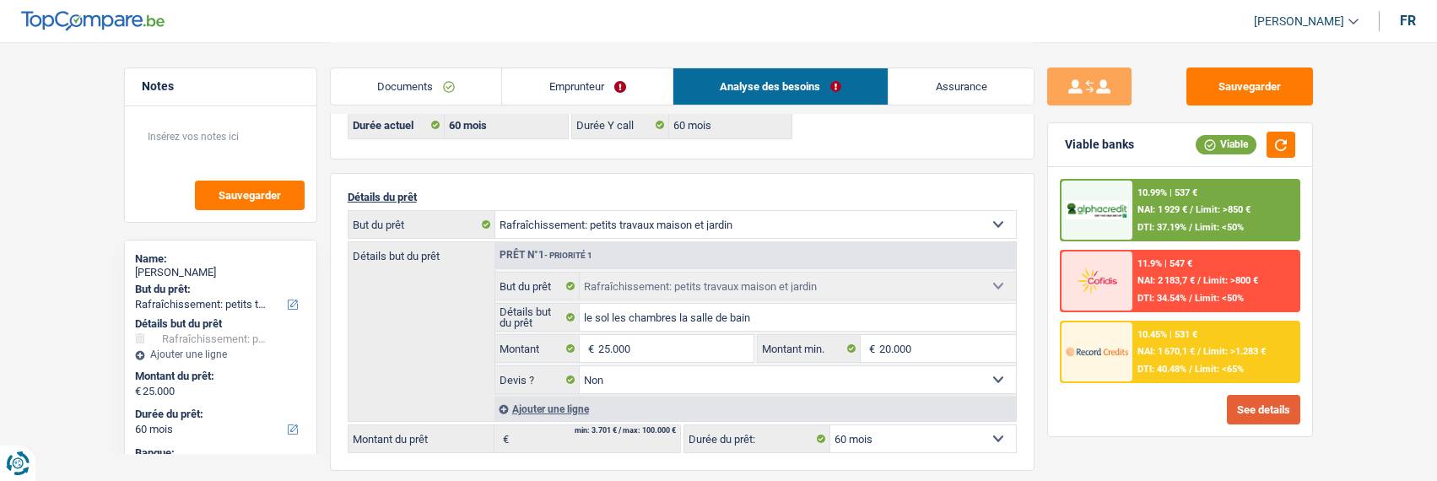
click at [1268, 410] on button "See details" at bounding box center [1263, 410] width 73 height 30
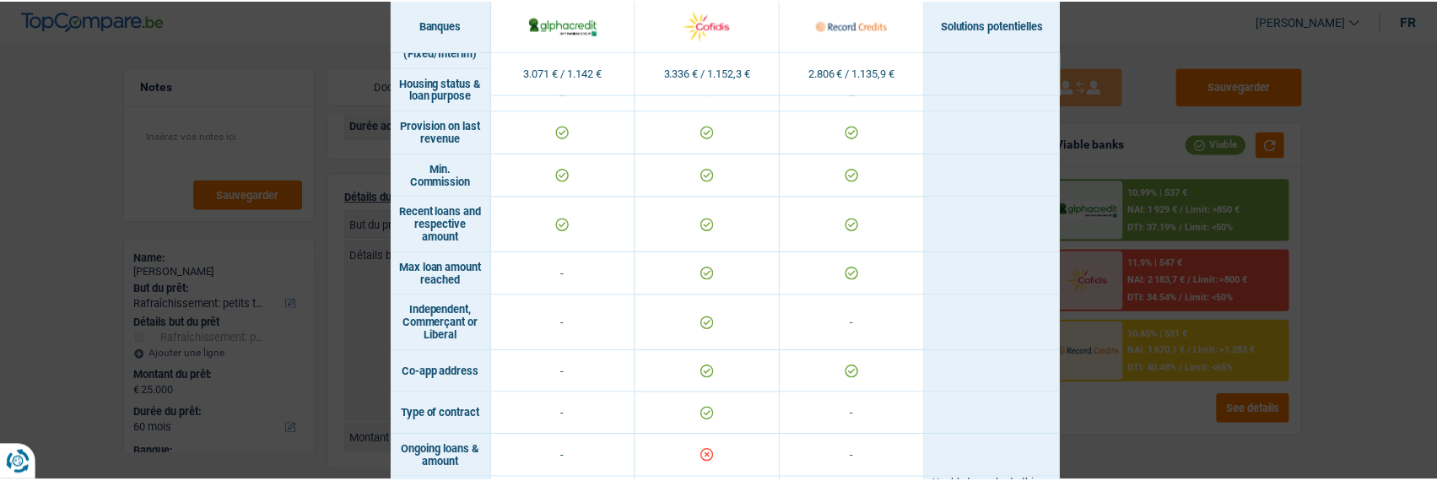
scroll to position [1207, 0]
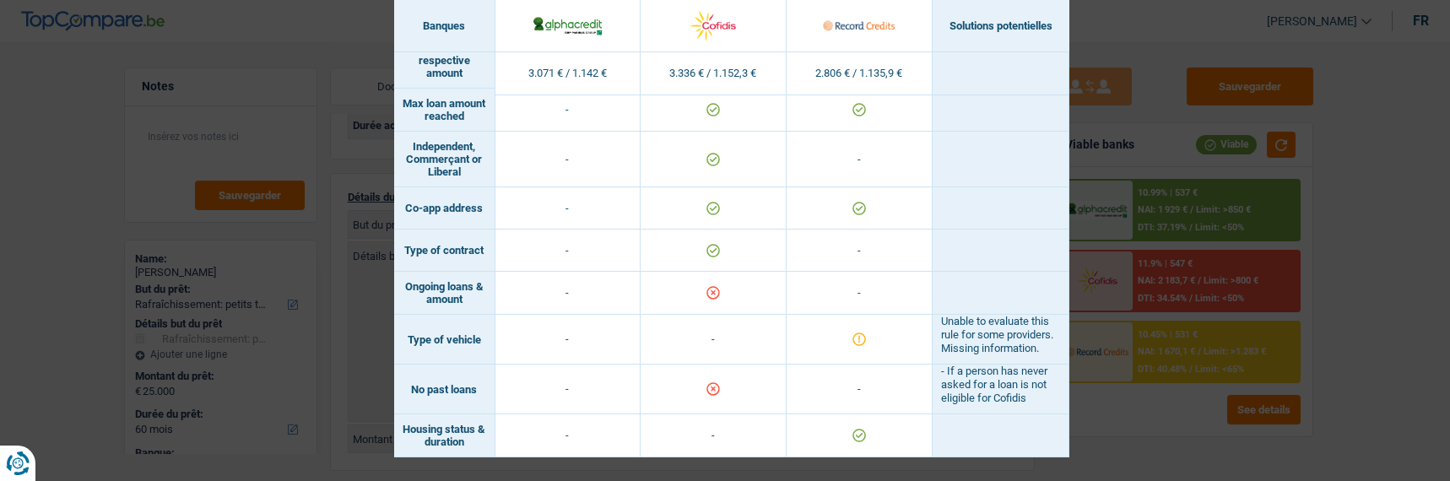
click at [1152, 164] on div "Banks conditions × Banques Solutions potentielles Revenus / Charges 3.071 € / 1…" at bounding box center [725, 240] width 1450 height 481
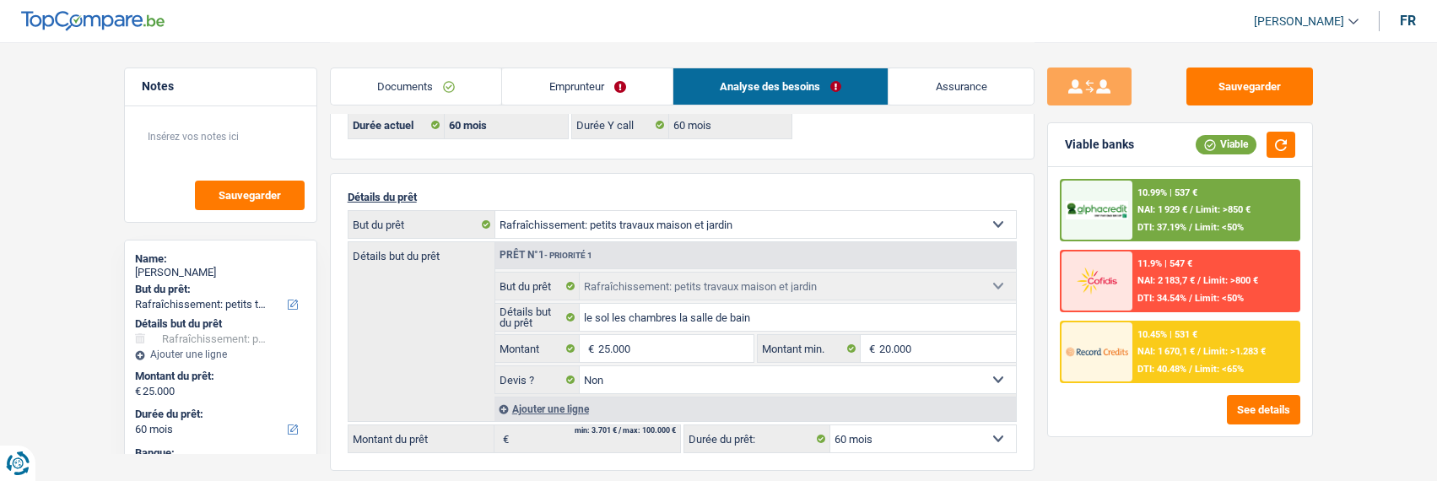
click at [1240, 225] on div "10.99% | 537 € NAI: 1 929 € / Limit: >850 € DTI: 37.19% / Limit: <50%" at bounding box center [1215, 210] width 166 height 59
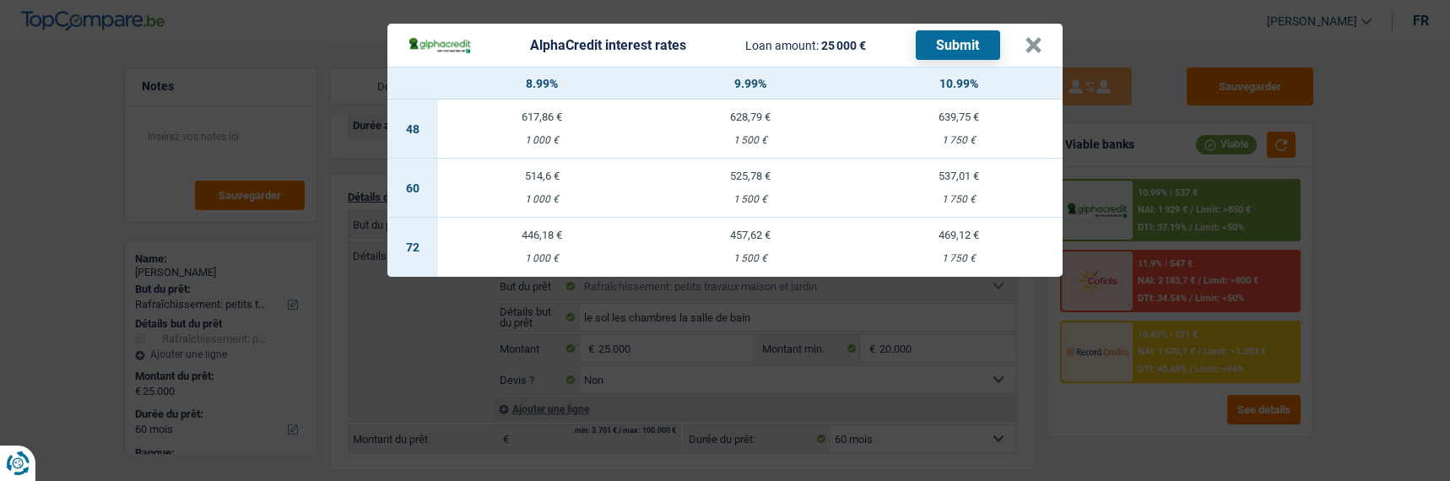
click at [759, 170] on div "525,78 €" at bounding box center [750, 175] width 208 height 11
select select "alphacredit"
type input "9,99"
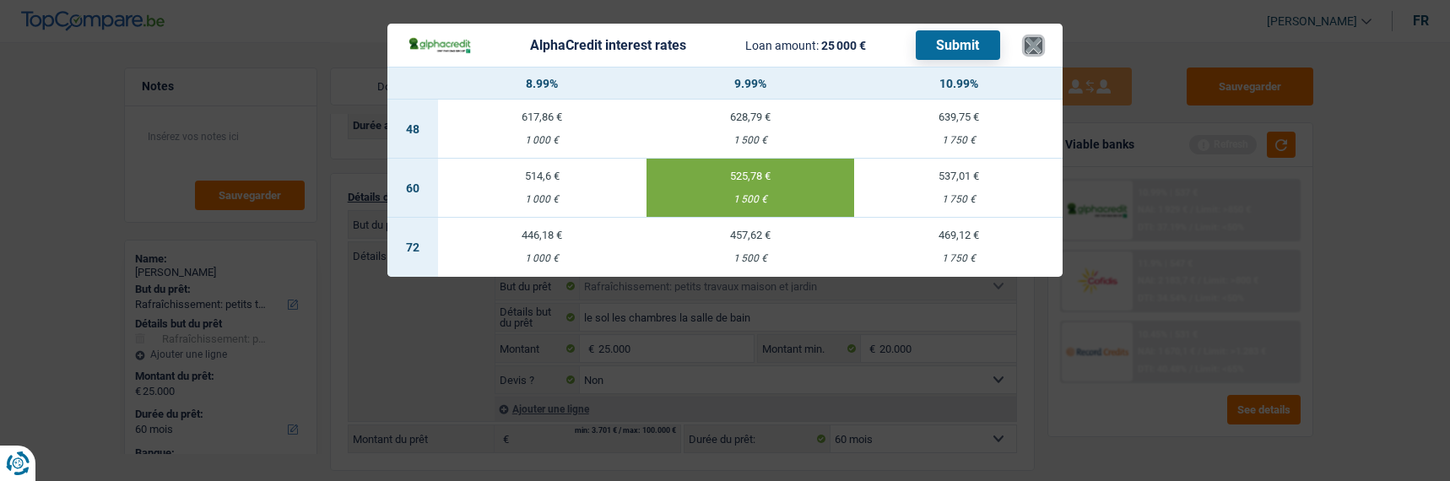
click at [1034, 37] on button "×" at bounding box center [1033, 45] width 18 height 17
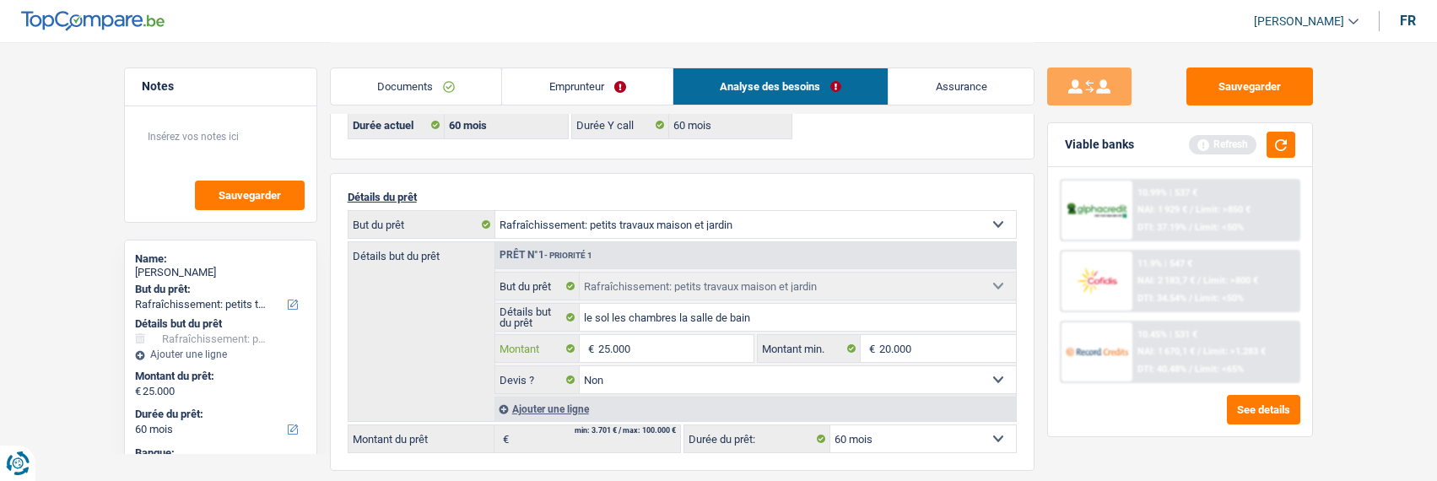
click at [655, 342] on input "25.000" at bounding box center [675, 348] width 154 height 27
type input "20.000"
select select "84"
type input "20.000"
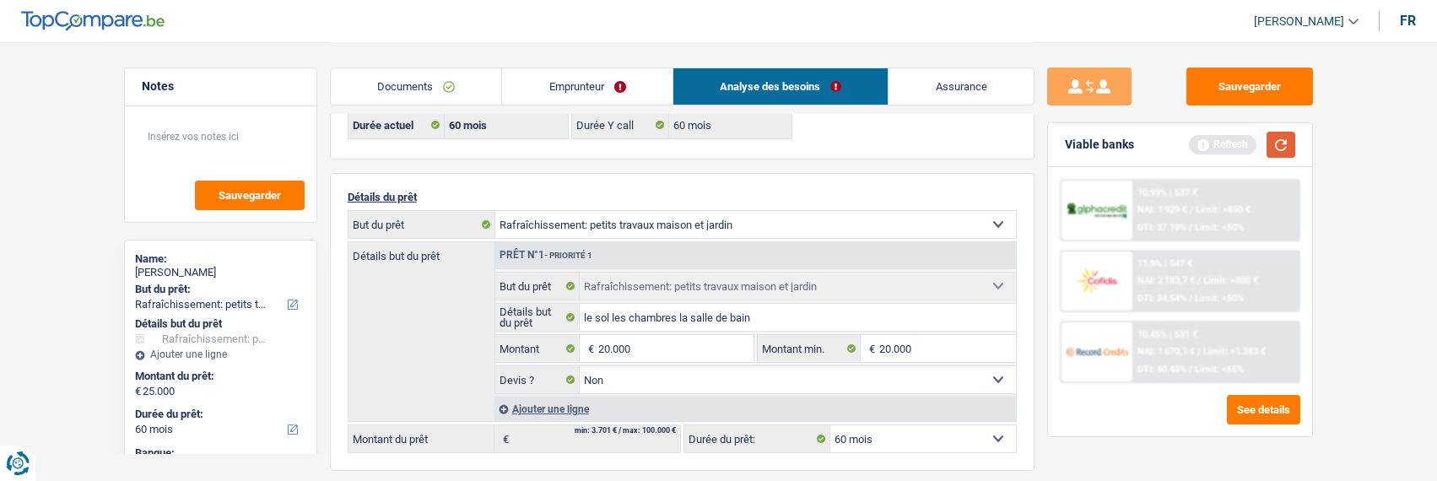
select select "84"
type input "20.000"
select select "84"
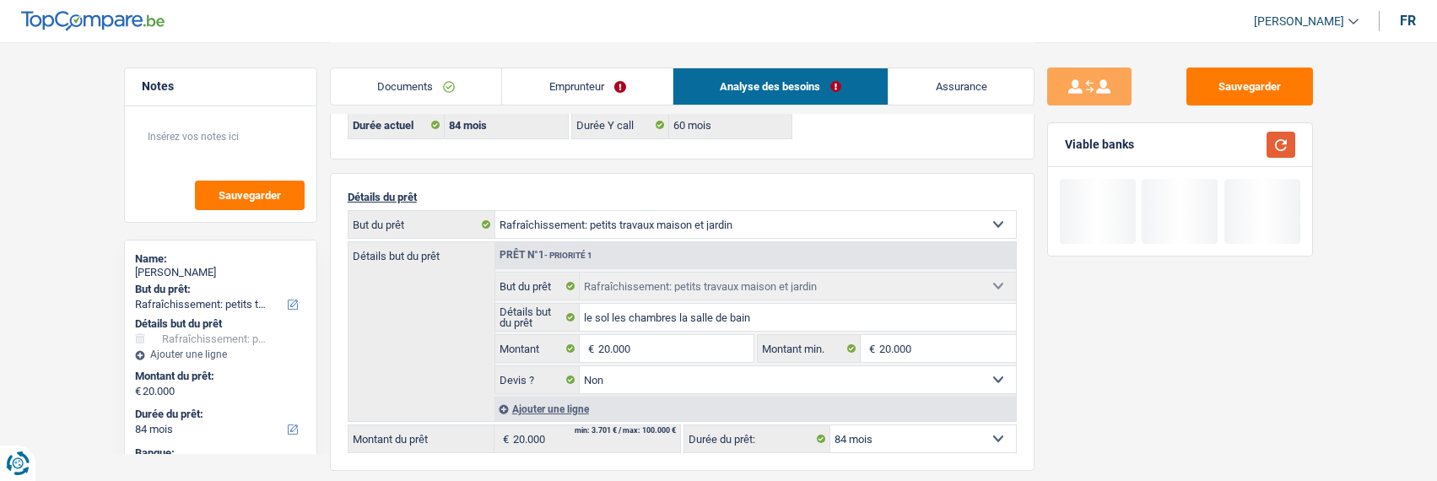
click at [1270, 142] on button "button" at bounding box center [1280, 145] width 29 height 26
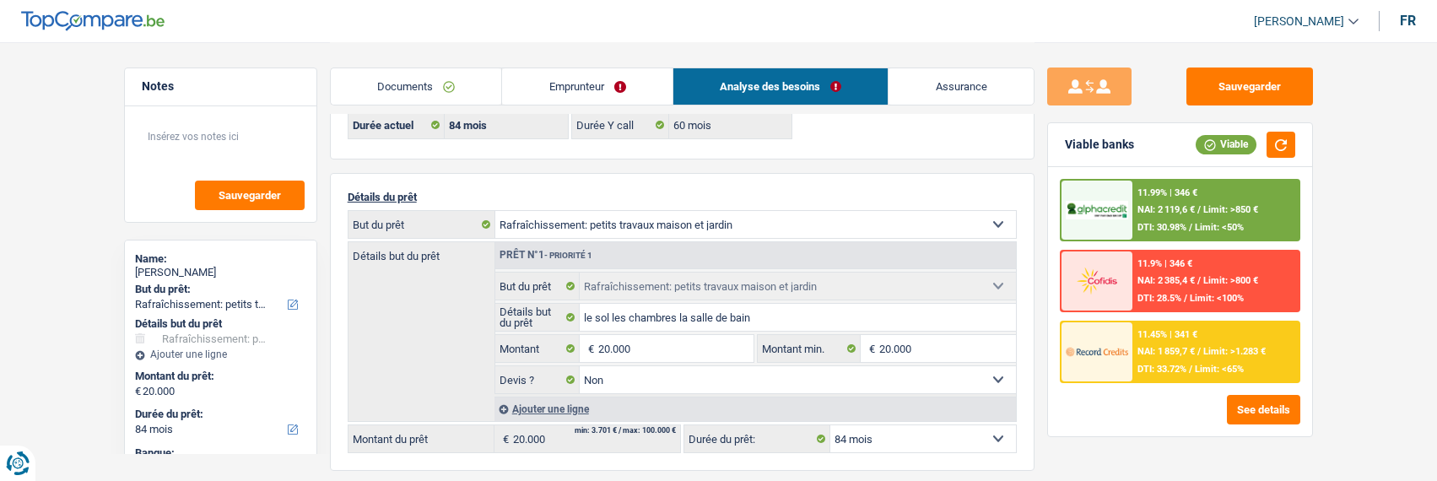
click at [1225, 213] on span "Limit: >850 €" at bounding box center [1230, 209] width 55 height 11
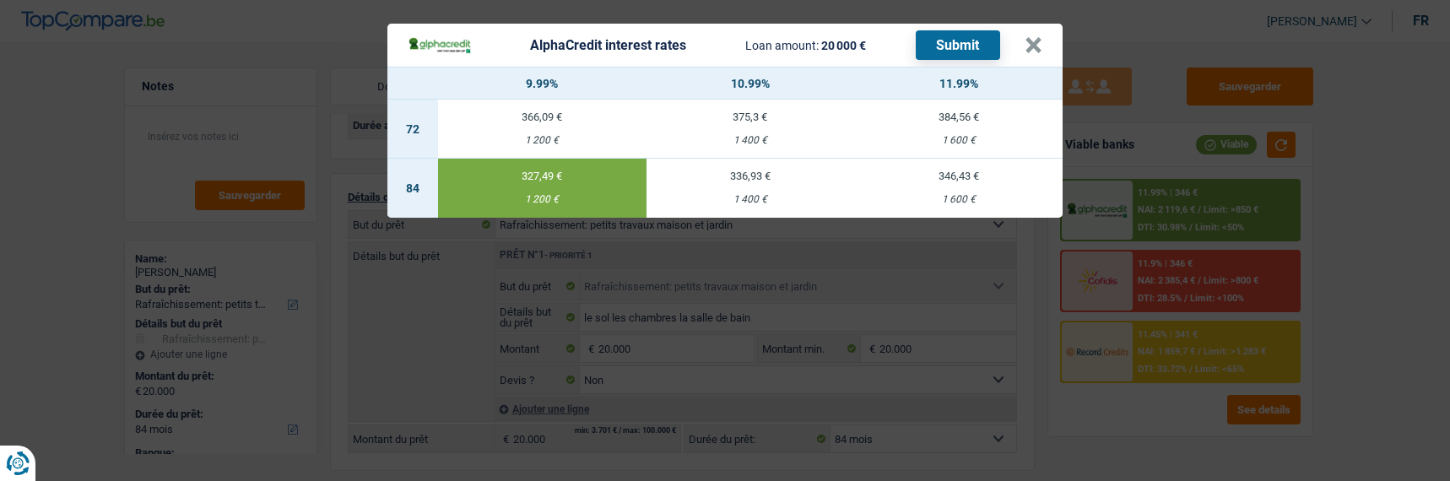
click at [942, 40] on button "Submit" at bounding box center [957, 45] width 84 height 30
click at [1034, 40] on button "×" at bounding box center [1033, 45] width 18 height 17
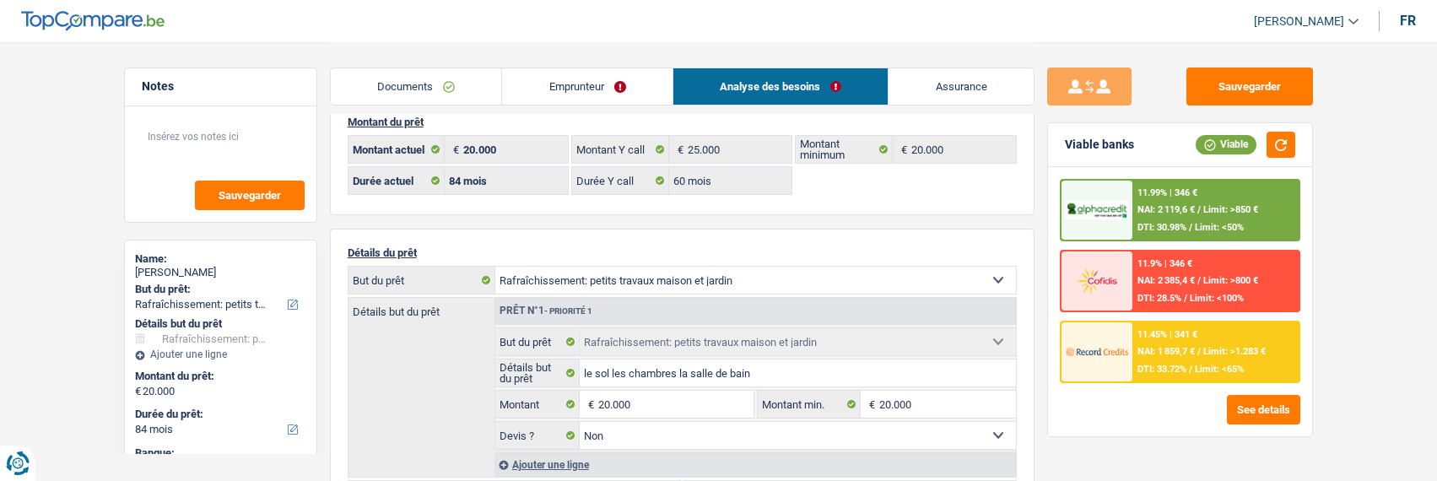
scroll to position [0, 0]
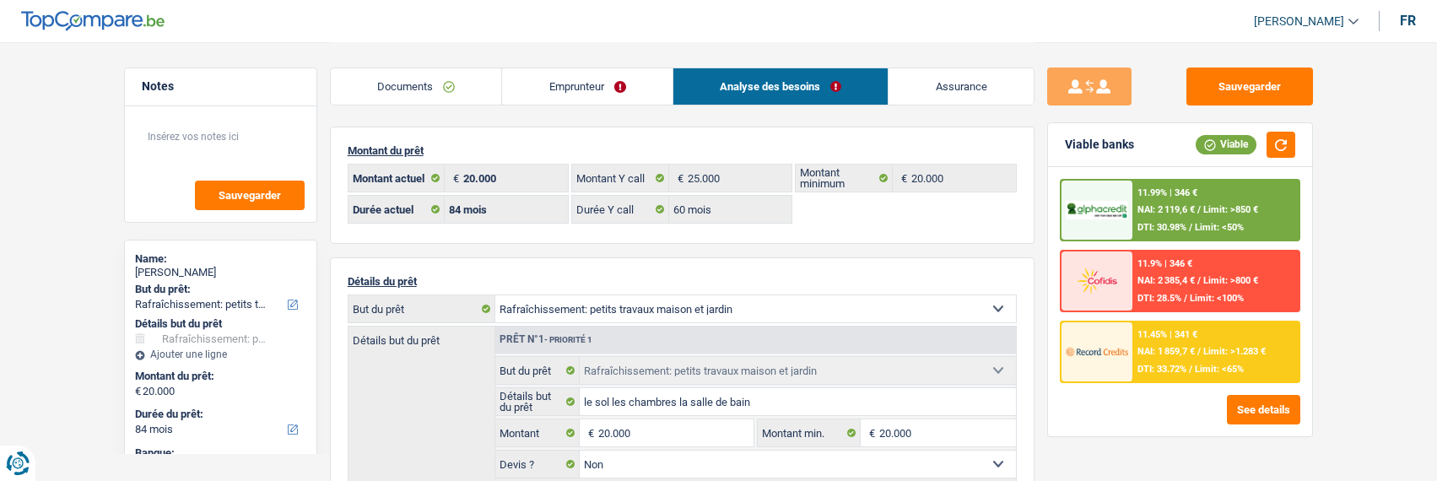
click at [599, 99] on link "Emprunteur" at bounding box center [587, 86] width 170 height 36
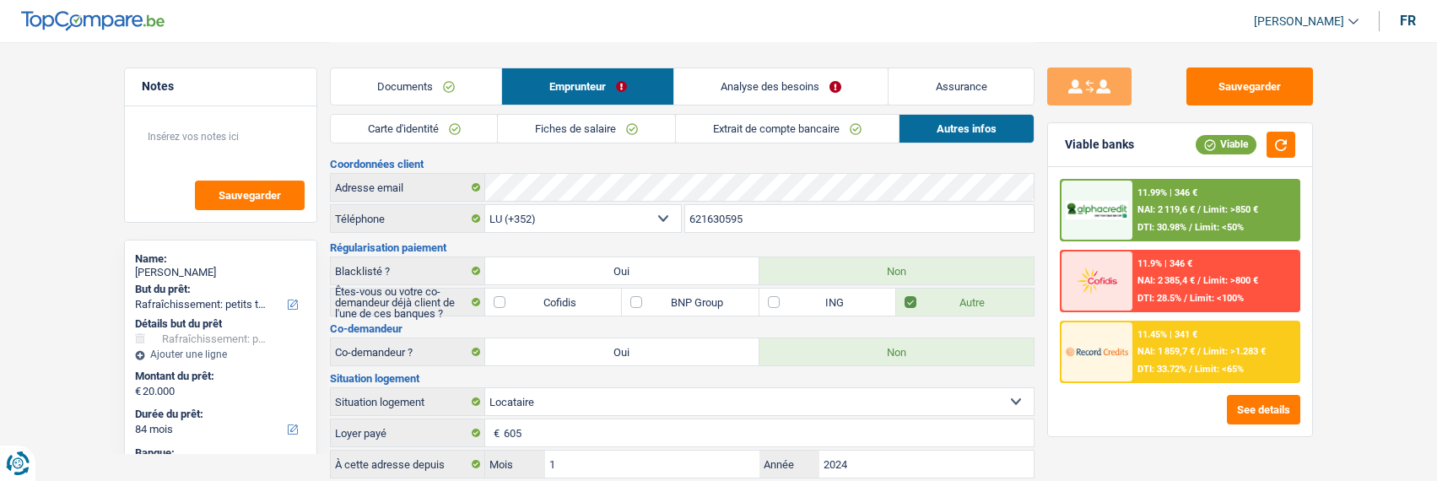
click at [641, 127] on link "Fiches de salaire" at bounding box center [586, 129] width 177 height 28
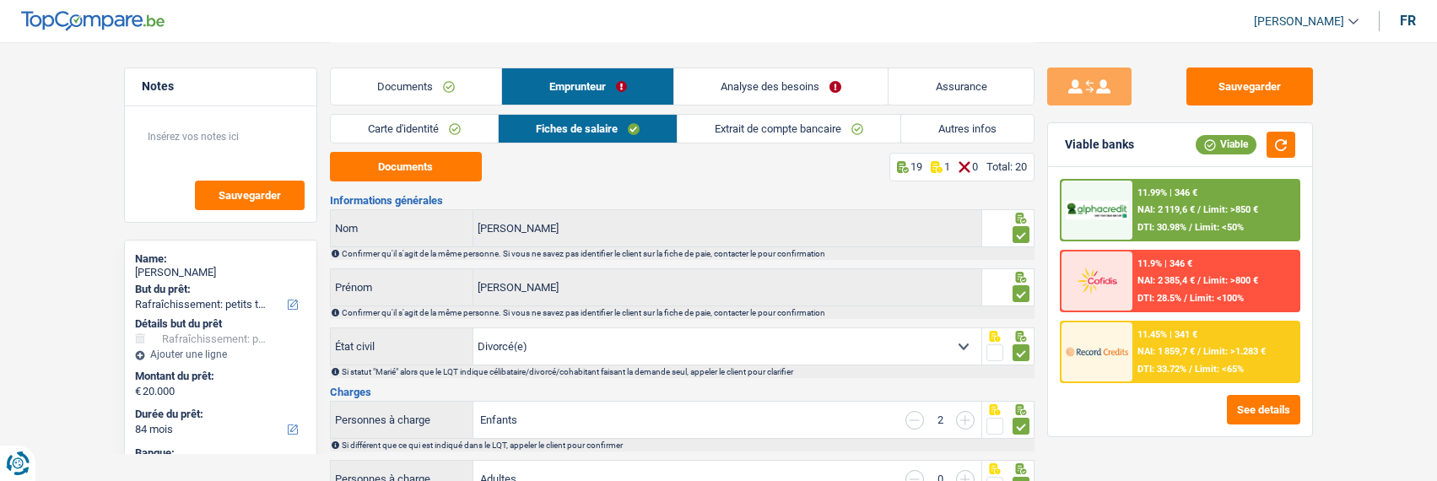
click at [841, 83] on link "Analyse des besoins" at bounding box center [781, 86] width 214 height 36
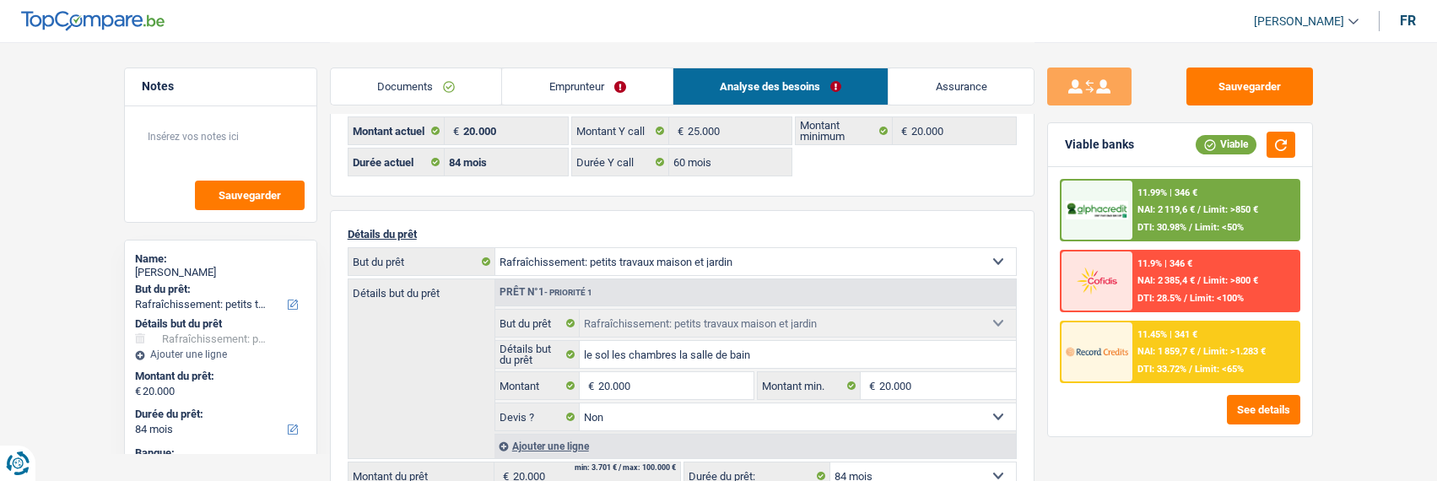
scroll to position [84, 0]
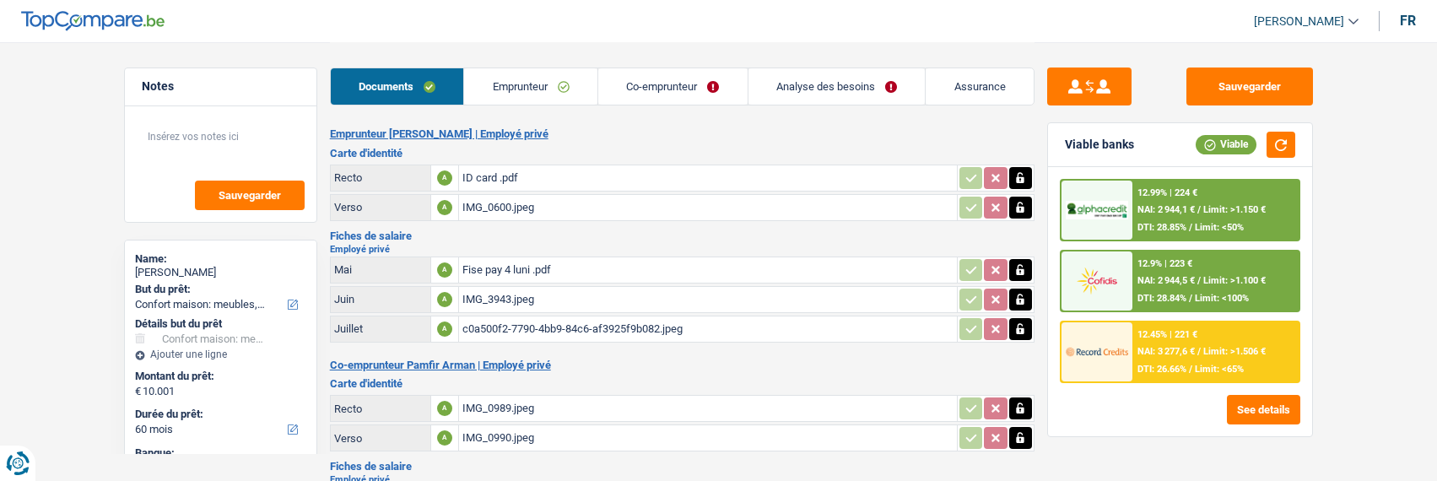
select select "household"
select select "60"
select select "alphacredit"
click at [511, 320] on div "c0a500f2-7790-4bb9-84c6-af3925f9b082.jpeg" at bounding box center [707, 328] width 491 height 25
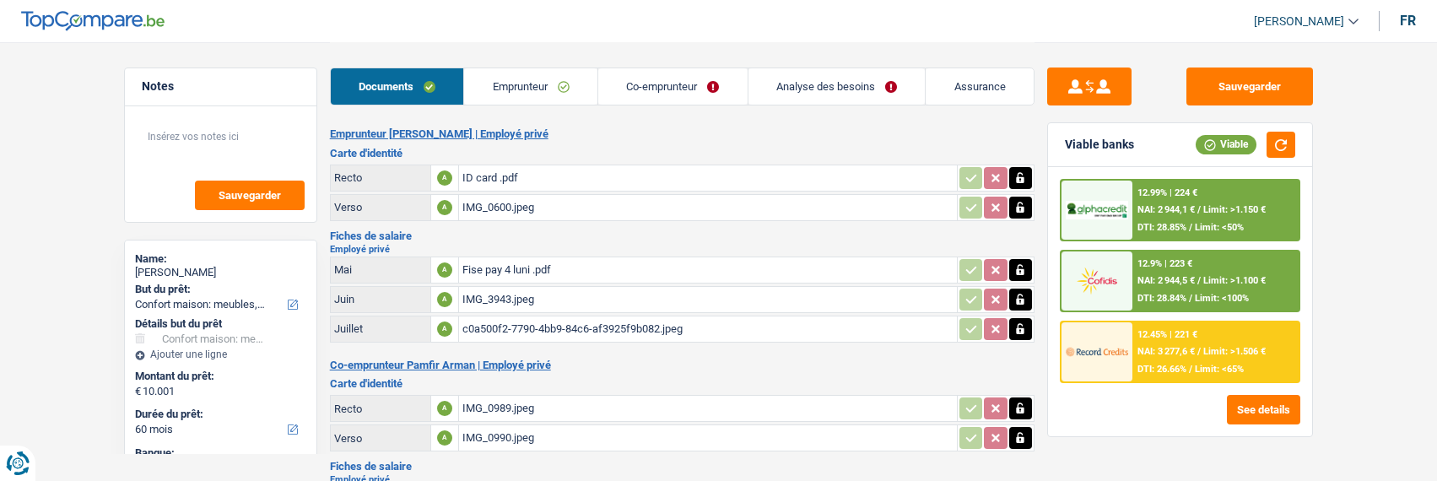
click at [530, 267] on div "Fise pay 4 luni .pdf" at bounding box center [707, 269] width 491 height 25
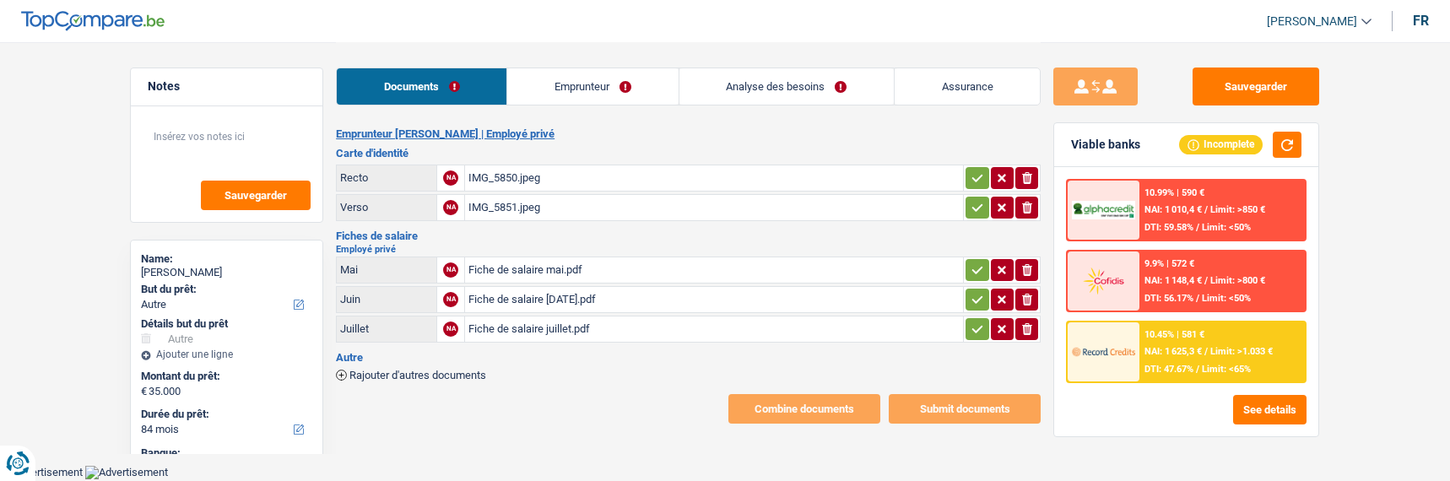
select select "other"
select select "84"
select select "alphacredit"
click at [585, 96] on link "Emprunteur" at bounding box center [592, 86] width 170 height 36
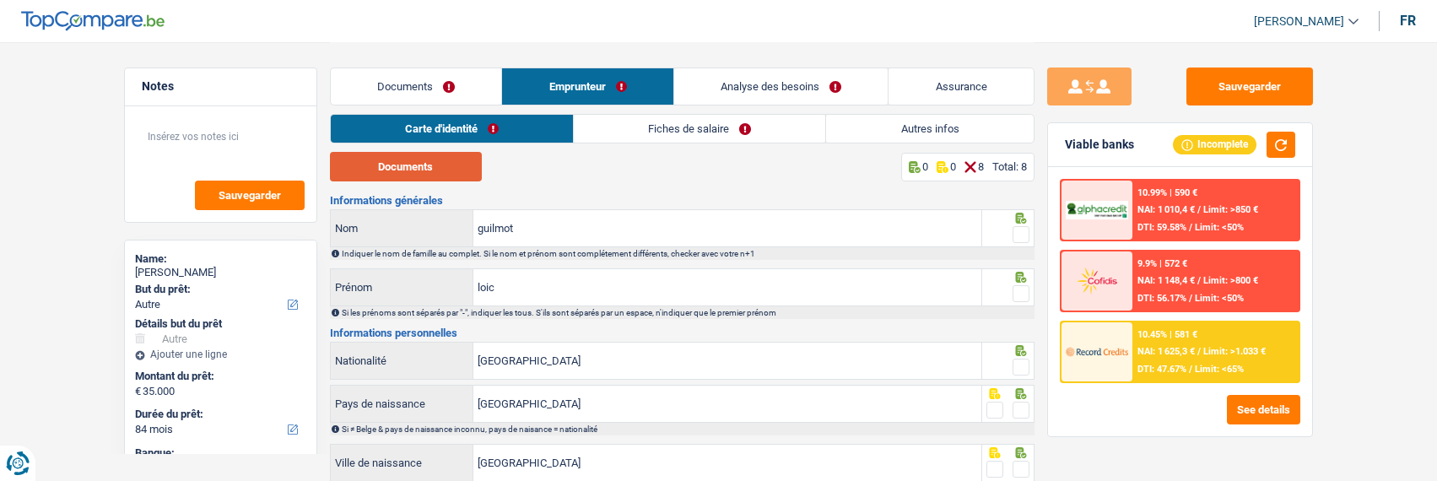
click at [454, 170] on button "Documents" at bounding box center [406, 167] width 152 height 30
click at [1019, 231] on span at bounding box center [1020, 234] width 17 height 17
click at [0, 0] on input "radio" at bounding box center [0, 0] width 0 height 0
drag, startPoint x: 1020, startPoint y: 287, endPoint x: 1018, endPoint y: 301, distance: 14.6
click at [1019, 287] on span at bounding box center [1020, 293] width 17 height 17
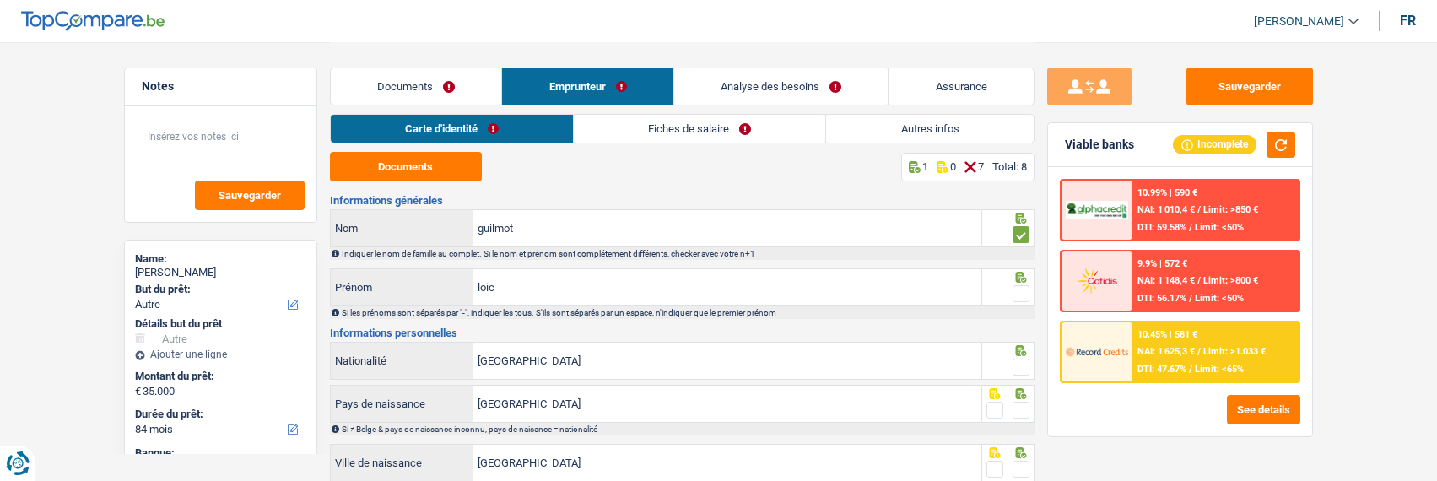
click at [0, 0] on input "radio" at bounding box center [0, 0] width 0 height 0
drag, startPoint x: 1020, startPoint y: 361, endPoint x: 1023, endPoint y: 387, distance: 26.3
click at [1020, 366] on span at bounding box center [1020, 367] width 17 height 17
click at [0, 0] on input "radio" at bounding box center [0, 0] width 0 height 0
click at [1023, 402] on span at bounding box center [1020, 410] width 17 height 17
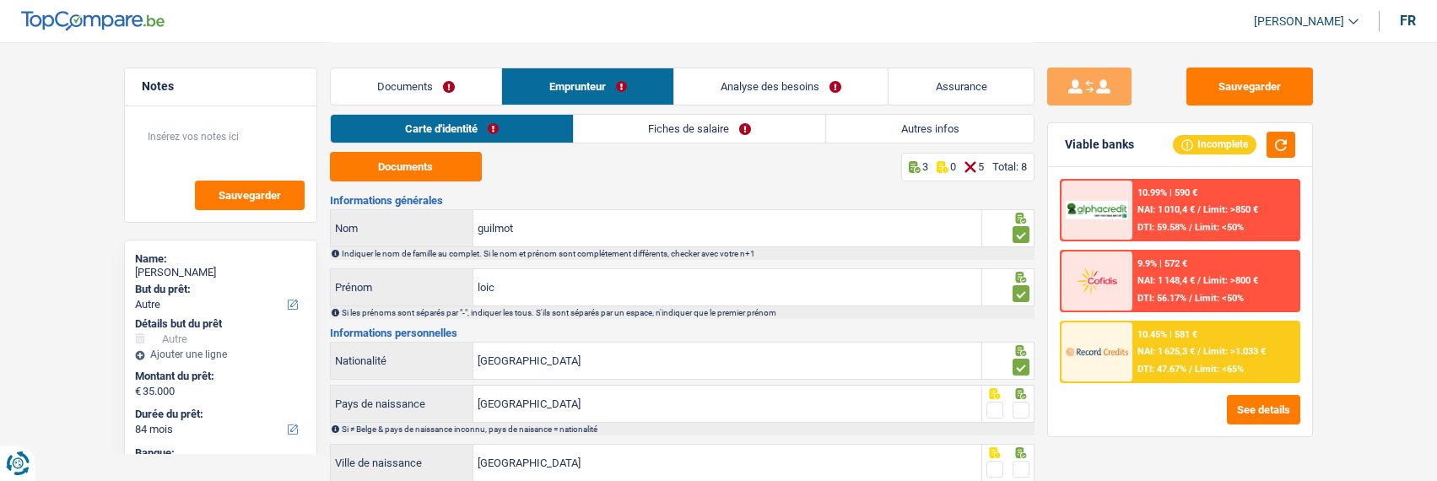
click at [0, 0] on input "radio" at bounding box center [0, 0] width 0 height 0
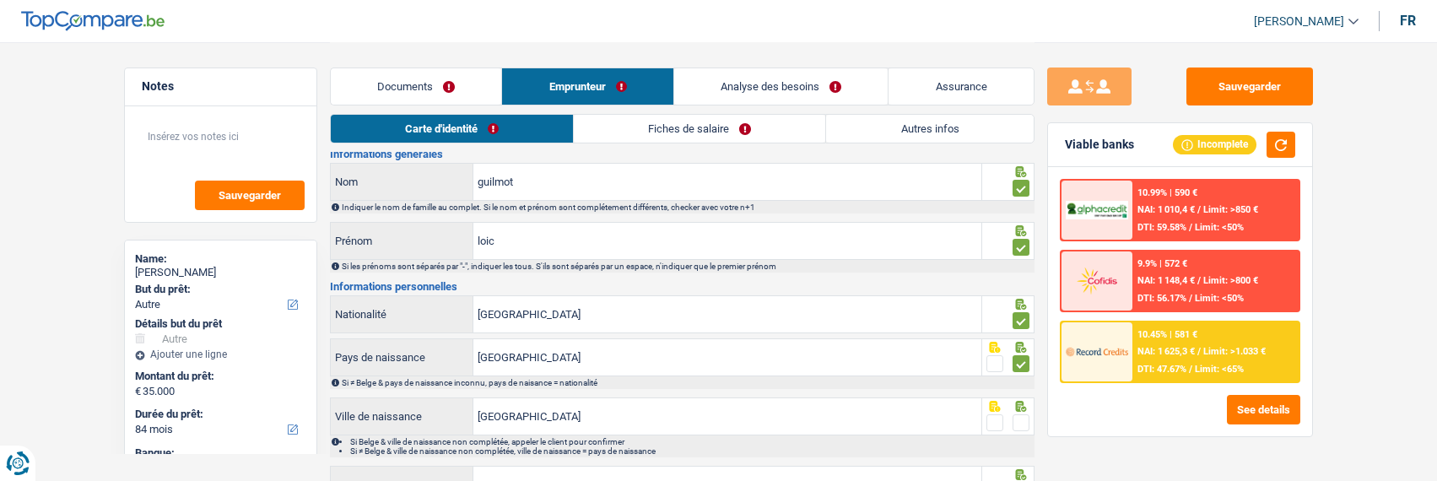
scroll to position [84, 0]
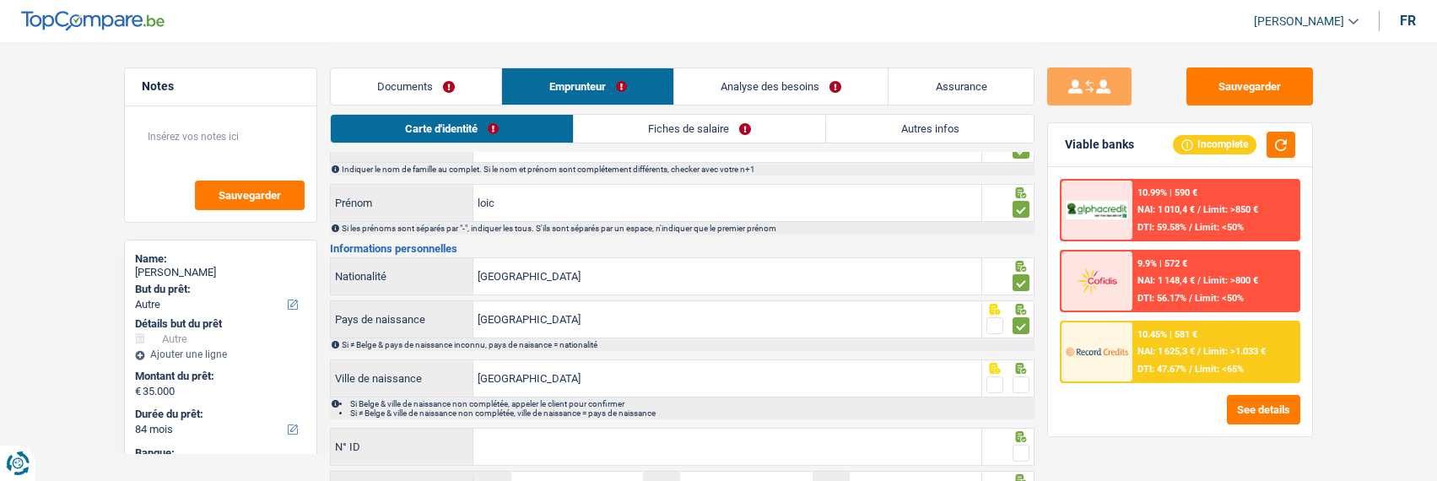
click at [1018, 383] on span at bounding box center [1020, 384] width 17 height 17
click at [0, 0] on input "radio" at bounding box center [0, 0] width 0 height 0
click at [758, 437] on input "N° ID" at bounding box center [727, 447] width 508 height 36
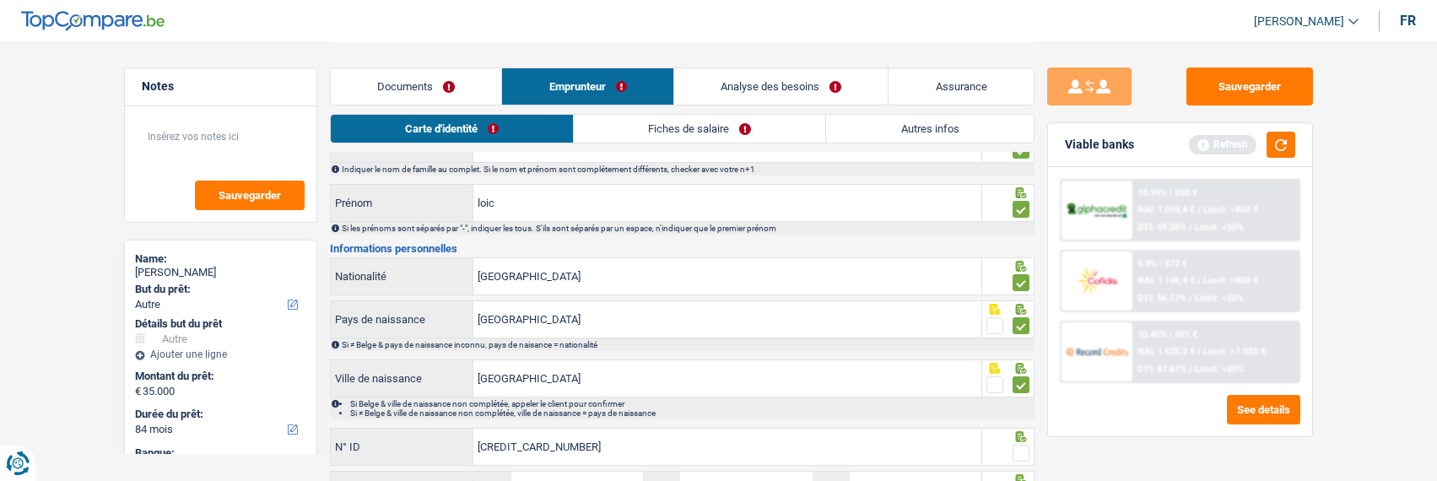
type input "[CREDIT_CARD_NUMBER]"
click at [1018, 448] on span at bounding box center [1020, 453] width 17 height 17
click at [0, 0] on input "radio" at bounding box center [0, 0] width 0 height 0
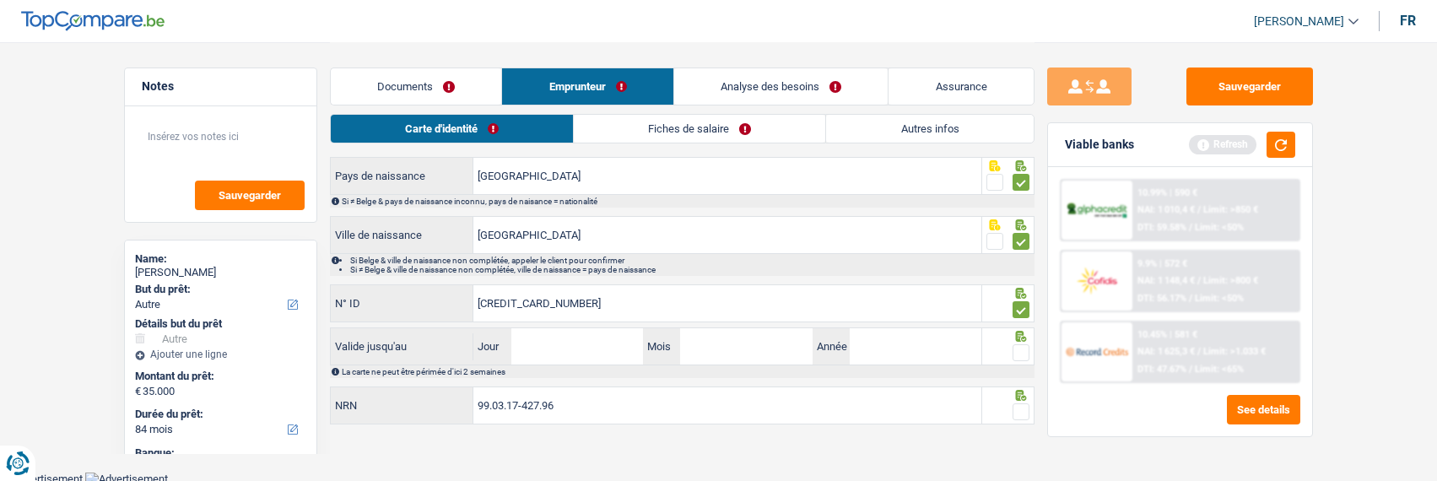
click at [598, 361] on div "Valide jusqu'au Jour / Mois / Année" at bounding box center [656, 346] width 653 height 38
click at [597, 343] on input "Jour" at bounding box center [577, 346] width 132 height 36
type input "17"
type input "10"
type input "2032"
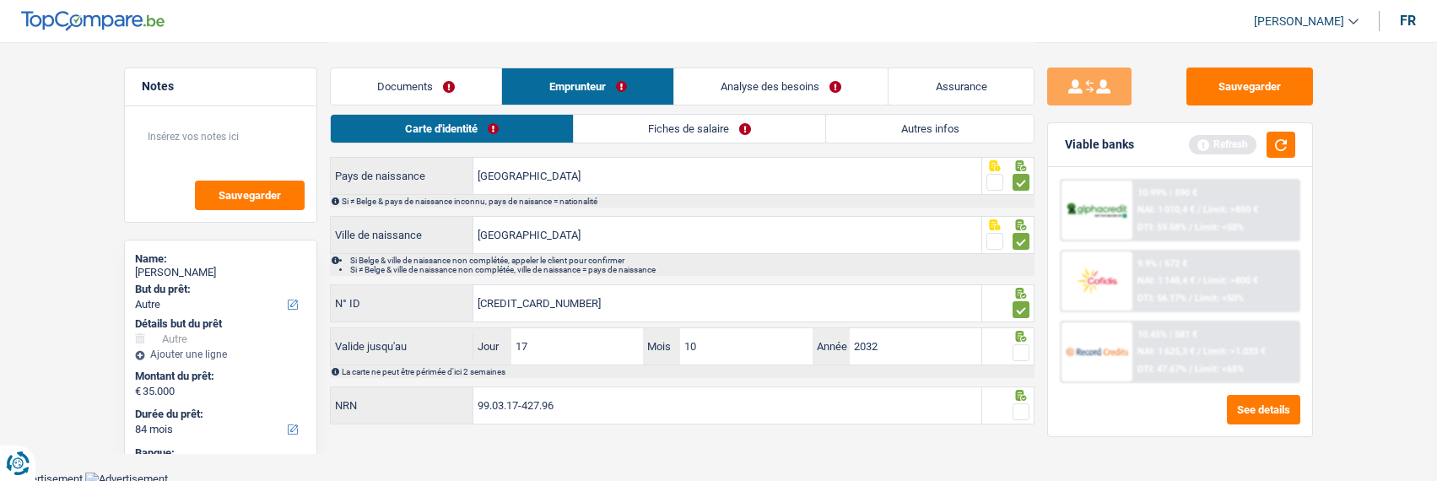
click at [1023, 348] on span at bounding box center [1020, 352] width 17 height 17
click at [0, 0] on input "radio" at bounding box center [0, 0] width 0 height 0
click at [1025, 409] on span at bounding box center [1020, 411] width 17 height 17
click at [0, 0] on input "radio" at bounding box center [0, 0] width 0 height 0
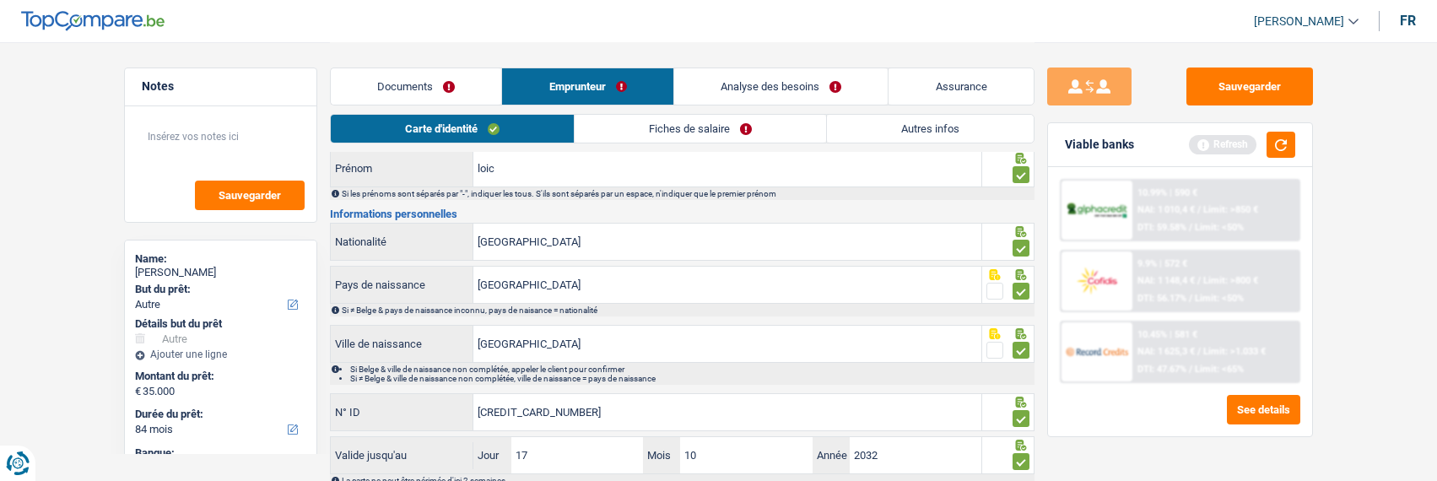
scroll to position [0, 0]
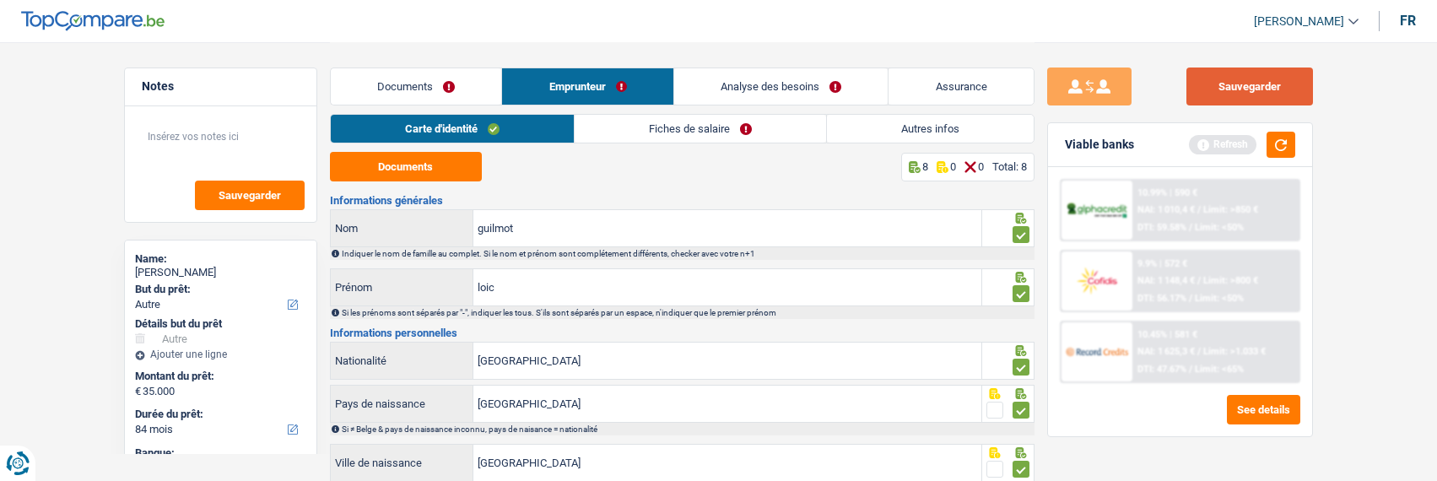
click at [1245, 75] on button "Sauvegarder" at bounding box center [1249, 86] width 127 height 38
click at [688, 128] on link "Fiches de salaire" at bounding box center [700, 129] width 251 height 28
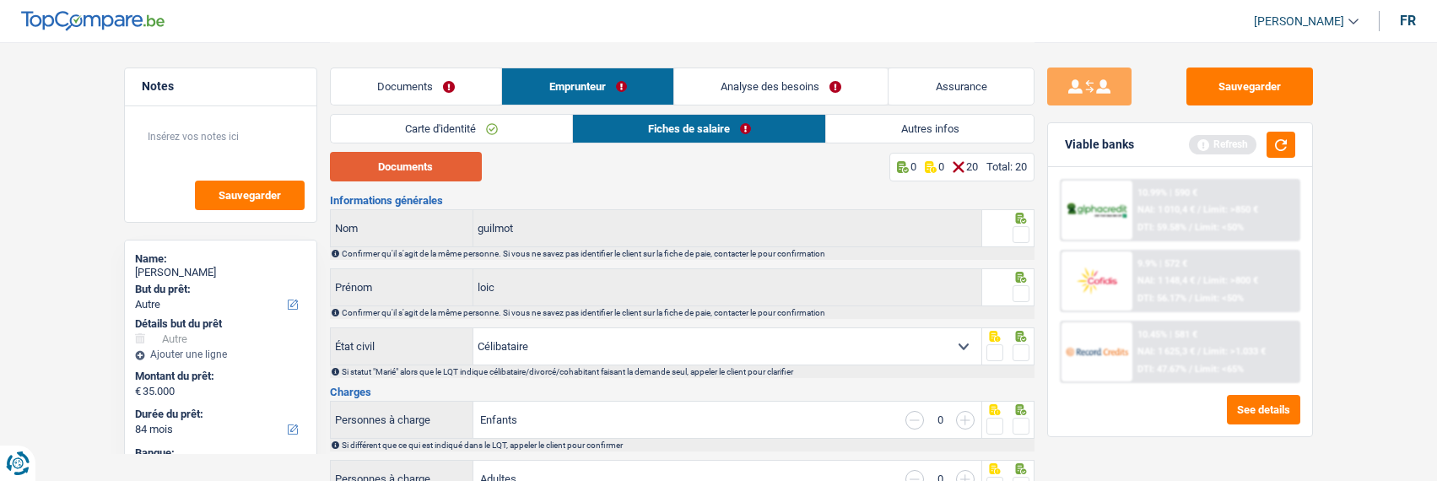
click at [429, 158] on button "Documents" at bounding box center [406, 167] width 152 height 30
click at [1012, 228] on span at bounding box center [1020, 234] width 17 height 17
click at [0, 0] on input "radio" at bounding box center [0, 0] width 0 height 0
drag, startPoint x: 1020, startPoint y: 294, endPoint x: 1020, endPoint y: 309, distance: 15.2
click at [1020, 294] on span at bounding box center [1020, 293] width 17 height 17
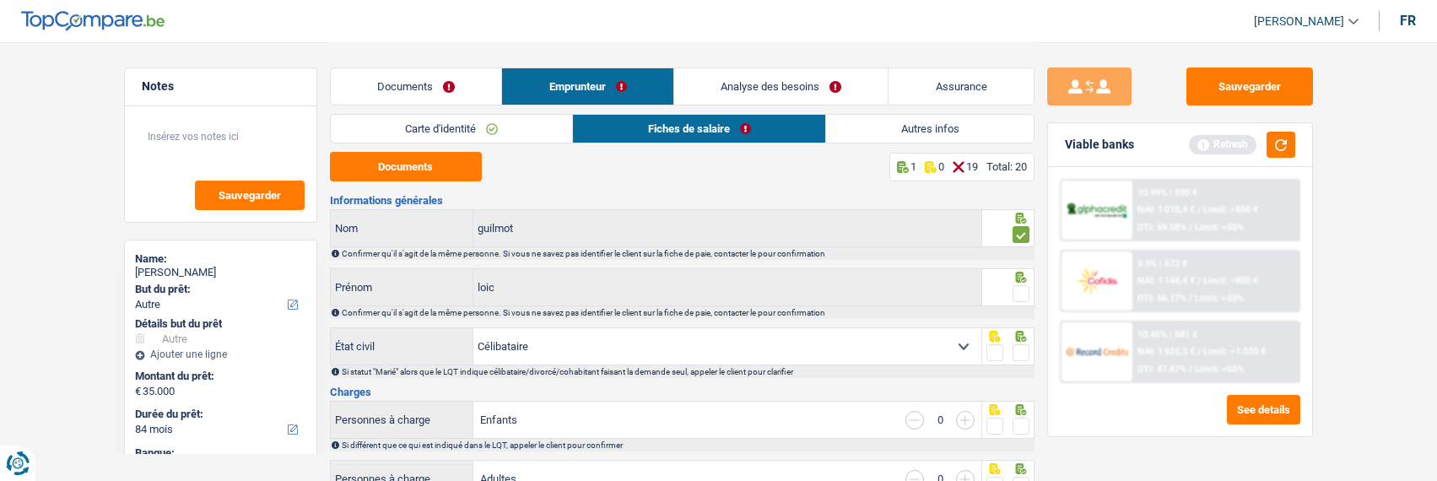
click at [0, 0] on input "radio" at bounding box center [0, 0] width 0 height 0
click at [1023, 349] on span at bounding box center [1020, 352] width 17 height 17
click at [0, 0] on input "radio" at bounding box center [0, 0] width 0 height 0
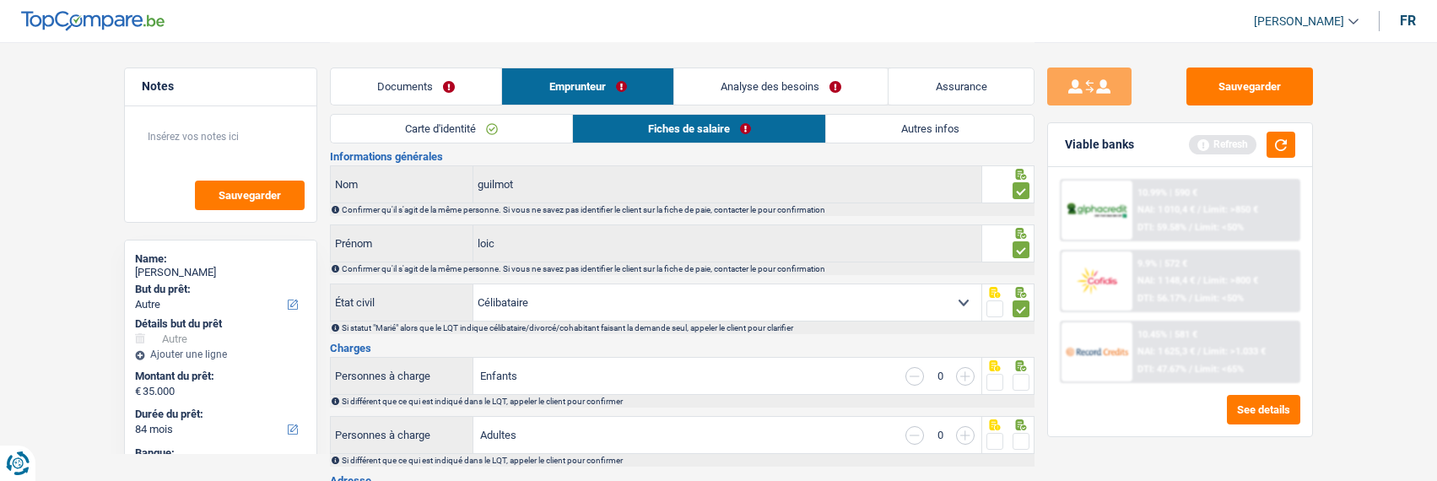
scroll to position [84, 0]
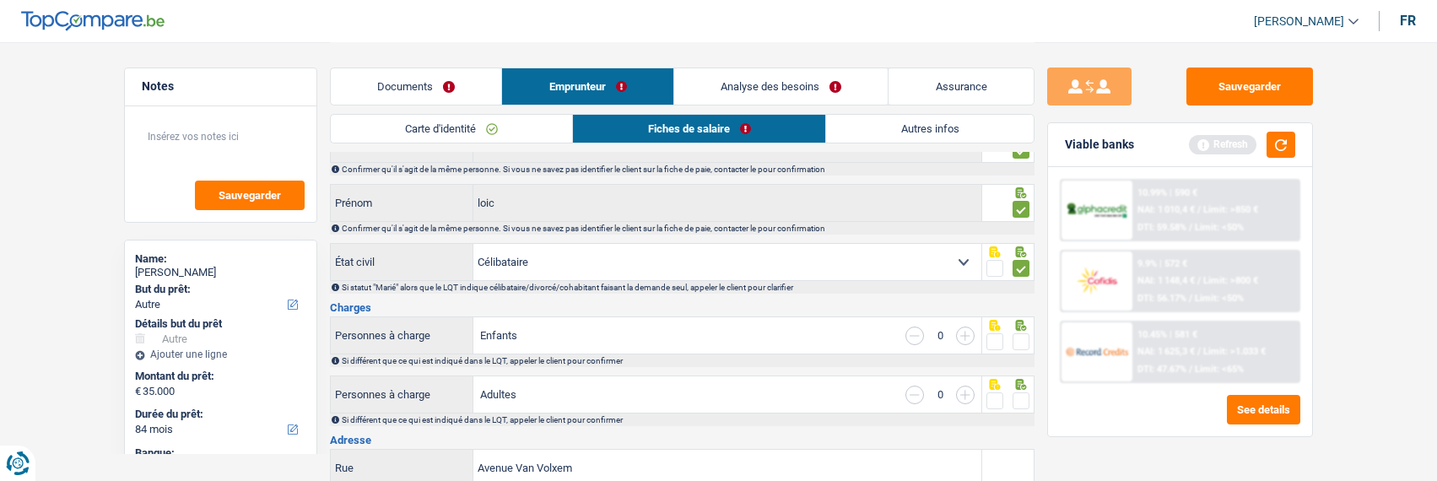
click at [1018, 339] on span at bounding box center [1020, 341] width 17 height 17
click at [0, 0] on input "radio" at bounding box center [0, 0] width 0 height 0
click at [1015, 395] on span at bounding box center [1020, 400] width 17 height 17
click at [0, 0] on input "radio" at bounding box center [0, 0] width 0 height 0
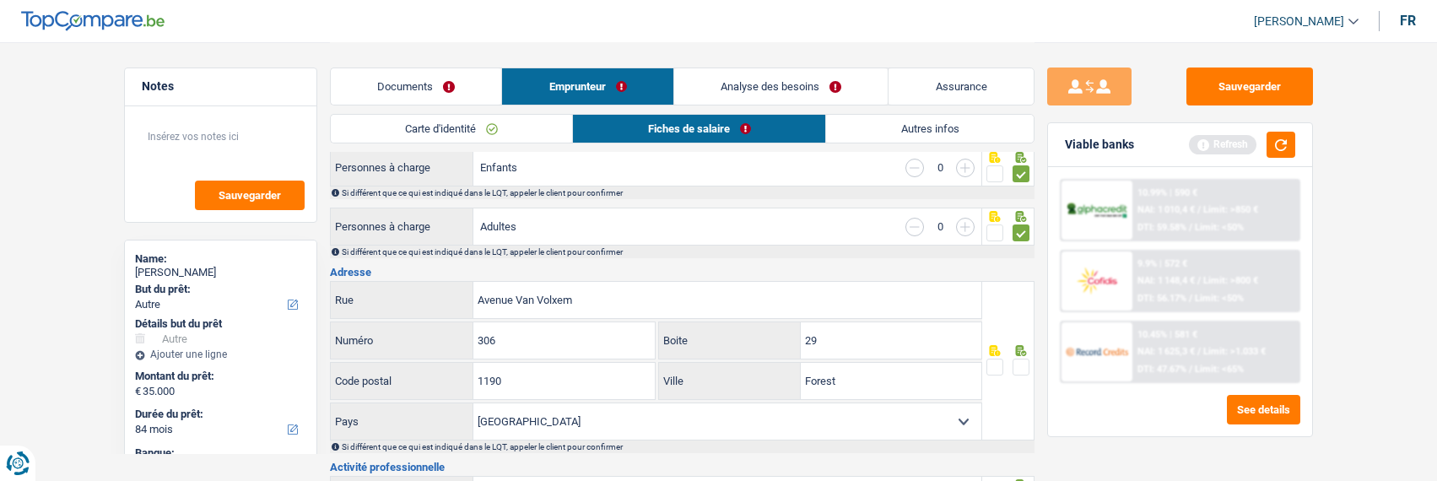
scroll to position [253, 0]
click at [876, 345] on input "29" at bounding box center [891, 339] width 181 height 36
type input "2"
type input "04"
click at [1010, 364] on fieldset at bounding box center [1007, 366] width 43 height 21
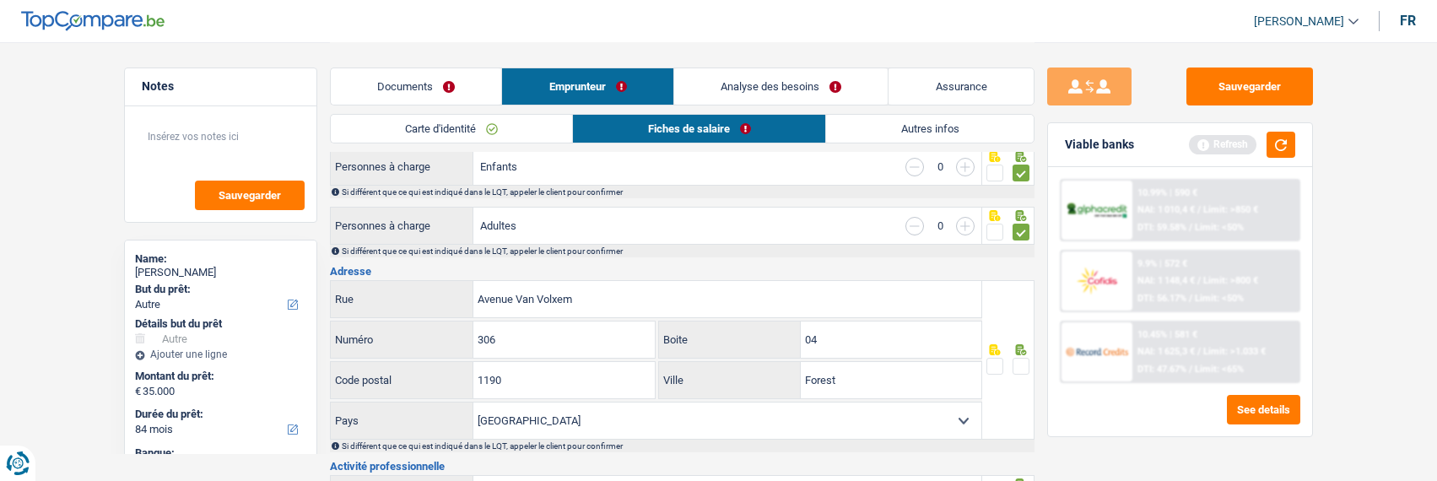
click at [1015, 360] on span at bounding box center [1020, 366] width 17 height 17
click at [0, 0] on input "radio" at bounding box center [0, 0] width 0 height 0
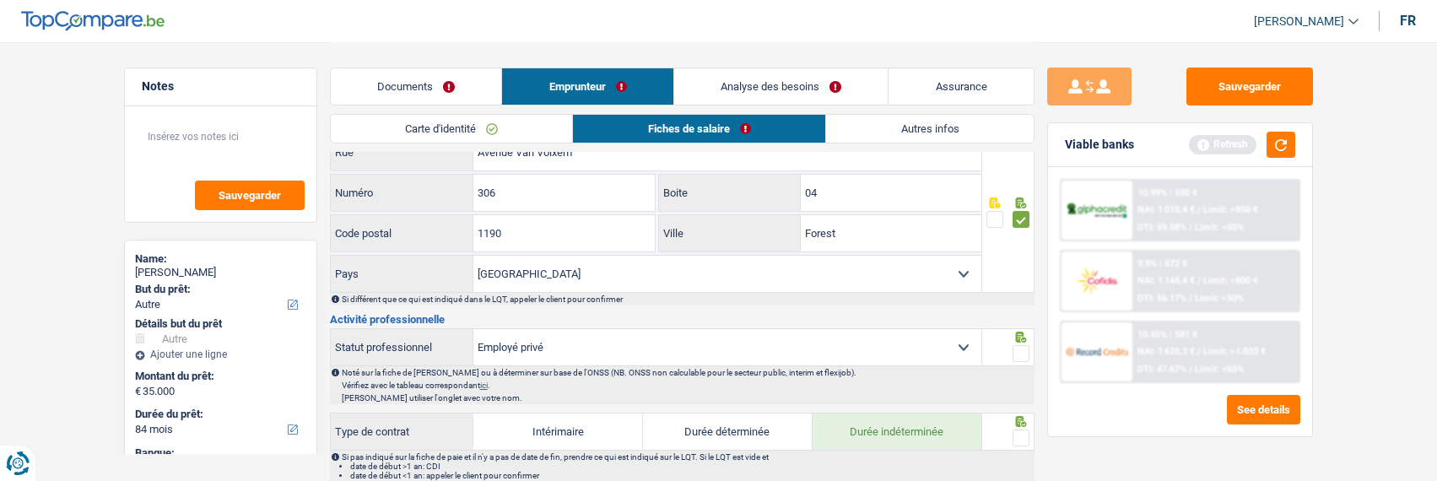
scroll to position [422, 0]
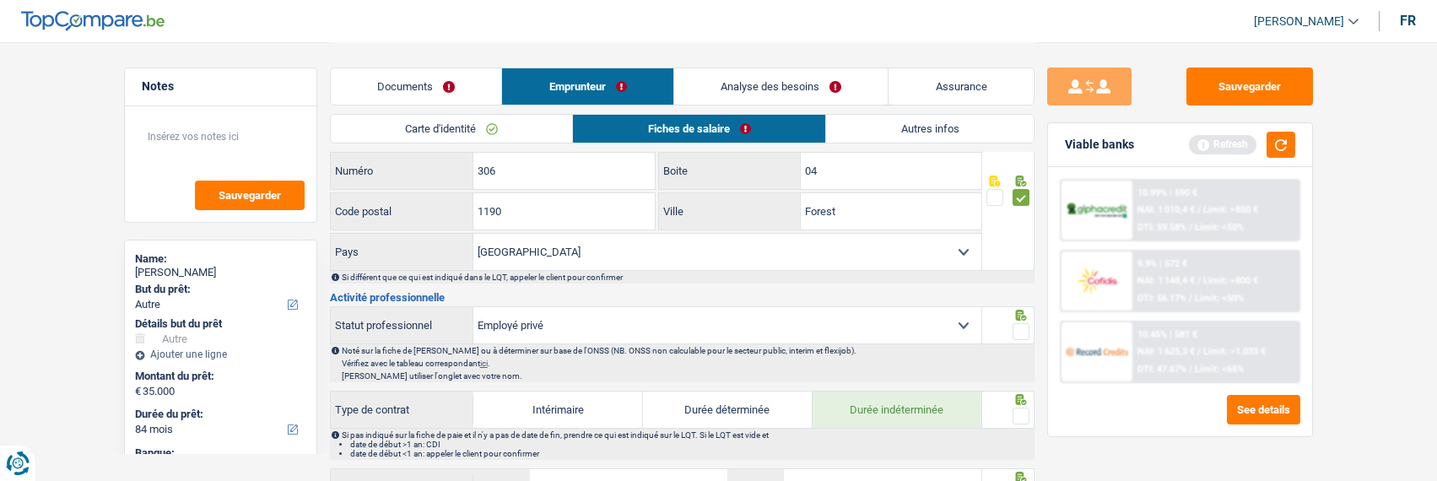
click at [1028, 328] on span at bounding box center [1020, 331] width 17 height 17
click at [0, 0] on input "radio" at bounding box center [0, 0] width 0 height 0
click at [1013, 410] on span at bounding box center [1020, 416] width 17 height 17
click at [0, 0] on input "radio" at bounding box center [0, 0] width 0 height 0
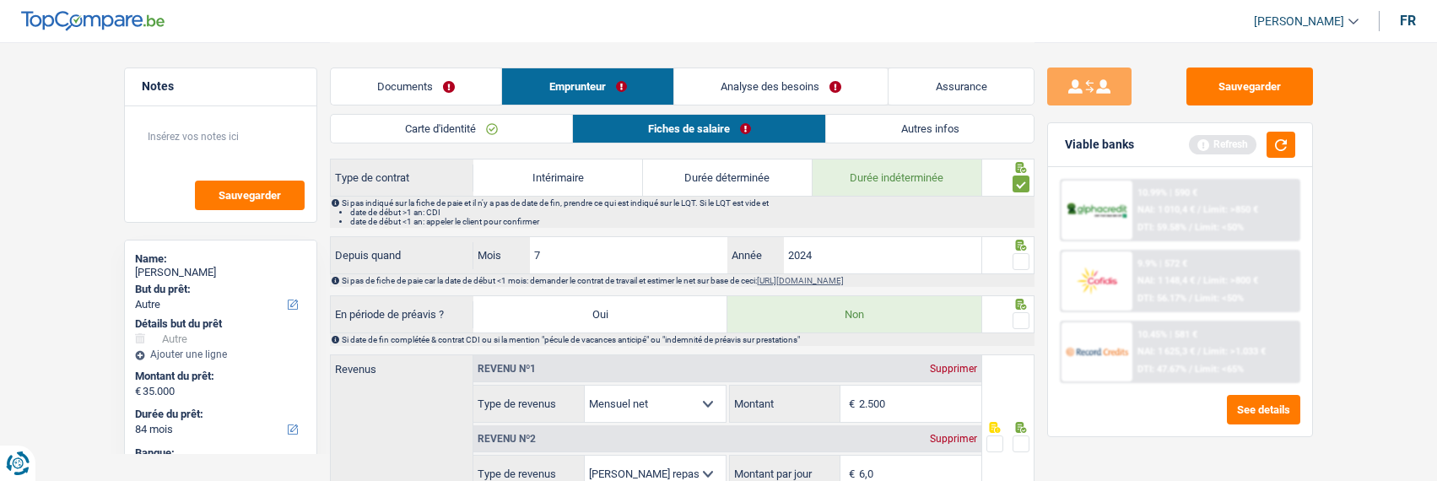
scroll to position [675, 0]
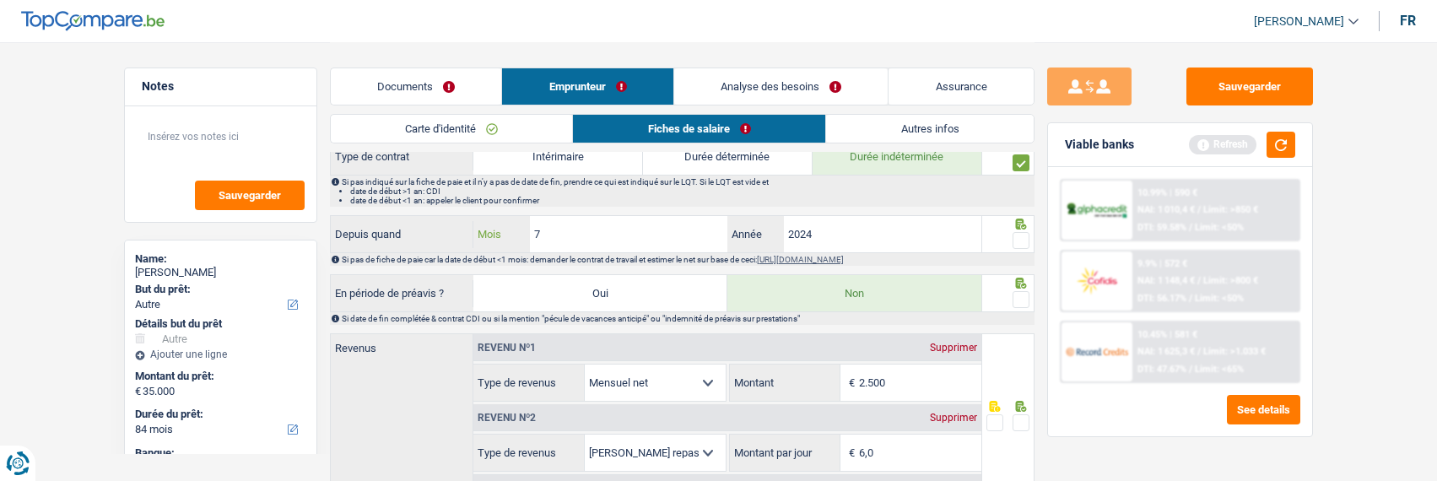
click at [608, 227] on input "7" at bounding box center [629, 234] width 198 height 36
type input "01"
type input "2025"
click at [1015, 235] on span at bounding box center [1020, 240] width 17 height 17
click at [0, 0] on input "radio" at bounding box center [0, 0] width 0 height 0
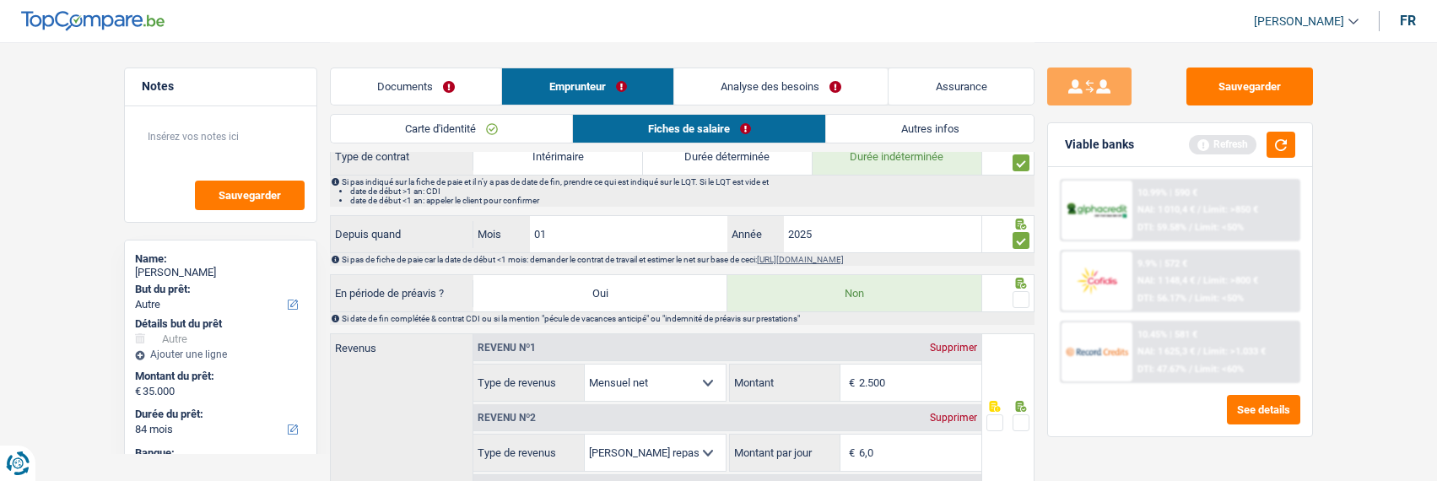
click at [1025, 295] on span at bounding box center [1020, 299] width 17 height 17
click at [0, 0] on input "radio" at bounding box center [0, 0] width 0 height 0
click at [908, 384] on input "2.500" at bounding box center [920, 382] width 122 height 36
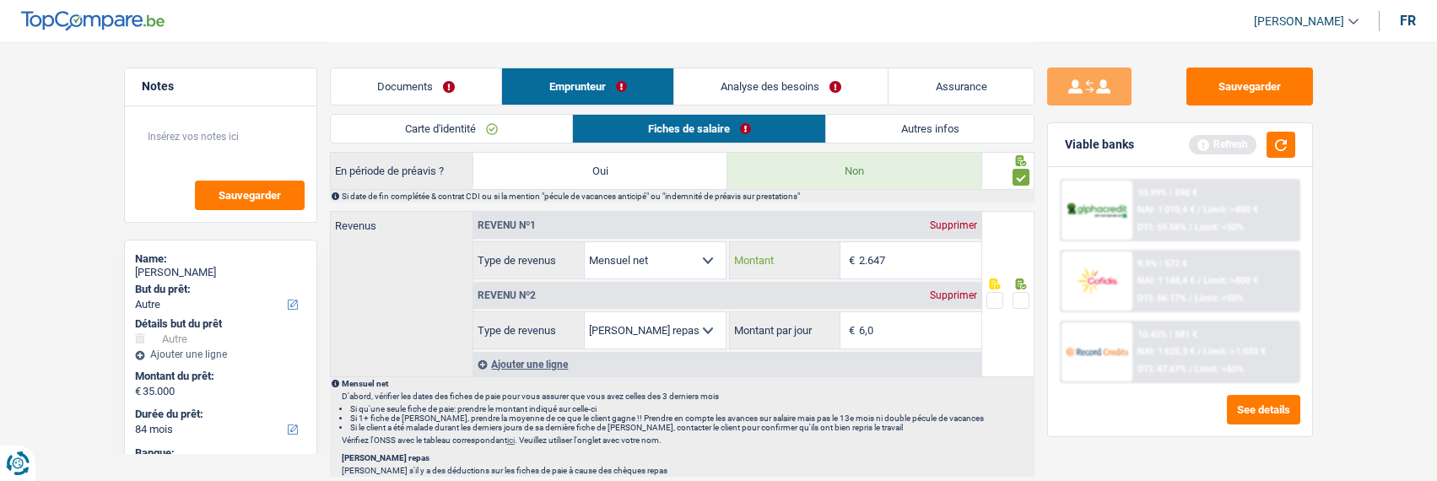
scroll to position [844, 0]
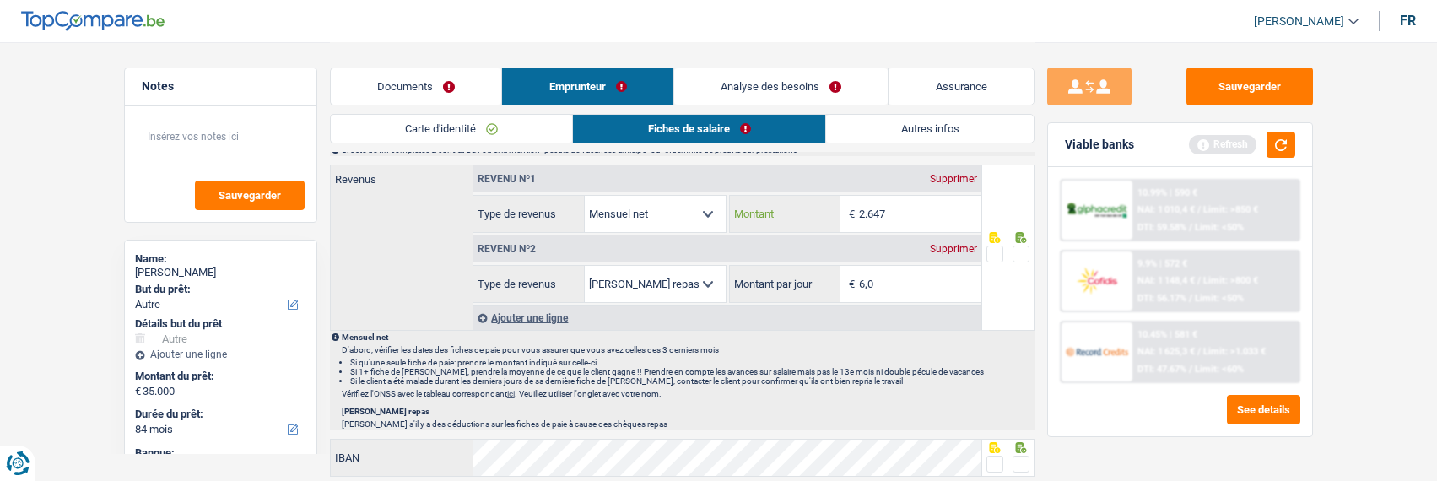
type input "2.647"
click at [1018, 246] on span at bounding box center [1020, 254] width 17 height 17
click at [0, 0] on input "radio" at bounding box center [0, 0] width 0 height 0
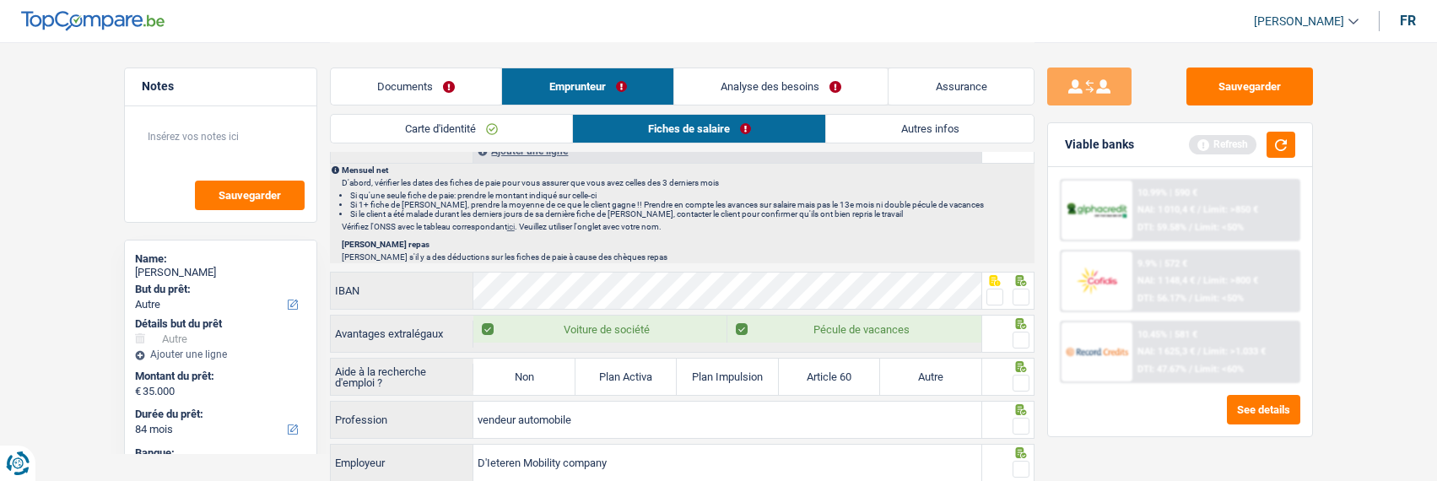
scroll to position [1012, 0]
click at [1026, 292] on span at bounding box center [1020, 295] width 17 height 17
click at [0, 0] on input "radio" at bounding box center [0, 0] width 0 height 0
click at [1021, 330] on span at bounding box center [1020, 338] width 17 height 17
click at [0, 0] on input "radio" at bounding box center [0, 0] width 0 height 0
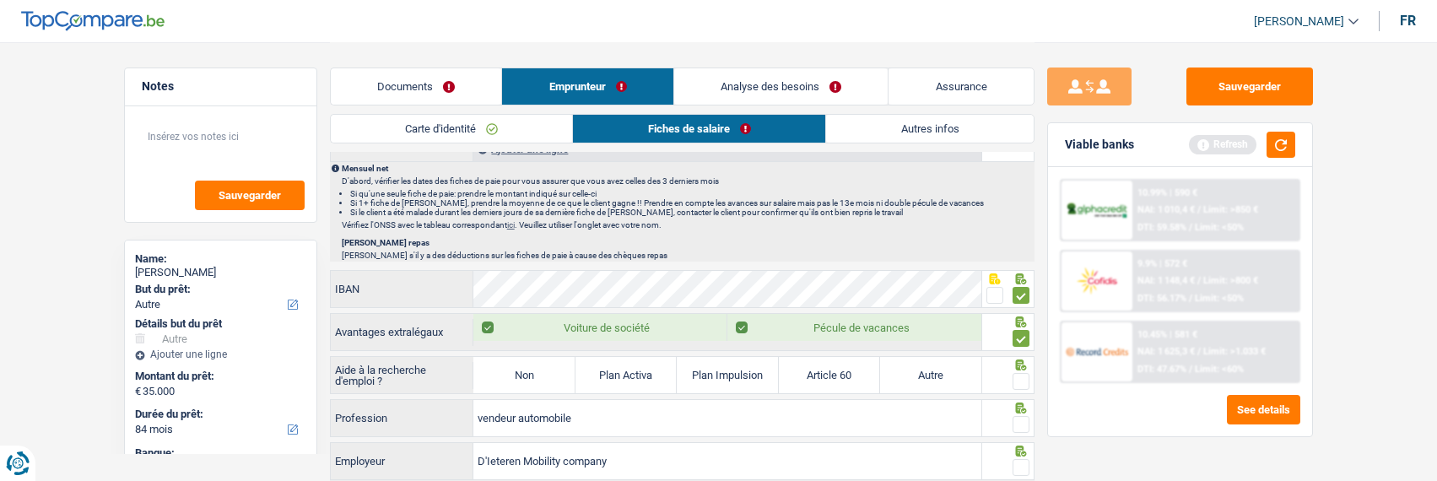
click at [550, 369] on label "Non" at bounding box center [523, 375] width 101 height 36
click at [550, 369] on input "Non" at bounding box center [523, 375] width 101 height 36
radio input "true"
click at [1015, 376] on span at bounding box center [1020, 381] width 17 height 17
click at [0, 0] on input "radio" at bounding box center [0, 0] width 0 height 0
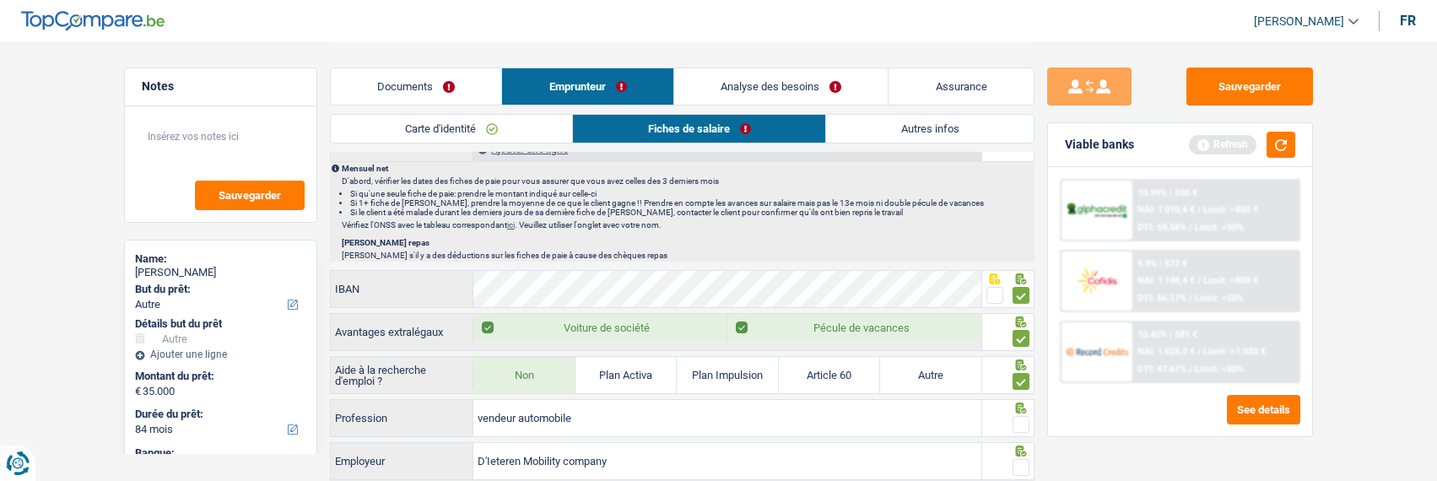
click at [1028, 418] on span at bounding box center [1020, 424] width 17 height 17
click at [0, 0] on input "radio" at bounding box center [0, 0] width 0 height 0
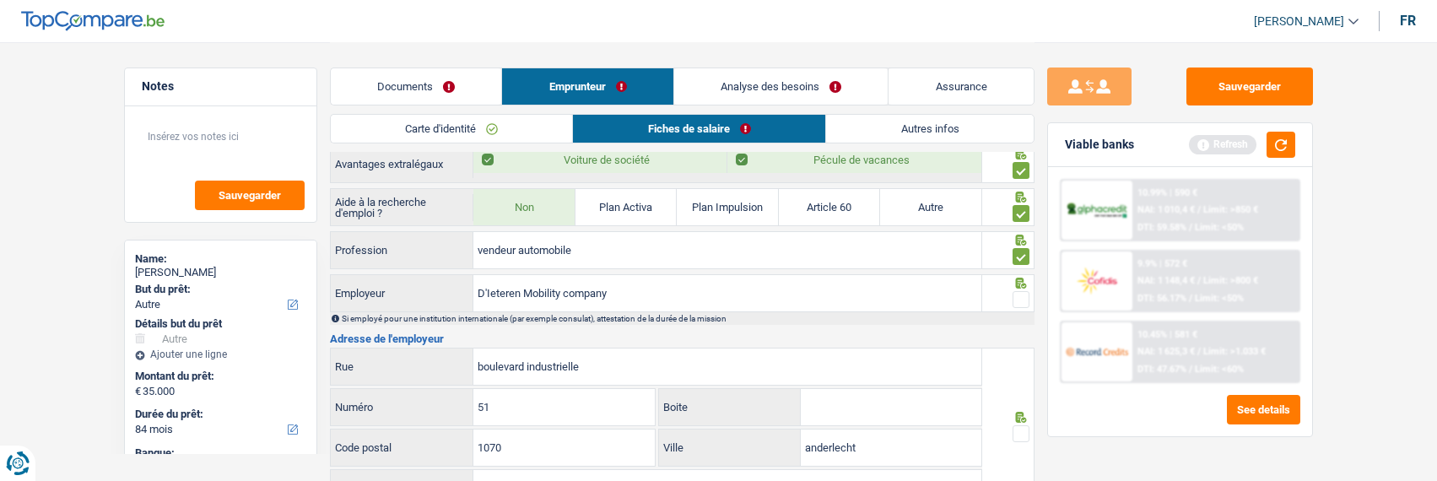
scroll to position [1181, 0]
click at [1025, 295] on span at bounding box center [1020, 298] width 17 height 17
click at [0, 0] on input "radio" at bounding box center [0, 0] width 0 height 0
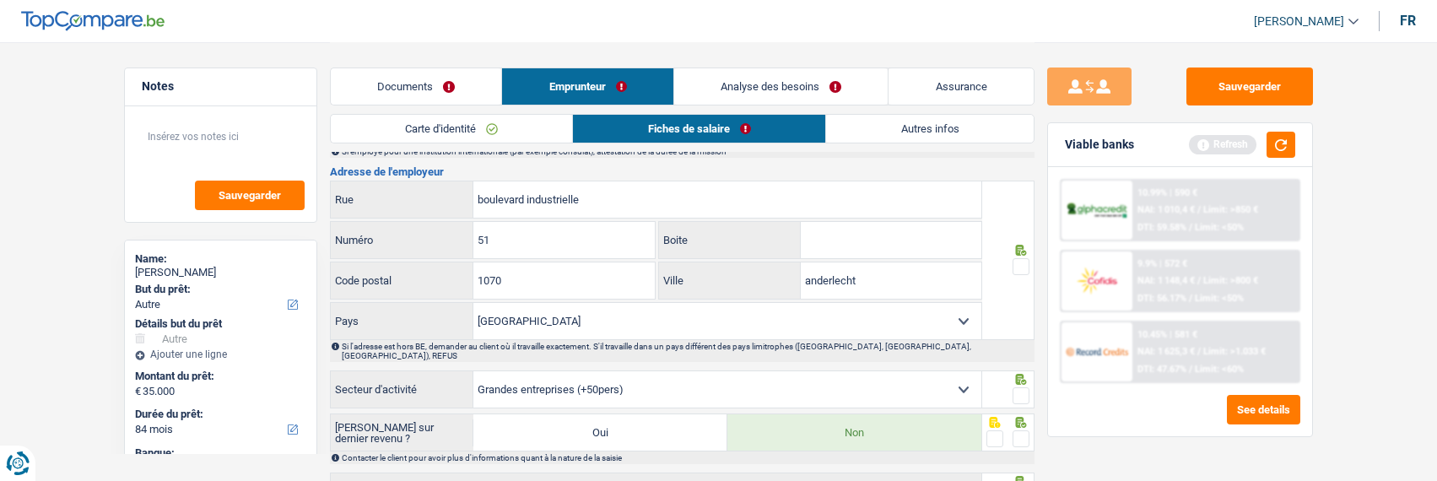
scroll to position [1350, 0]
click at [1030, 259] on div at bounding box center [1008, 257] width 52 height 159
click at [1017, 261] on span at bounding box center [1020, 264] width 17 height 17
click at [0, 0] on input "radio" at bounding box center [0, 0] width 0 height 0
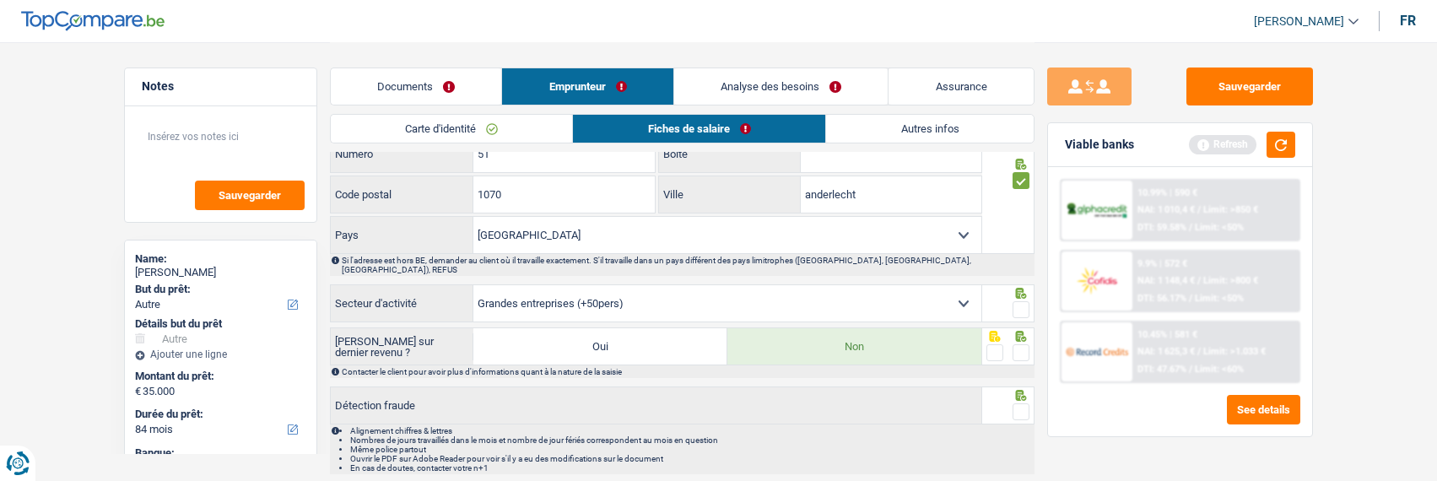
scroll to position [1434, 0]
click at [1021, 300] on span at bounding box center [1020, 308] width 17 height 17
click at [0, 0] on input "radio" at bounding box center [0, 0] width 0 height 0
drag, startPoint x: 1019, startPoint y: 335, endPoint x: 1023, endPoint y: 359, distance: 24.8
click at [1019, 343] on span at bounding box center [1020, 351] width 17 height 17
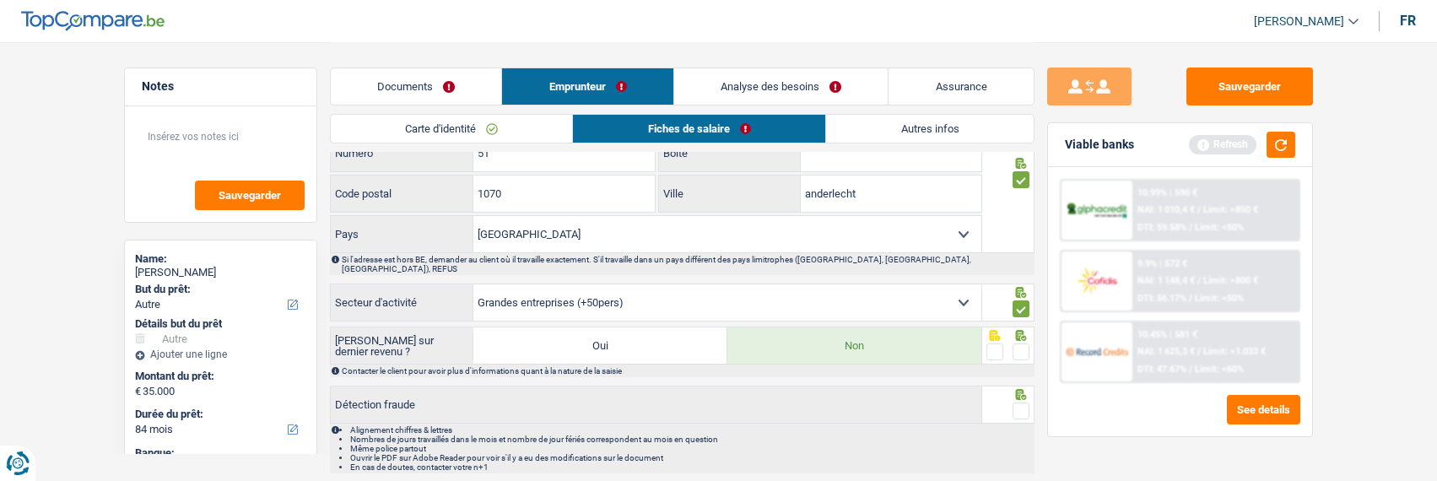
click at [0, 0] on input "radio" at bounding box center [0, 0] width 0 height 0
click at [1014, 408] on div at bounding box center [1020, 411] width 17 height 21
click at [1018, 402] on span at bounding box center [1020, 410] width 17 height 17
click at [0, 0] on input "radio" at bounding box center [0, 0] width 0 height 0
click at [899, 131] on link "Autres infos" at bounding box center [929, 129] width 207 height 28
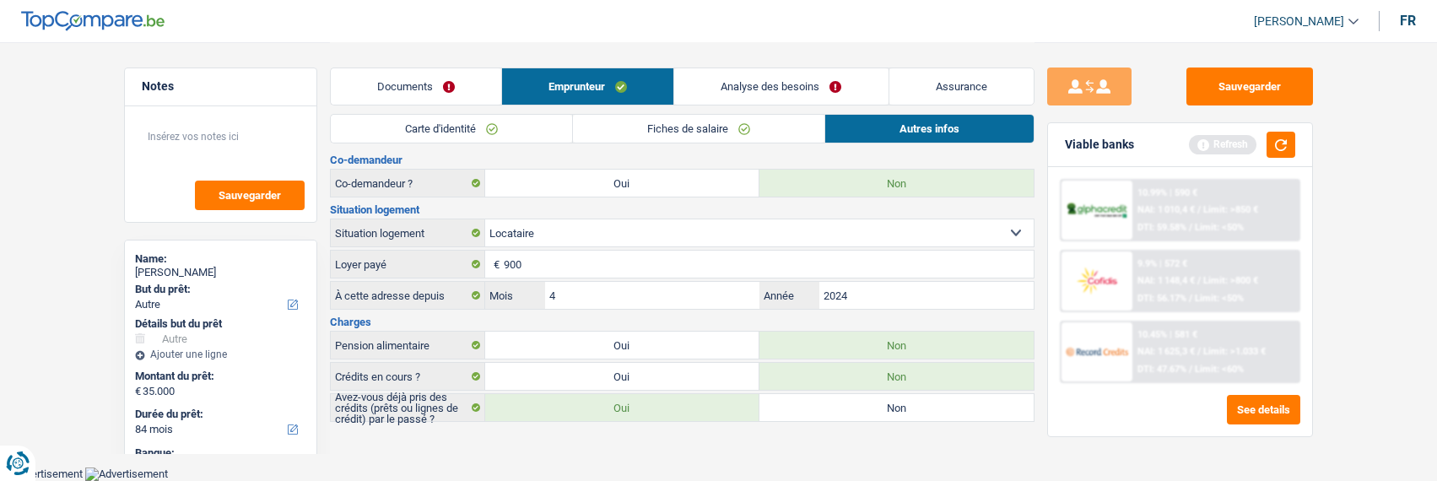
scroll to position [159, 0]
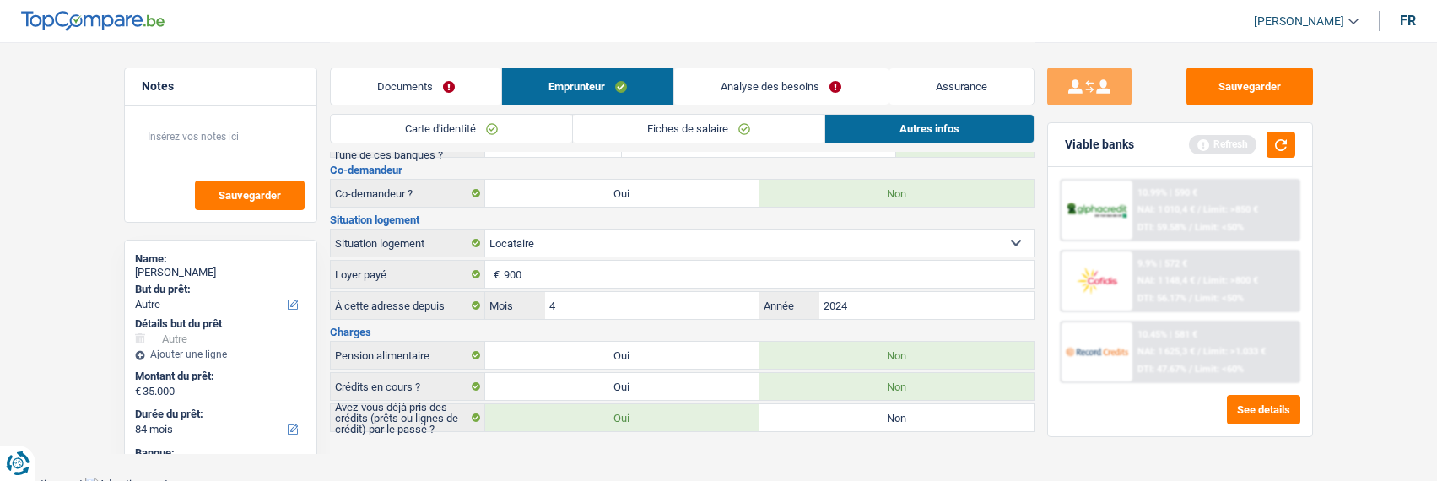
click at [816, 88] on link "Analyse des besoins" at bounding box center [780, 86] width 213 height 36
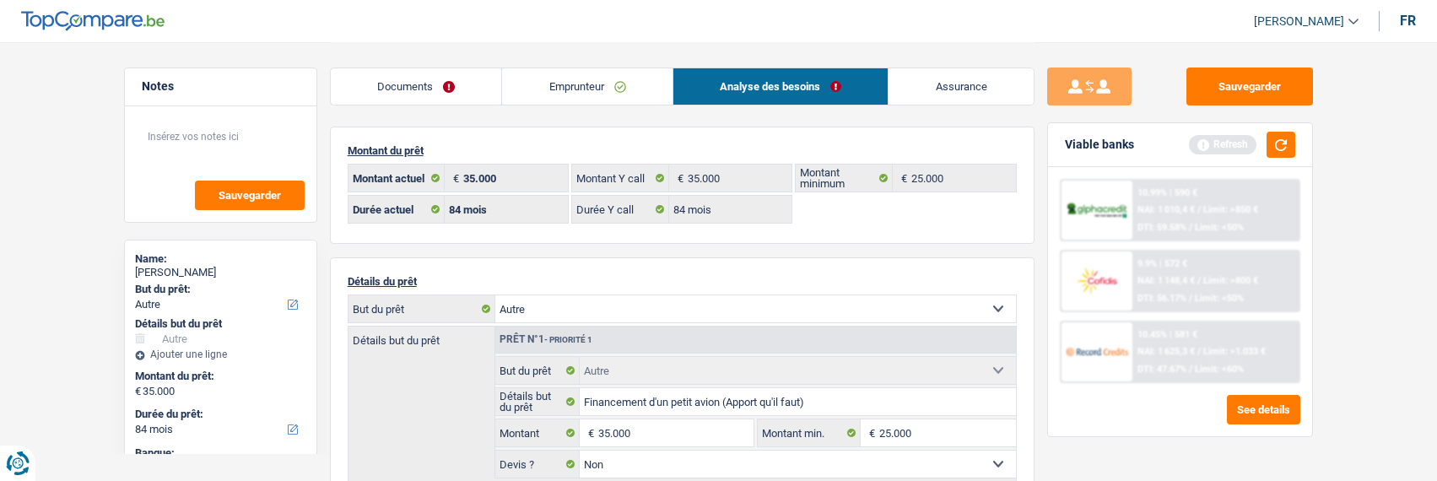
scroll to position [84, 0]
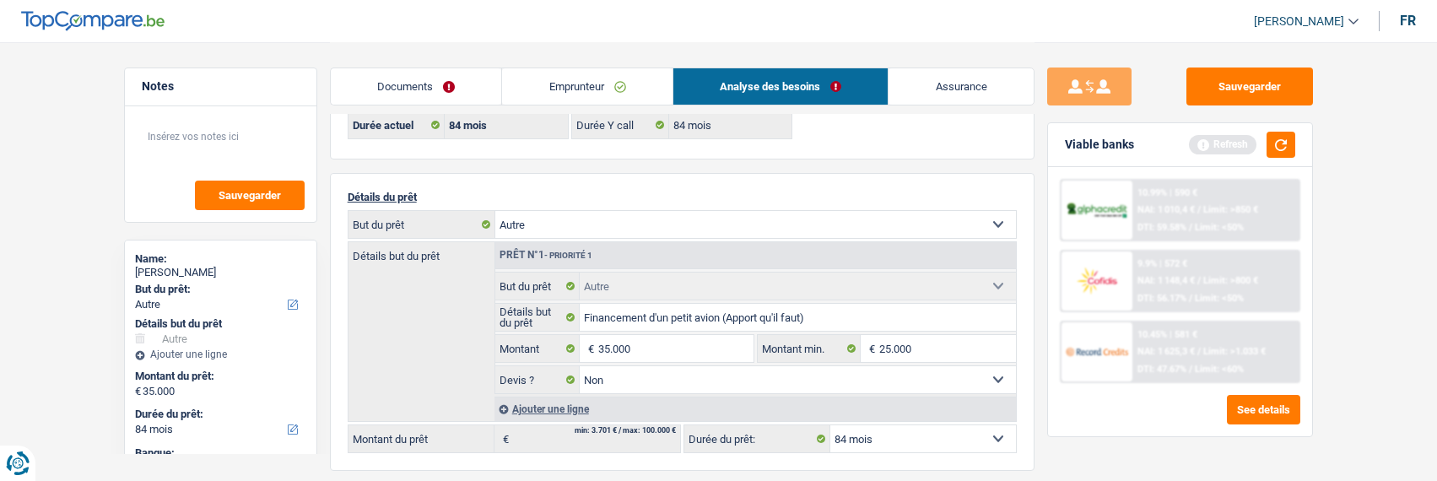
click at [546, 83] on link "Emprunteur" at bounding box center [587, 86] width 170 height 36
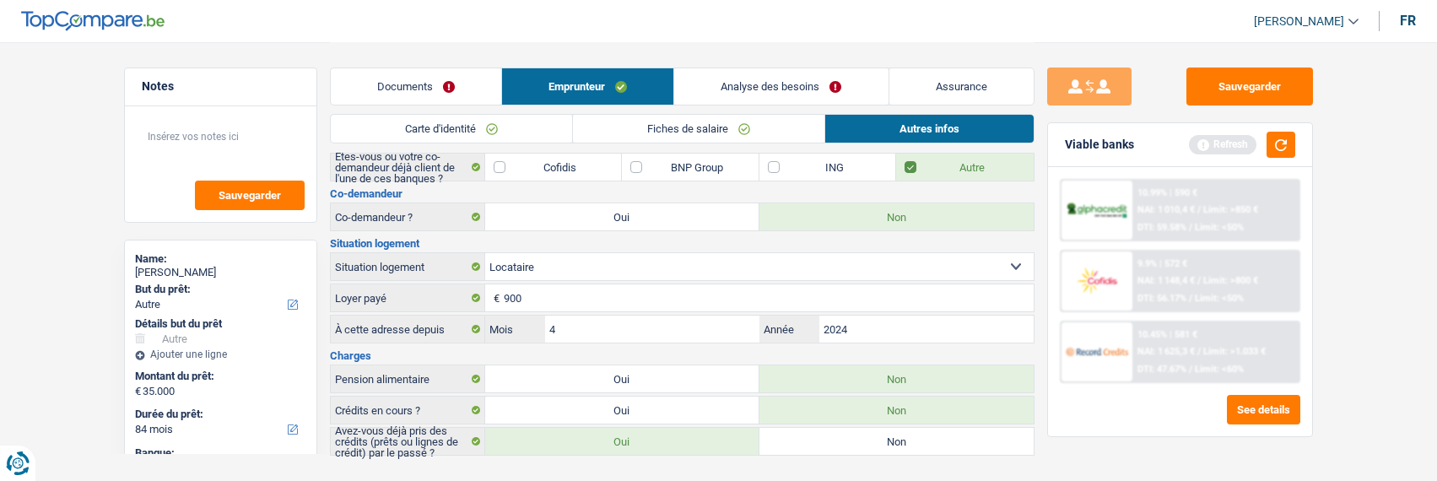
scroll to position [159, 0]
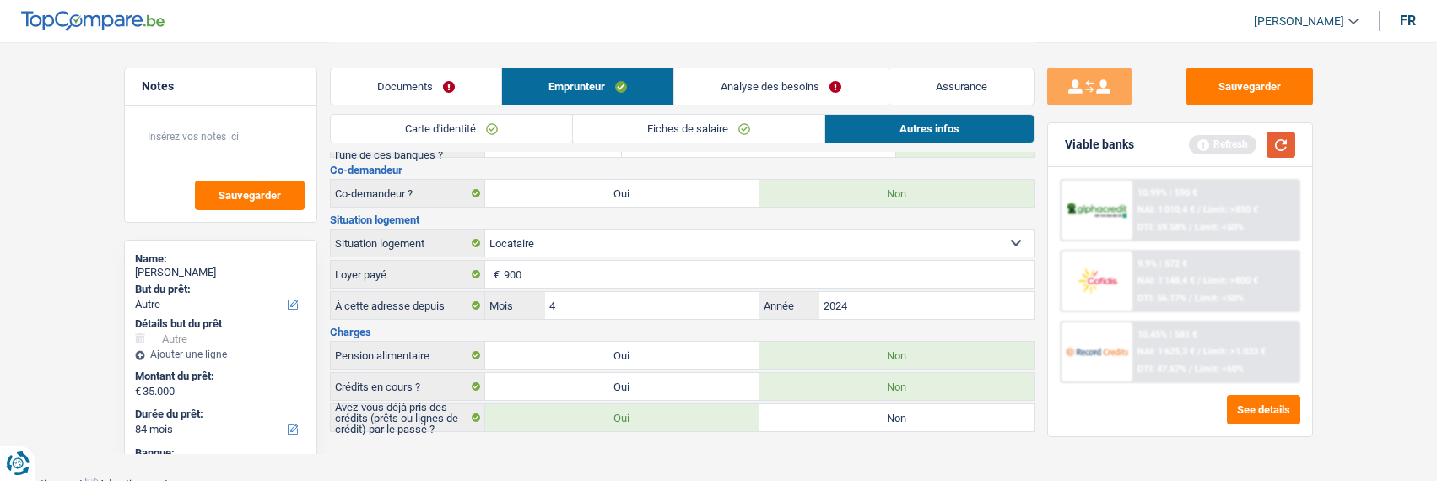
drag, startPoint x: 1280, startPoint y: 125, endPoint x: 1279, endPoint y: 144, distance: 19.4
click at [1279, 143] on div "Viable banks Refresh" at bounding box center [1180, 145] width 264 height 44
click at [1282, 159] on div "Viable banks Refresh" at bounding box center [1180, 145] width 264 height 44
click at [1286, 150] on button "button" at bounding box center [1280, 145] width 29 height 26
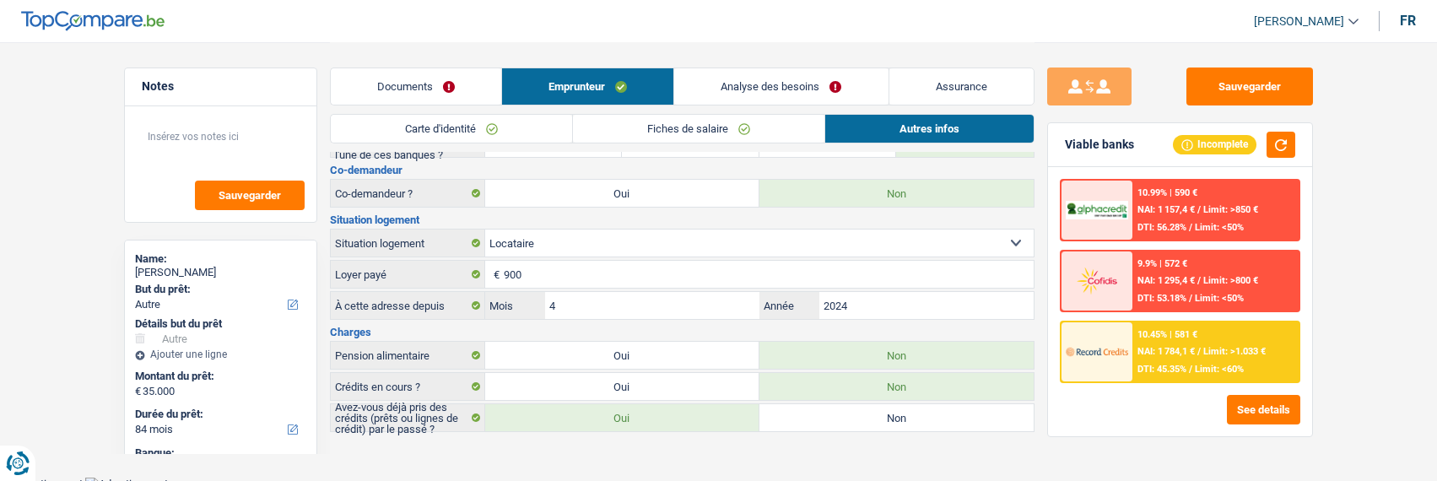
click at [832, 81] on link "Analyse des besoins" at bounding box center [780, 86] width 213 height 36
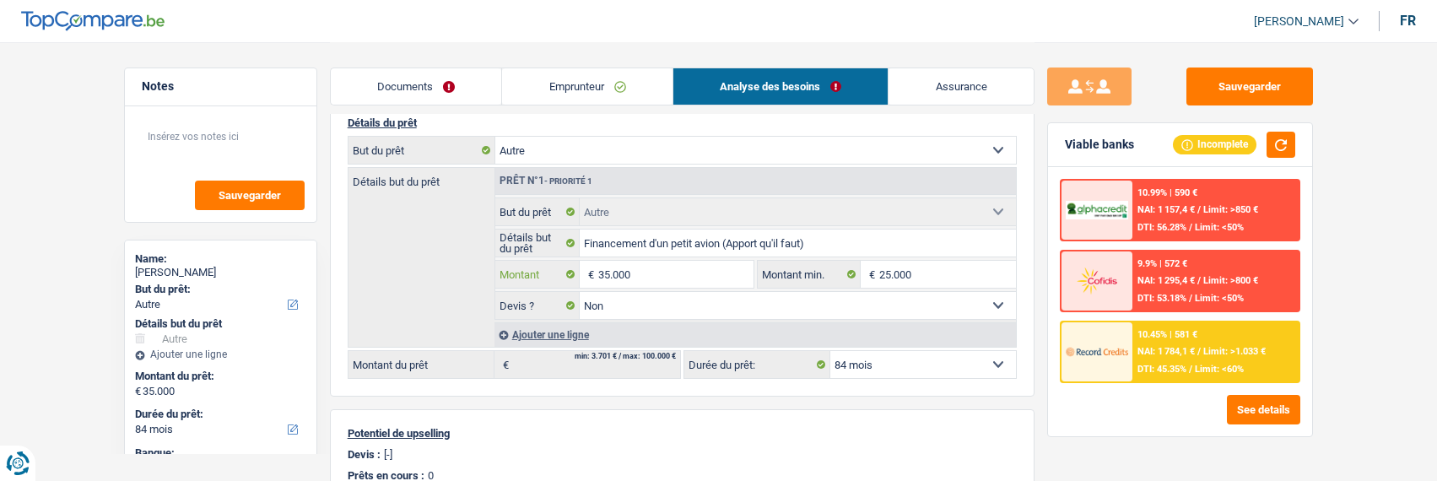
click at [605, 268] on input "35.000" at bounding box center [675, 274] width 154 height 27
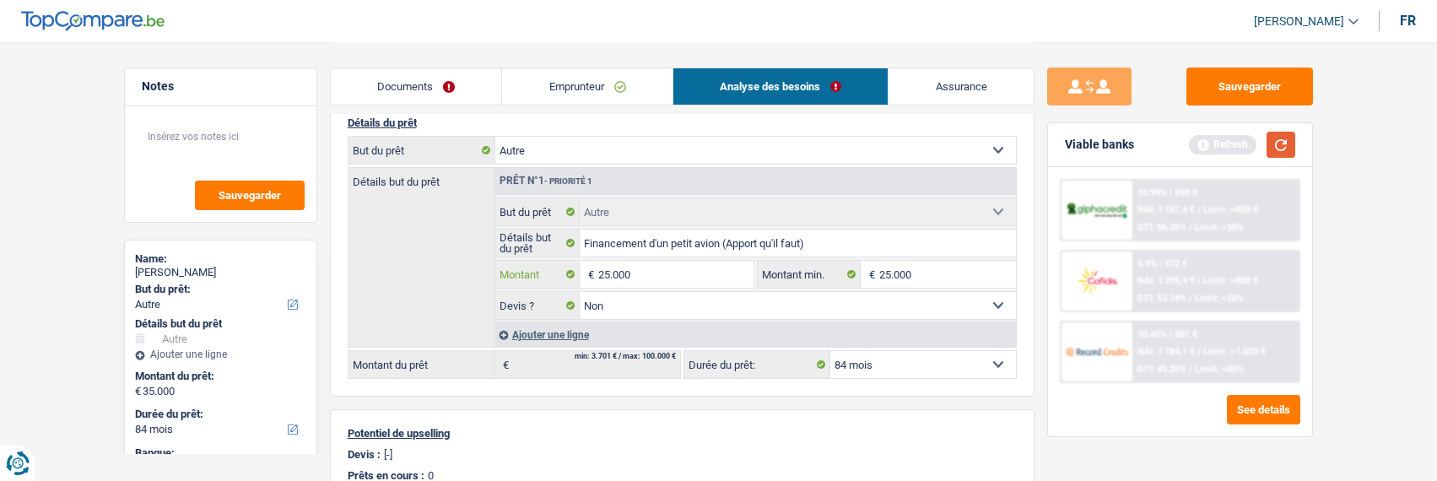
type input "25.000"
select select "120"
type input "25.000"
select select "120"
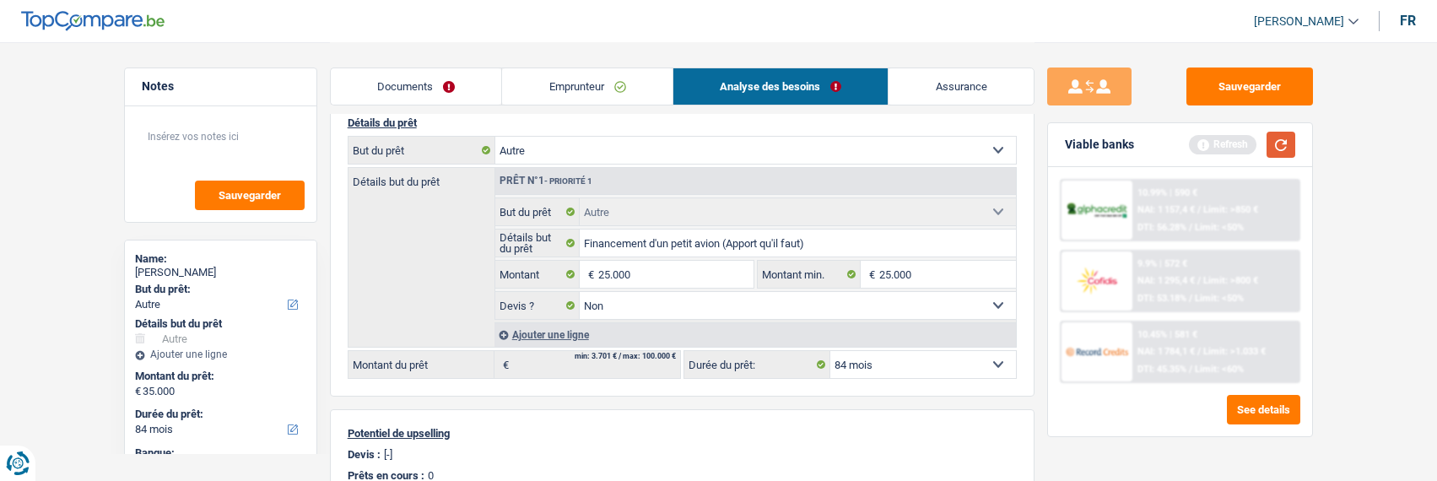
type input "25.000"
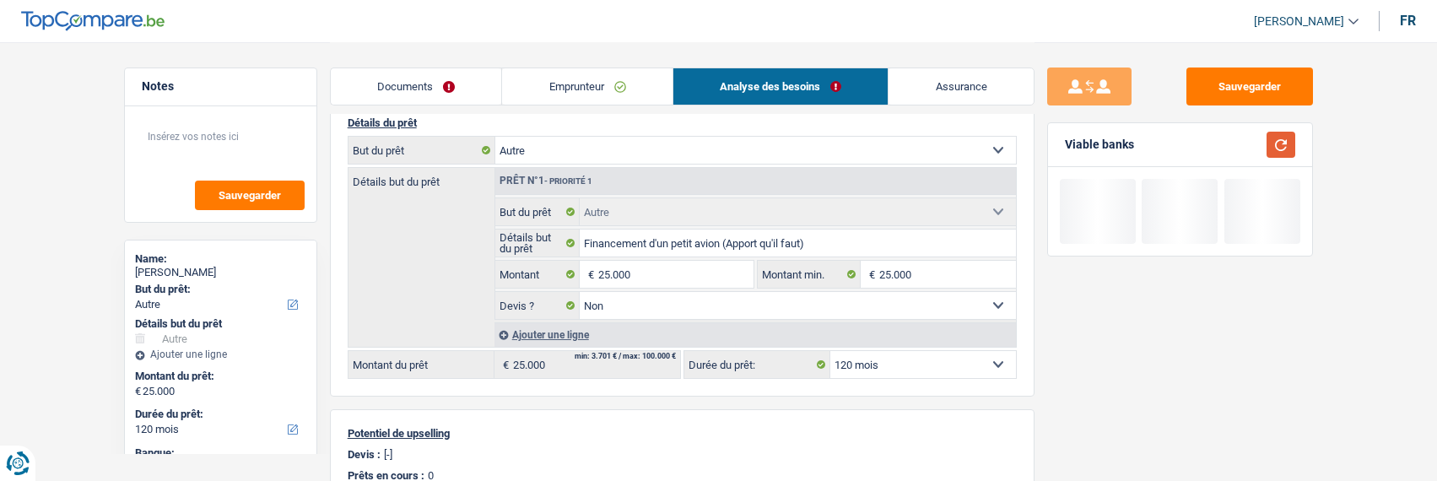
click at [1283, 139] on button "button" at bounding box center [1280, 145] width 29 height 26
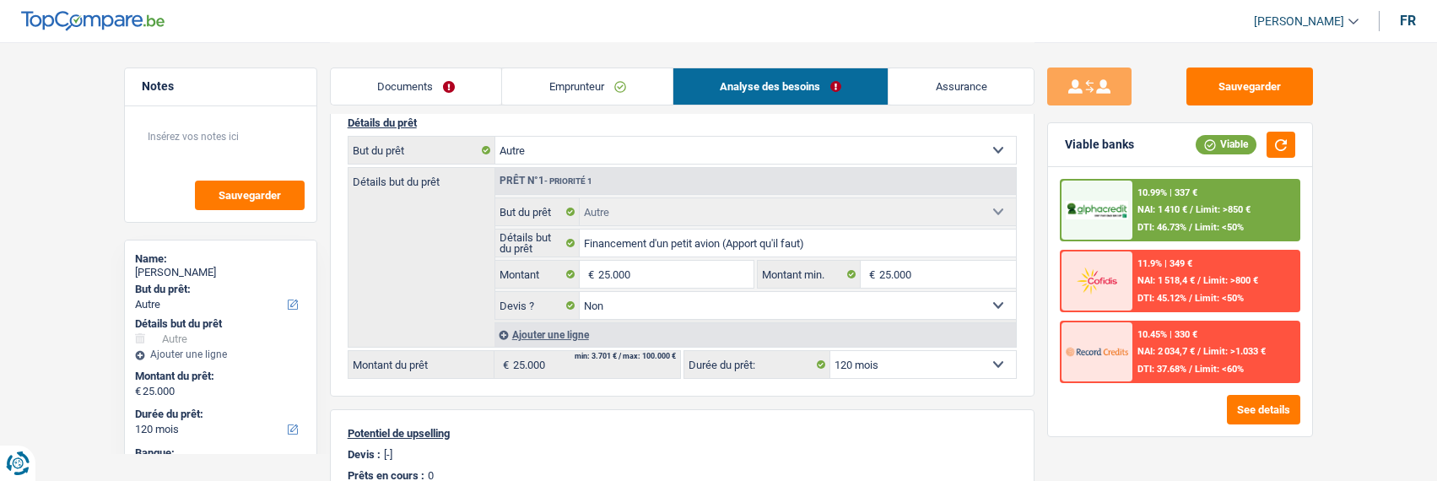
click at [961, 365] on select "12 mois 18 mois 24 mois 30 mois 36 mois 42 mois 48 mois 60 mois 72 mois 84 mois…" at bounding box center [923, 364] width 186 height 27
select select "84"
click at [830, 351] on select "12 mois 18 mois 24 mois 30 mois 36 mois 42 mois 48 mois 60 mois 72 mois 84 mois…" at bounding box center [923, 364] width 186 height 27
select select "84"
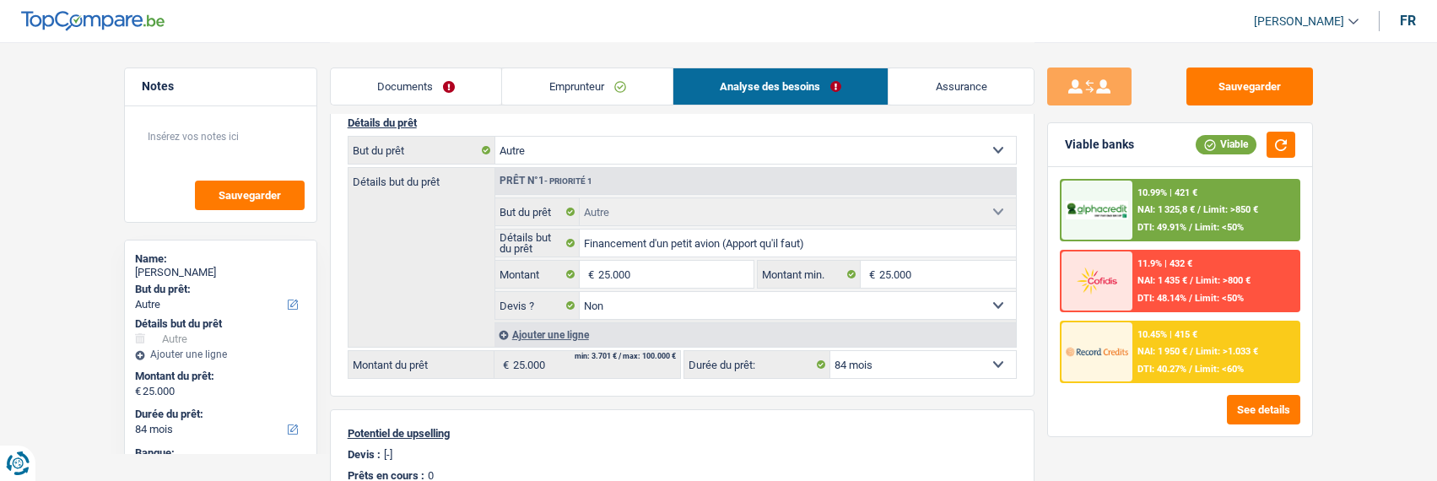
click at [1253, 360] on div "10.45% | 415 € NAI: 1 950 € / Limit: >1.033 € DTI: 40.27% / Limit: <60%" at bounding box center [1215, 351] width 166 height 59
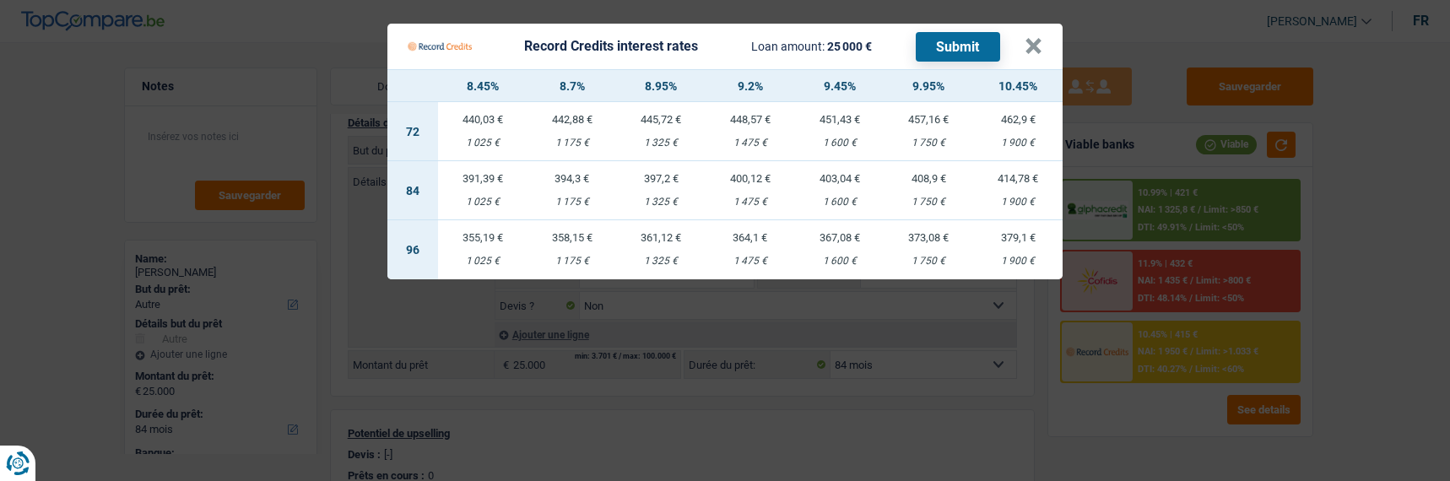
click at [835, 185] on td "403,04 € 1 600 €" at bounding box center [839, 190] width 89 height 59
select select "record credits"
type input "9,45"
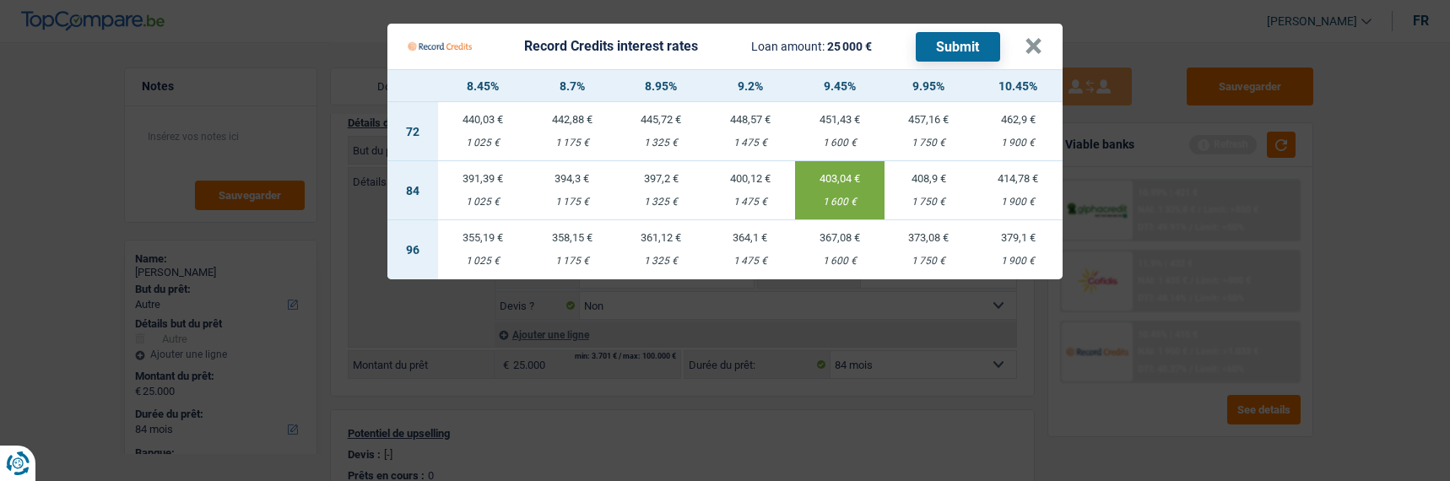
click at [967, 40] on button "Submit" at bounding box center [957, 47] width 84 height 30
click at [1042, 39] on button "×" at bounding box center [1033, 46] width 18 height 17
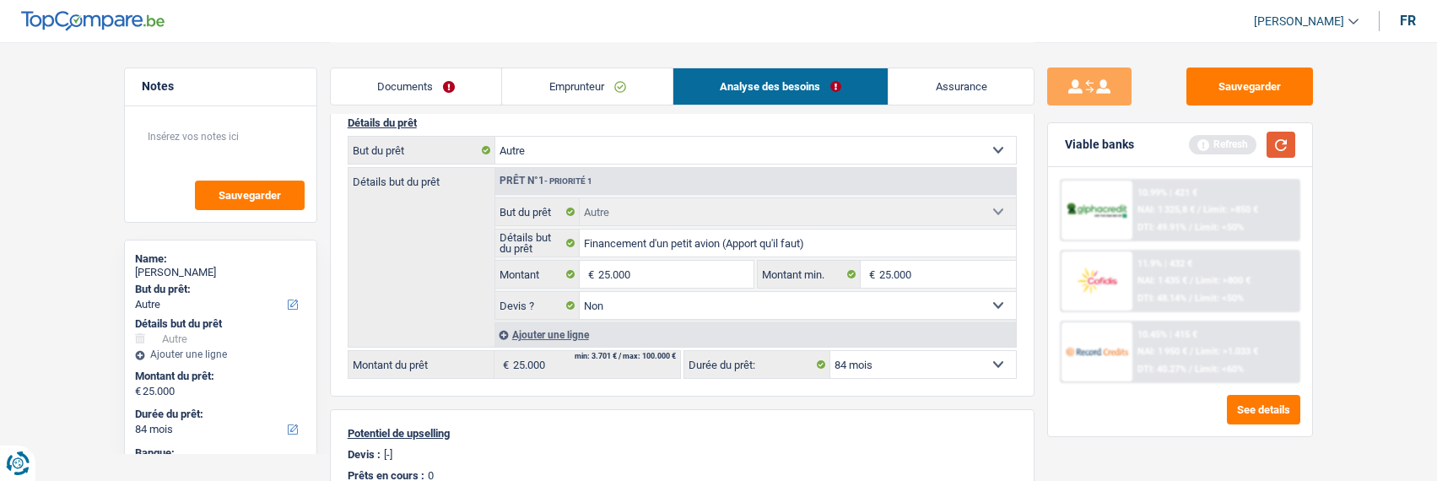
click at [1274, 145] on button "button" at bounding box center [1280, 145] width 29 height 26
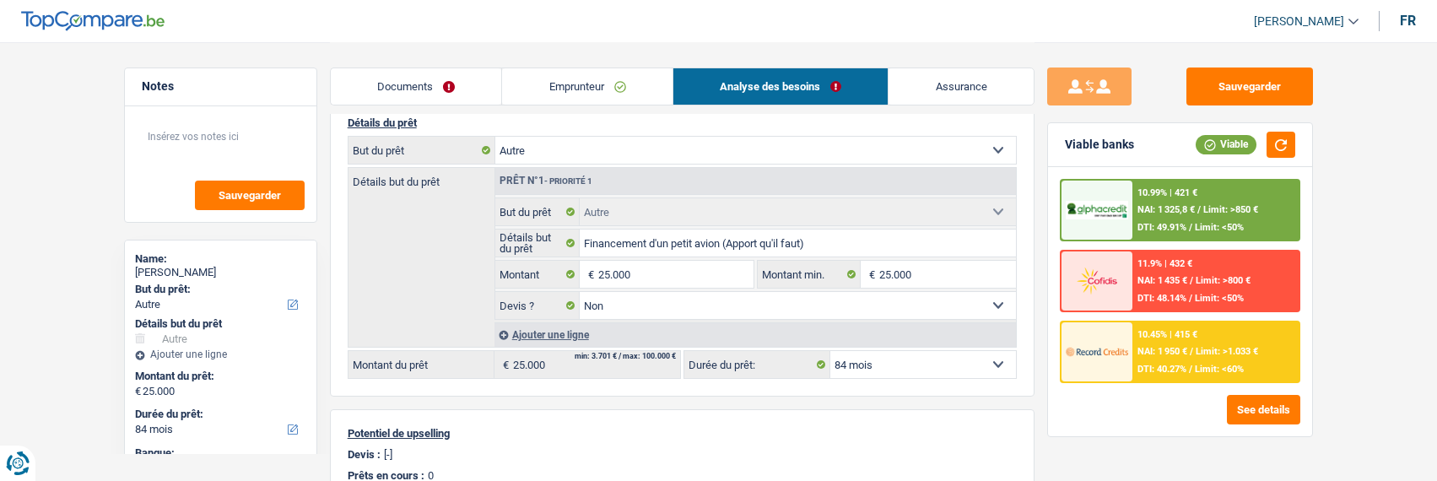
click at [1176, 232] on div "10.99% | 421 € NAI: 1 325,8 € / Limit: >850 € DTI: 49.91% / Limit: <50%" at bounding box center [1215, 210] width 166 height 59
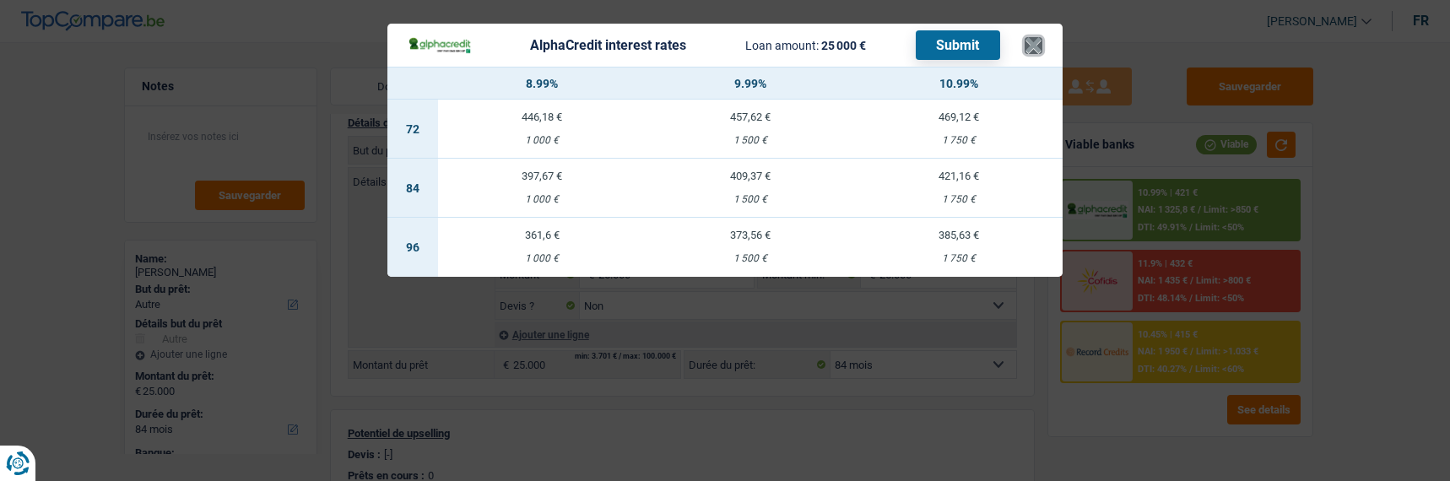
click at [1042, 39] on button "×" at bounding box center [1033, 45] width 18 height 17
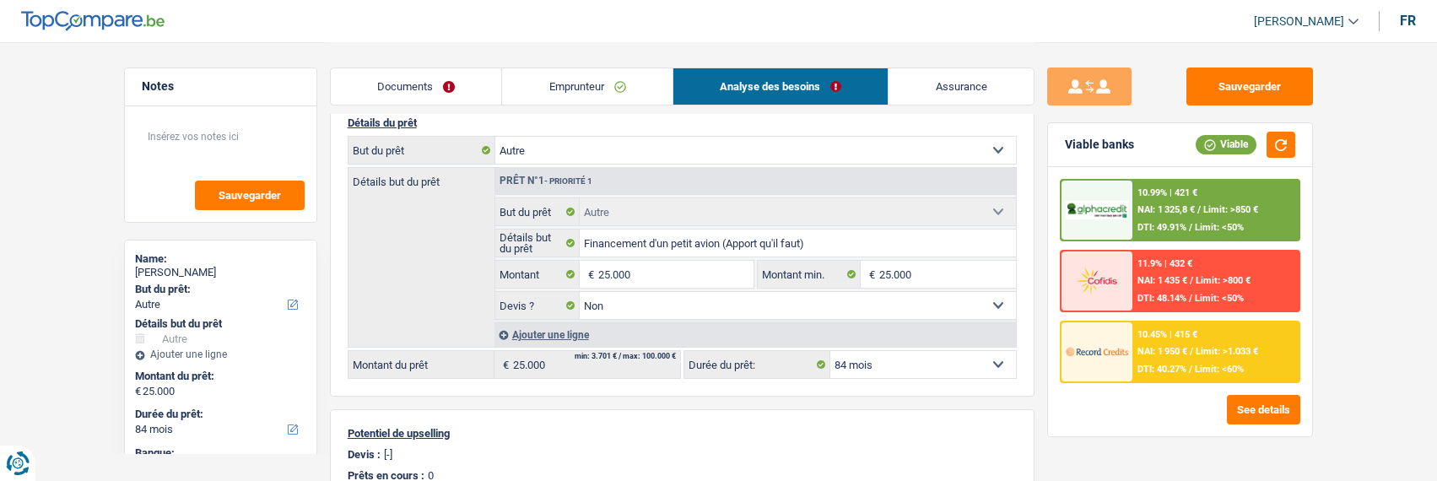
click at [984, 359] on select "12 mois 18 mois 24 mois 30 mois 36 mois 42 mois 48 mois 60 mois 72 mois 84 mois…" at bounding box center [923, 364] width 186 height 27
select select "120"
click at [830, 351] on select "12 mois 18 mois 24 mois 30 mois 36 mois 42 mois 48 mois 60 mois 72 mois 84 mois…" at bounding box center [923, 364] width 186 height 27
select select "120"
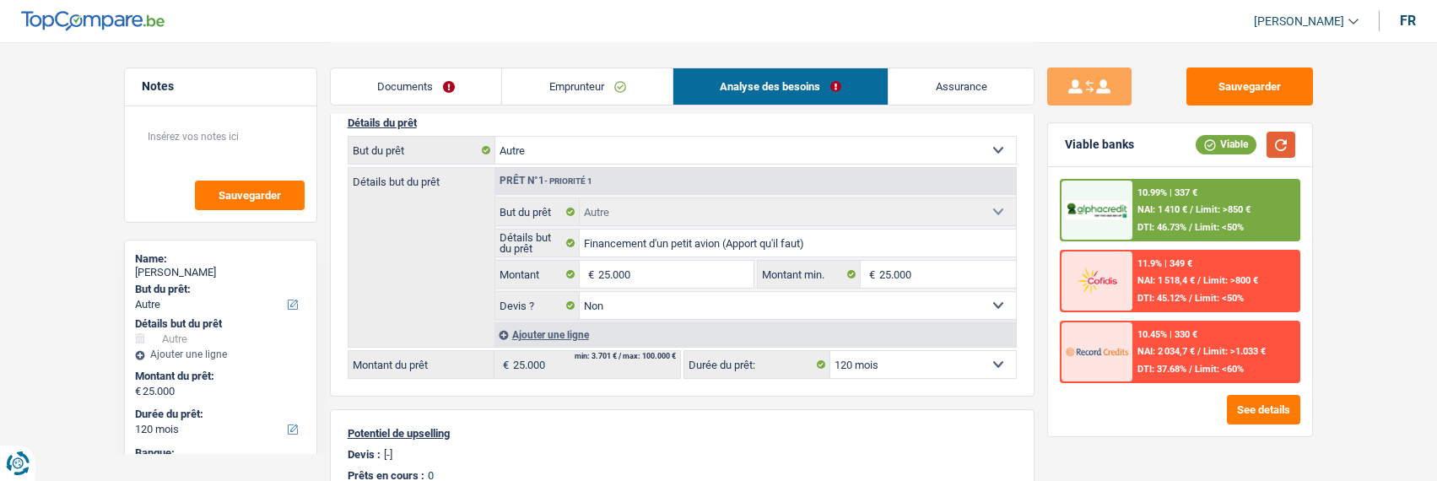
click at [1281, 143] on button "button" at bounding box center [1280, 145] width 29 height 26
click at [1196, 212] on span "Limit: >850 €" at bounding box center [1223, 209] width 55 height 11
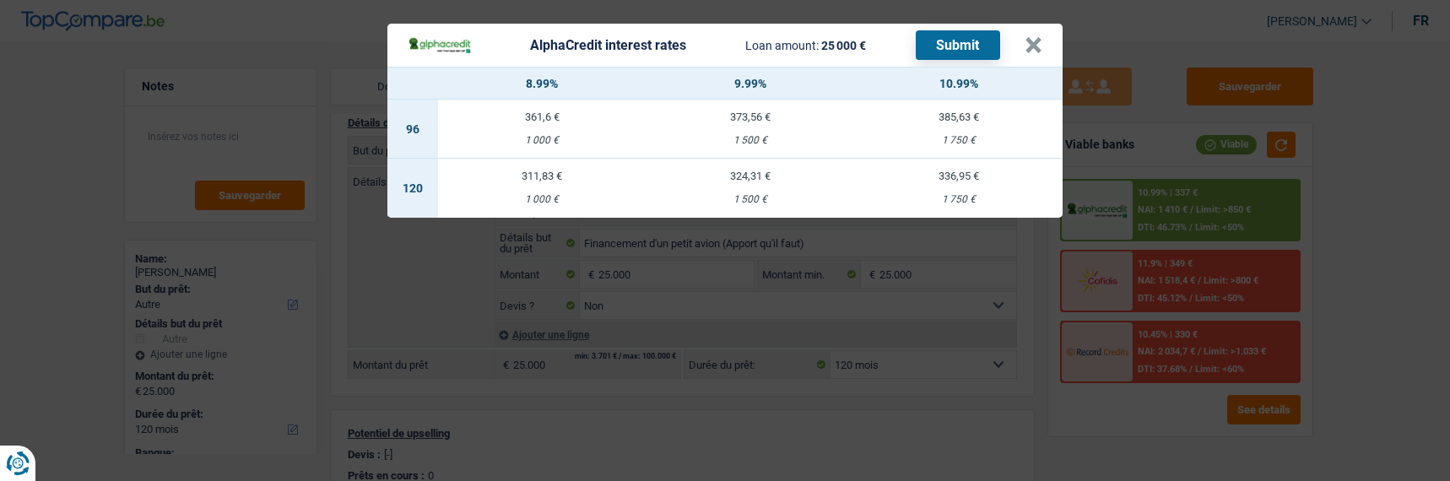
click at [735, 183] on td "324,31 € 1 500 €" at bounding box center [750, 188] width 208 height 59
select select "alphacredit"
type input "9,99"
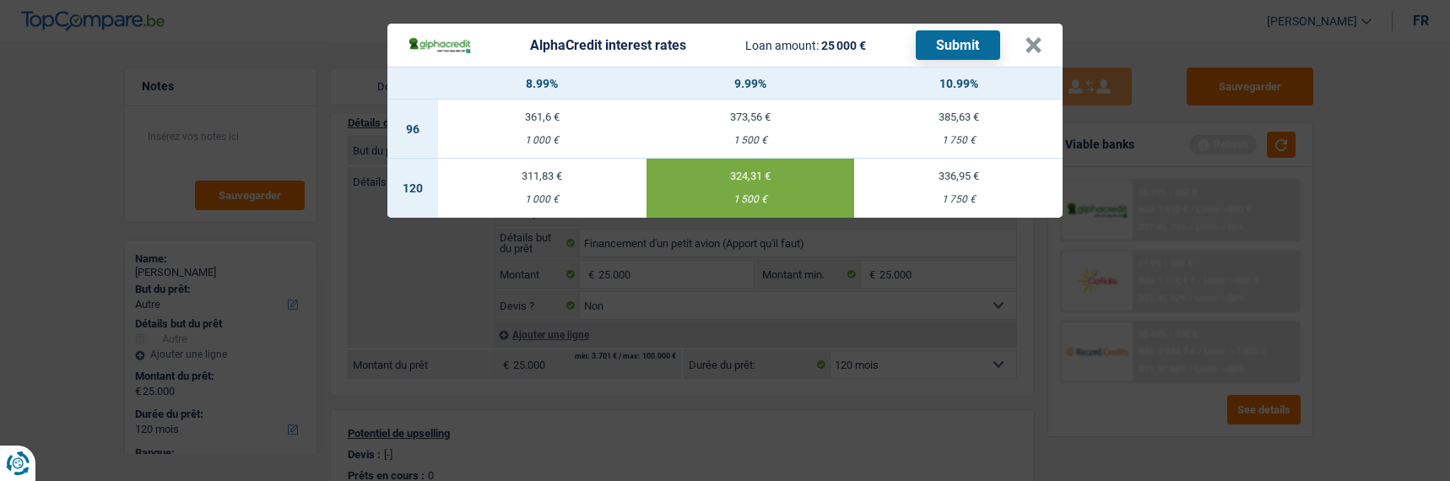
click at [951, 30] on button "Submit" at bounding box center [957, 45] width 84 height 30
click at [1033, 38] on button "×" at bounding box center [1033, 45] width 18 height 17
